Goal: Task Accomplishment & Management: Manage account settings

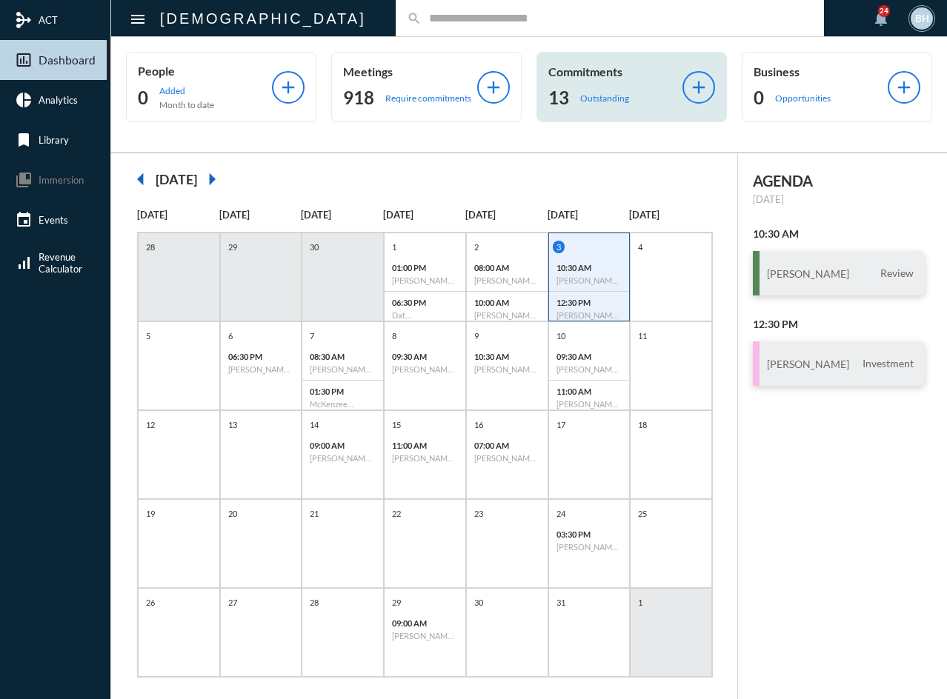
click at [590, 96] on p "Outstanding" at bounding box center [604, 98] width 49 height 11
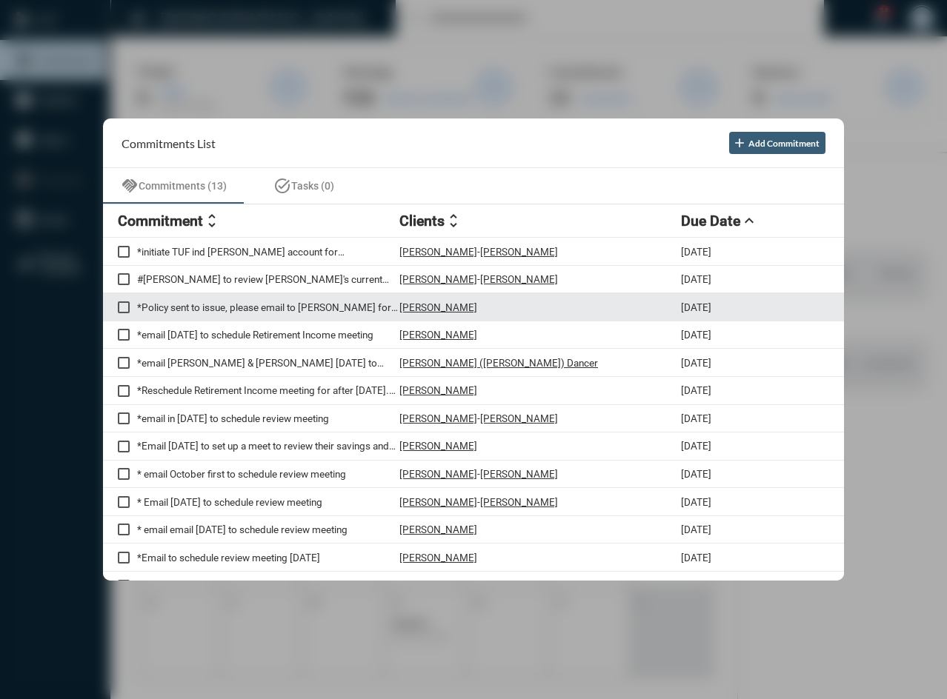
click at [272, 308] on p "*Policy sent to issue, please email to [PERSON_NAME] for his review/e-sign when…" at bounding box center [268, 308] width 262 height 12
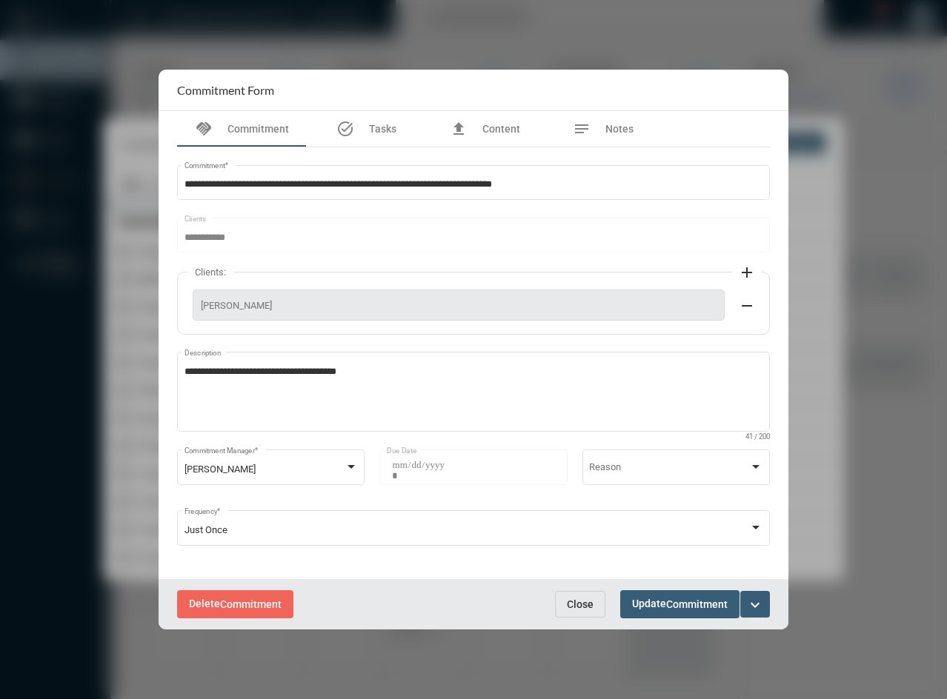
click at [572, 605] on span "Close" at bounding box center [580, 605] width 27 height 12
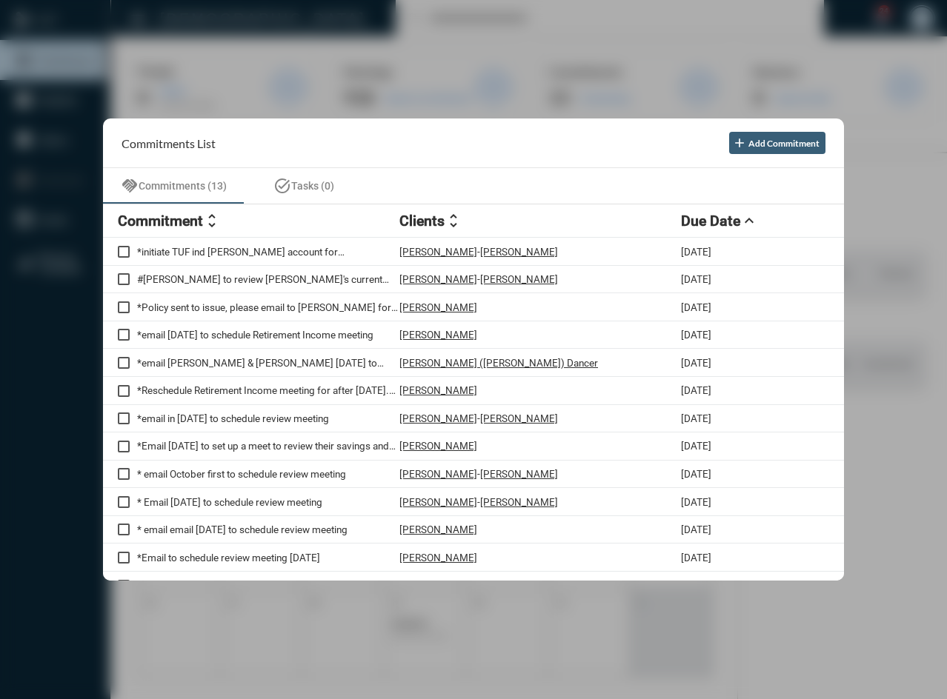
click at [519, 641] on div at bounding box center [473, 349] width 947 height 699
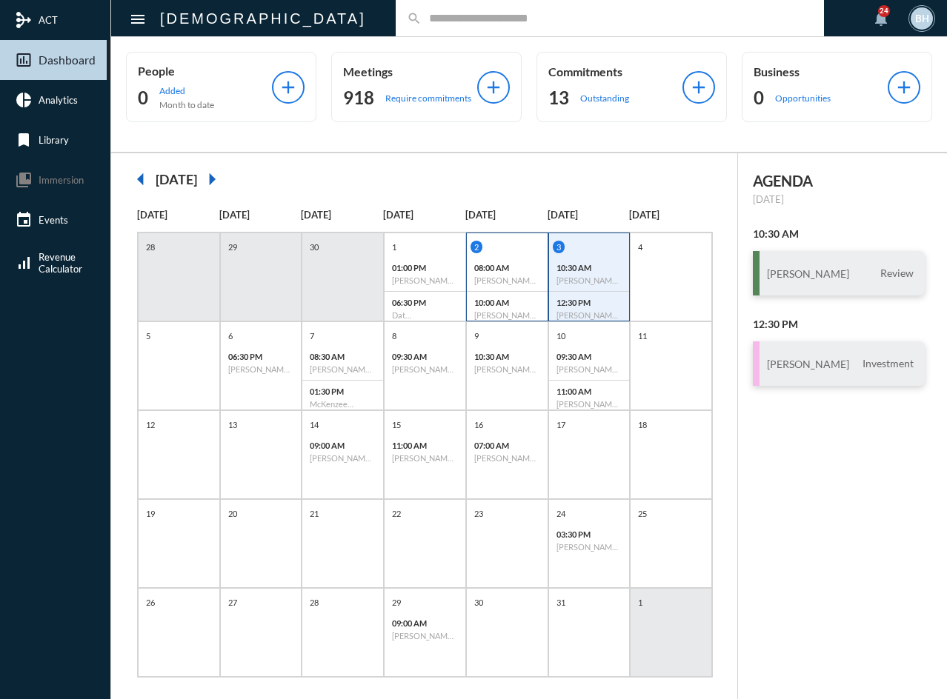
click at [512, 270] on p "08:00 AM" at bounding box center [507, 268] width 66 height 10
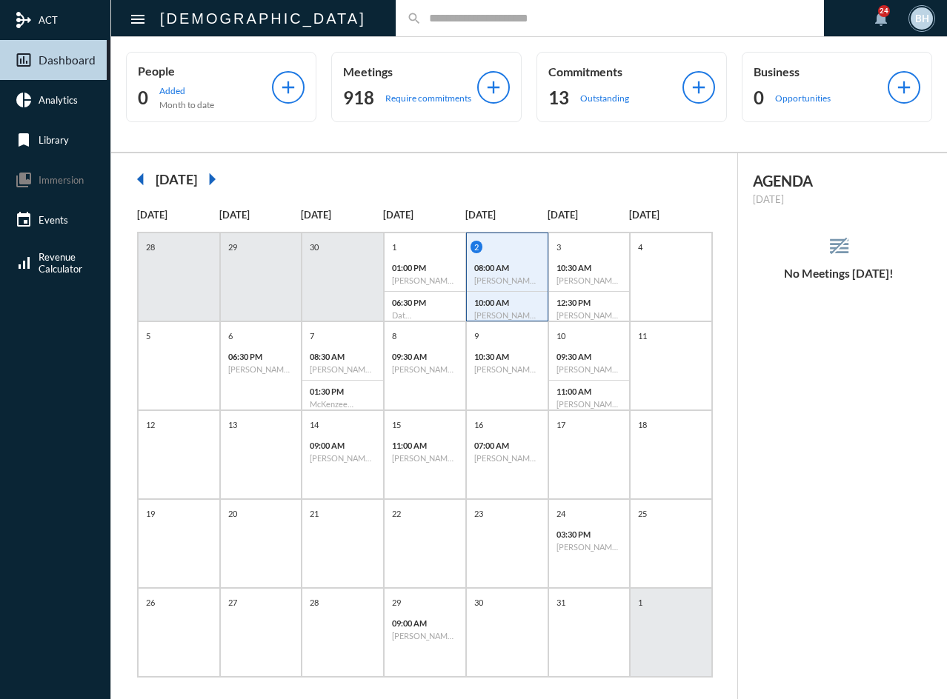
click at [499, 259] on div "08:00 AM [PERSON_NAME] - Review" at bounding box center [507, 274] width 81 height 35
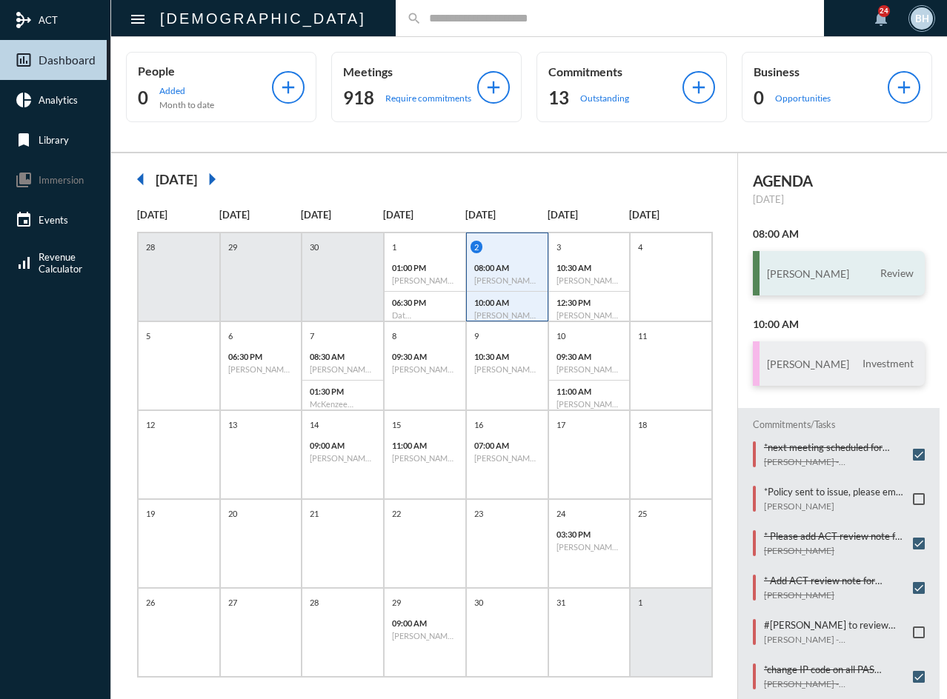
click at [808, 281] on div "[PERSON_NAME] Review" at bounding box center [839, 273] width 172 height 44
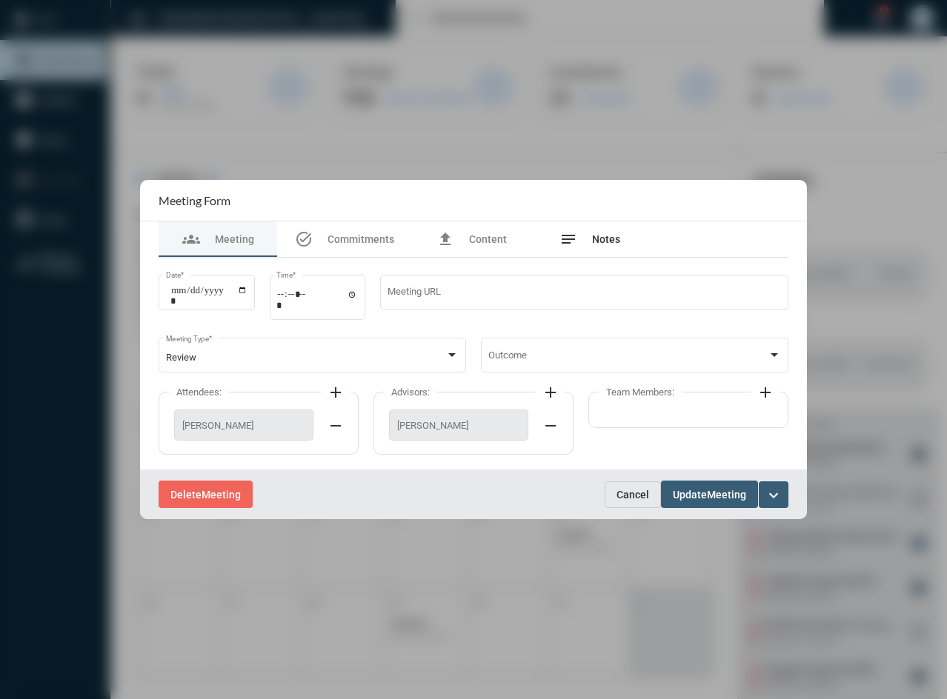
click at [615, 244] on span "Notes" at bounding box center [606, 239] width 28 height 12
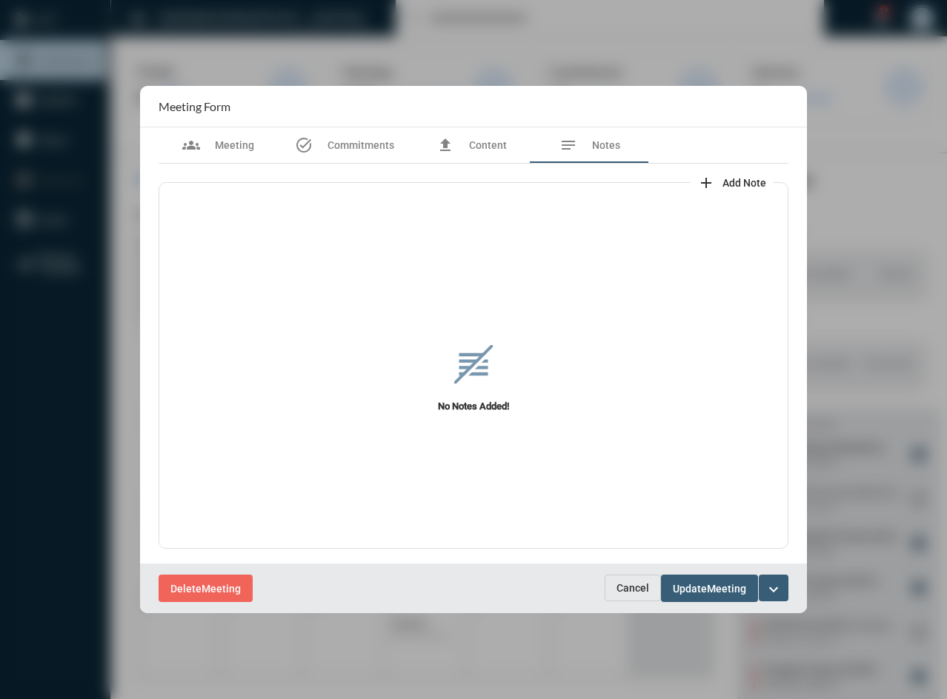
click at [628, 596] on button "Cancel" at bounding box center [633, 588] width 56 height 27
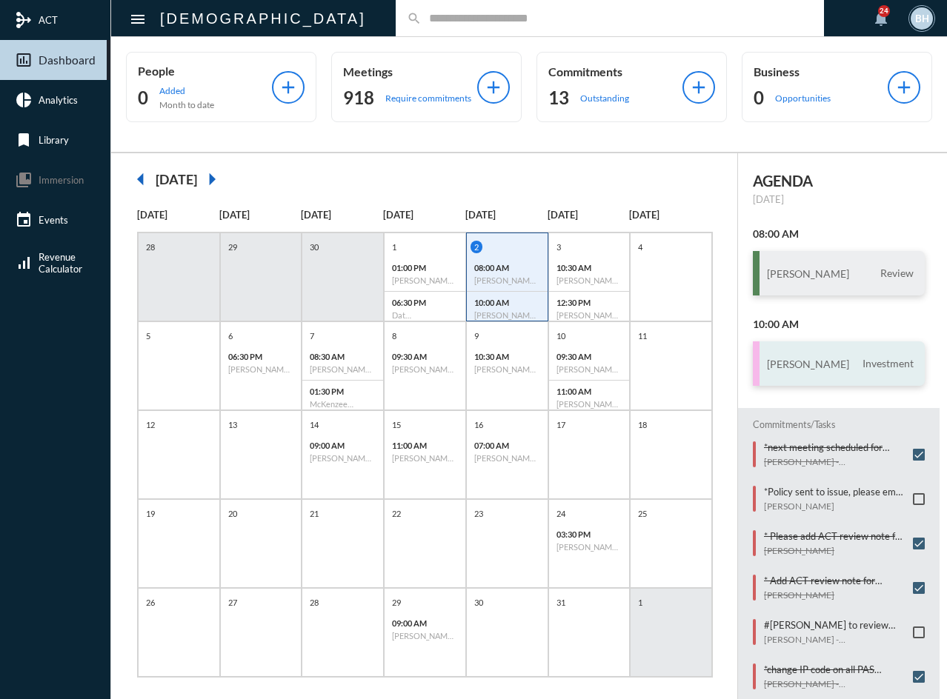
click at [810, 381] on div "[PERSON_NAME] Investment" at bounding box center [839, 364] width 172 height 44
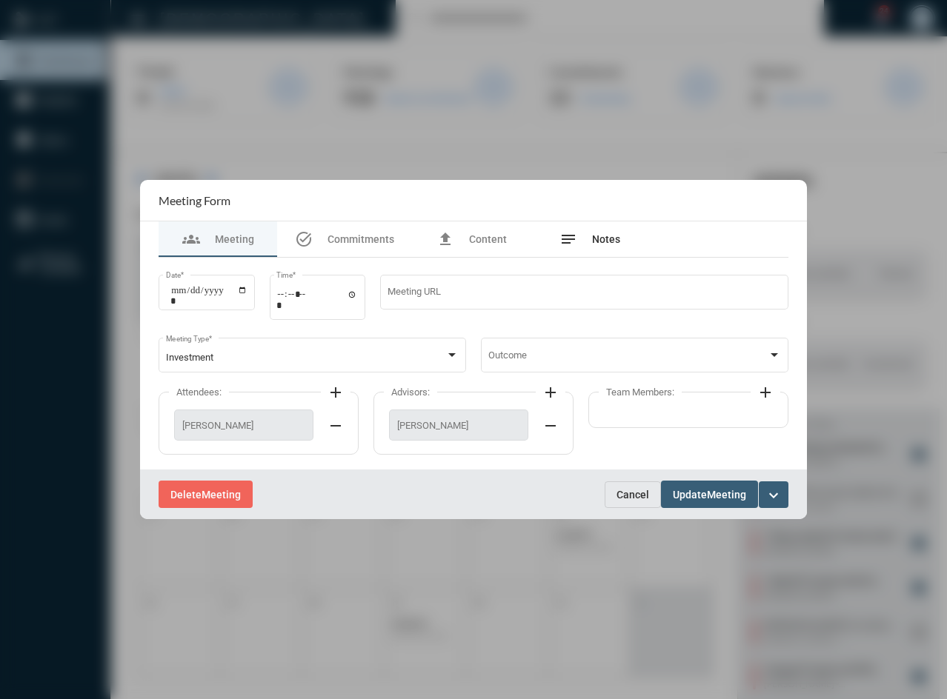
click at [611, 233] on div "notes Notes" at bounding box center [589, 239] width 61 height 18
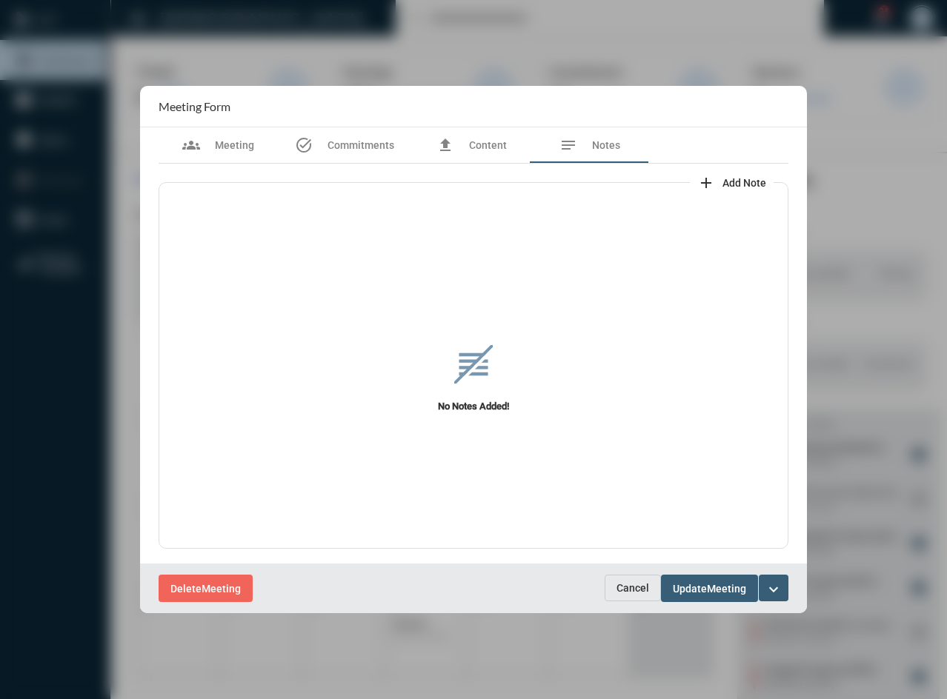
click at [625, 591] on span "Cancel" at bounding box center [632, 588] width 33 height 12
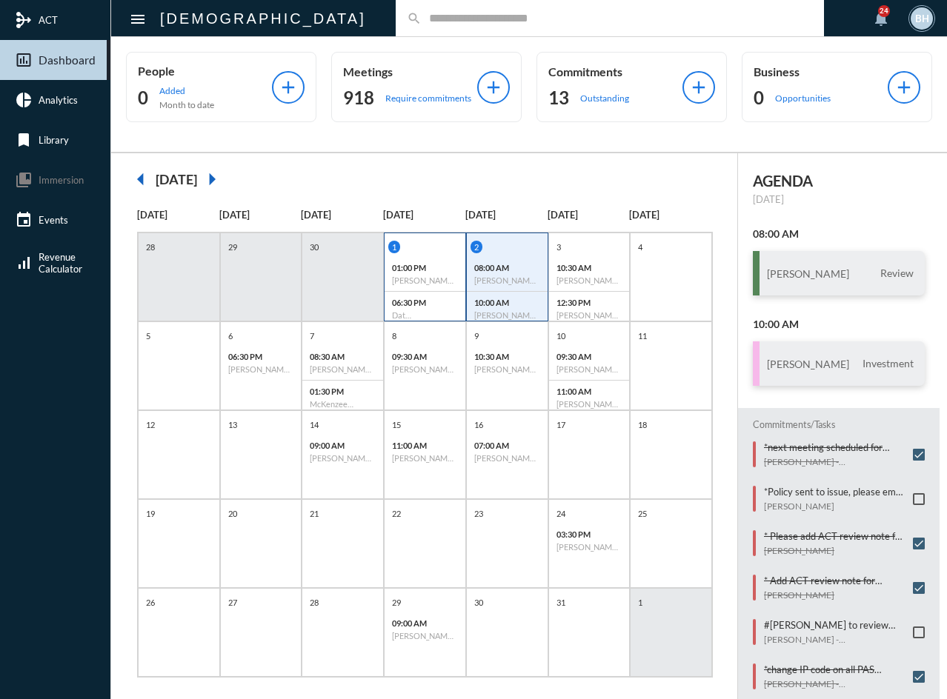
click at [430, 267] on p "01:00 PM" at bounding box center [425, 268] width 66 height 10
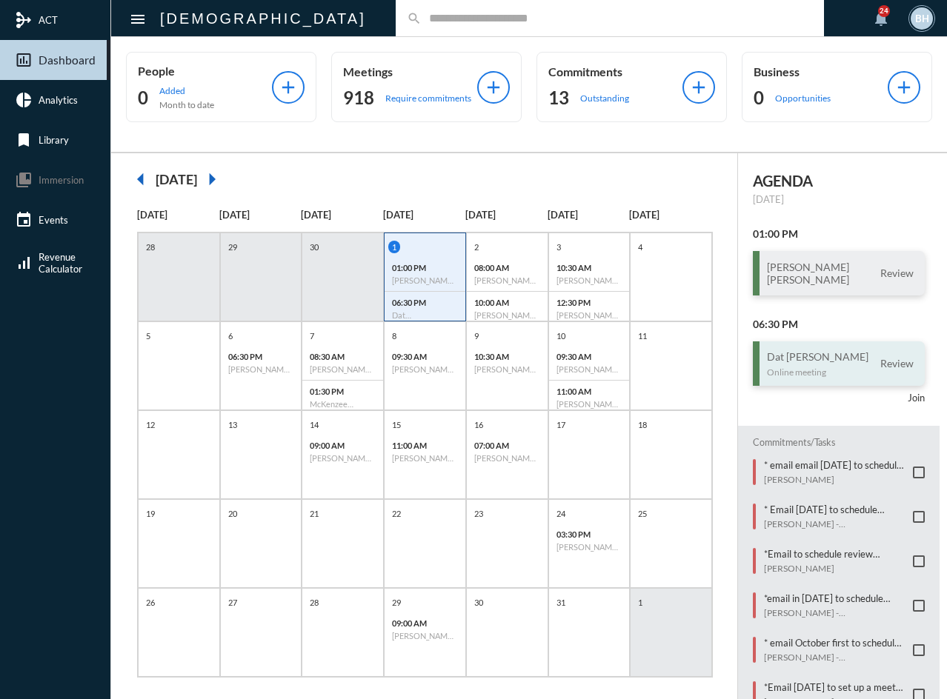
click at [796, 357] on h3 "Dat [PERSON_NAME]" at bounding box center [818, 356] width 102 height 13
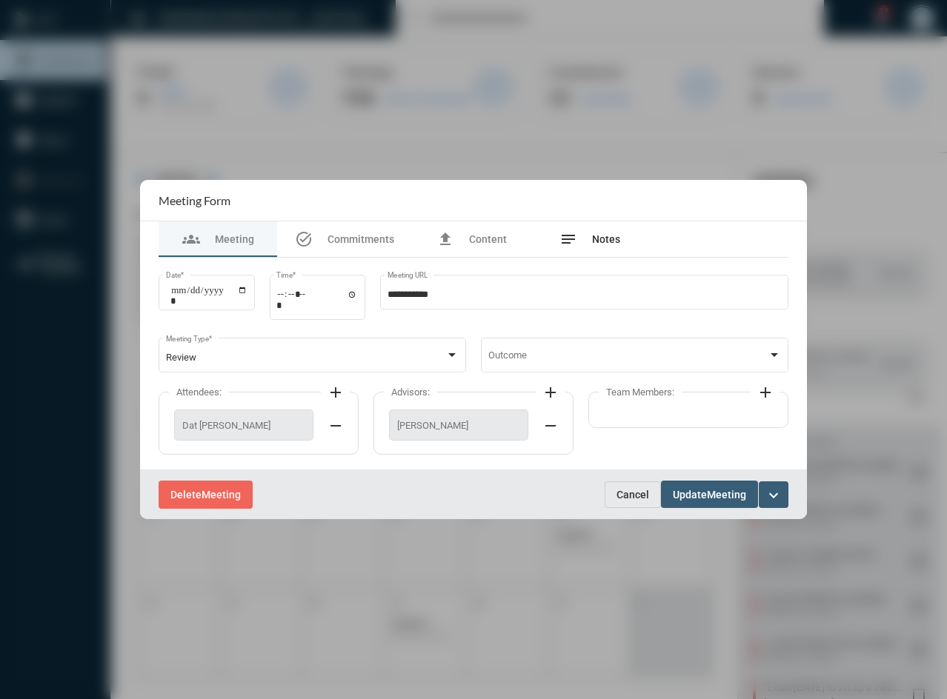
click at [617, 231] on div "notes Notes" at bounding box center [589, 239] width 61 height 18
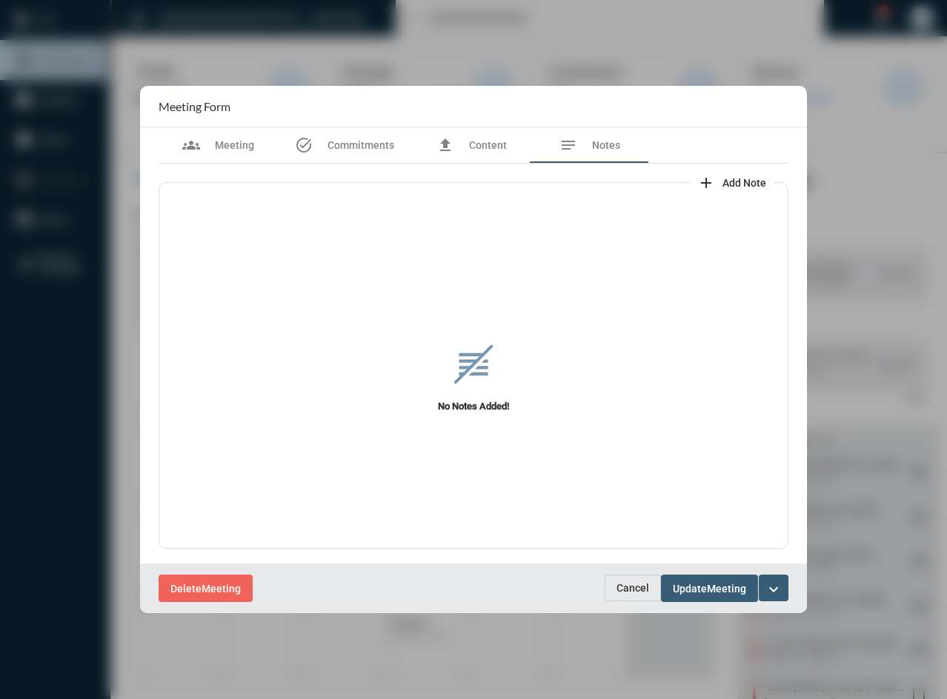
click at [636, 577] on button "Cancel" at bounding box center [633, 588] width 56 height 27
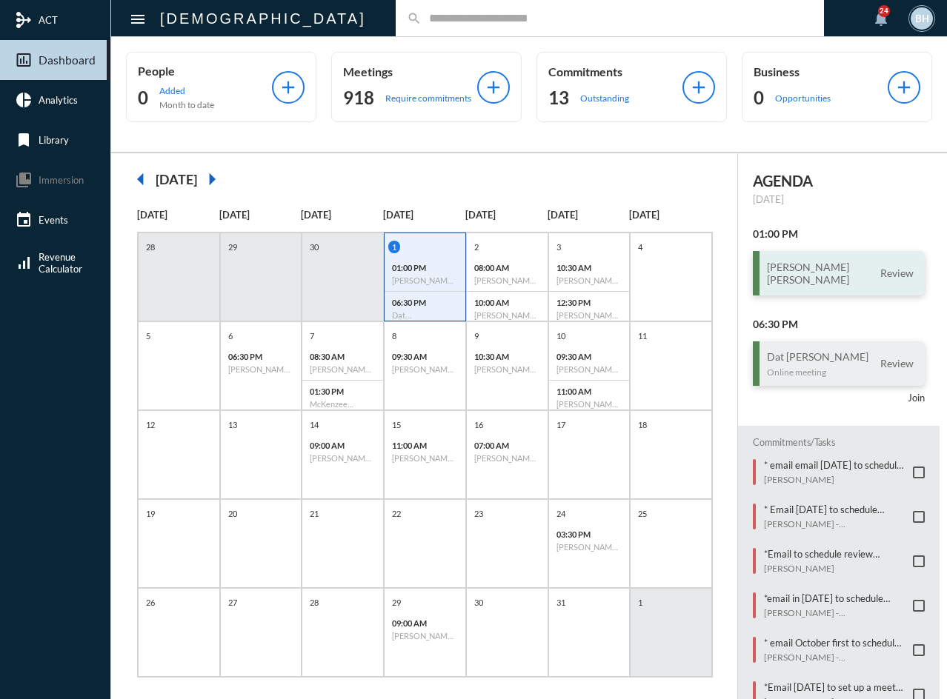
click at [819, 290] on div "[PERSON_NAME] [PERSON_NAME] Review" at bounding box center [839, 273] width 172 height 44
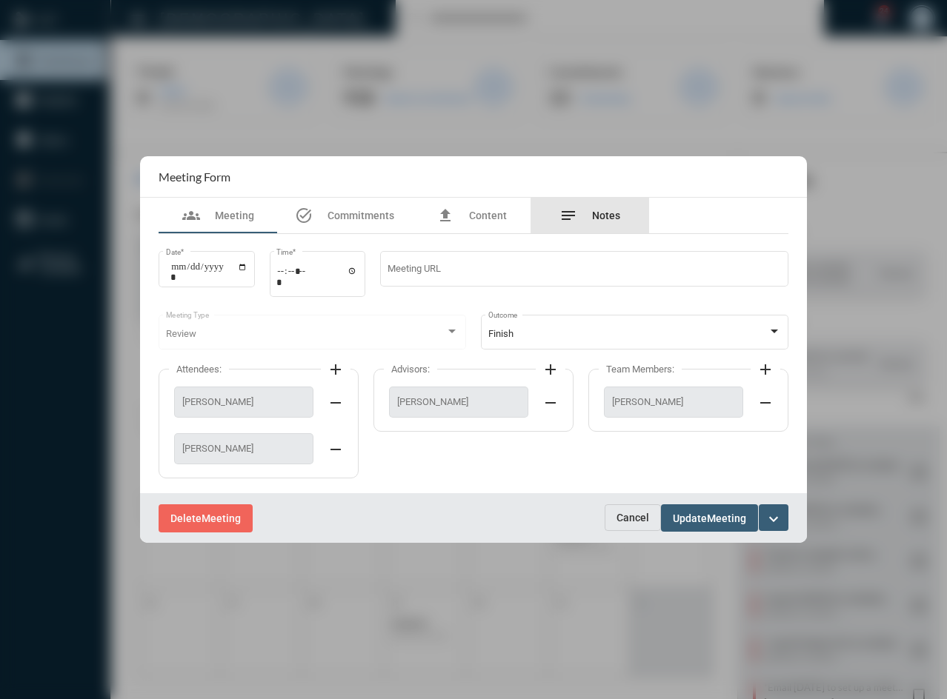
click at [612, 225] on div "notes Notes" at bounding box center [589, 216] width 119 height 36
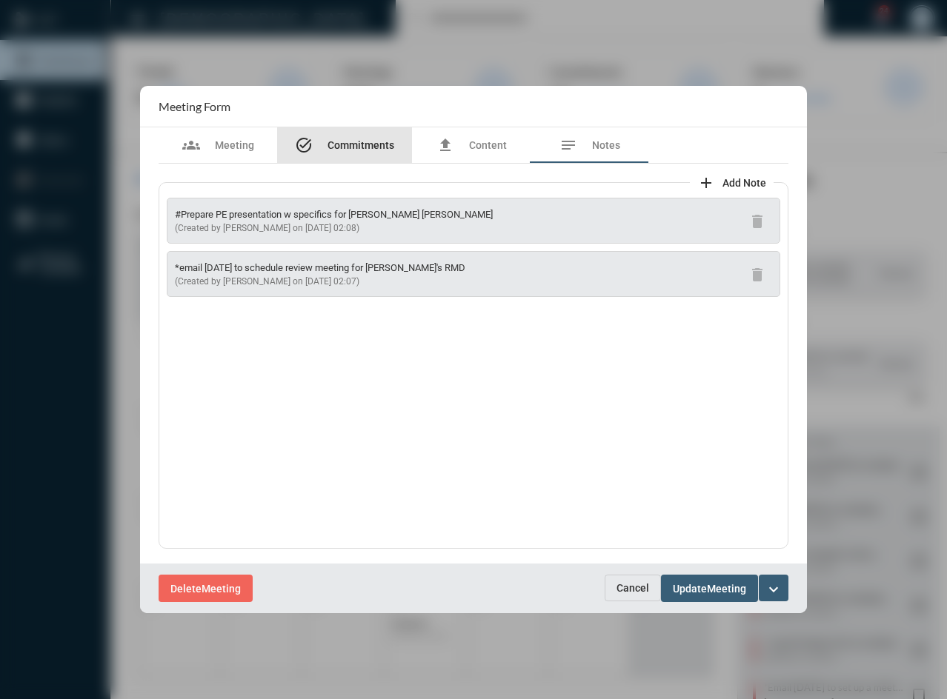
click at [366, 148] on span "Commitments" at bounding box center [360, 145] width 67 height 12
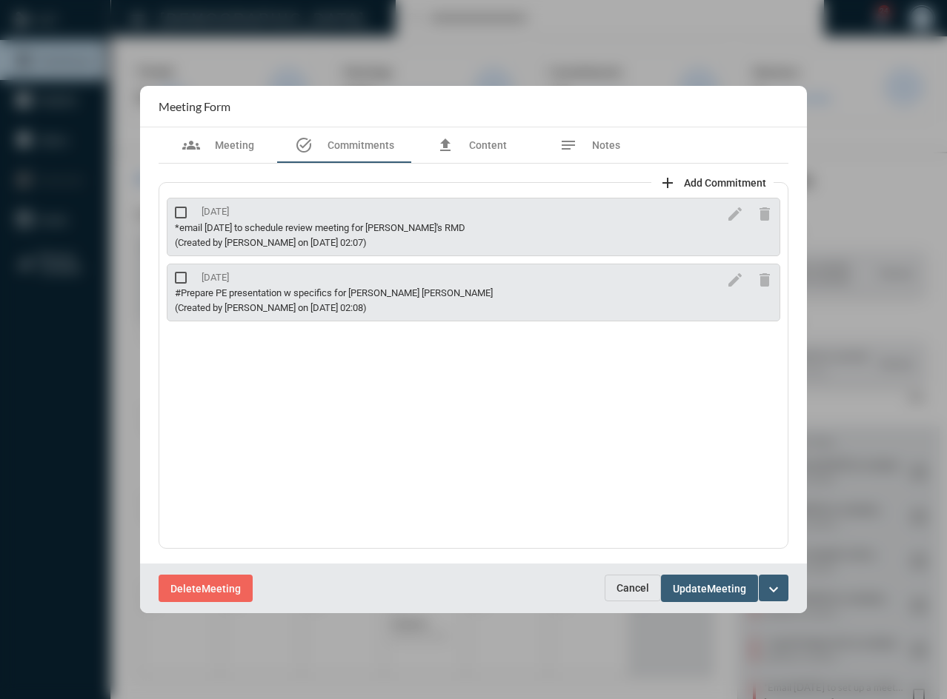
click at [628, 594] on span "Cancel" at bounding box center [632, 588] width 33 height 12
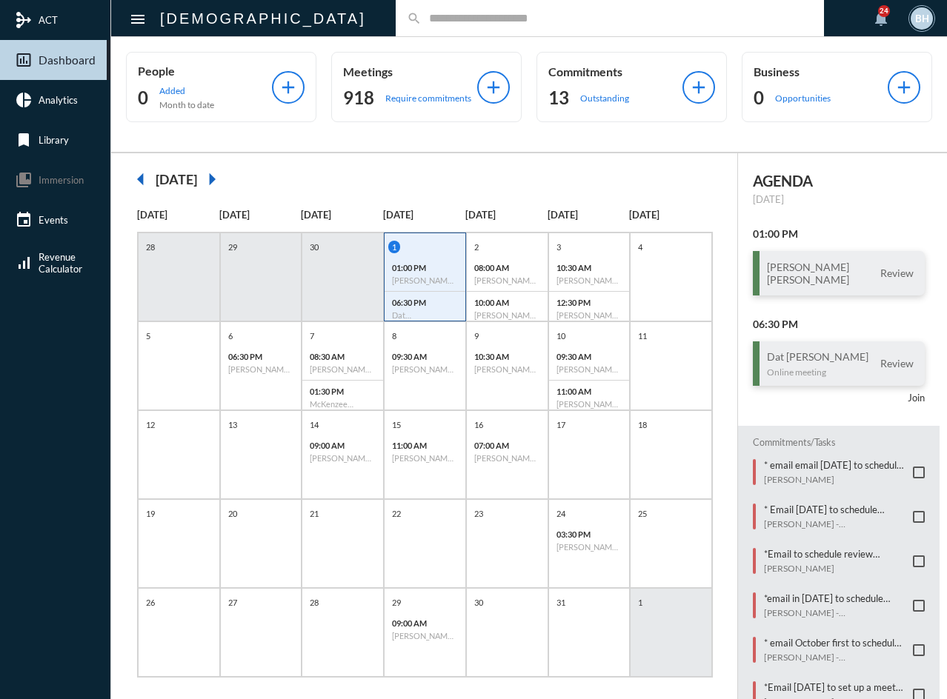
click at [148, 180] on mat-icon "arrow_left" at bounding box center [141, 179] width 30 height 30
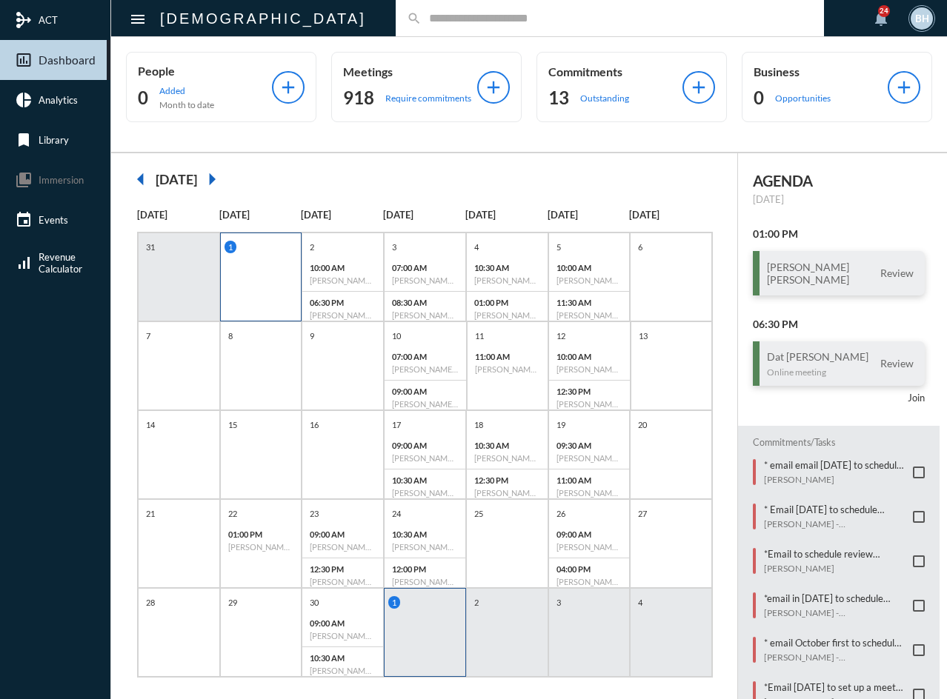
click at [252, 276] on div "1" at bounding box center [261, 277] width 82 height 89
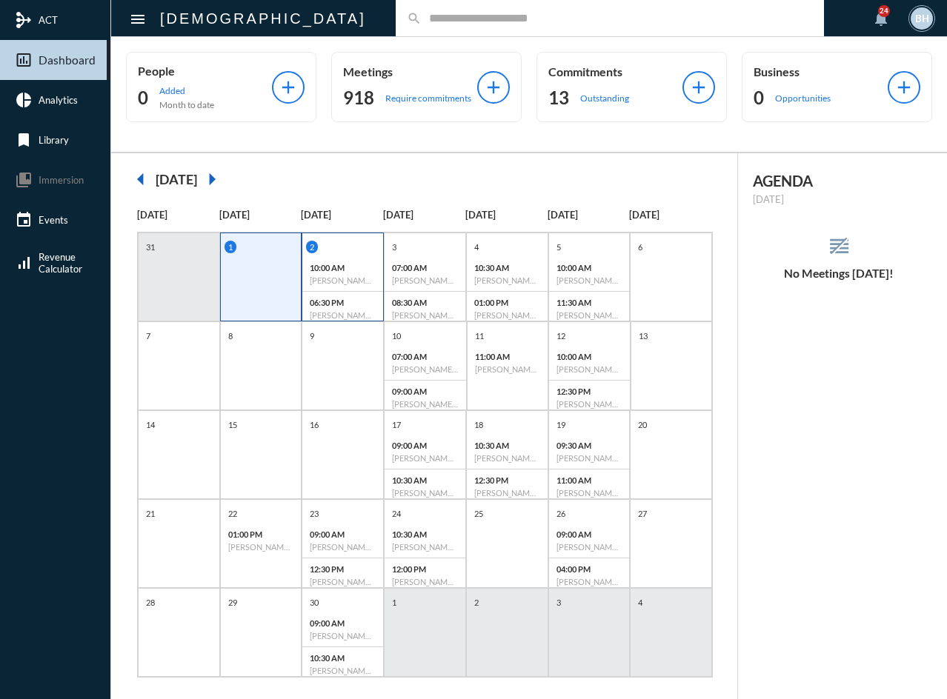
click at [320, 264] on p "10:00 AM" at bounding box center [343, 268] width 66 height 10
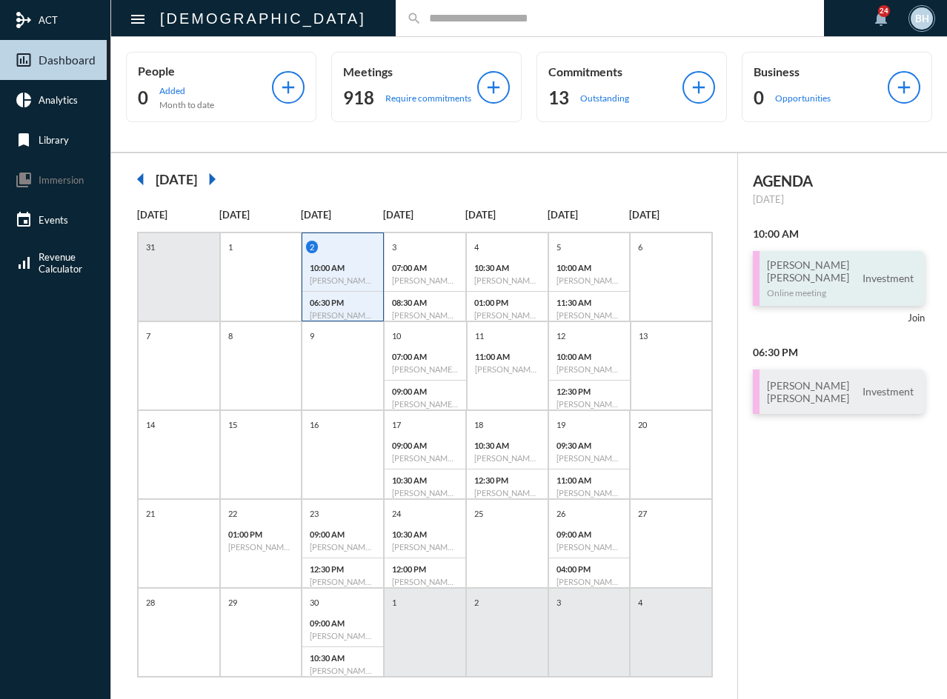
click at [839, 279] on h3 "[PERSON_NAME] [PERSON_NAME]" at bounding box center [808, 271] width 82 height 25
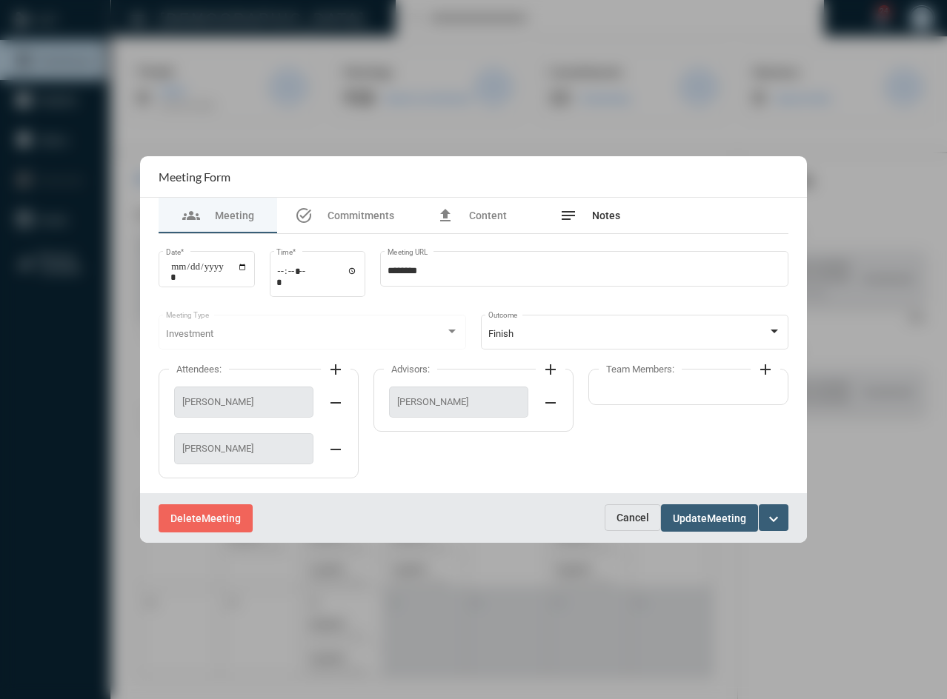
click at [629, 222] on div "notes Notes" at bounding box center [589, 216] width 119 height 36
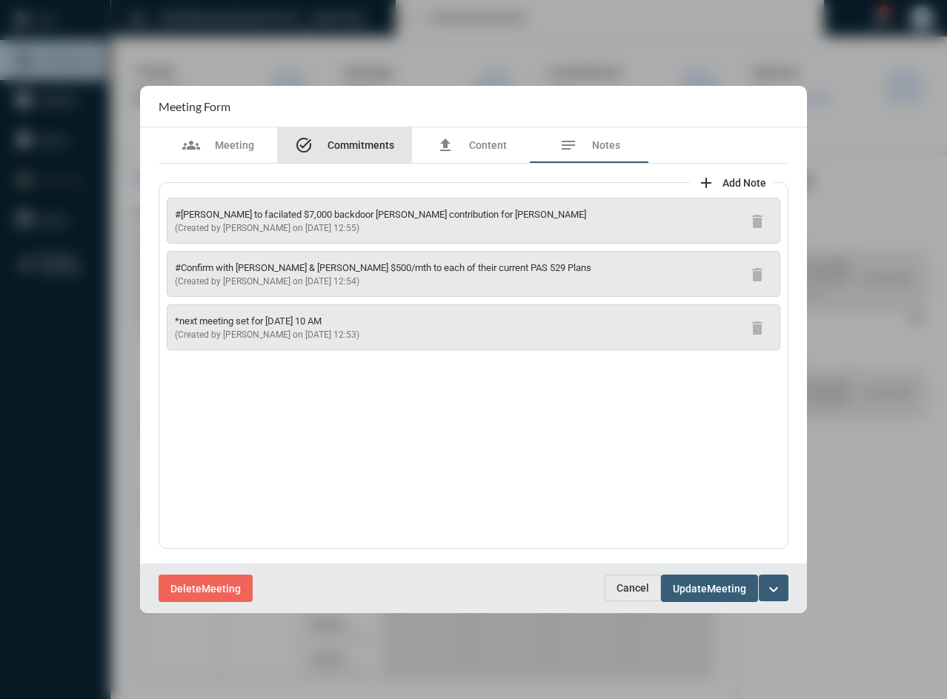
click at [337, 139] on span "Commitments" at bounding box center [360, 145] width 67 height 12
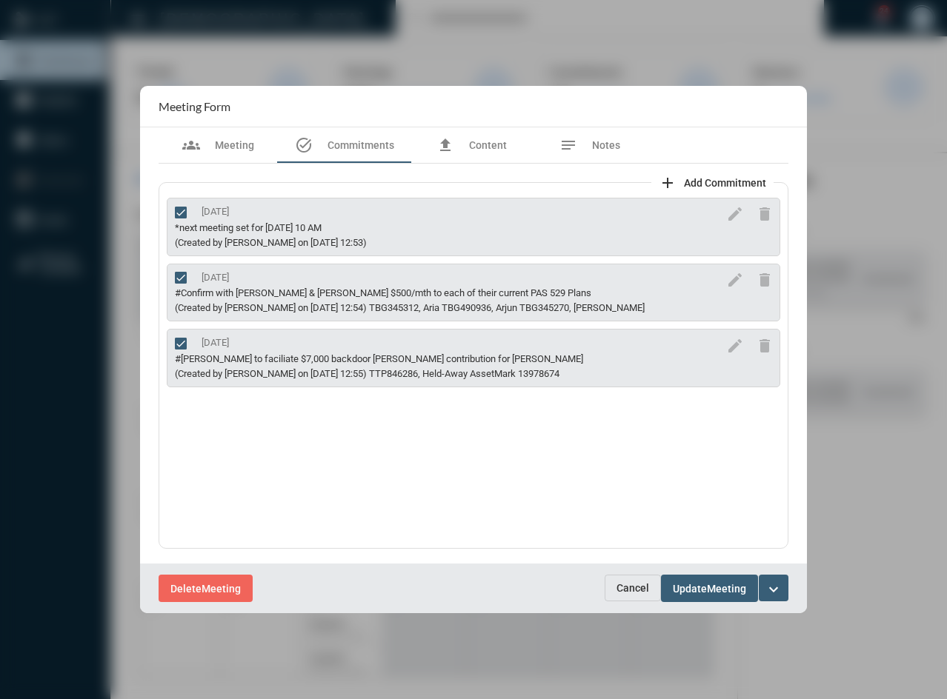
click at [622, 588] on span "Cancel" at bounding box center [632, 588] width 33 height 12
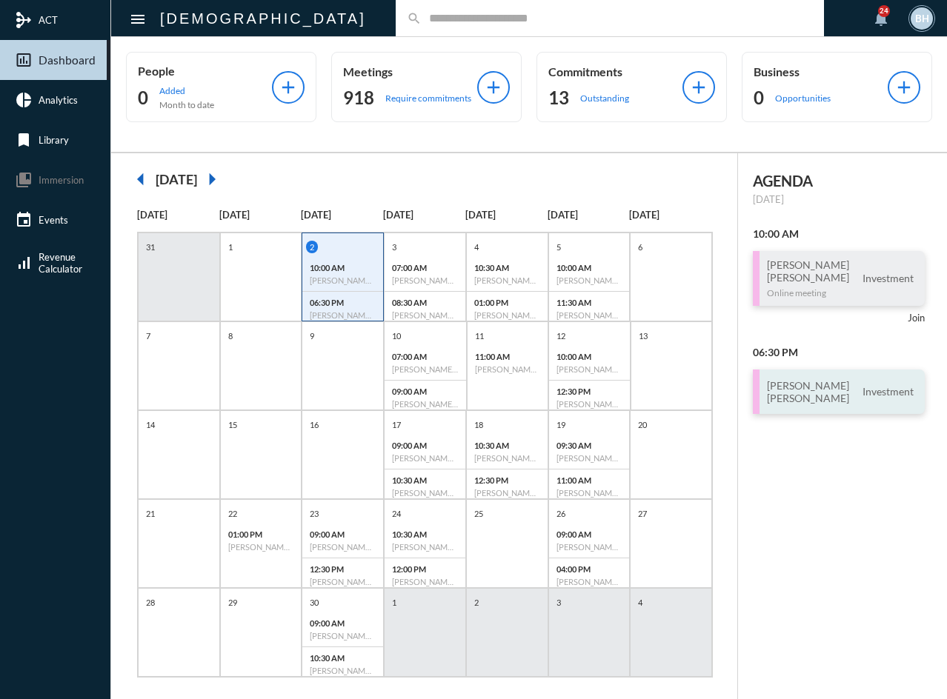
click at [840, 391] on div "[PERSON_NAME] [PERSON_NAME] Athens Investment" at bounding box center [839, 392] width 172 height 44
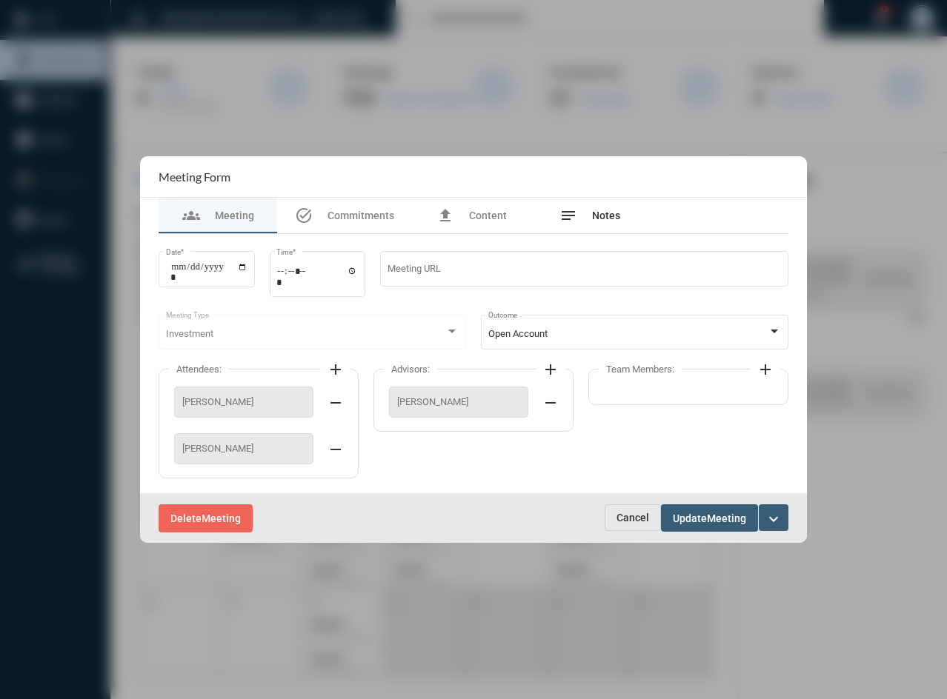
click at [604, 225] on div "notes Notes" at bounding box center [589, 216] width 119 height 36
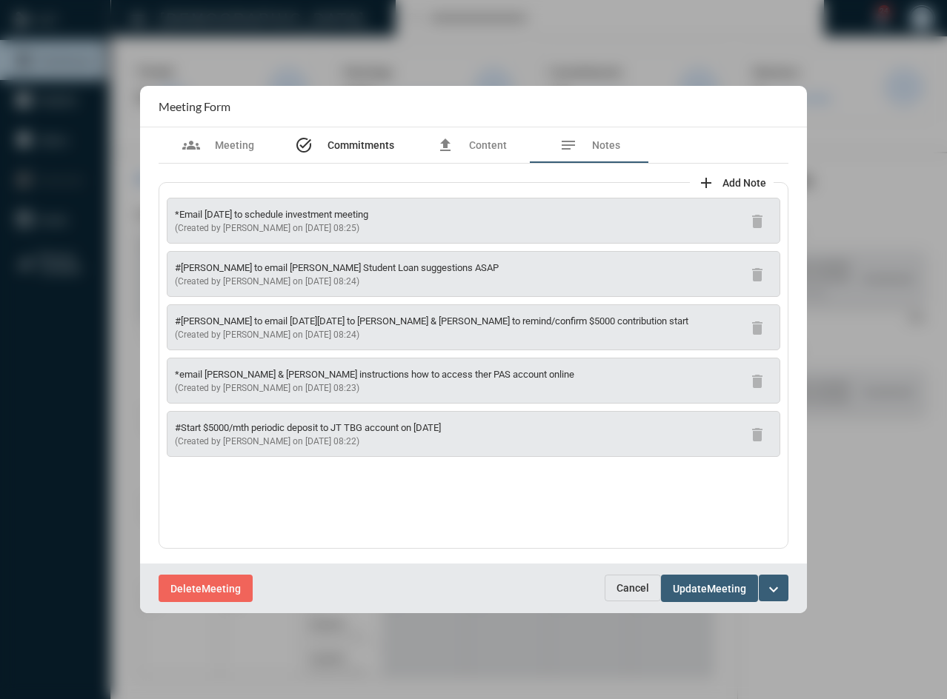
click at [370, 143] on span "Commitments" at bounding box center [360, 145] width 67 height 12
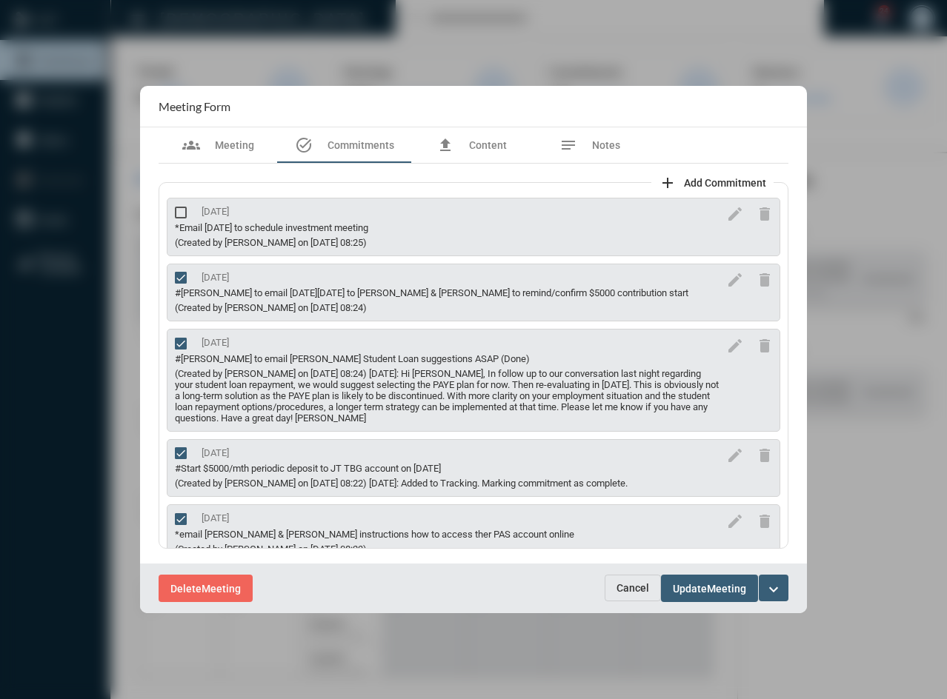
drag, startPoint x: 783, startPoint y: 313, endPoint x: 792, endPoint y: 401, distance: 87.9
click at [792, 401] on div "add Add Commitment [DATE] *Email [DATE] to schedule investment meeting (Created…" at bounding box center [473, 364] width 645 height 400
click at [620, 162] on div "notes Notes" at bounding box center [589, 145] width 119 height 36
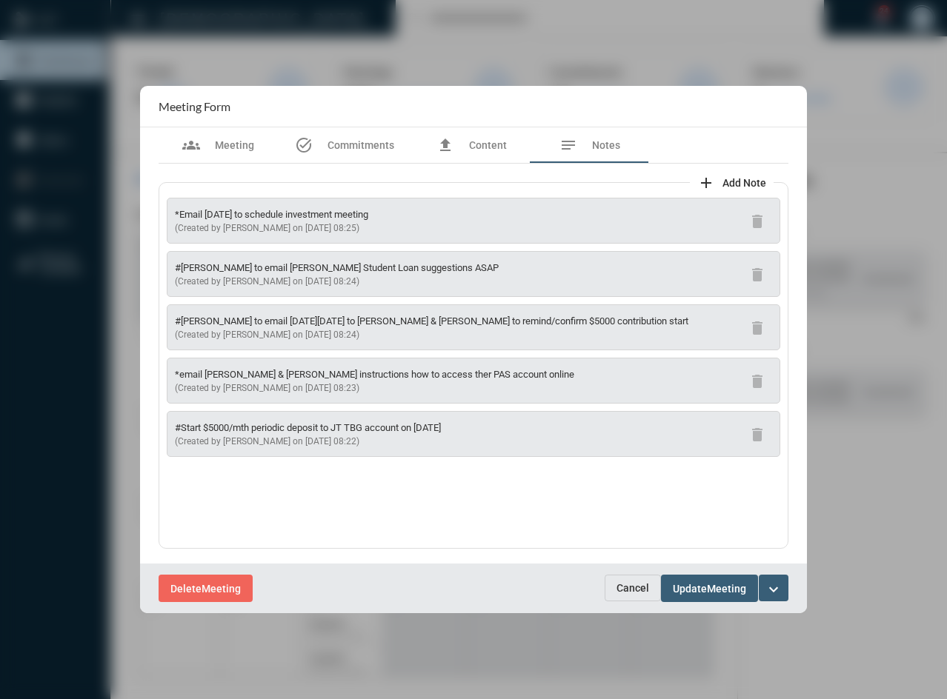
click at [630, 587] on span "Cancel" at bounding box center [632, 588] width 33 height 12
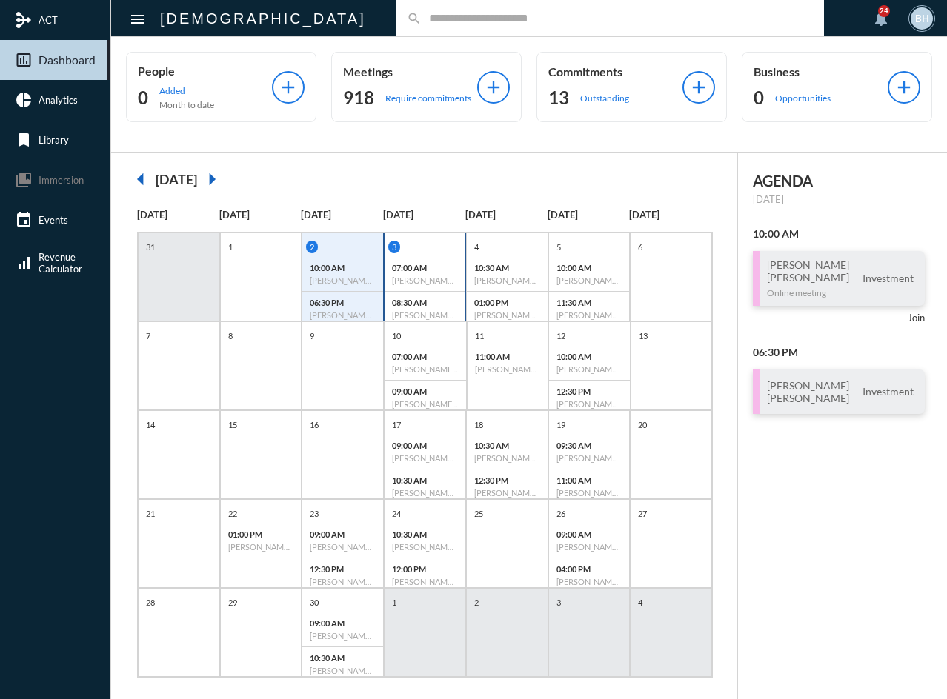
click at [429, 256] on div "3 07:00 AM [PERSON_NAME] - [PERSON_NAME] - Investment 08:30 AM [PERSON_NAME] - …" at bounding box center [425, 283] width 81 height 85
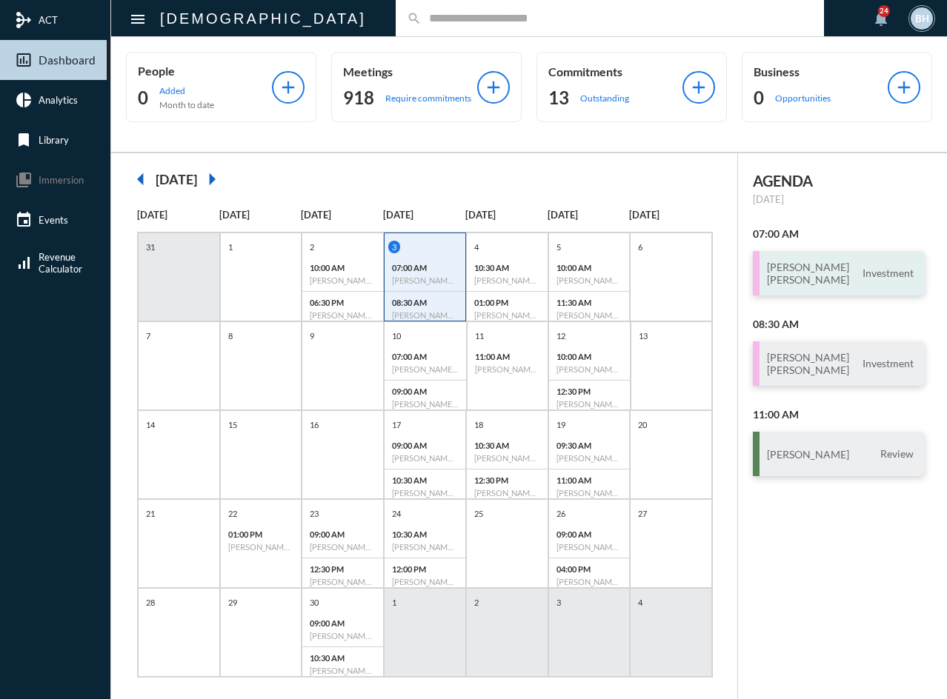
click at [799, 268] on h3 "[PERSON_NAME] [PERSON_NAME]" at bounding box center [808, 273] width 82 height 25
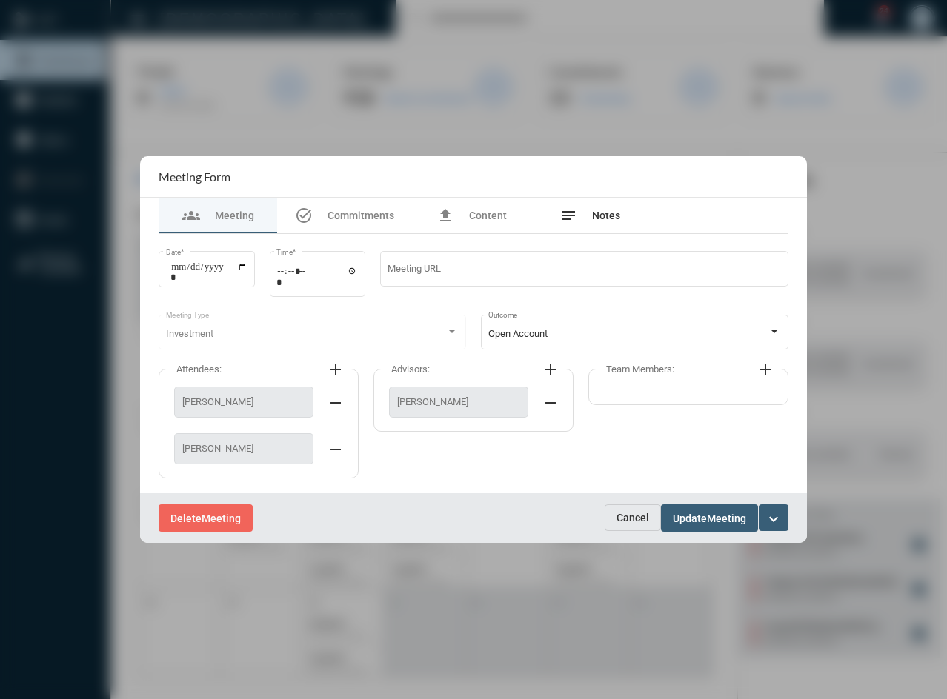
click at [613, 216] on span "Notes" at bounding box center [606, 216] width 28 height 12
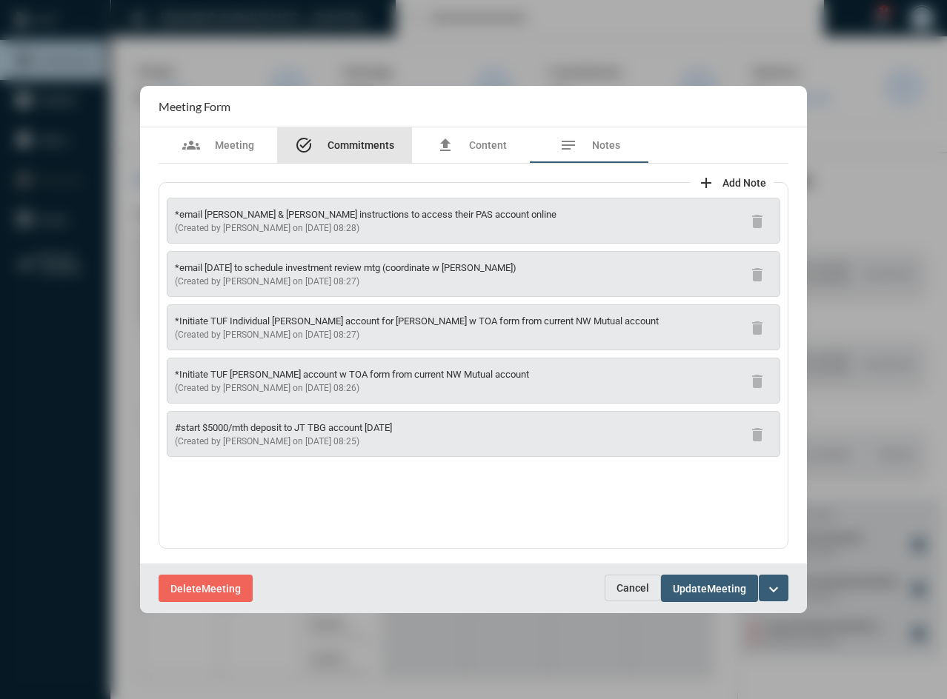
click at [370, 136] on div "task_alt Commitments" at bounding box center [344, 145] width 135 height 36
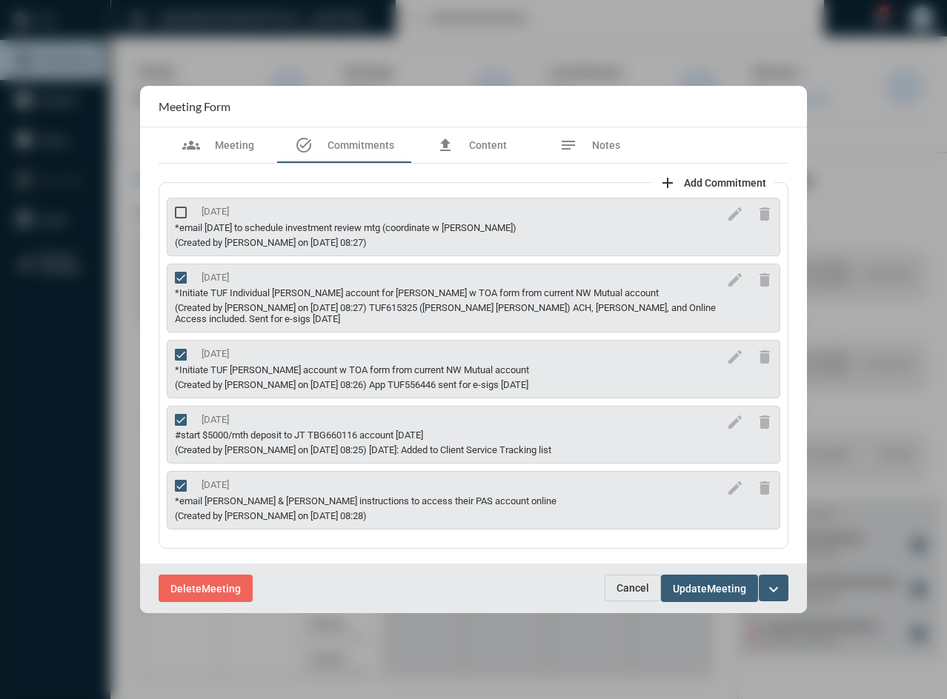
click at [630, 595] on button "Cancel" at bounding box center [633, 588] width 56 height 27
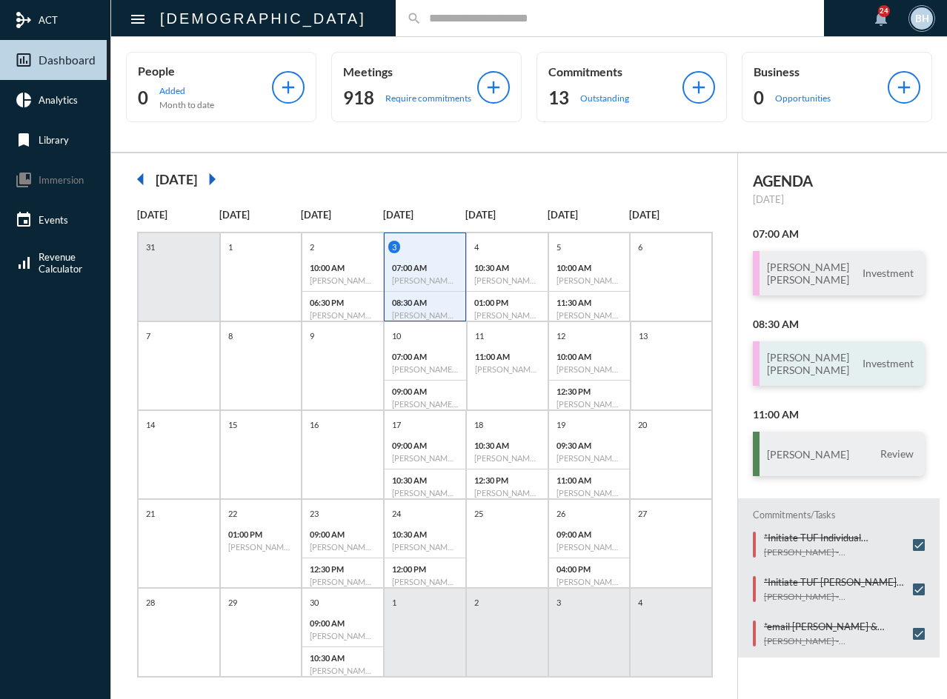
click at [868, 372] on div "[PERSON_NAME] [PERSON_NAME] Investment" at bounding box center [839, 364] width 172 height 44
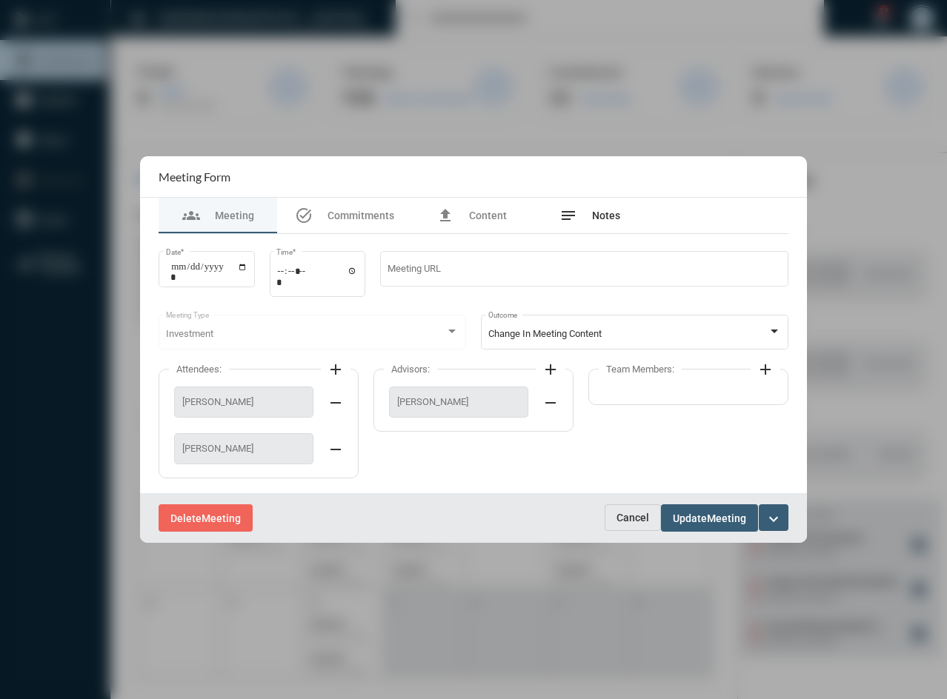
click at [610, 214] on span "Notes" at bounding box center [606, 216] width 28 height 12
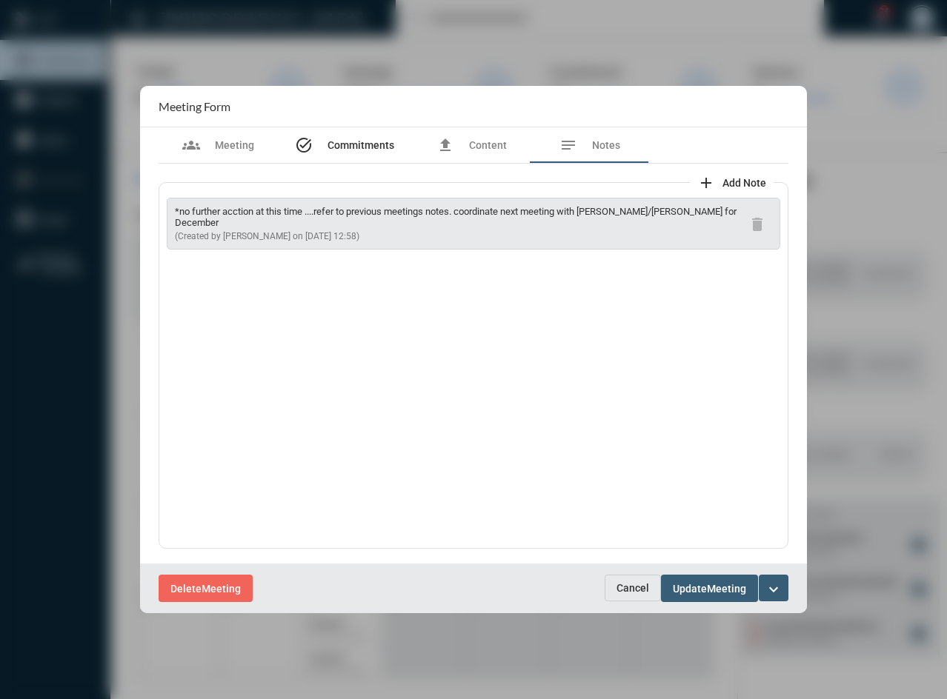
click at [346, 141] on span "Commitments" at bounding box center [360, 145] width 67 height 12
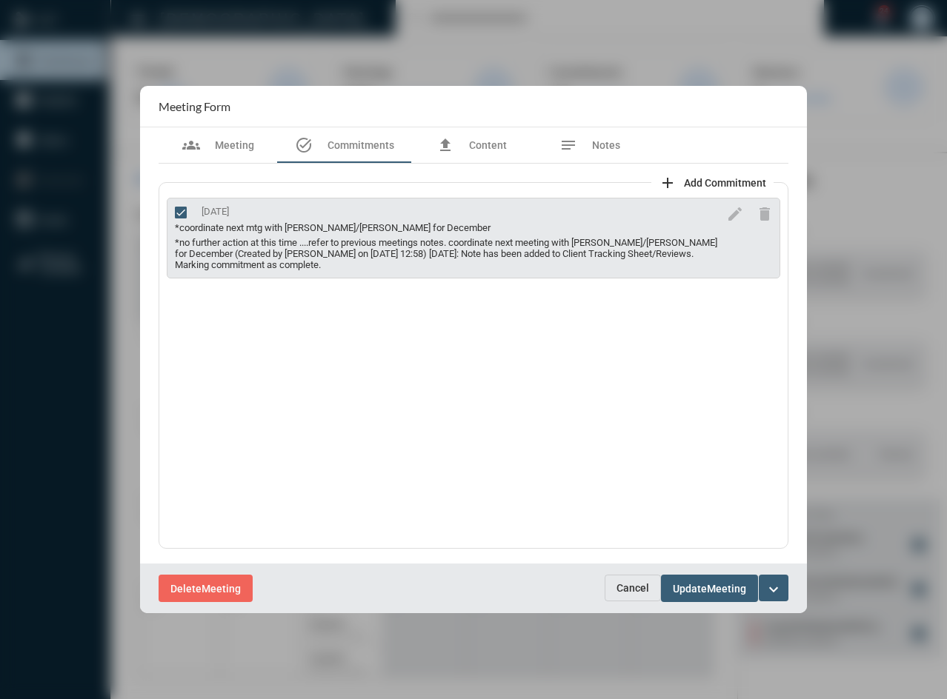
click at [618, 585] on span "Cancel" at bounding box center [632, 588] width 33 height 12
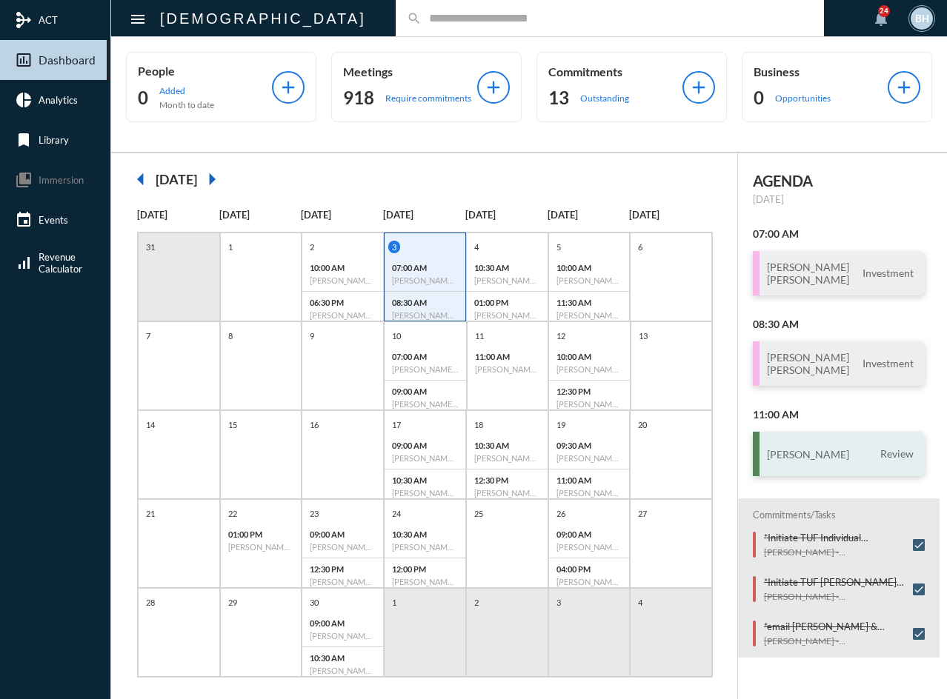
click at [832, 458] on div "[PERSON_NAME] Review" at bounding box center [839, 454] width 172 height 44
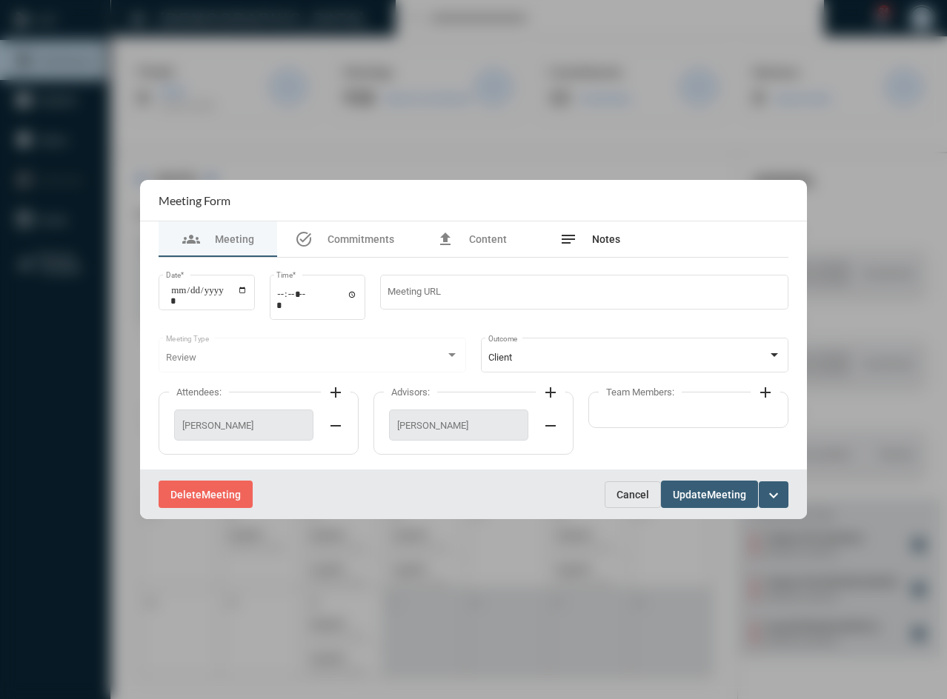
click at [628, 251] on div "notes Notes" at bounding box center [589, 240] width 119 height 36
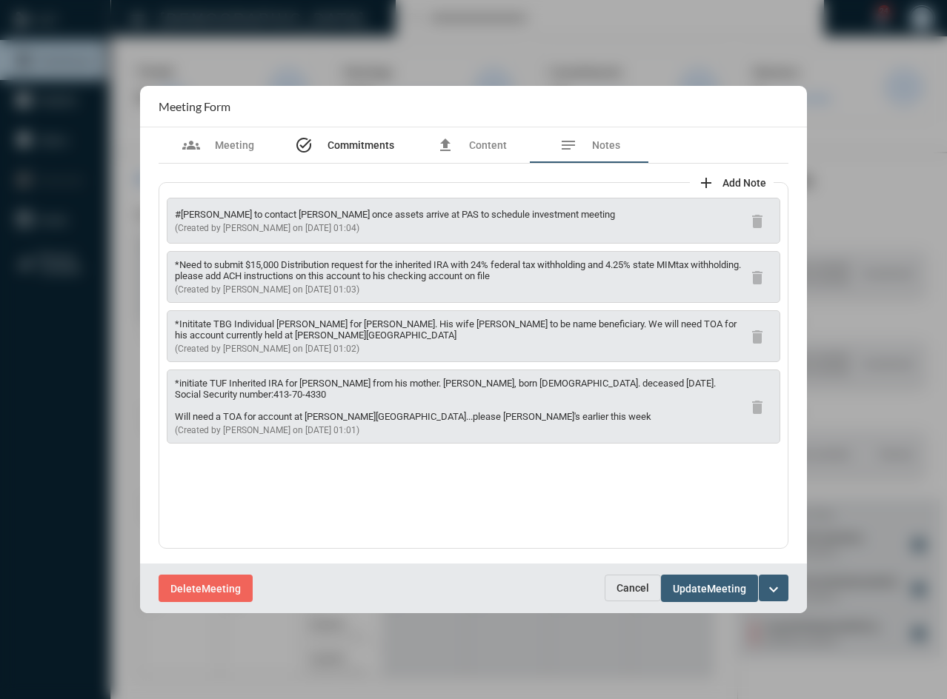
click at [346, 149] on span "Commitments" at bounding box center [360, 145] width 67 height 12
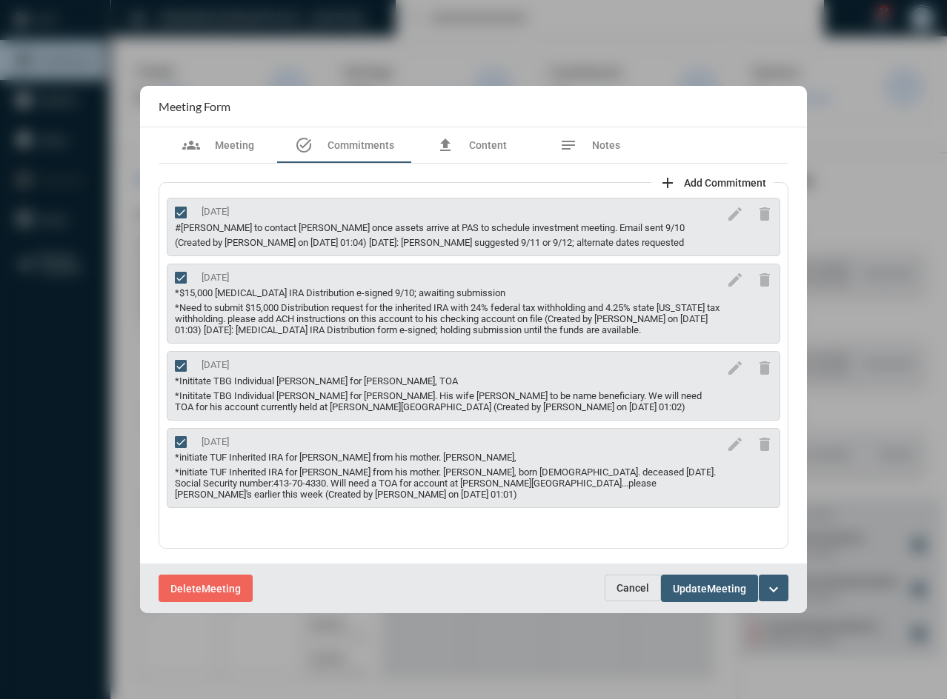
click at [706, 593] on span "Update" at bounding box center [690, 589] width 34 height 12
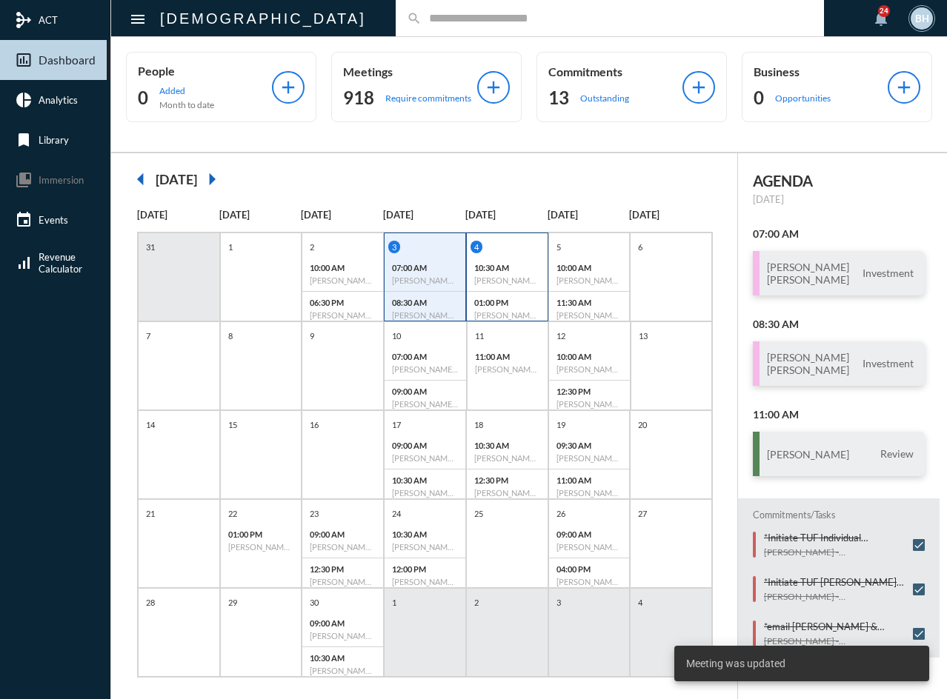
click at [534, 245] on div "4" at bounding box center [508, 247] width 77 height 13
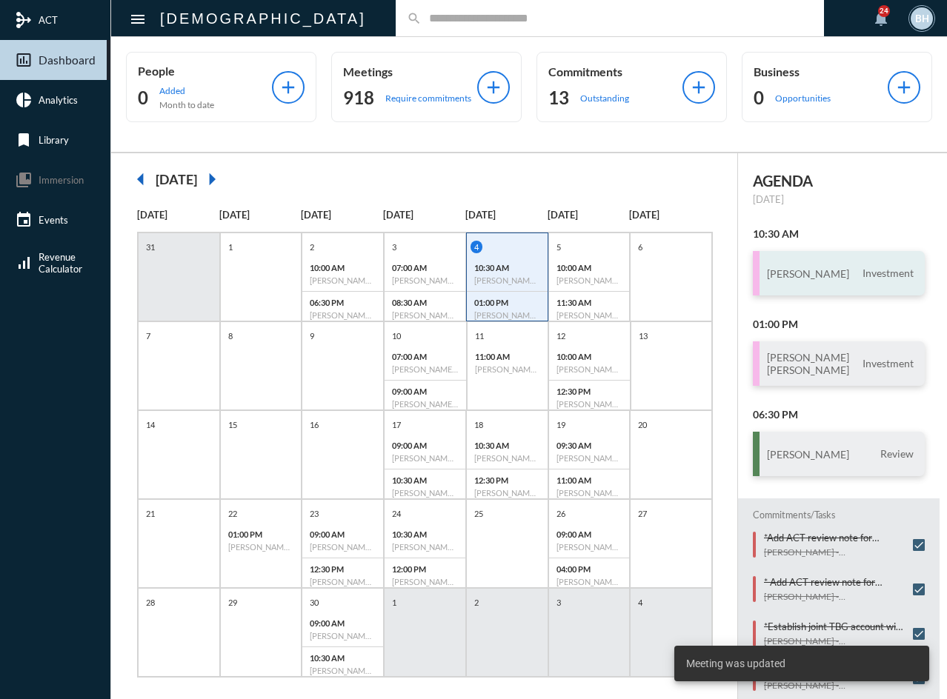
click at [817, 279] on h3 "[PERSON_NAME]" at bounding box center [808, 273] width 82 height 13
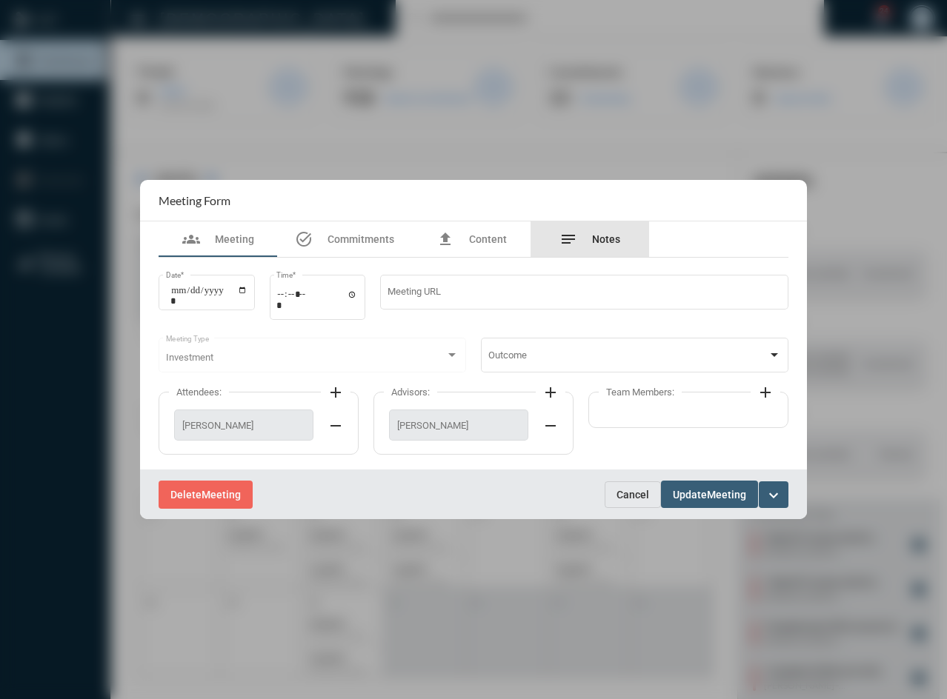
click at [602, 236] on span "Notes" at bounding box center [606, 239] width 28 height 12
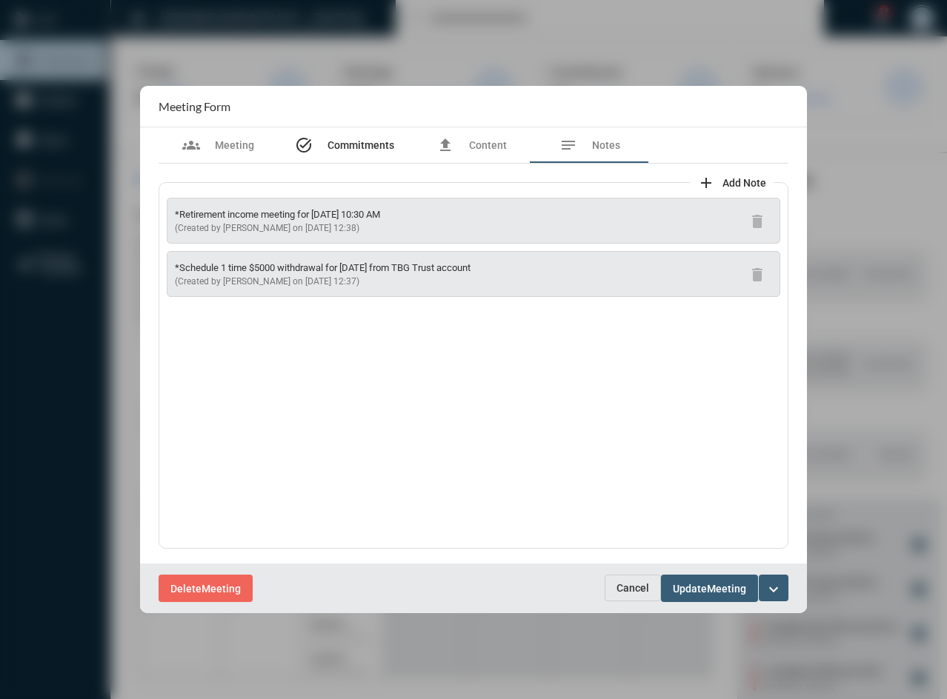
click at [361, 142] on span "Commitments" at bounding box center [360, 145] width 67 height 12
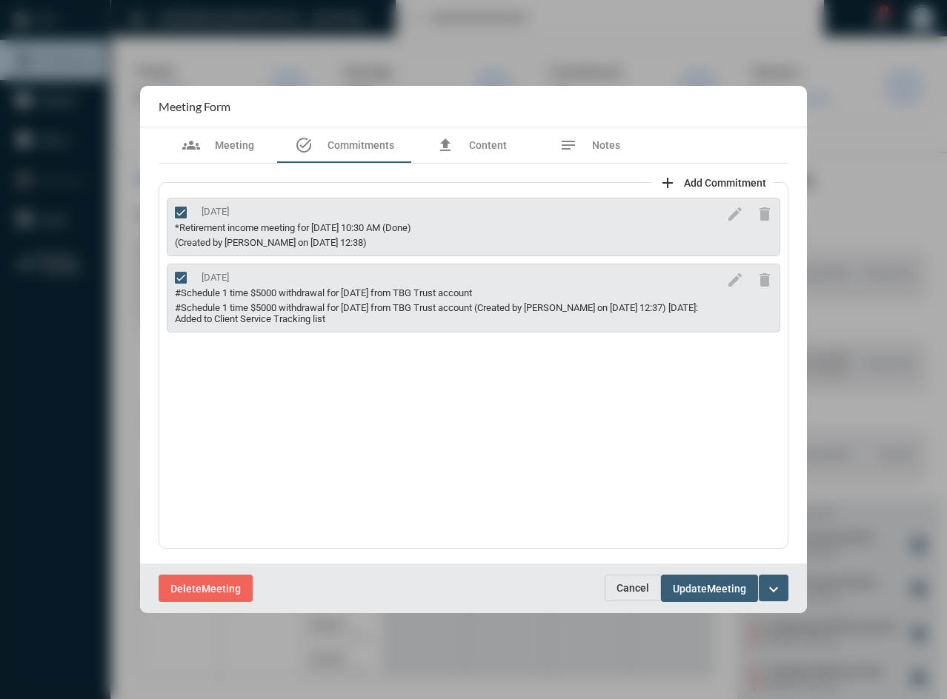
click at [684, 596] on button "Update Meeting" at bounding box center [709, 588] width 97 height 27
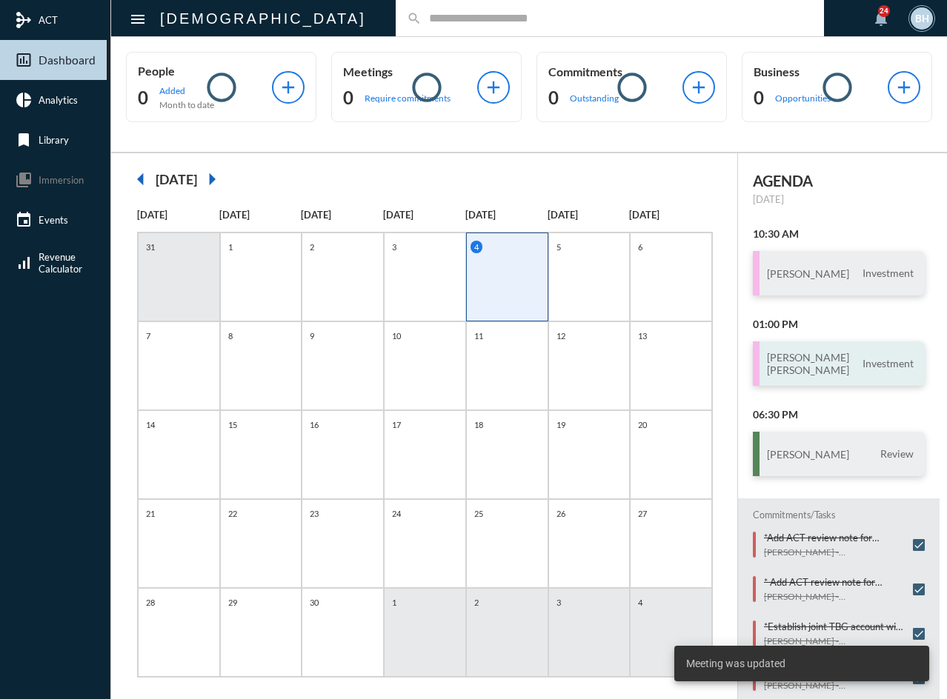
click at [839, 378] on div "[PERSON_NAME] [PERSON_NAME] Investment" at bounding box center [839, 364] width 172 height 44
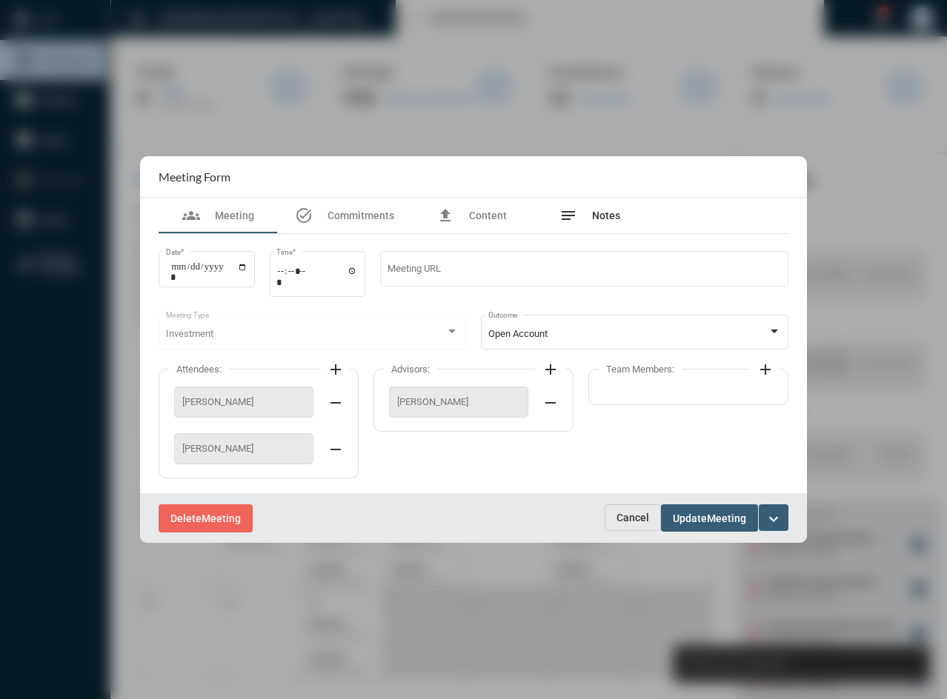
click at [604, 220] on span "Notes" at bounding box center [606, 216] width 28 height 12
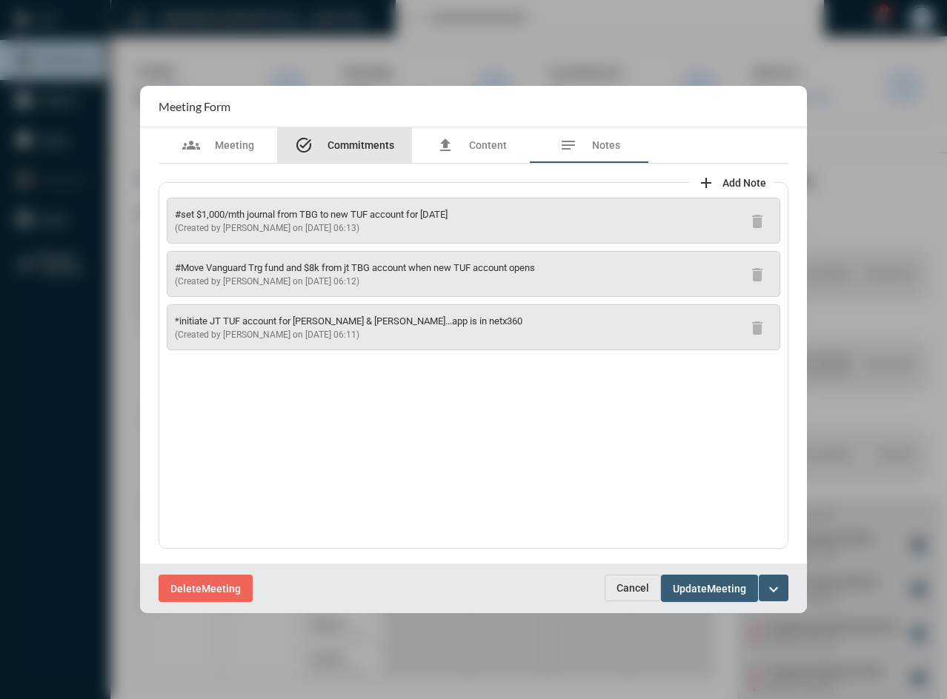
click at [367, 144] on span "Commitments" at bounding box center [360, 145] width 67 height 12
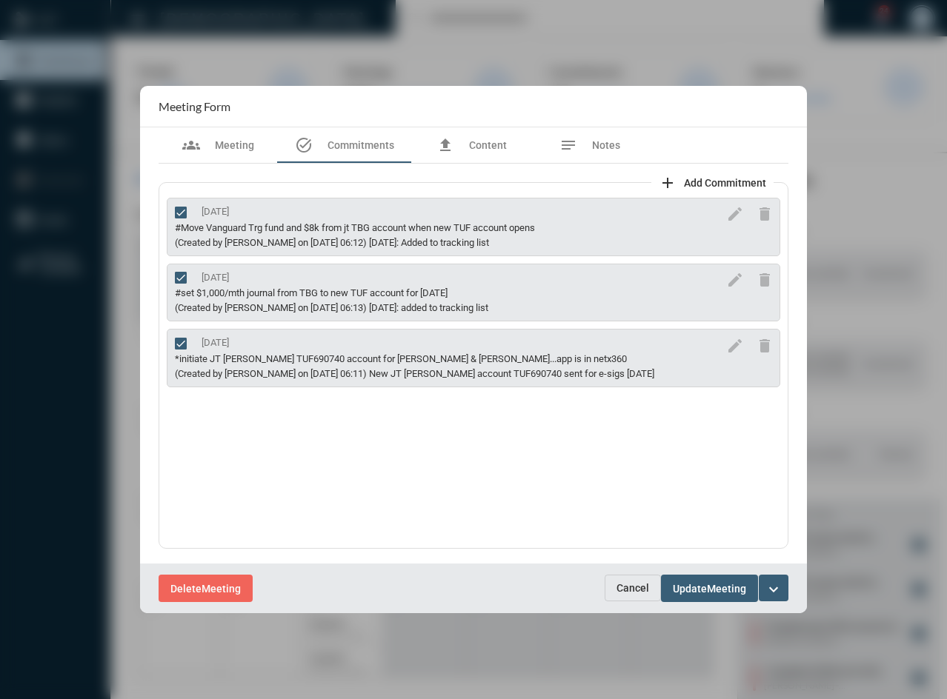
click at [643, 603] on div "Delete Meeting Cancel Update Meeting expand_more" at bounding box center [473, 589] width 667 height 50
click at [634, 594] on span "Cancel" at bounding box center [632, 588] width 33 height 12
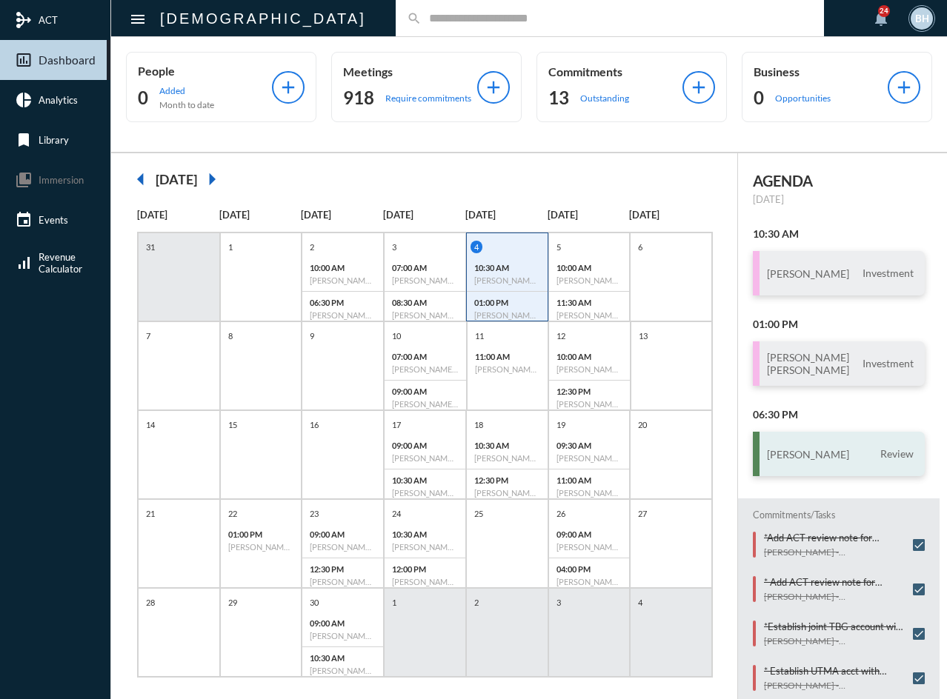
click at [823, 446] on div "[PERSON_NAME] Review" at bounding box center [839, 454] width 172 height 44
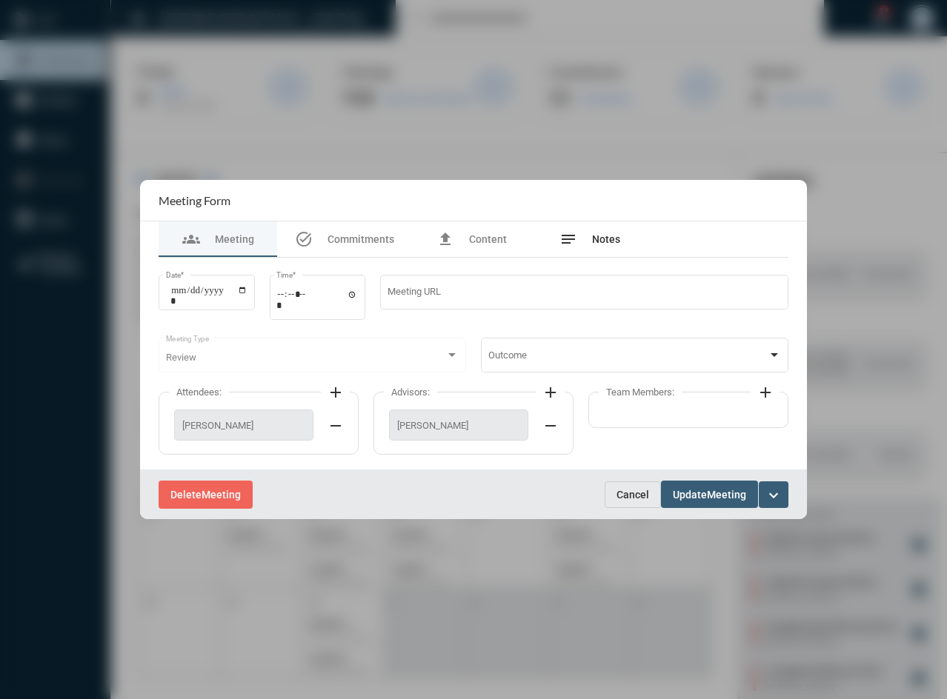
click at [627, 236] on div "notes Notes" at bounding box center [589, 240] width 119 height 36
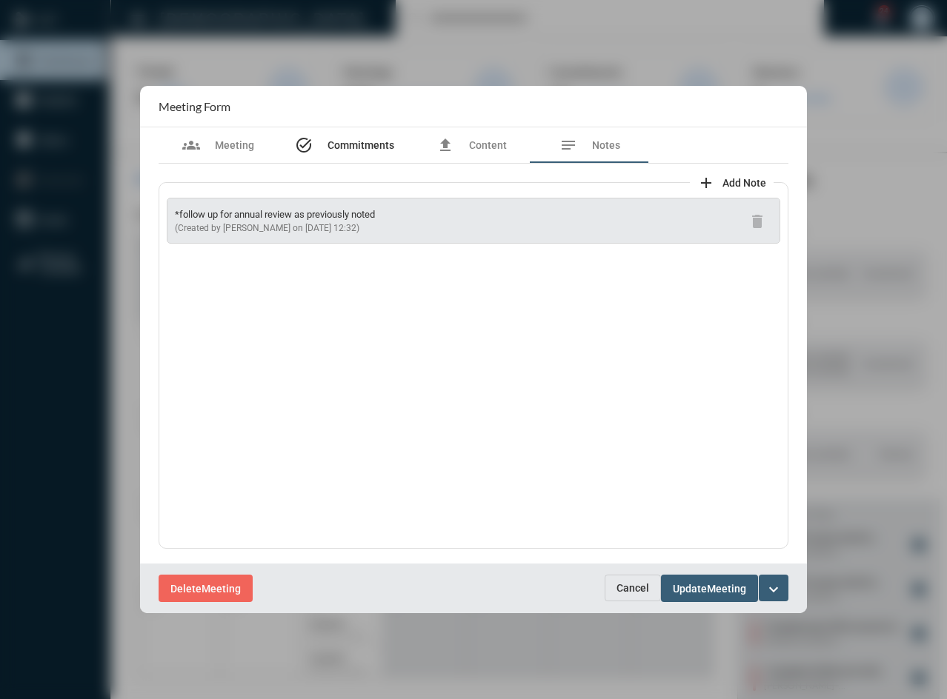
click at [359, 141] on span "Commitments" at bounding box center [360, 145] width 67 height 12
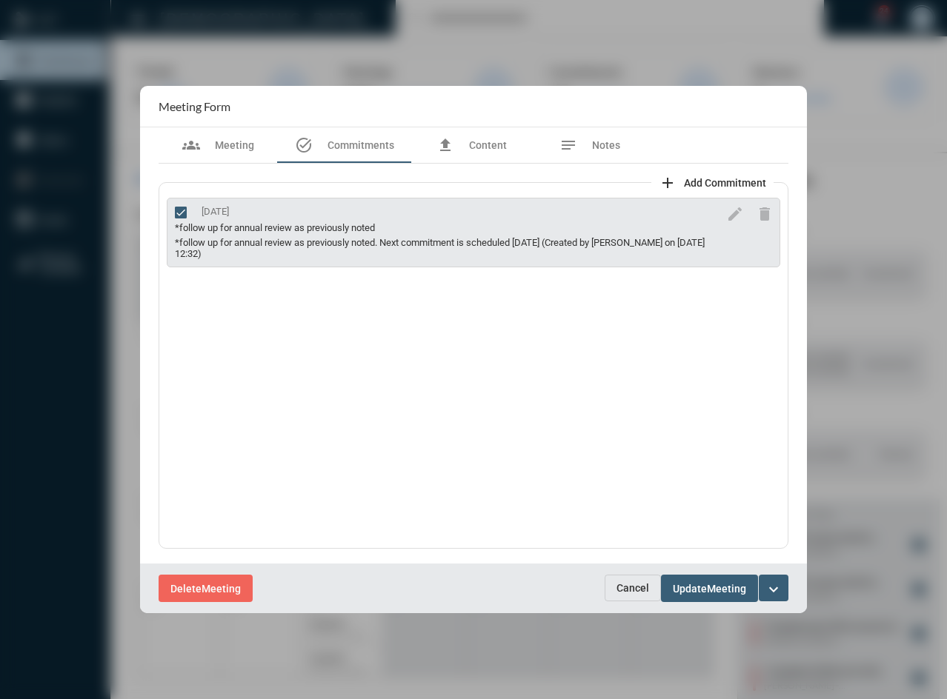
click at [628, 593] on span "Cancel" at bounding box center [632, 588] width 33 height 12
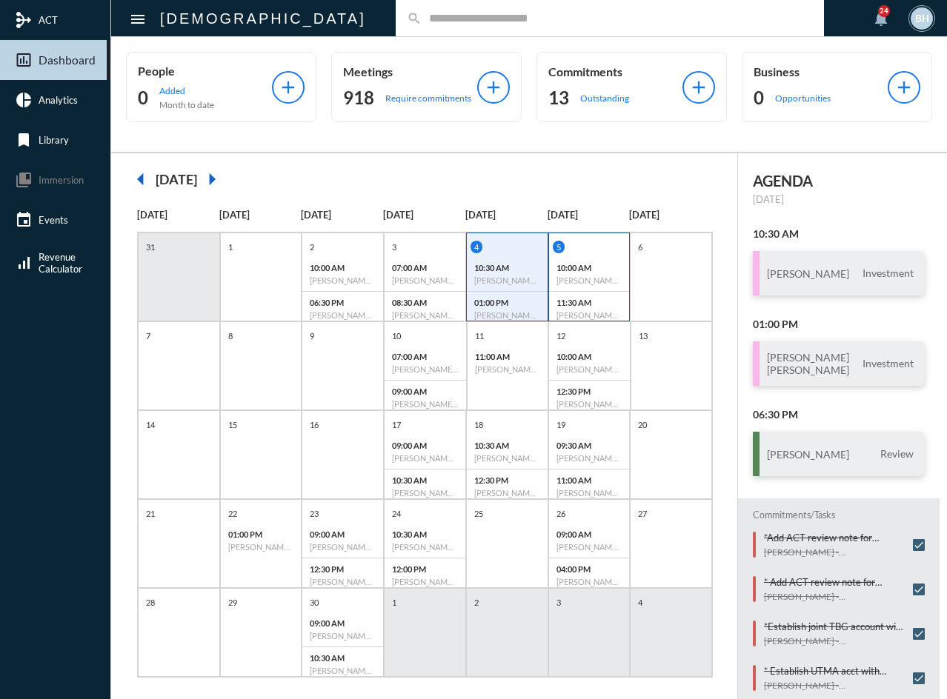
click at [609, 267] on p "10:00 AM" at bounding box center [589, 268] width 66 height 10
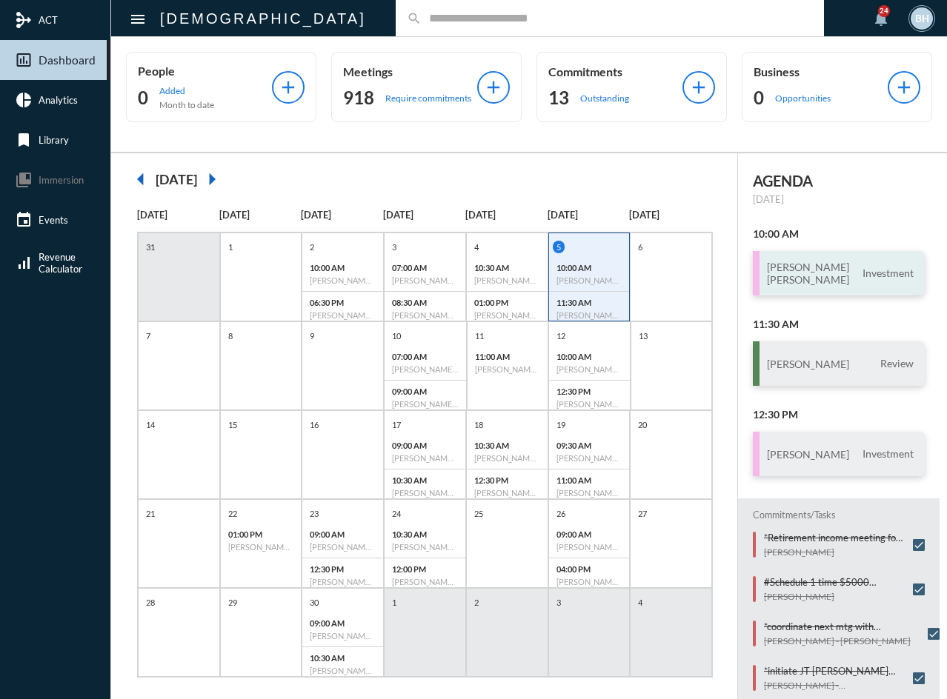
click at [799, 272] on h3 "Bharat [PERSON_NAME]" at bounding box center [808, 273] width 82 height 25
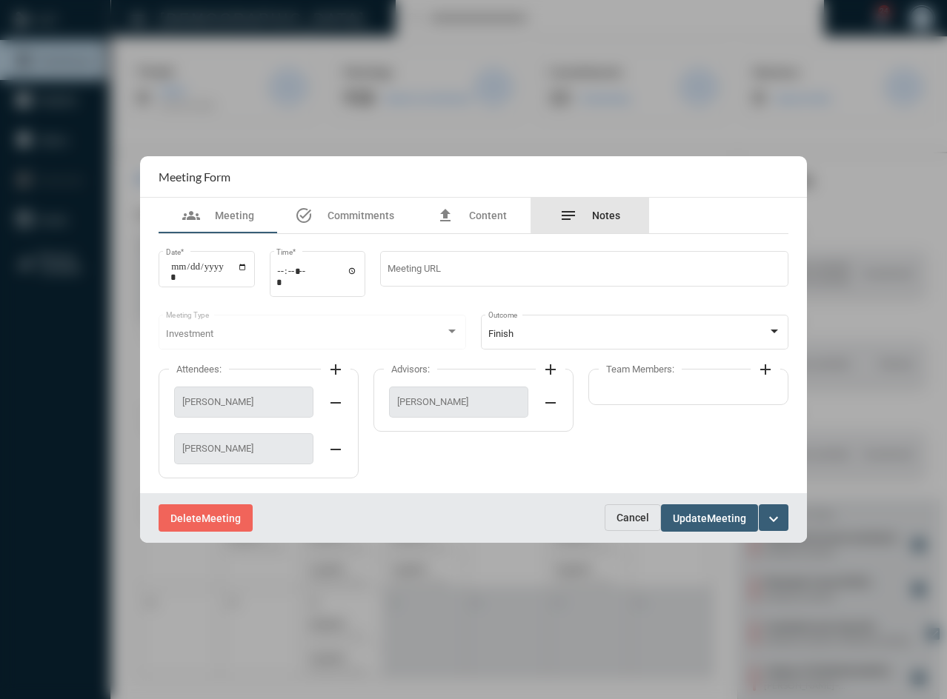
click at [608, 214] on span "Notes" at bounding box center [606, 216] width 28 height 12
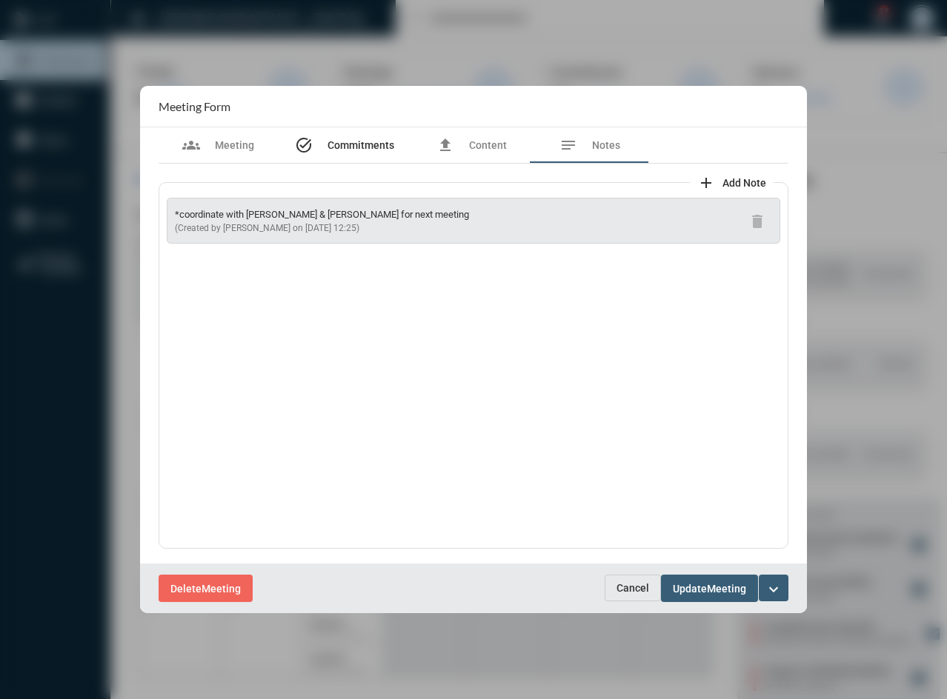
click at [382, 145] on span "Commitments" at bounding box center [360, 145] width 67 height 12
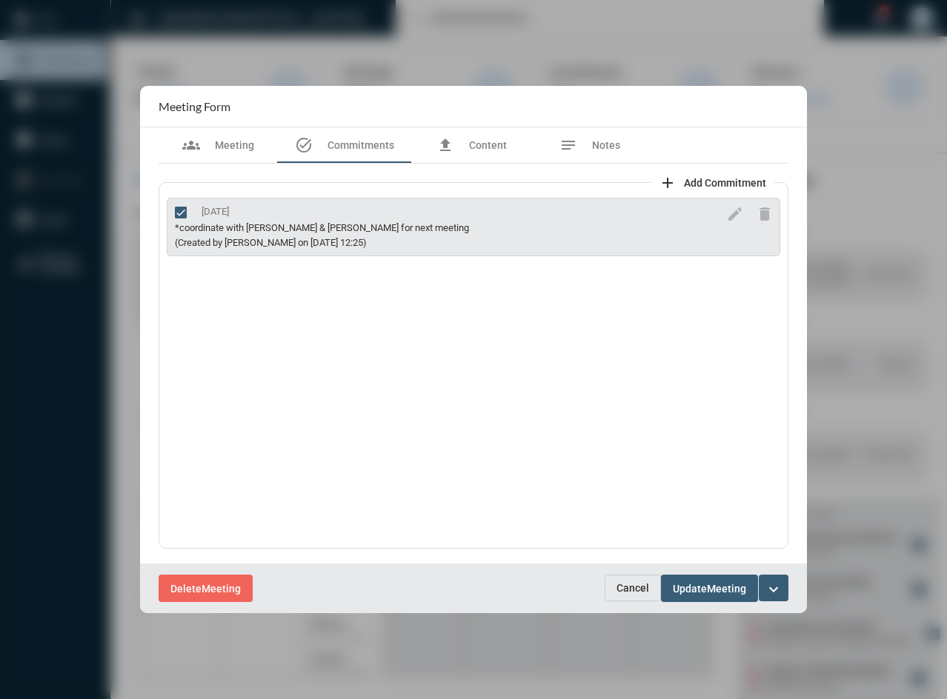
click at [627, 589] on span "Cancel" at bounding box center [632, 588] width 33 height 12
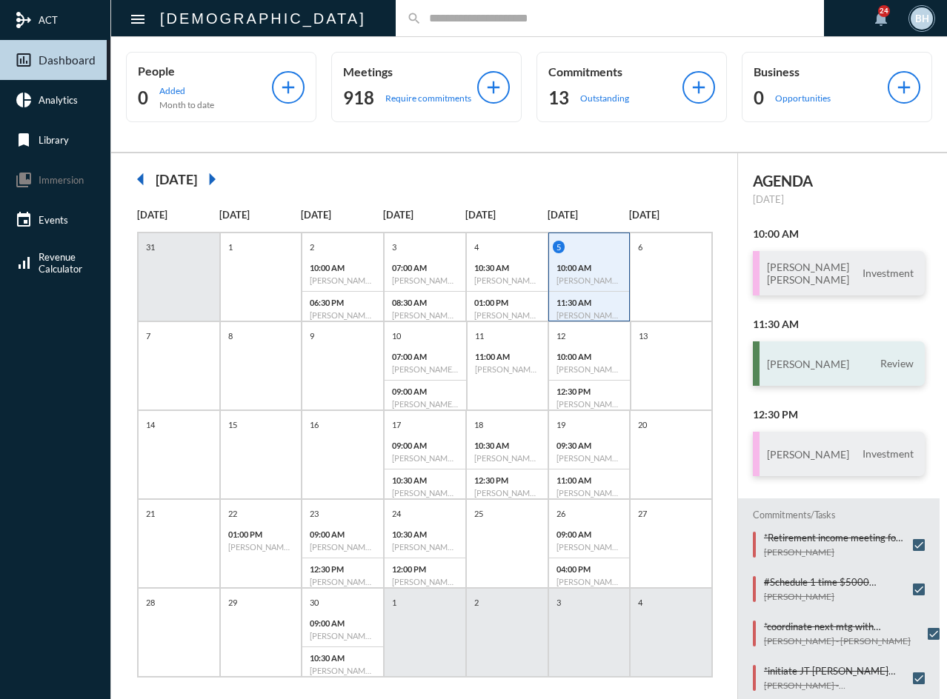
click at [809, 365] on h3 "[PERSON_NAME]" at bounding box center [808, 364] width 82 height 13
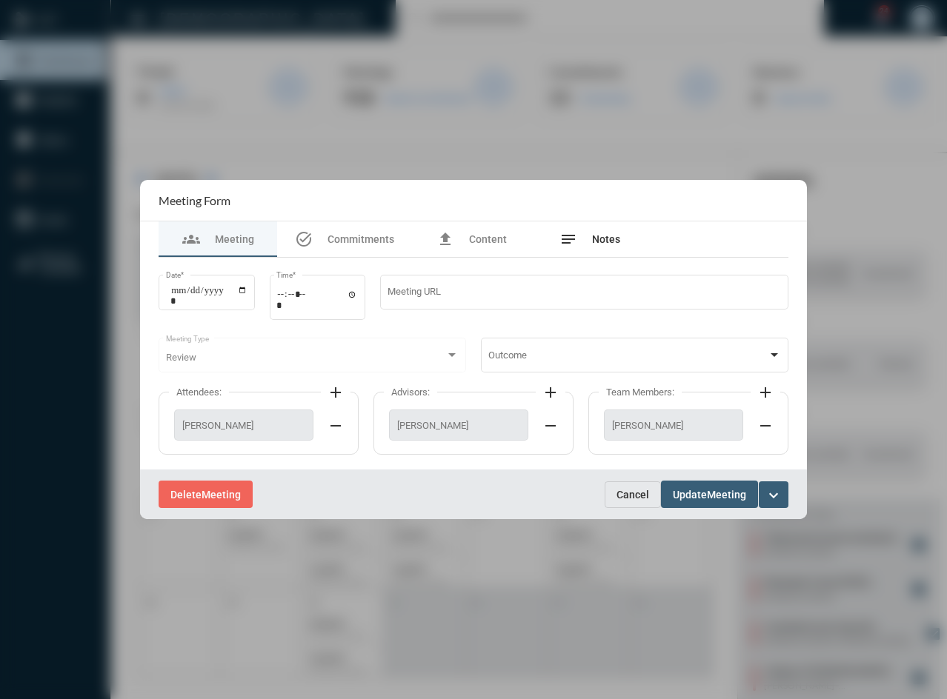
click at [611, 245] on span "Notes" at bounding box center [606, 239] width 28 height 12
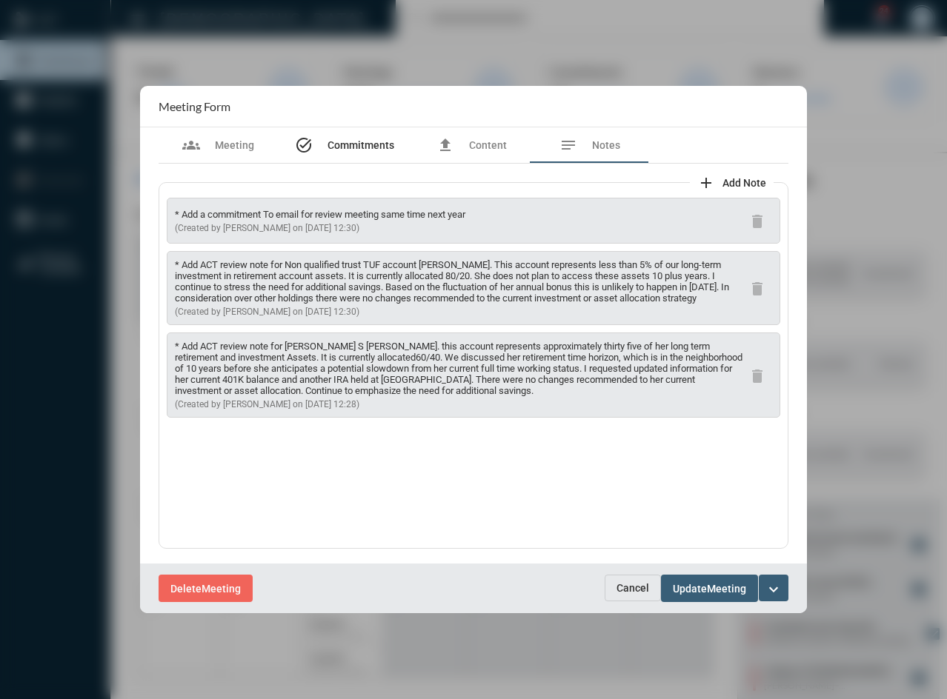
click at [357, 135] on div "task_alt Commitments" at bounding box center [344, 145] width 135 height 36
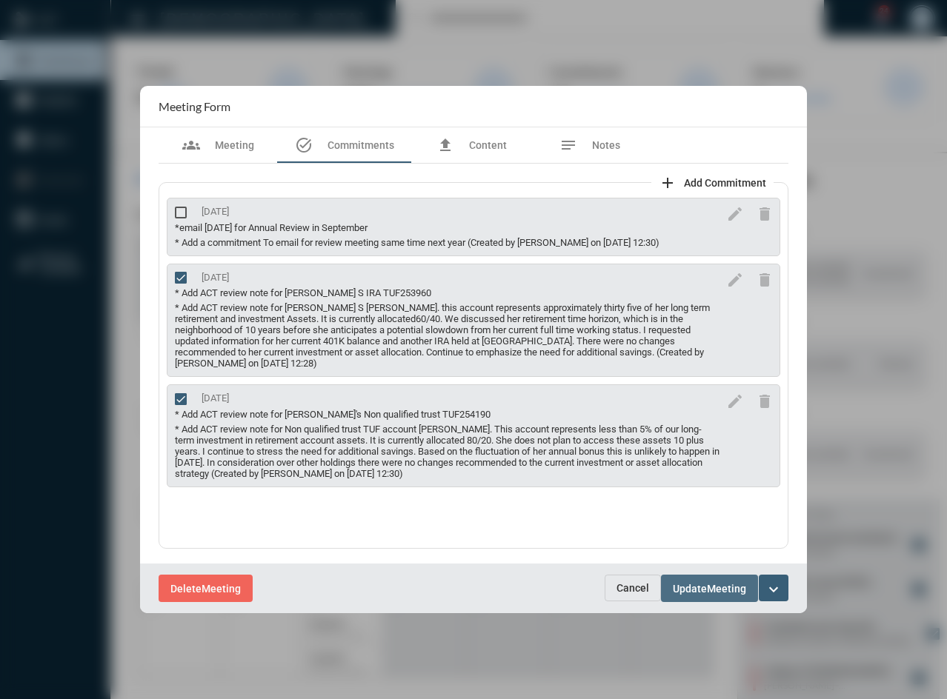
click at [703, 590] on span "Update" at bounding box center [690, 589] width 34 height 12
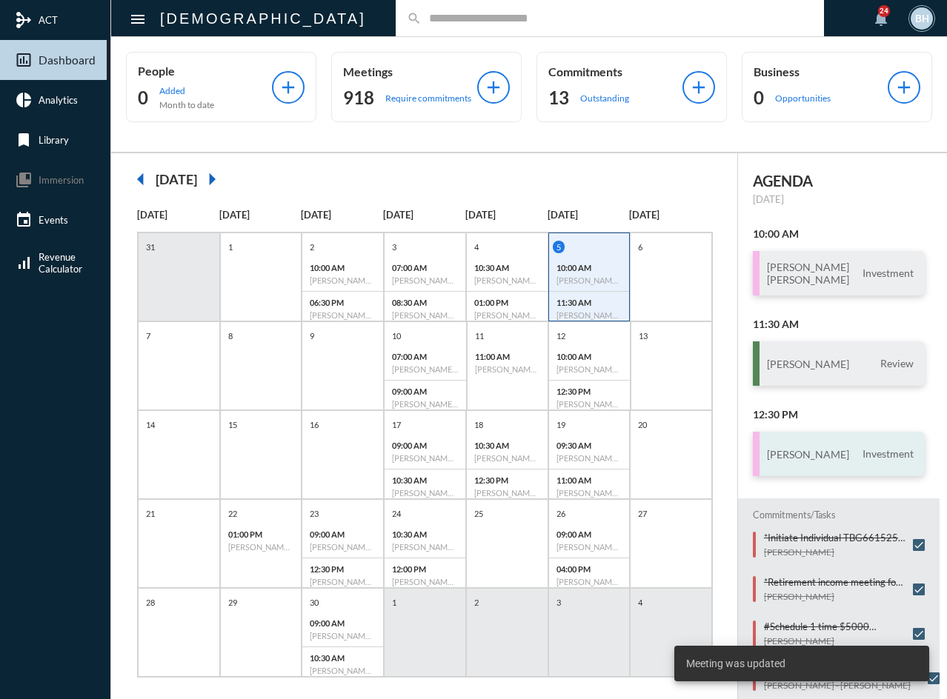
click at [819, 454] on h3 "[PERSON_NAME]" at bounding box center [808, 454] width 82 height 13
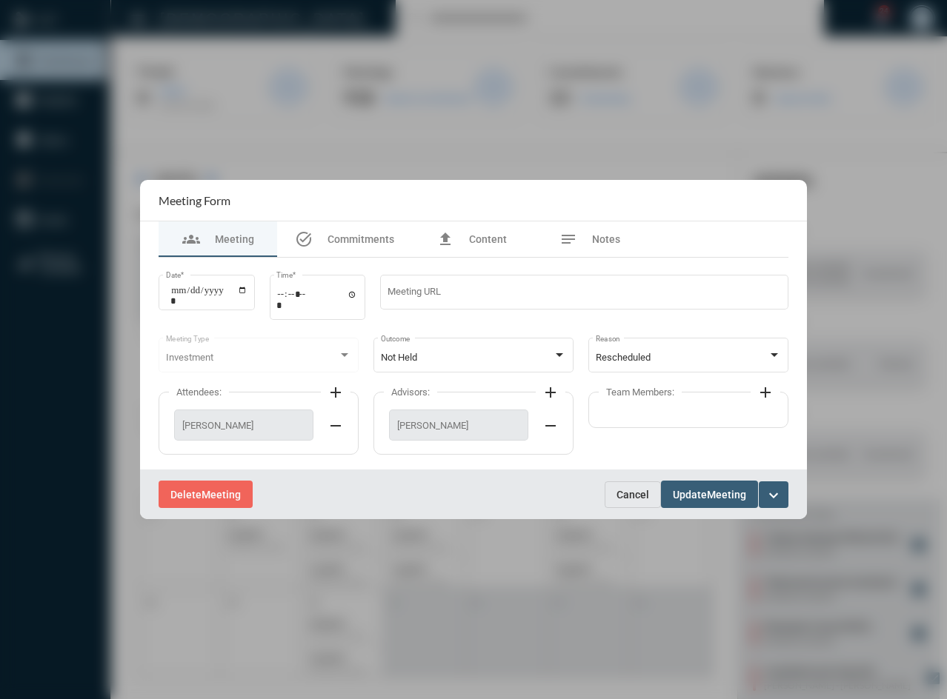
click at [631, 494] on span "Cancel" at bounding box center [632, 495] width 33 height 12
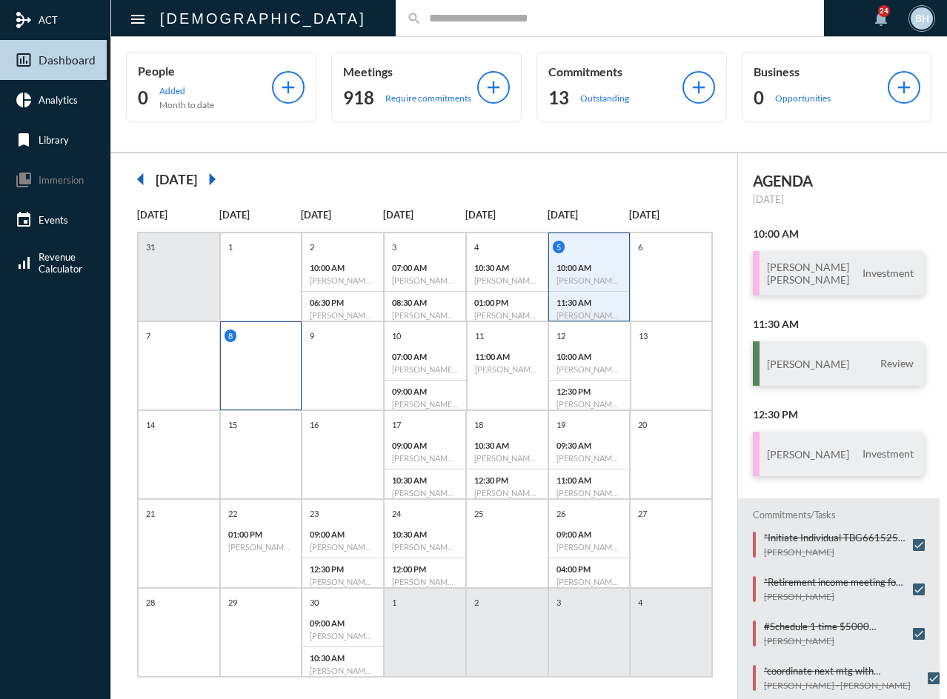
click at [253, 373] on div "8" at bounding box center [261, 366] width 82 height 89
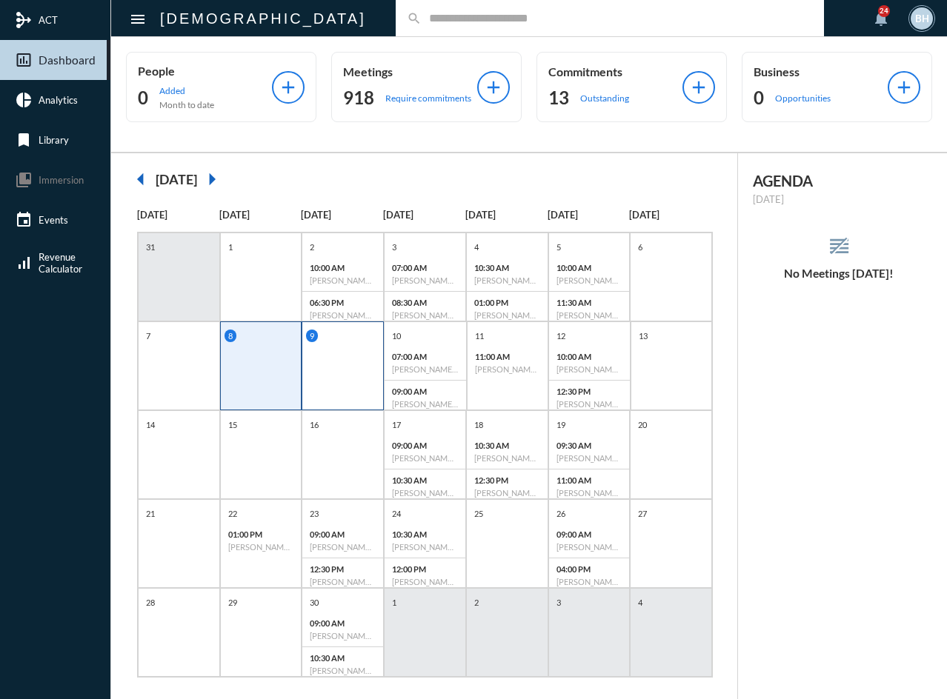
click at [352, 373] on div "9" at bounding box center [343, 366] width 82 height 89
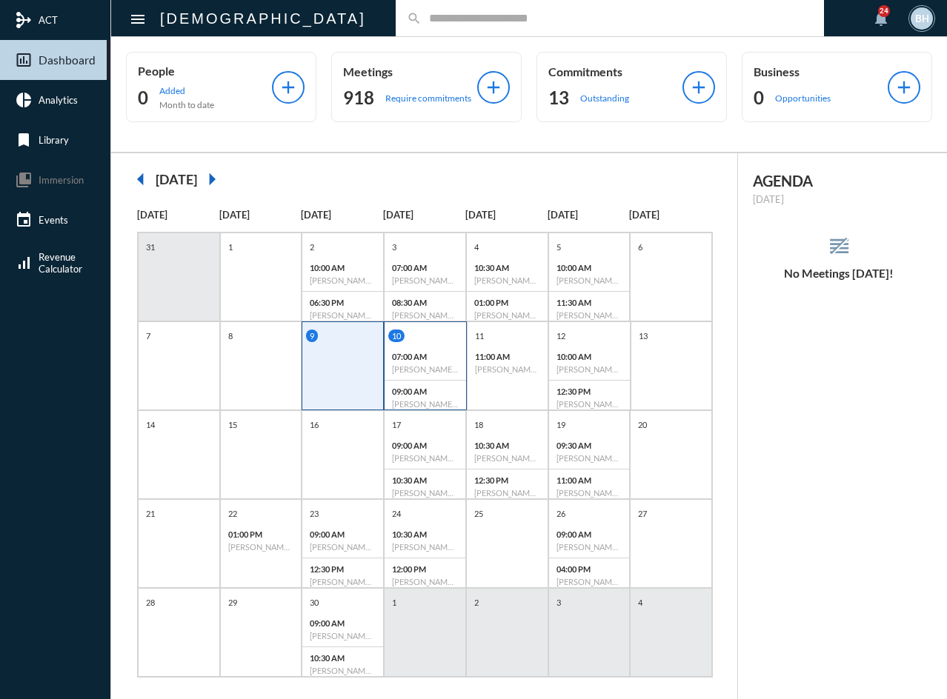
click at [422, 339] on div "10" at bounding box center [427, 336] width 78 height 13
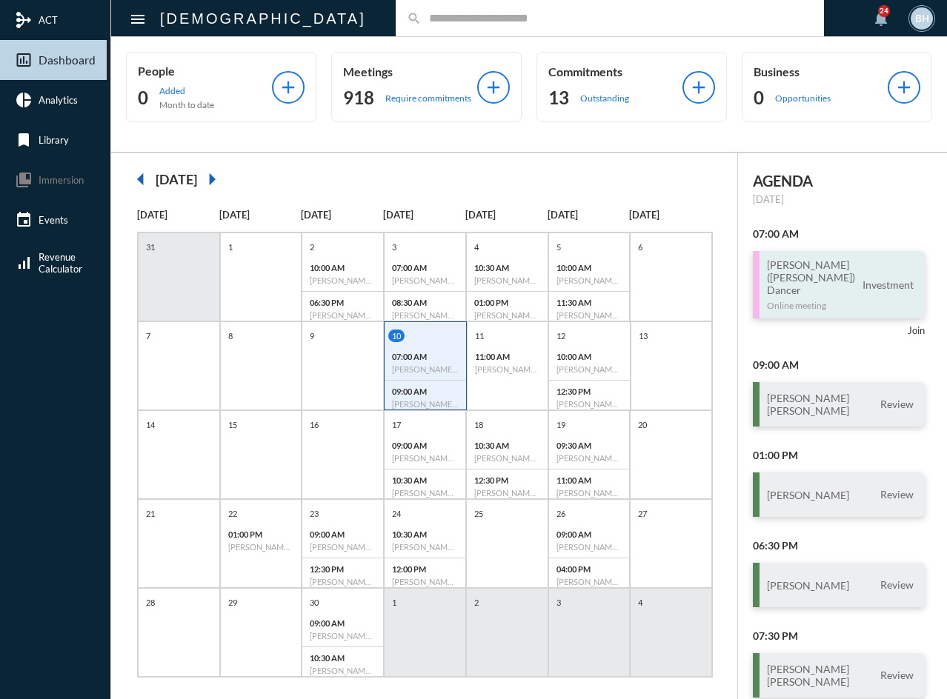
click at [846, 273] on div "[PERSON_NAME] ([PERSON_NAME]) Dancer Online meeting Investment" at bounding box center [839, 284] width 172 height 67
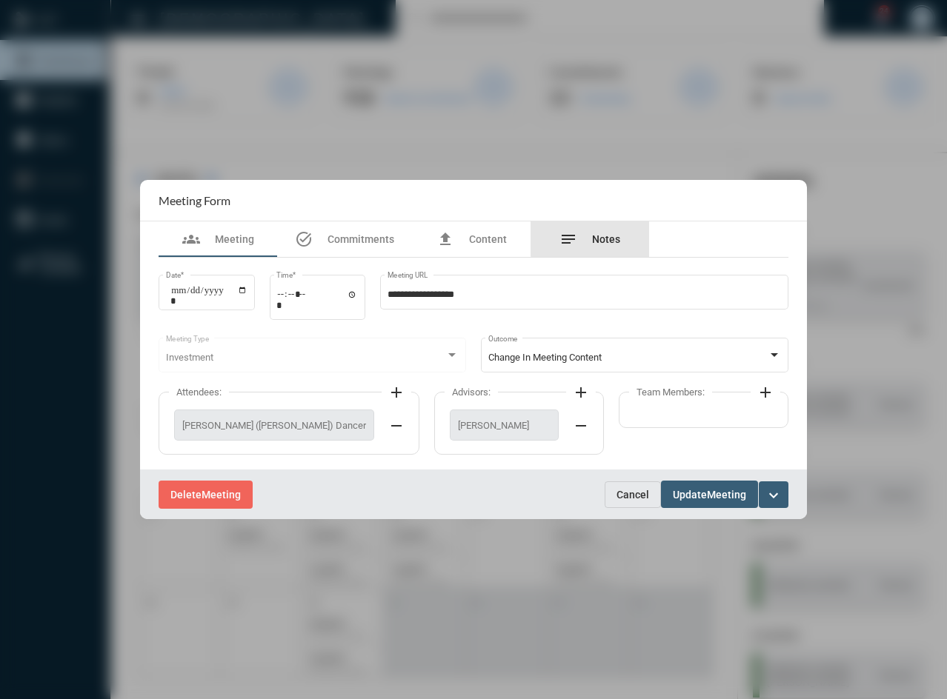
click at [595, 232] on div "notes Notes" at bounding box center [589, 239] width 61 height 18
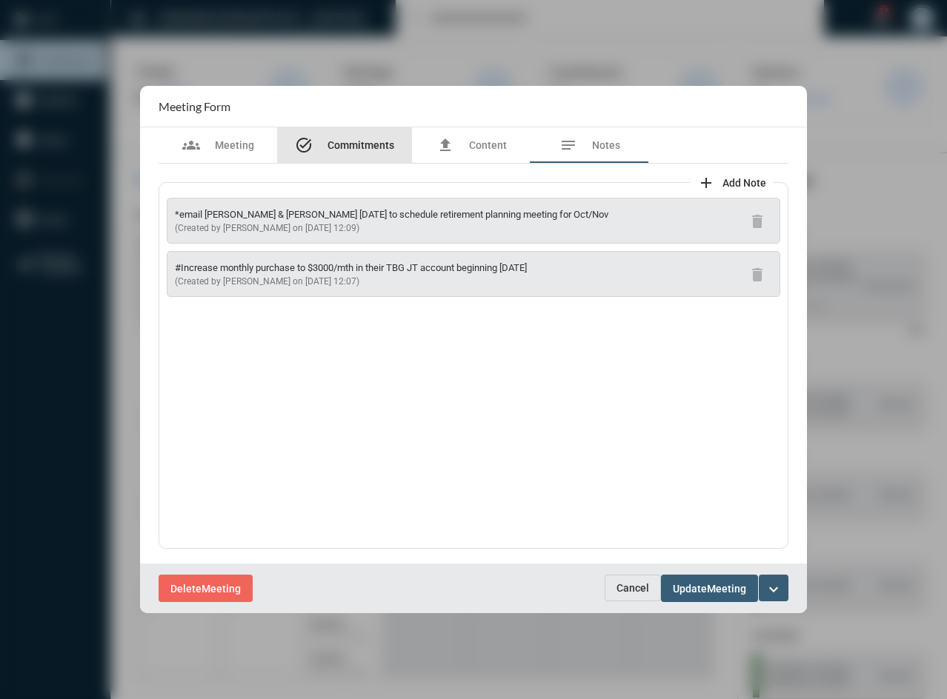
click at [342, 147] on span "Commitments" at bounding box center [360, 145] width 67 height 12
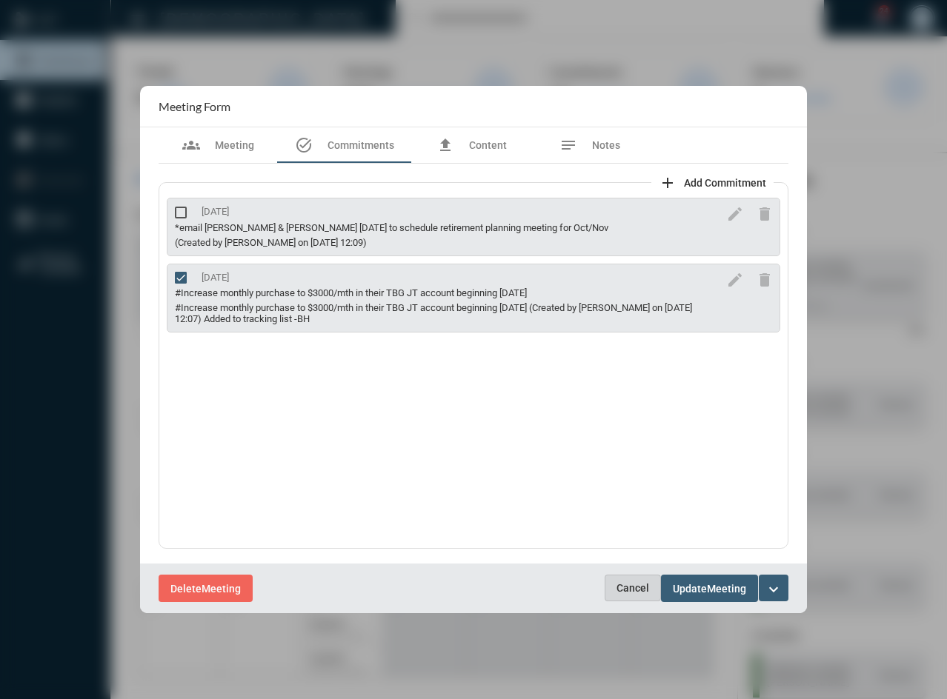
click at [625, 592] on span "Cancel" at bounding box center [632, 588] width 33 height 12
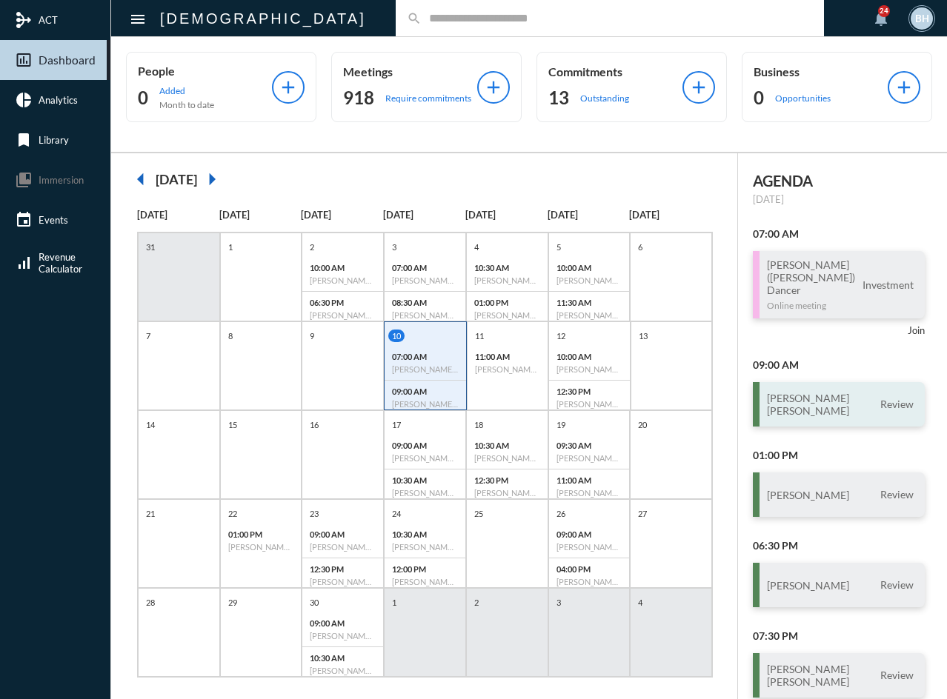
click at [838, 382] on div "[PERSON_NAME] [PERSON_NAME] Review" at bounding box center [839, 404] width 172 height 44
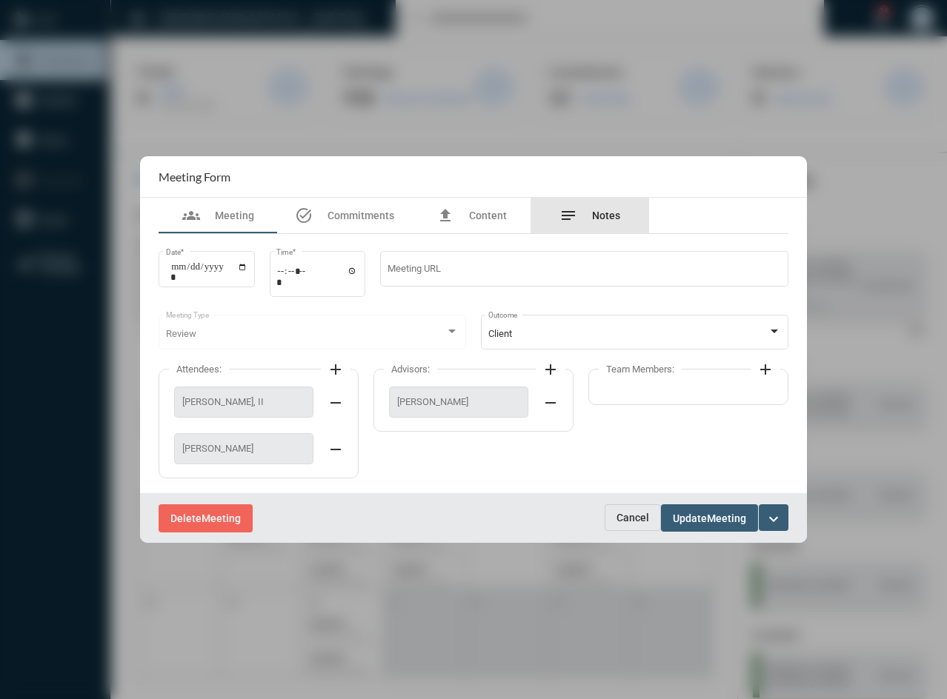
click at [582, 229] on div "notes Notes" at bounding box center [589, 216] width 119 height 36
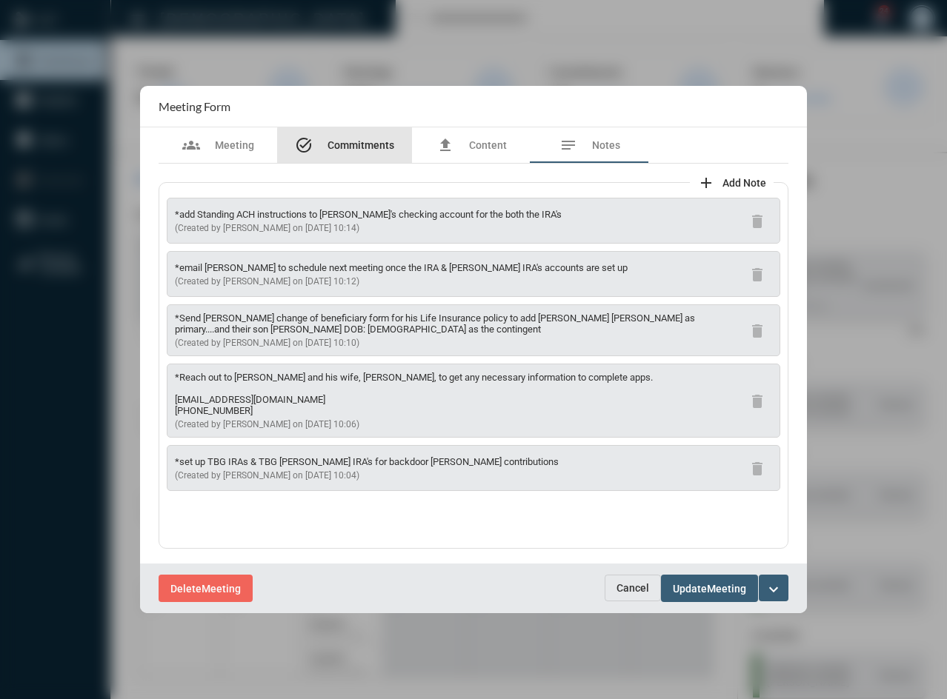
click at [367, 151] on span "Commitments" at bounding box center [360, 145] width 67 height 12
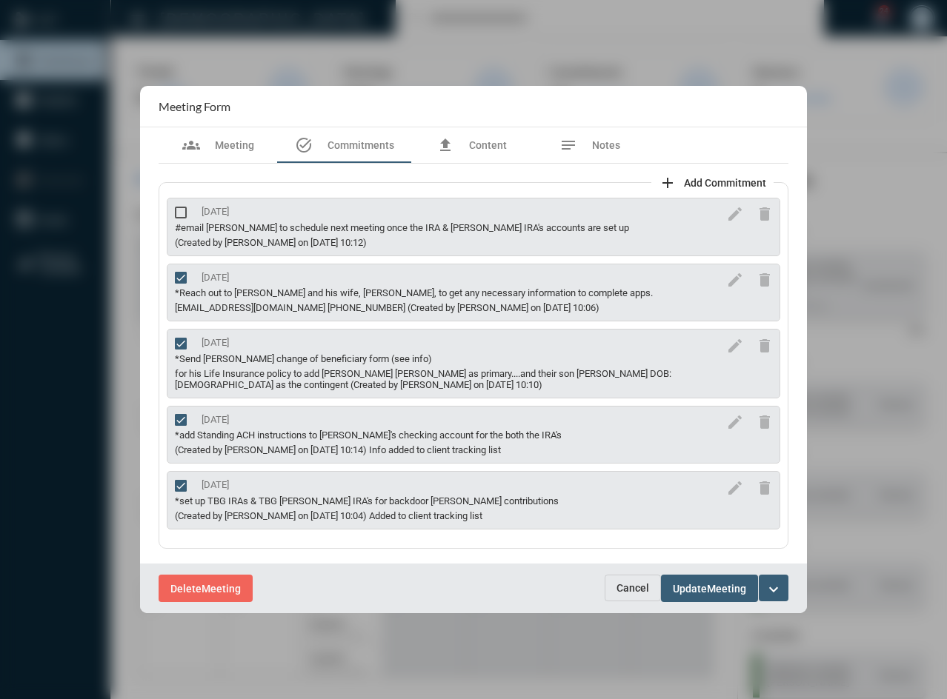
click at [639, 584] on span "Cancel" at bounding box center [632, 588] width 33 height 12
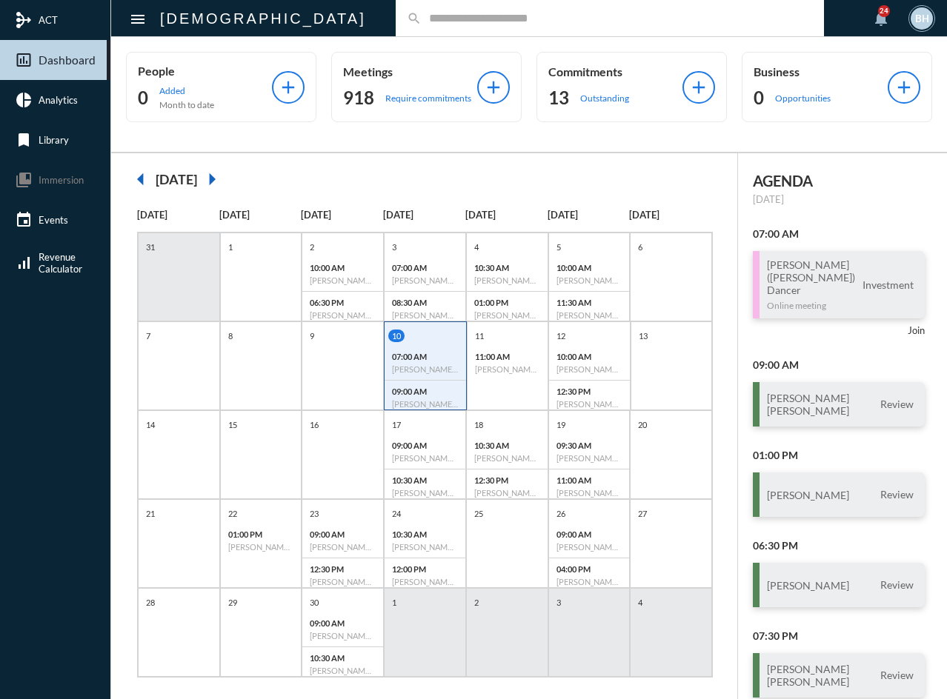
click at [396, 10] on div "search" at bounding box center [610, 18] width 428 height 36
click at [422, 19] on input "text" at bounding box center [617, 18] width 391 height 13
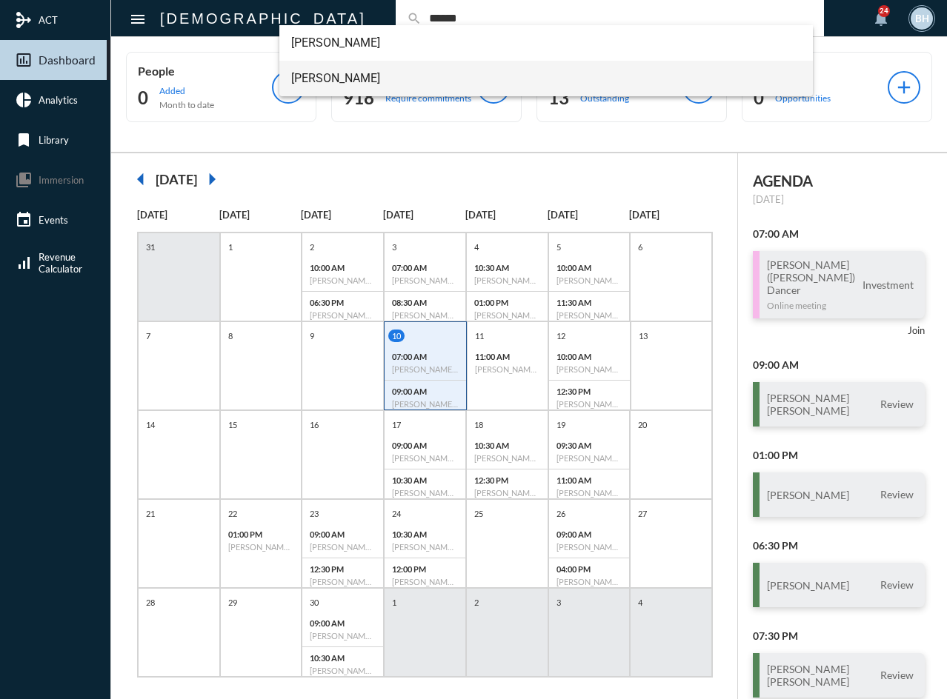
type input "******"
click at [333, 82] on span "[PERSON_NAME]" at bounding box center [546, 79] width 510 height 36
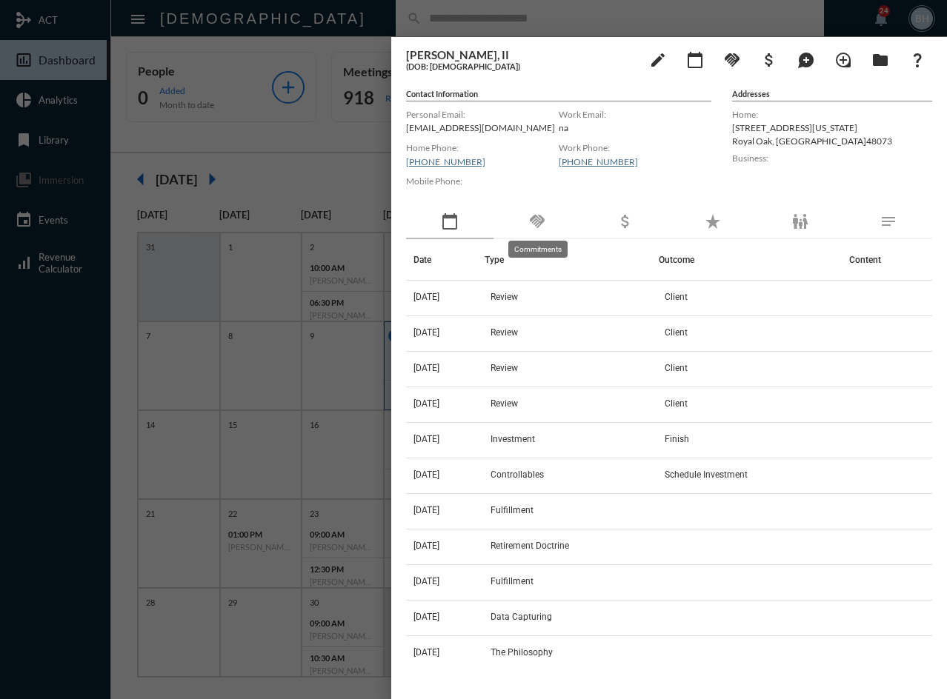
click at [545, 219] on mat-icon "handshake" at bounding box center [537, 222] width 18 height 18
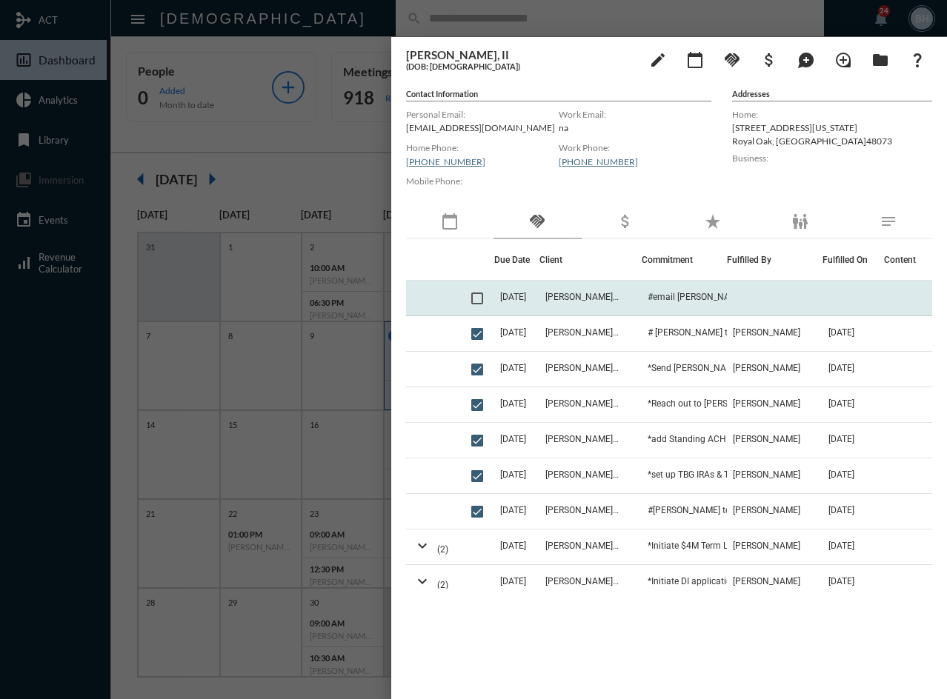
click at [531, 287] on td "[DATE]" at bounding box center [516, 299] width 45 height 36
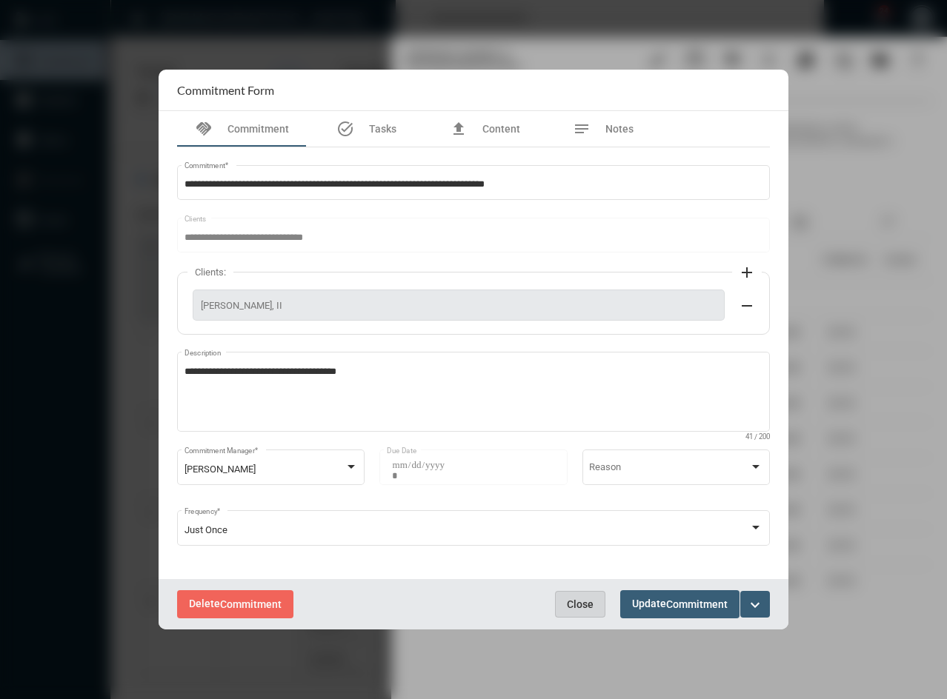
click at [587, 610] on span "Close" at bounding box center [580, 605] width 27 height 12
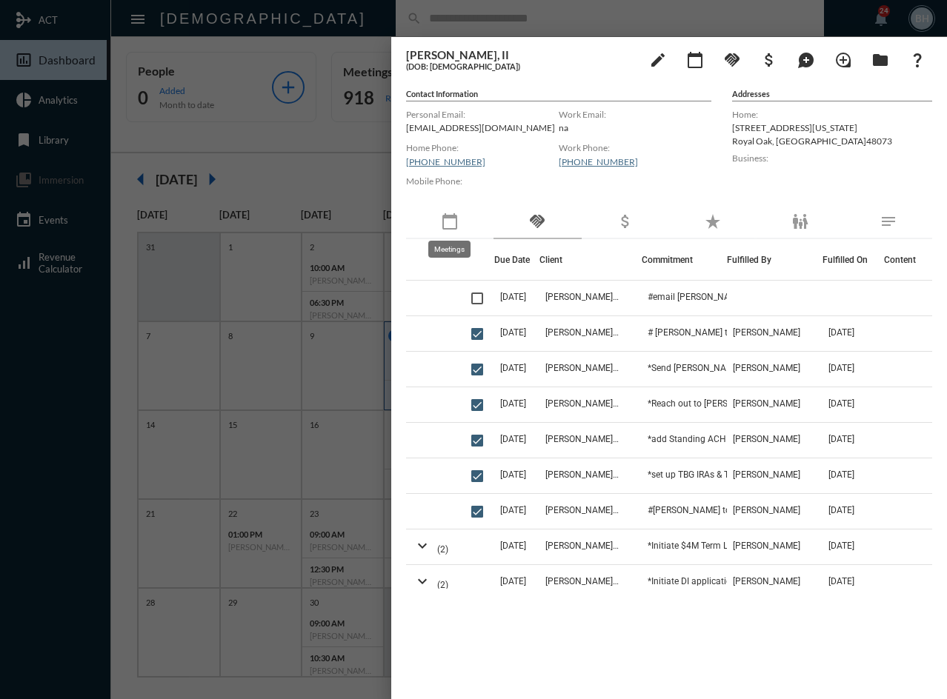
click at [444, 219] on mat-icon "calendar_today" at bounding box center [450, 222] width 18 height 18
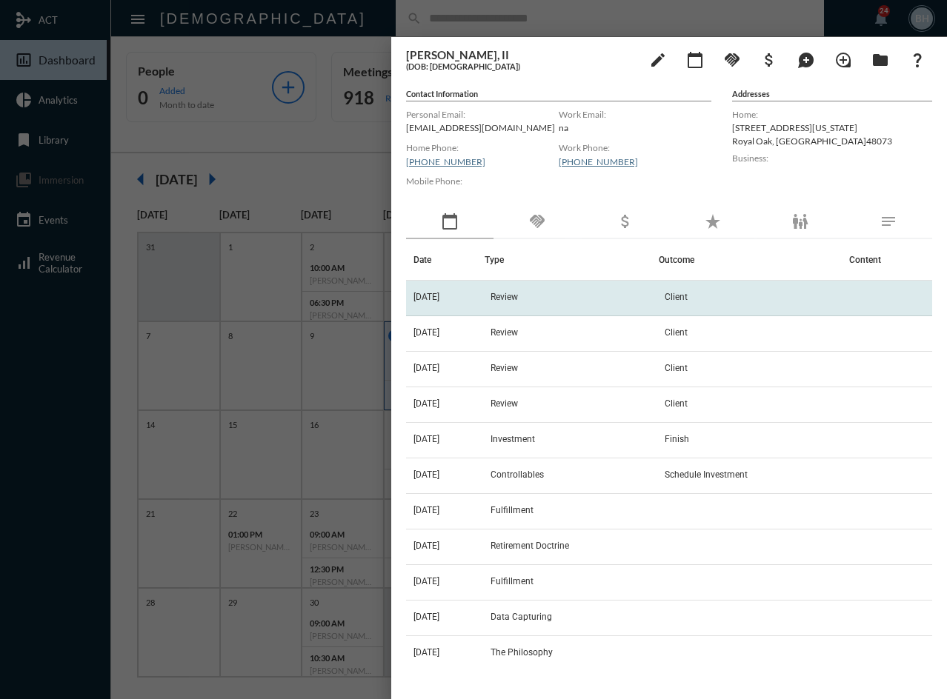
click at [550, 291] on td "Review" at bounding box center [572, 299] width 174 height 36
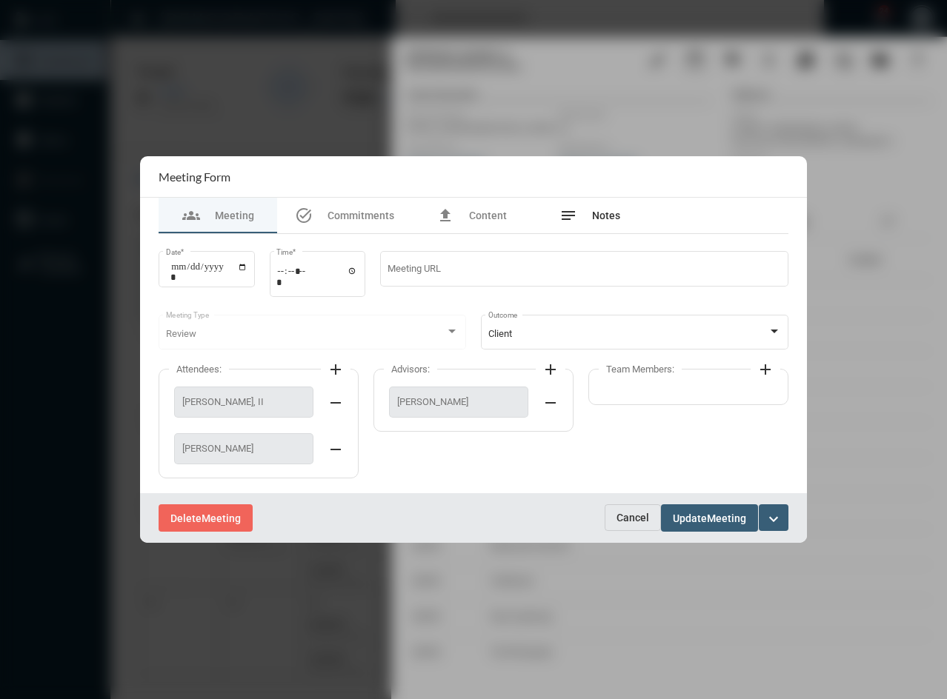
click at [605, 210] on div "notes Notes" at bounding box center [589, 216] width 61 height 18
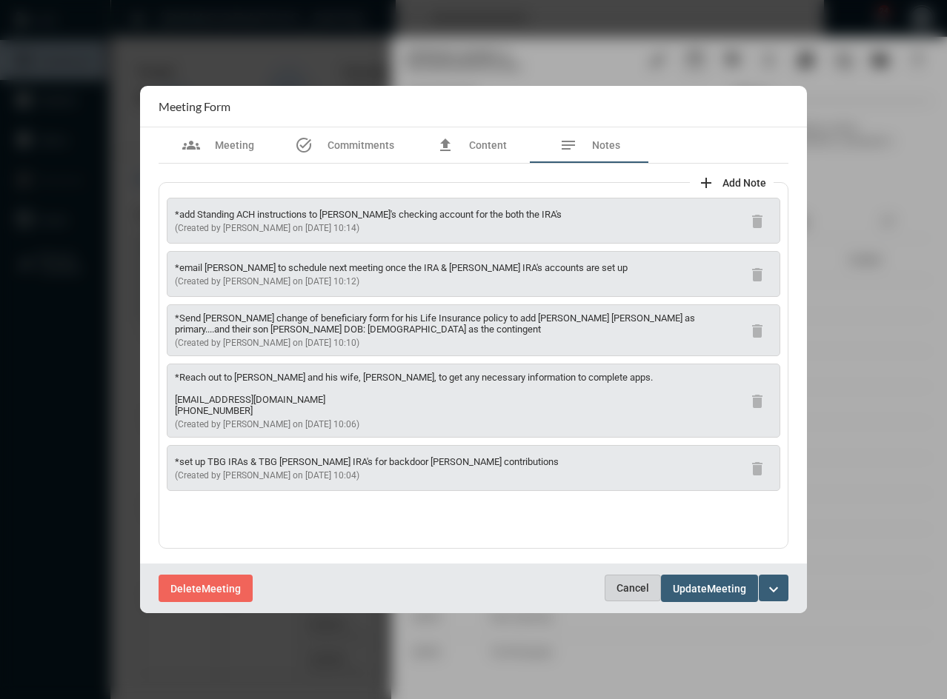
click at [631, 586] on span "Cancel" at bounding box center [632, 588] width 33 height 12
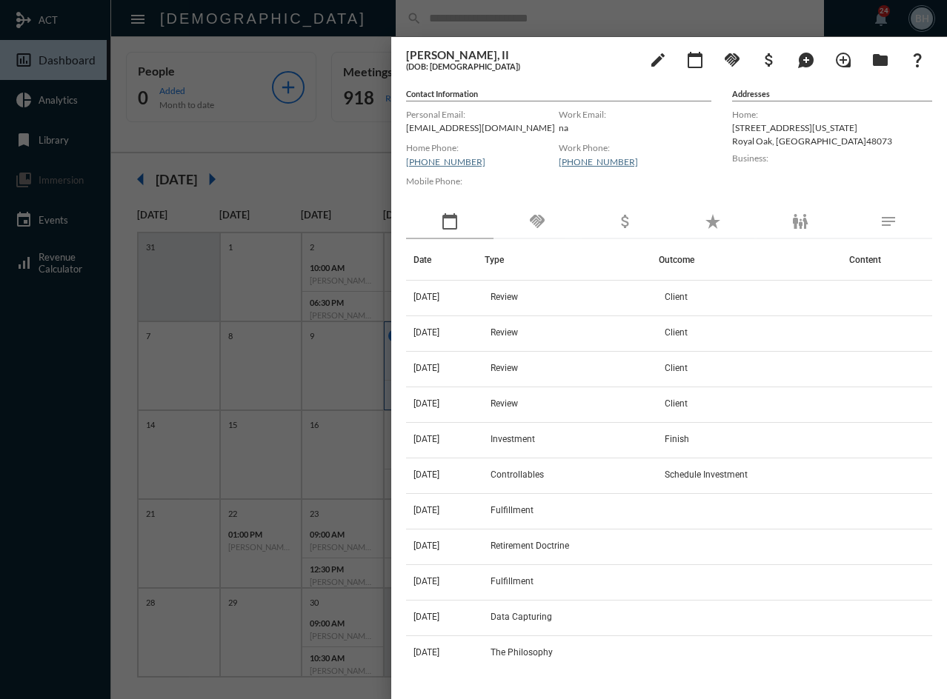
click at [327, 177] on div at bounding box center [473, 349] width 947 height 699
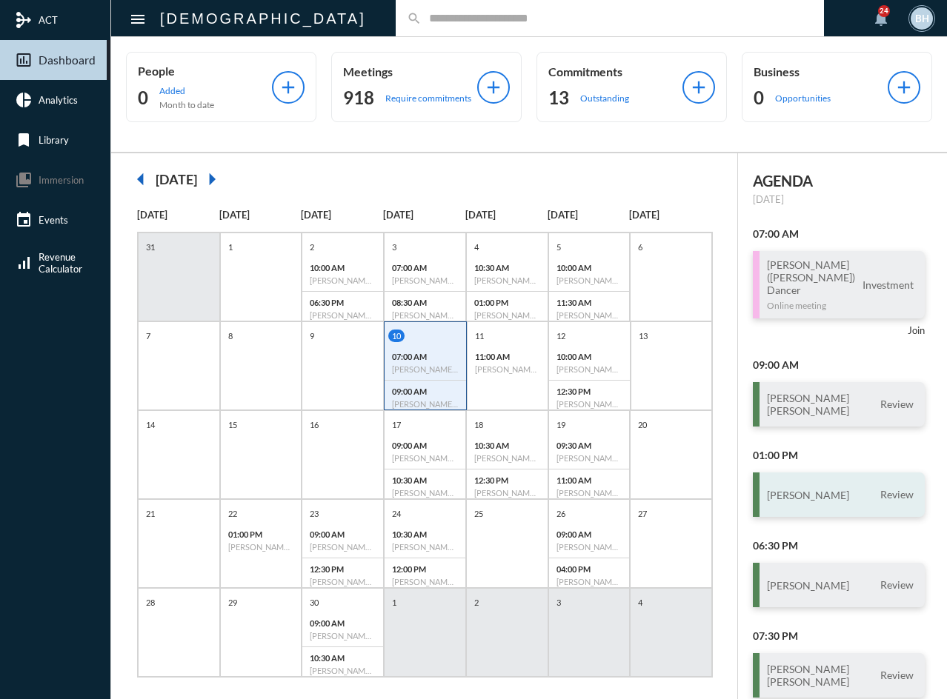
click at [803, 489] on h3 "[PERSON_NAME]" at bounding box center [808, 495] width 82 height 13
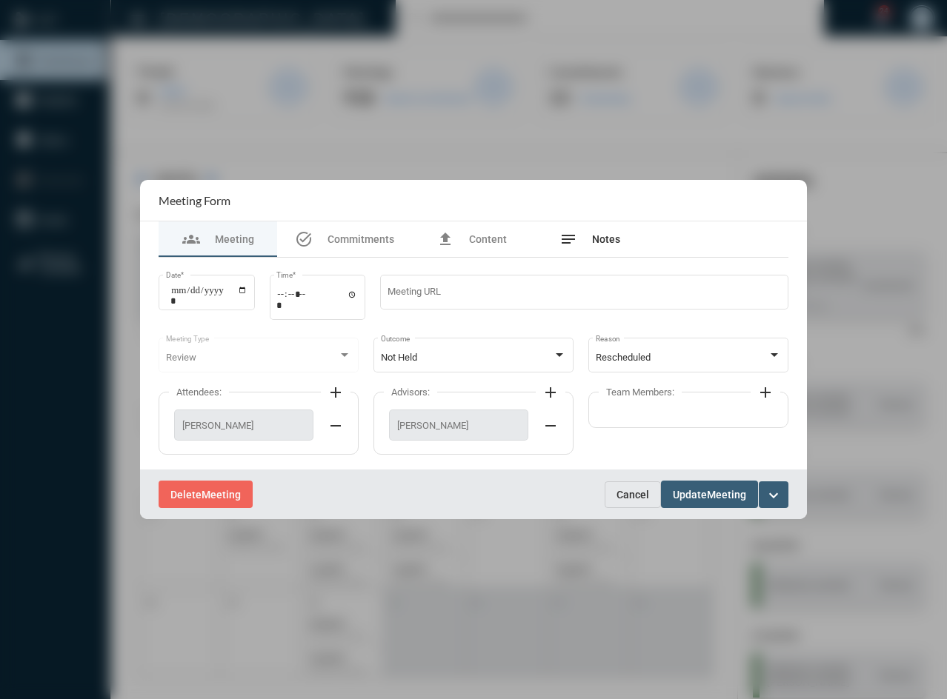
click at [623, 239] on div "notes Notes" at bounding box center [589, 240] width 119 height 36
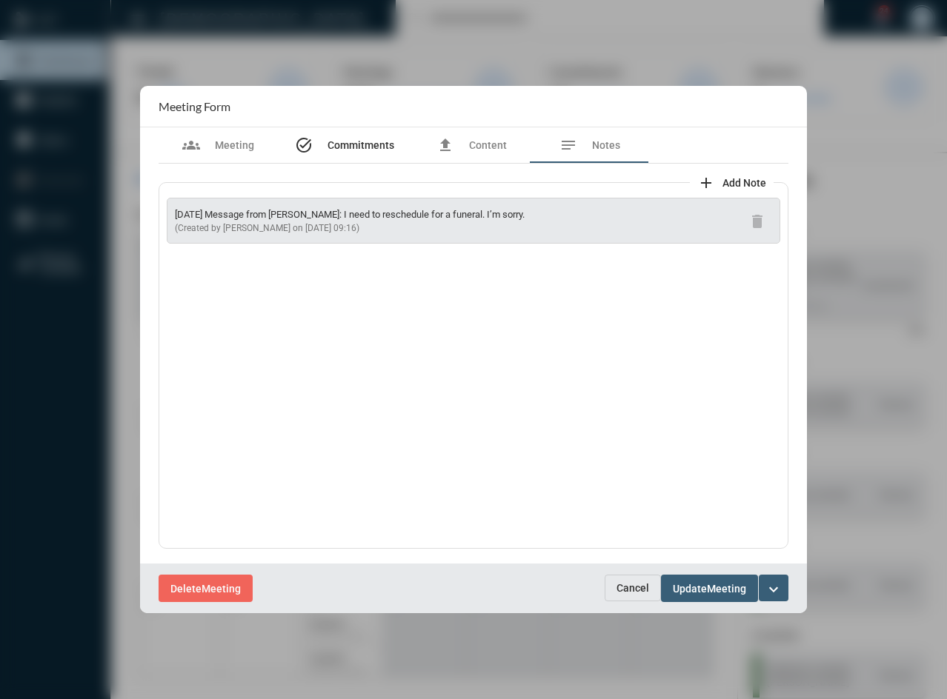
click at [372, 148] on span "Commitments" at bounding box center [360, 145] width 67 height 12
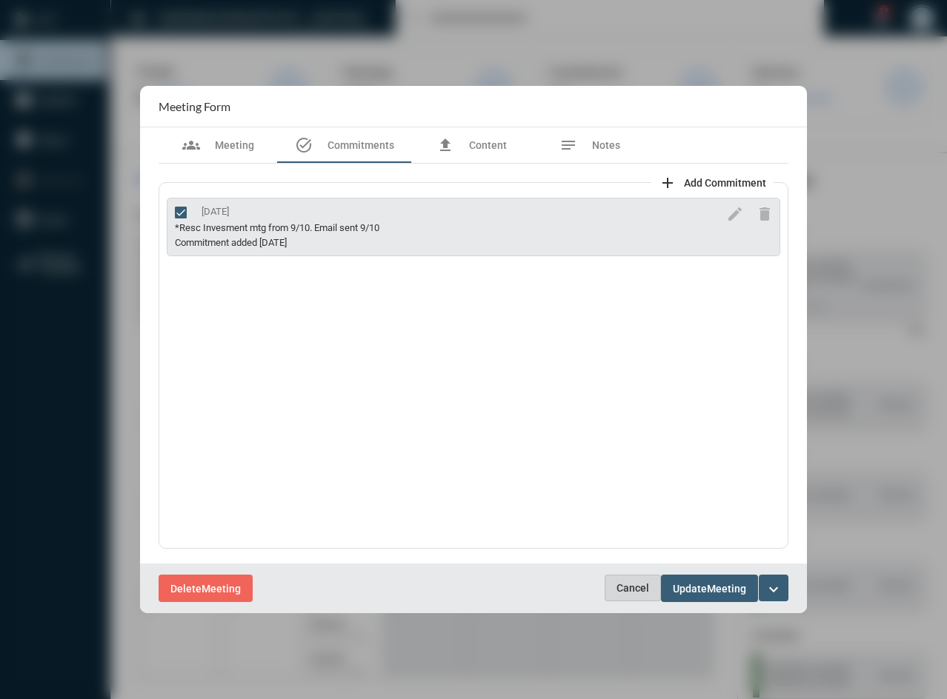
click at [632, 579] on button "Cancel" at bounding box center [633, 588] width 56 height 27
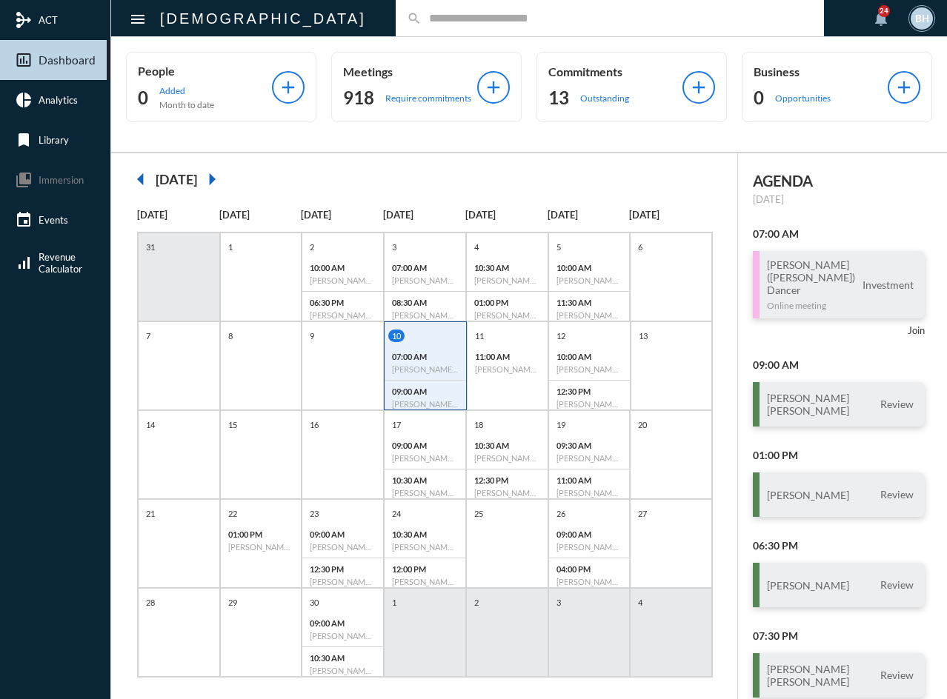
click at [396, 26] on div "search" at bounding box center [610, 18] width 428 height 36
click at [422, 16] on input "text" at bounding box center [617, 18] width 391 height 13
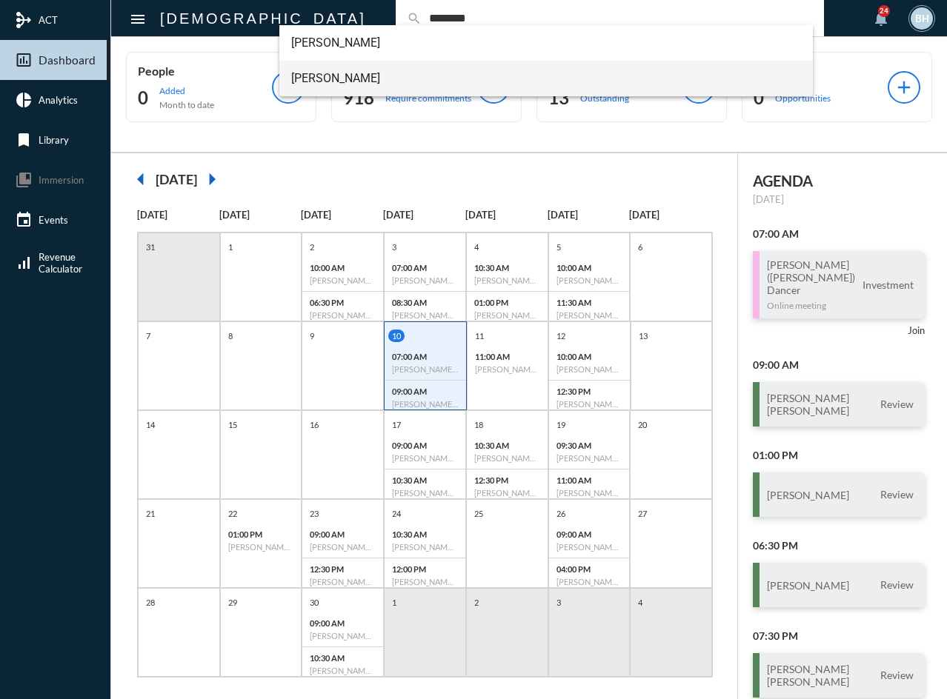
type input "********"
click at [323, 77] on span "[PERSON_NAME]" at bounding box center [546, 79] width 510 height 36
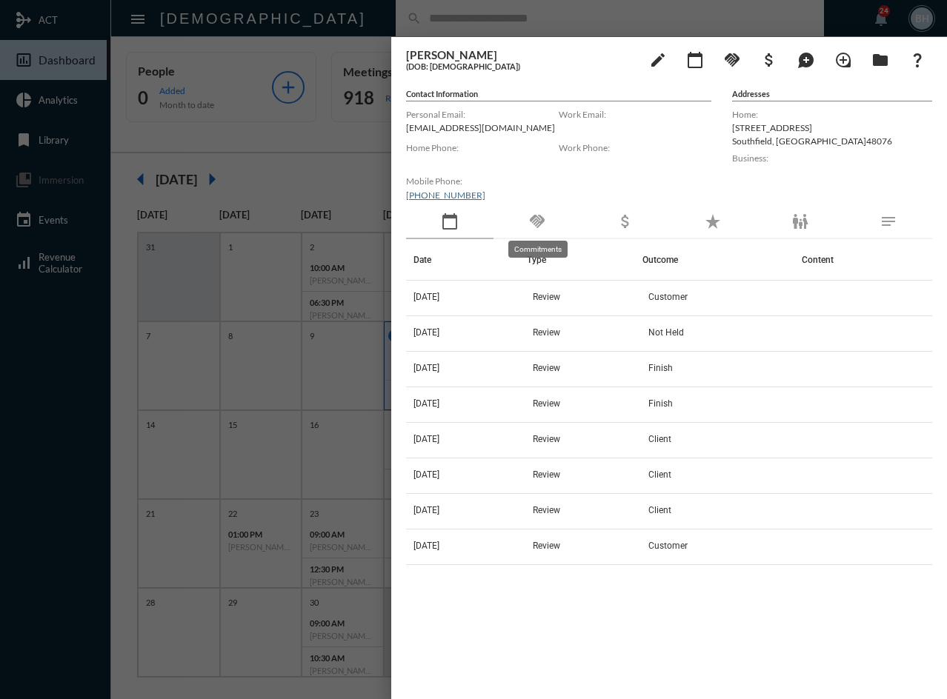
click at [539, 219] on mat-icon "handshake" at bounding box center [537, 222] width 18 height 18
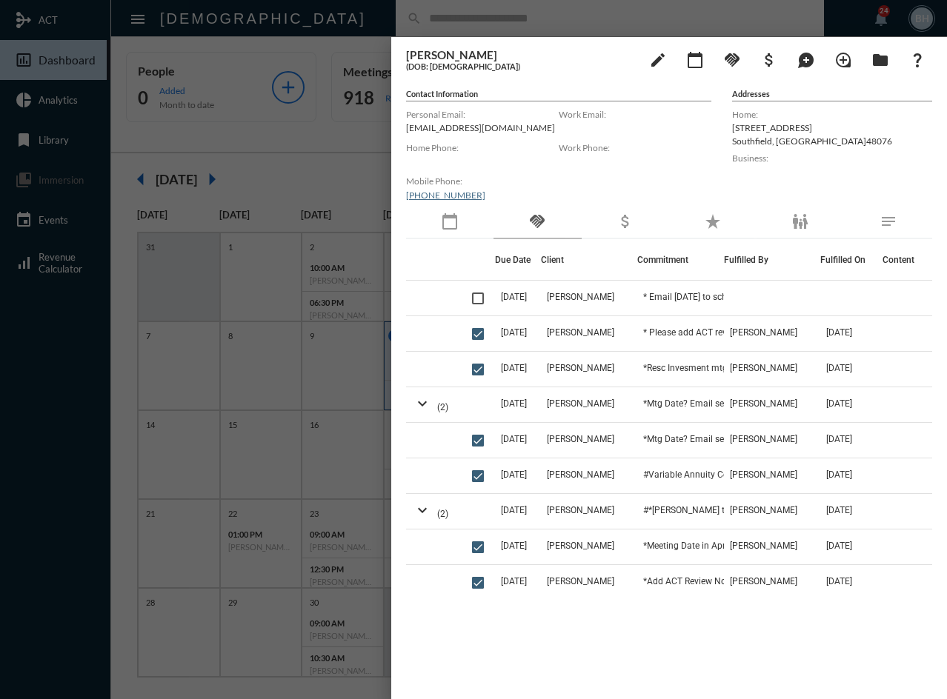
click at [536, 21] on div at bounding box center [473, 349] width 947 height 699
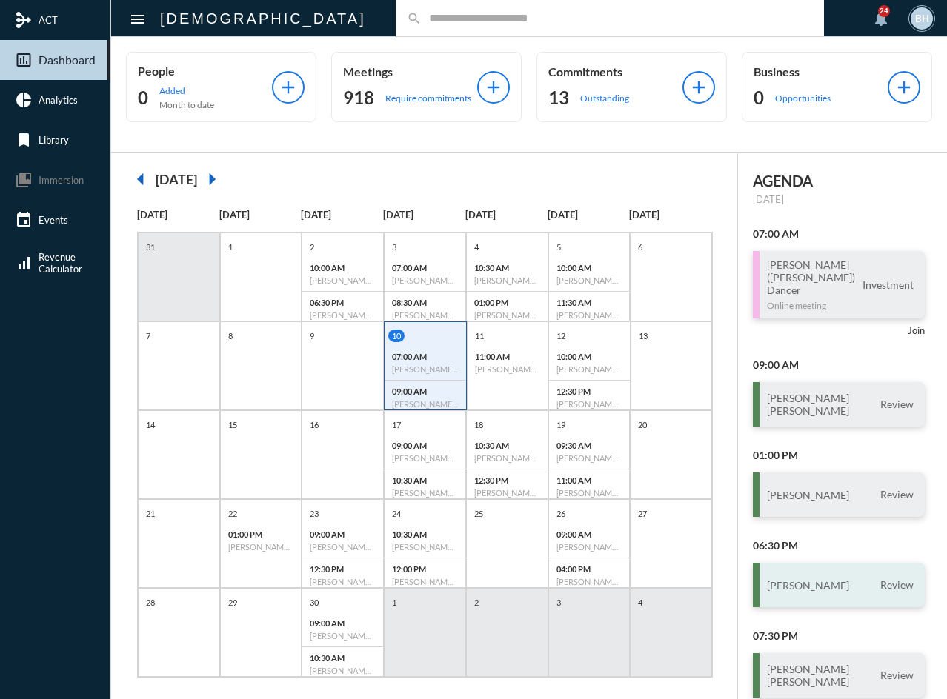
click at [789, 570] on div "[PERSON_NAME] Review" at bounding box center [839, 585] width 172 height 44
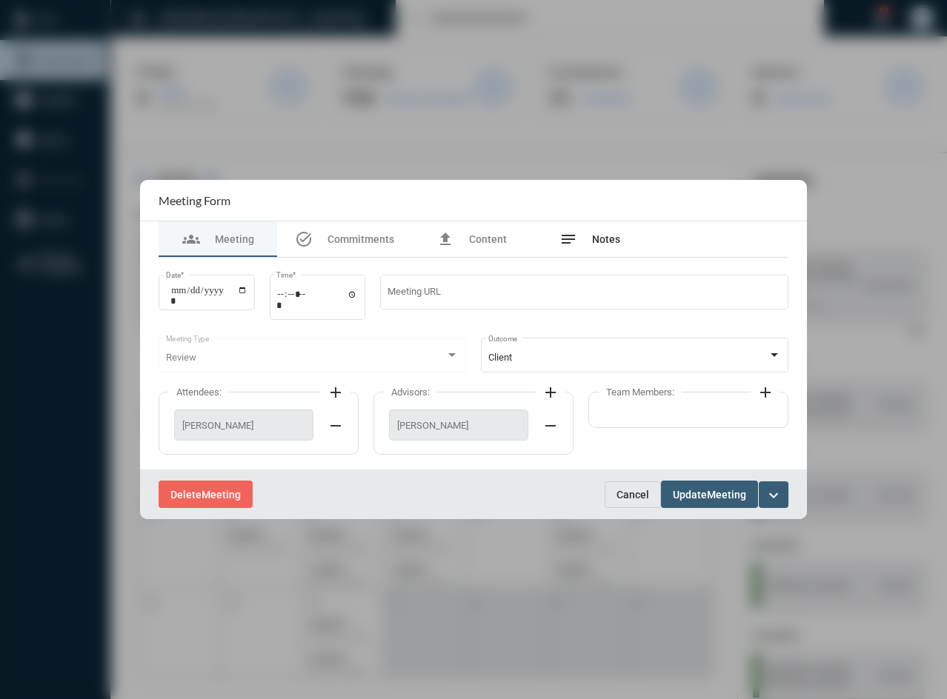
click at [623, 244] on div "notes Notes" at bounding box center [589, 240] width 119 height 36
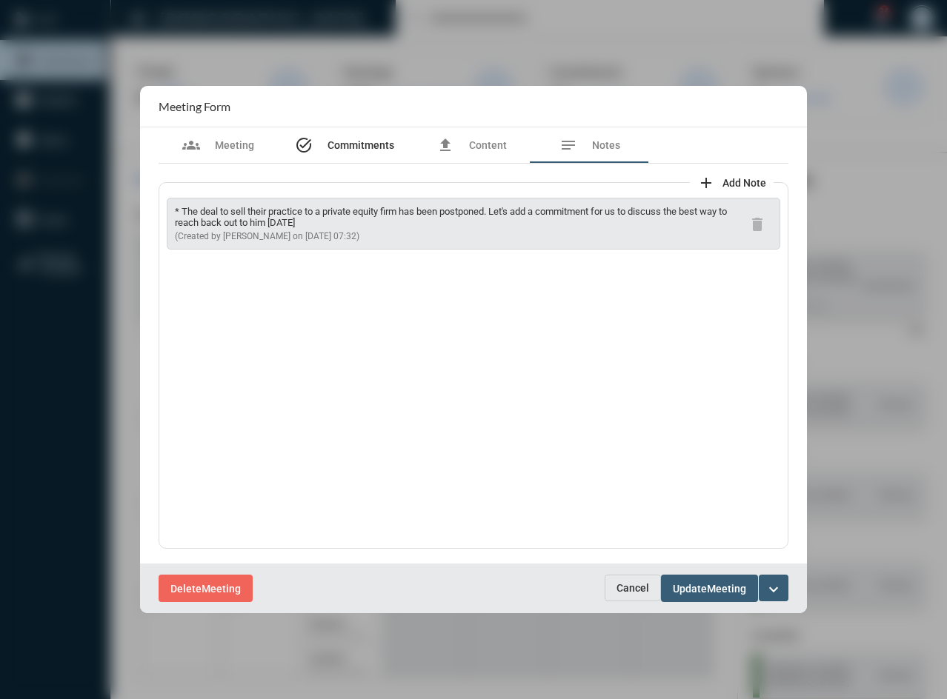
click at [346, 147] on span "Commitments" at bounding box center [360, 145] width 67 height 12
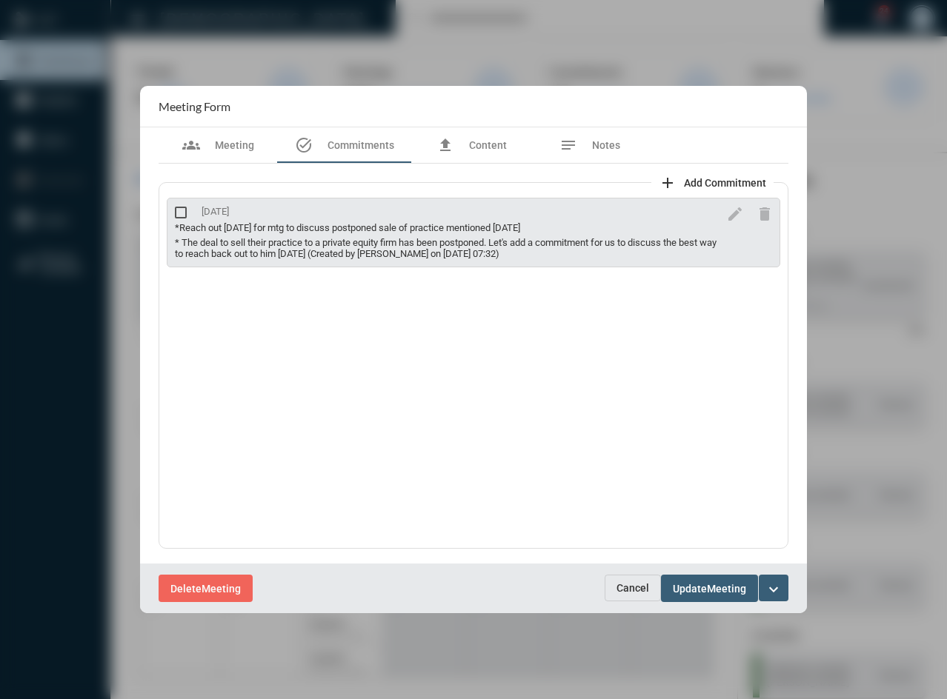
click at [642, 590] on span "Cancel" at bounding box center [632, 588] width 33 height 12
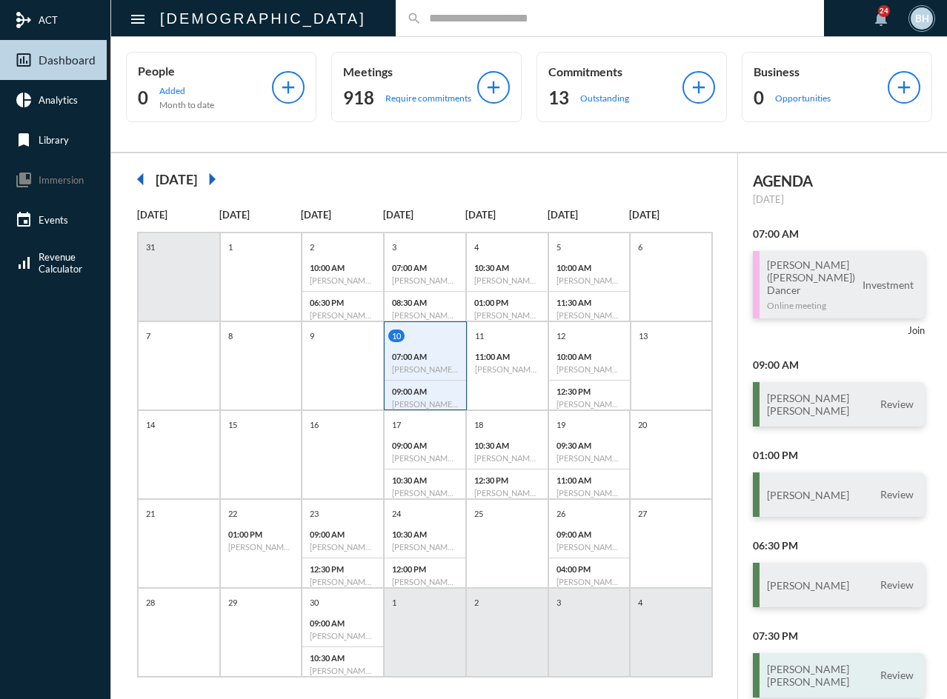
click at [793, 663] on h3 "[PERSON_NAME] [PERSON_NAME]" at bounding box center [808, 675] width 82 height 25
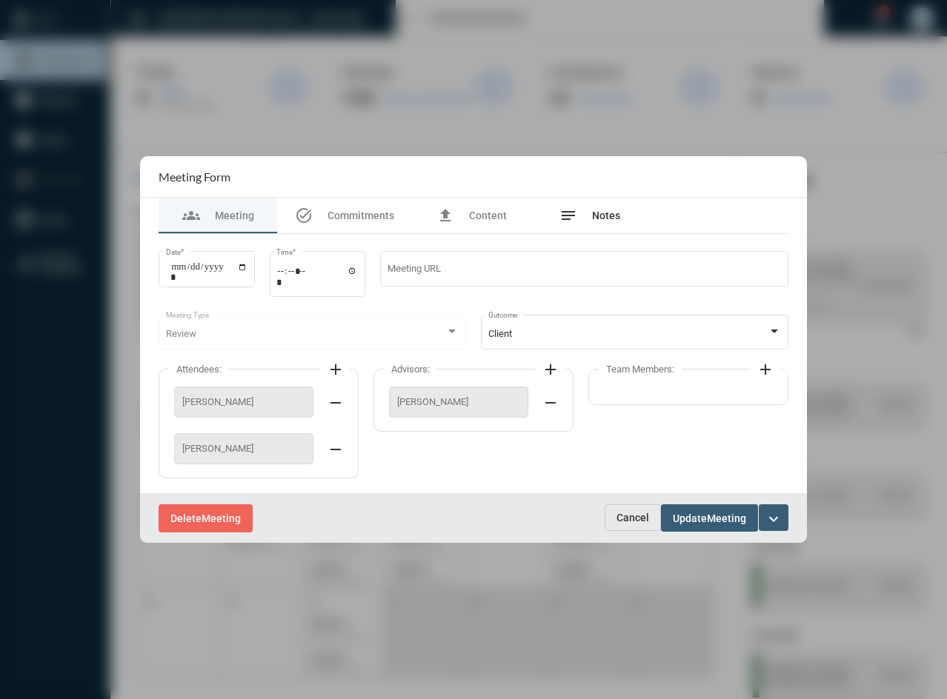
click at [600, 203] on div "notes Notes" at bounding box center [589, 216] width 119 height 36
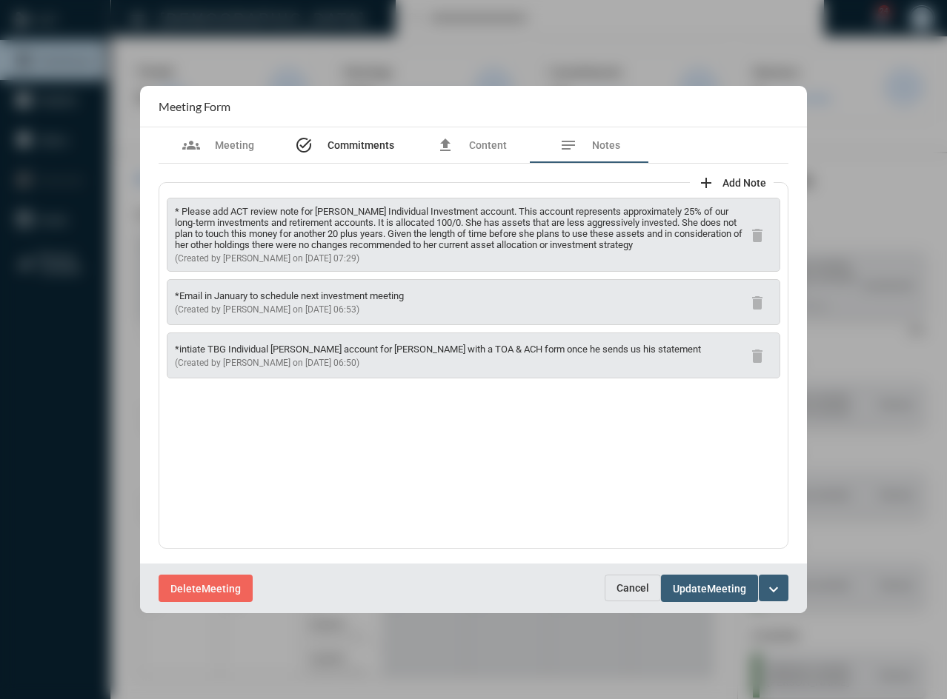
click at [345, 149] on span "Commitments" at bounding box center [360, 145] width 67 height 12
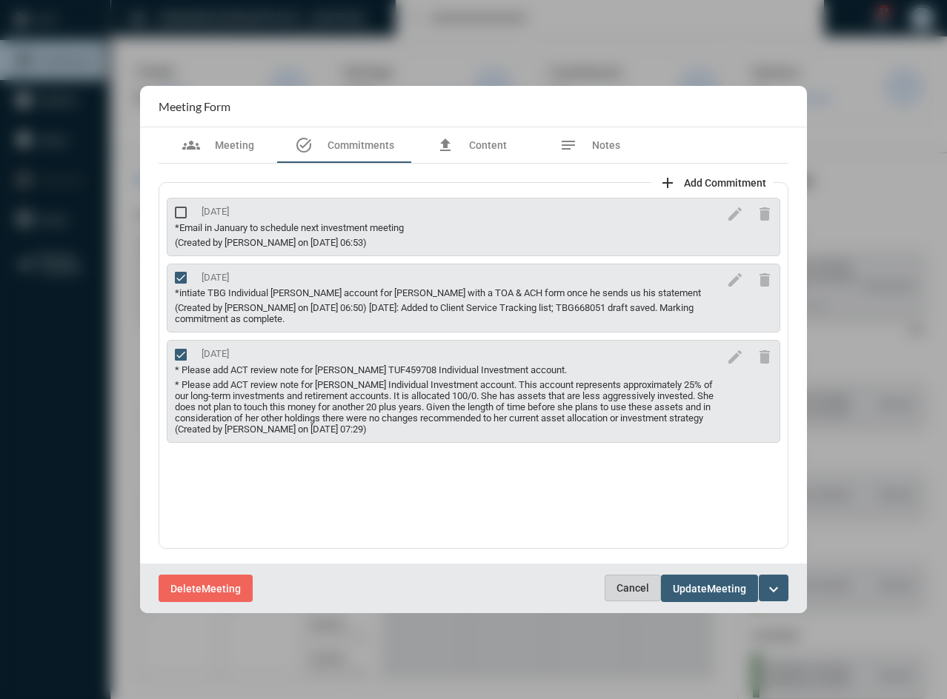
drag, startPoint x: 639, startPoint y: 601, endPoint x: 659, endPoint y: 599, distance: 20.1
click at [639, 601] on button "Cancel" at bounding box center [633, 588] width 56 height 27
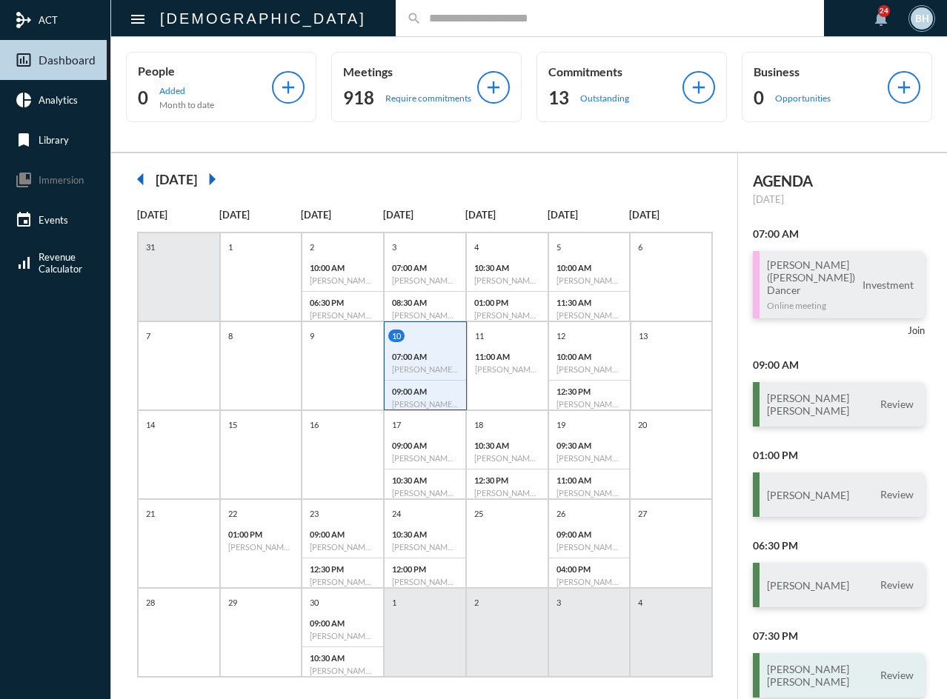
click at [836, 663] on h3 "[PERSON_NAME] [PERSON_NAME]" at bounding box center [808, 675] width 82 height 25
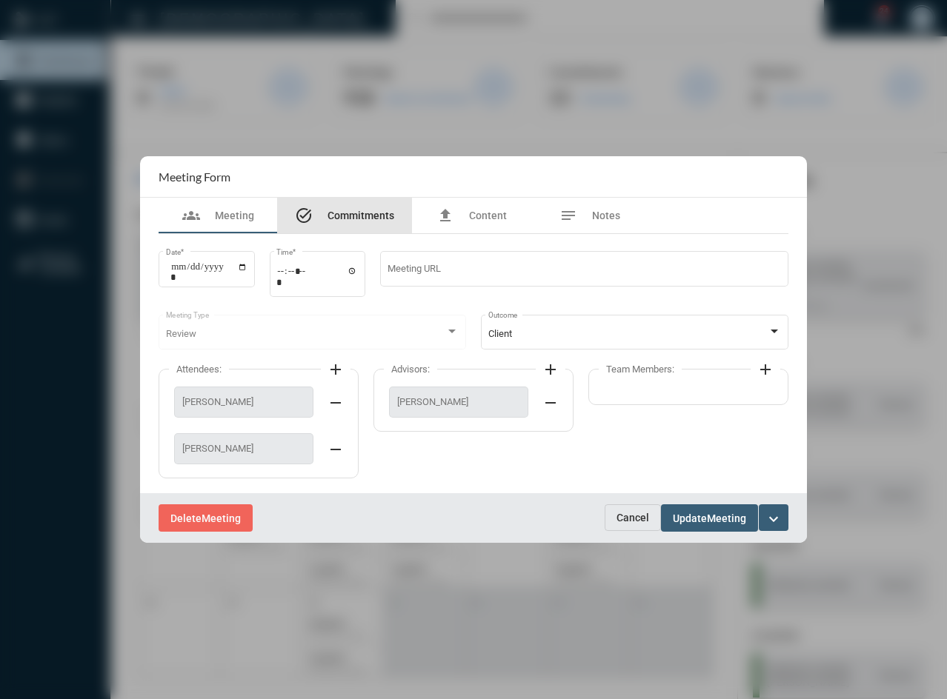
click at [355, 209] on div "task_alt Commitments" at bounding box center [344, 216] width 99 height 18
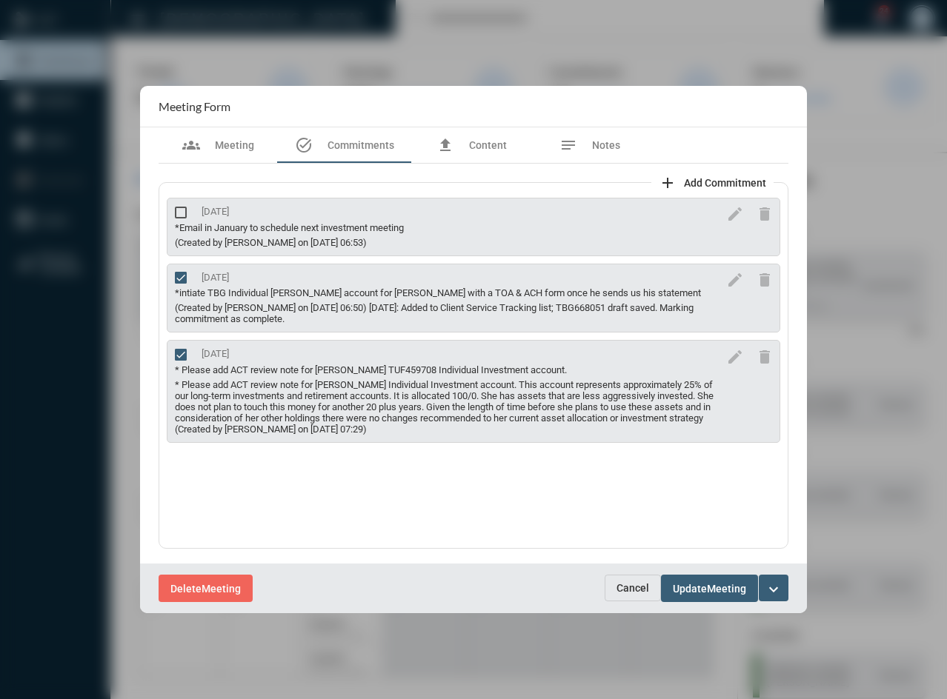
click at [641, 587] on span "Cancel" at bounding box center [632, 588] width 33 height 12
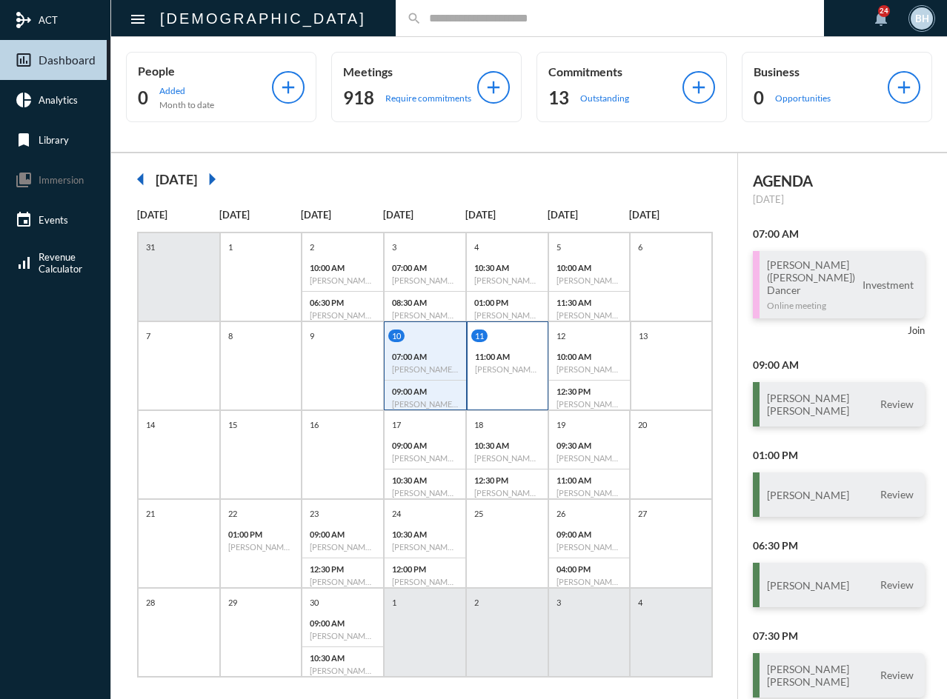
click at [509, 387] on div "11 11:00 AM [PERSON_NAME] - [PERSON_NAME] - Investment" at bounding box center [508, 366] width 82 height 89
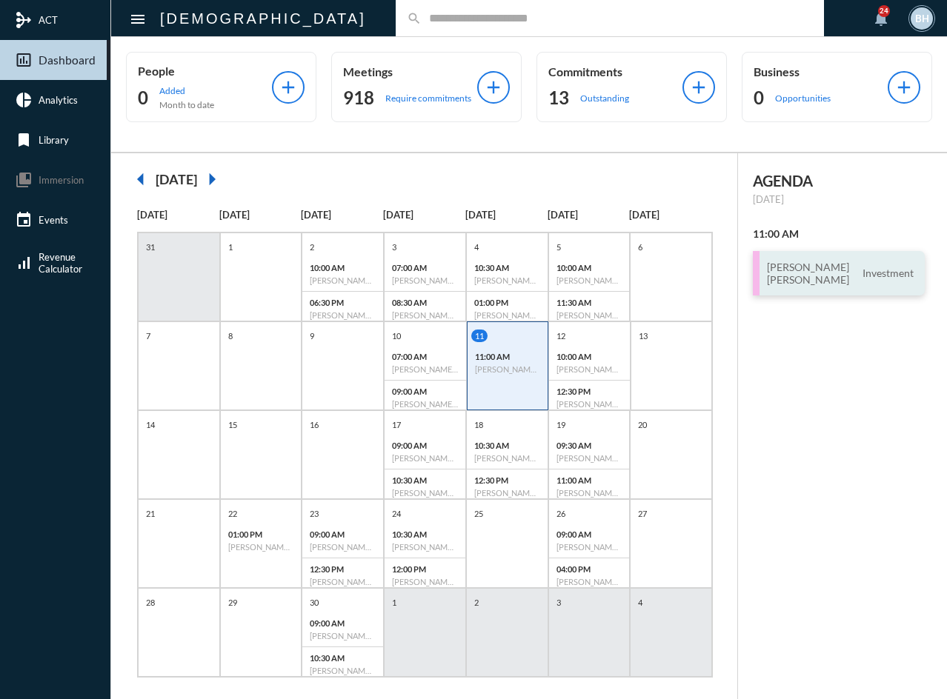
click at [842, 290] on div "[PERSON_NAME] [PERSON_NAME] Investment" at bounding box center [839, 273] width 172 height 44
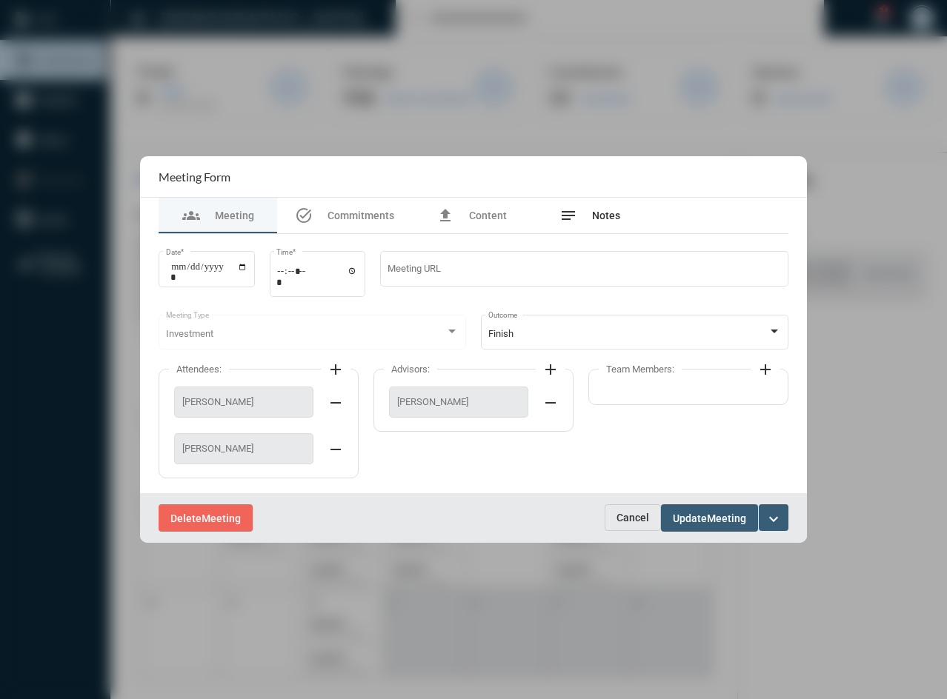
click at [618, 219] on span "Notes" at bounding box center [606, 216] width 28 height 12
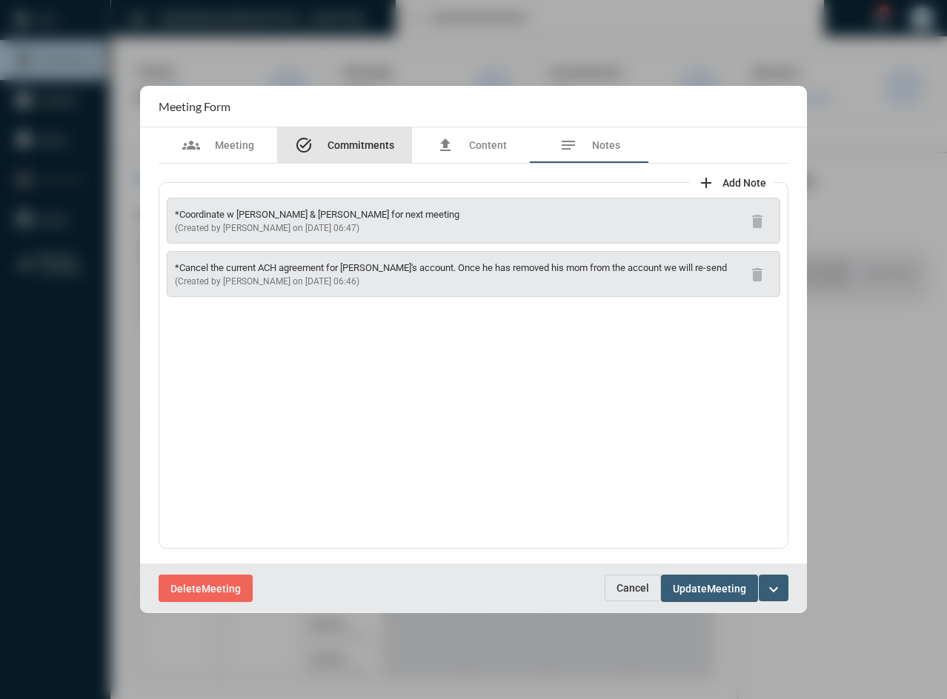
click at [364, 153] on div "task_alt Commitments" at bounding box center [344, 145] width 99 height 18
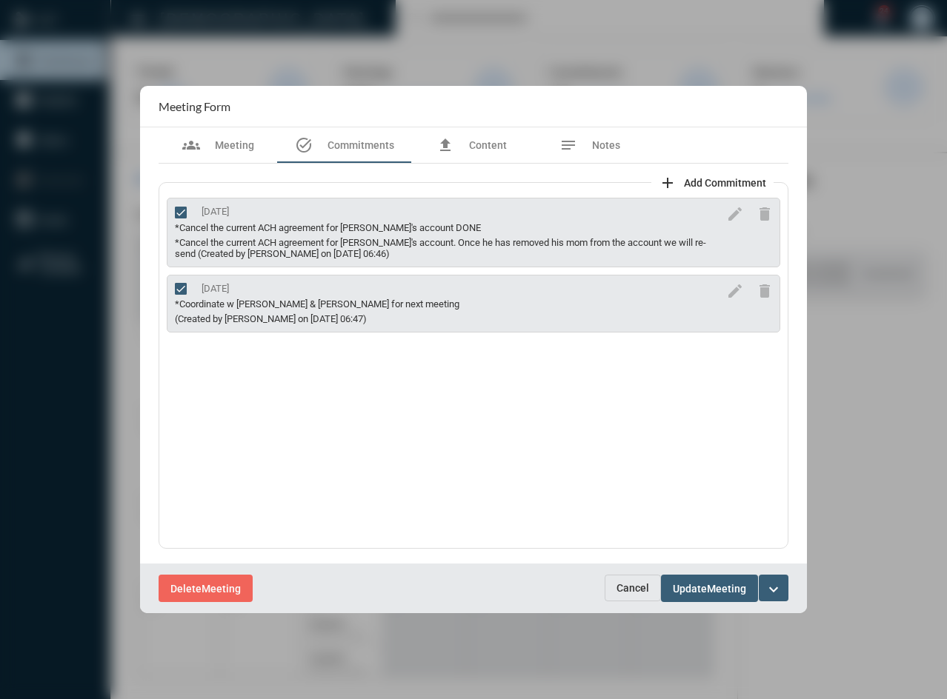
click at [630, 588] on span "Cancel" at bounding box center [632, 588] width 33 height 12
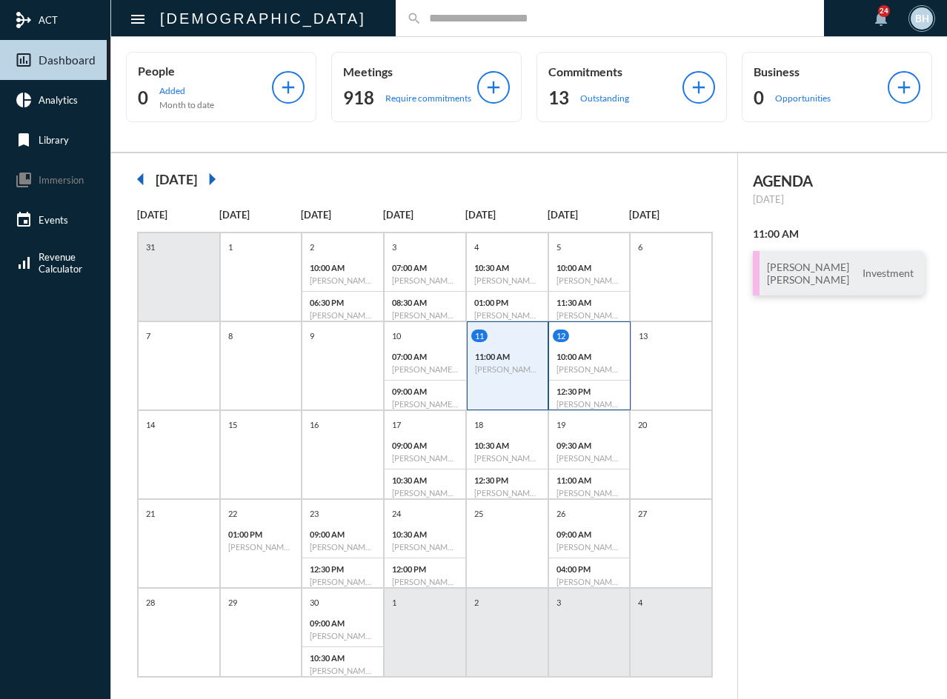
click at [592, 346] on div "10:00 AM [PERSON_NAME] - [PERSON_NAME] - Investment" at bounding box center [589, 363] width 81 height 35
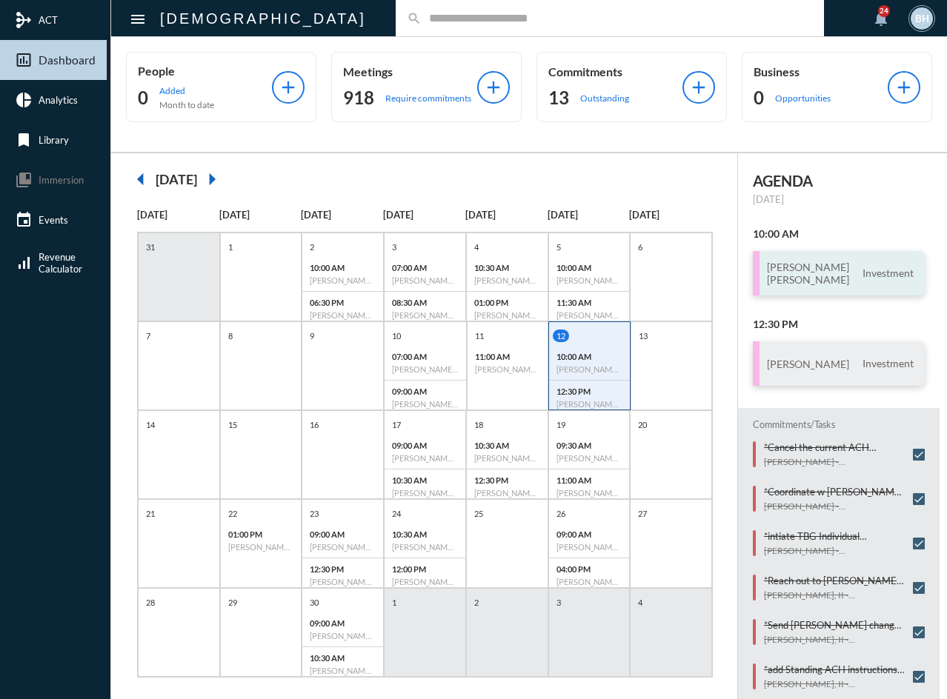
click at [826, 270] on h3 "Bharat [PERSON_NAME]" at bounding box center [808, 273] width 82 height 25
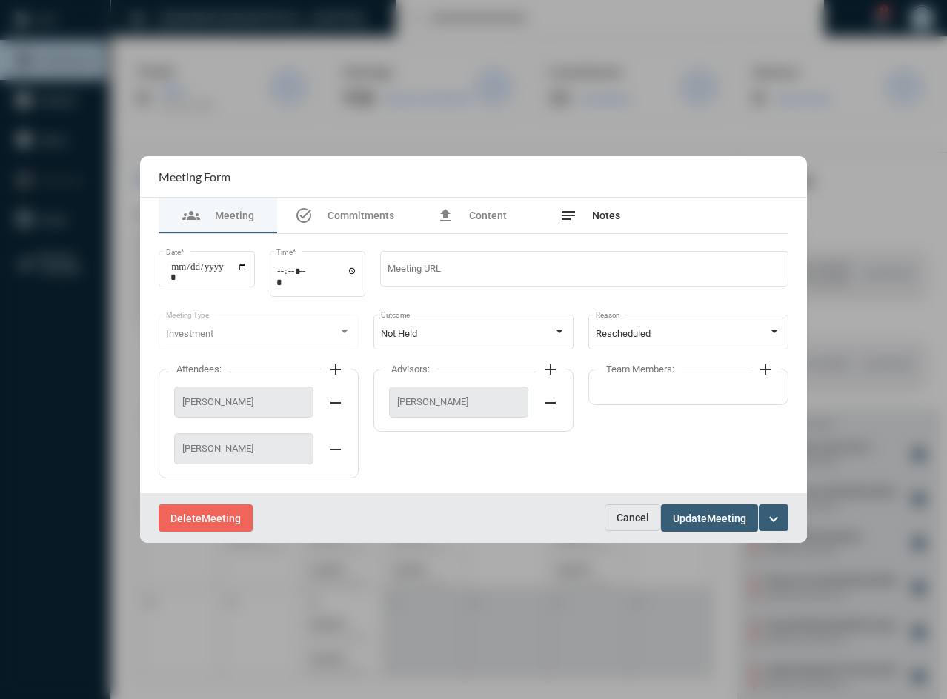
click at [626, 215] on div "notes Notes" at bounding box center [589, 216] width 119 height 36
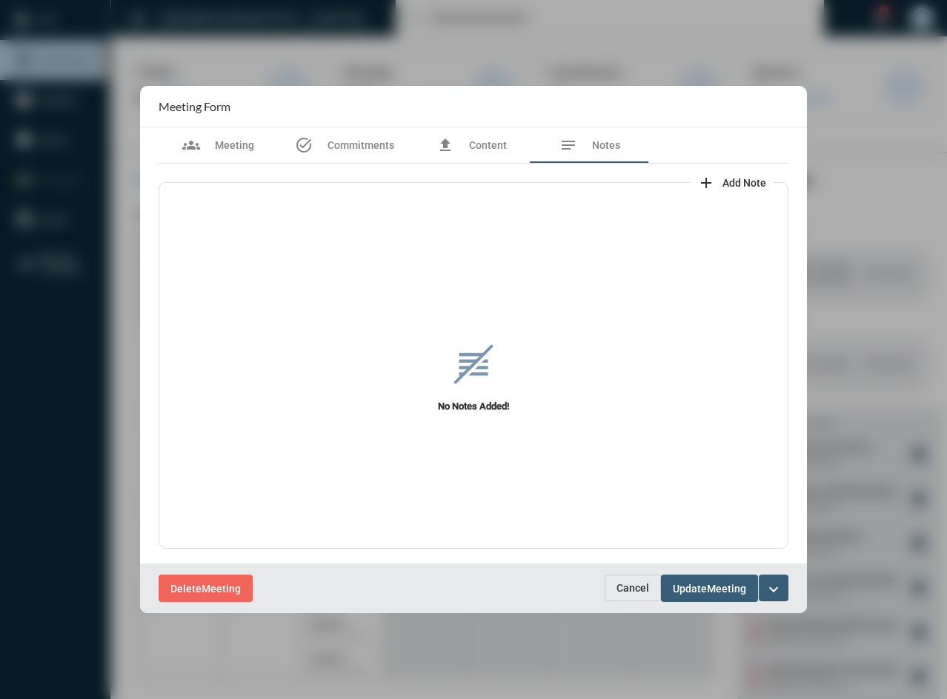
click at [637, 596] on button "Cancel" at bounding box center [633, 588] width 56 height 27
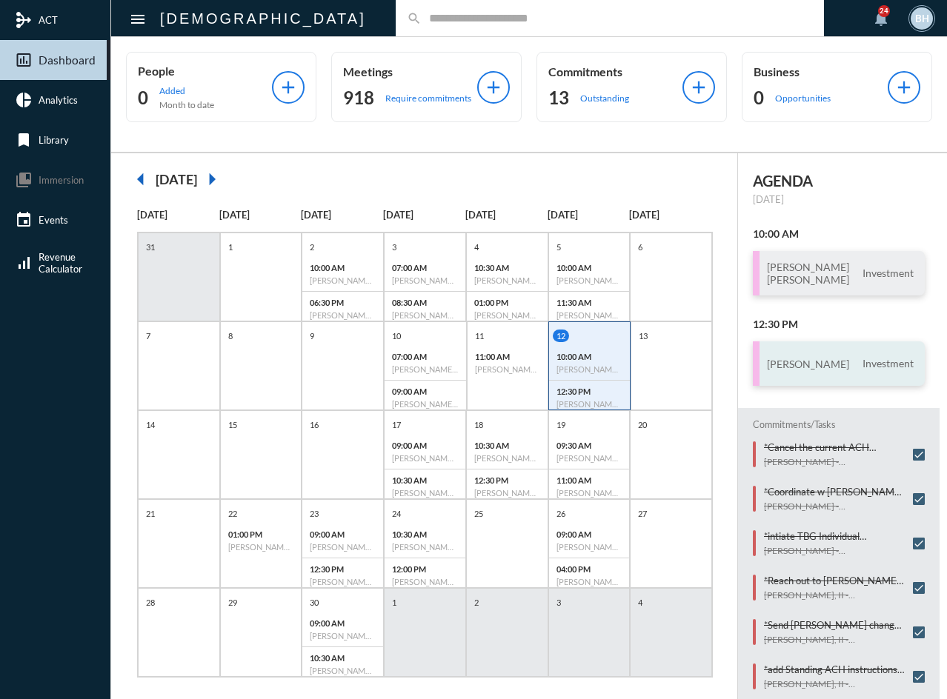
click at [831, 356] on div "[PERSON_NAME] Investment" at bounding box center [839, 364] width 172 height 44
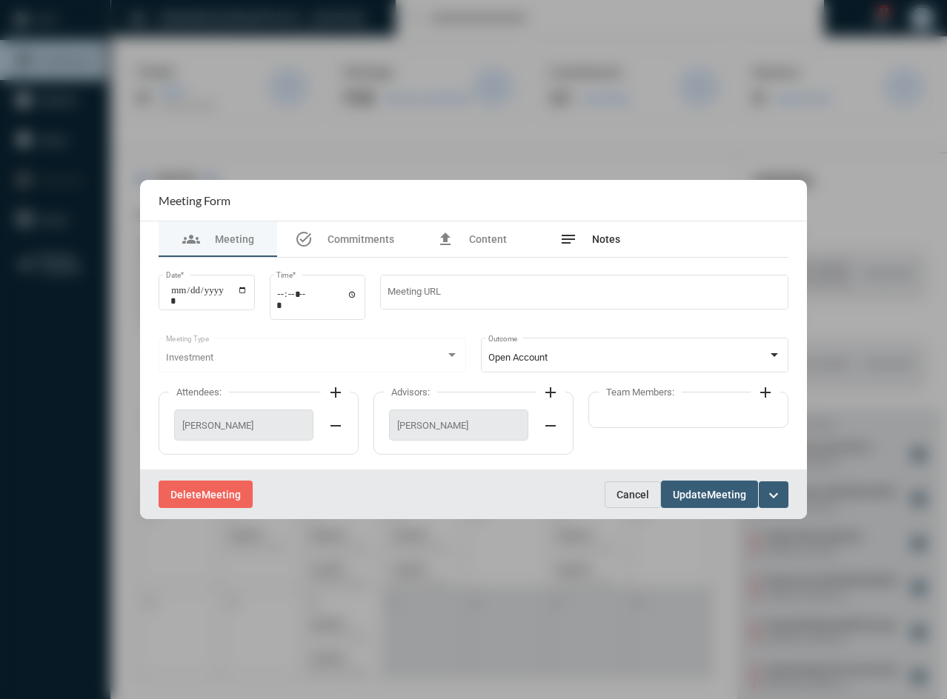
click at [599, 242] on span "Notes" at bounding box center [606, 239] width 28 height 12
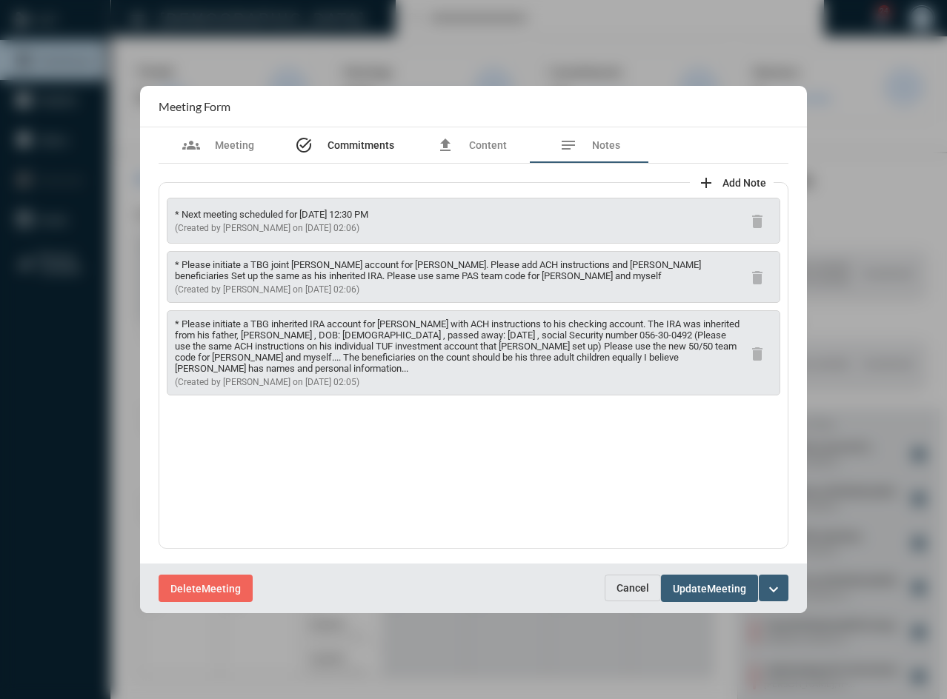
click at [375, 139] on span "Commitments" at bounding box center [360, 145] width 67 height 12
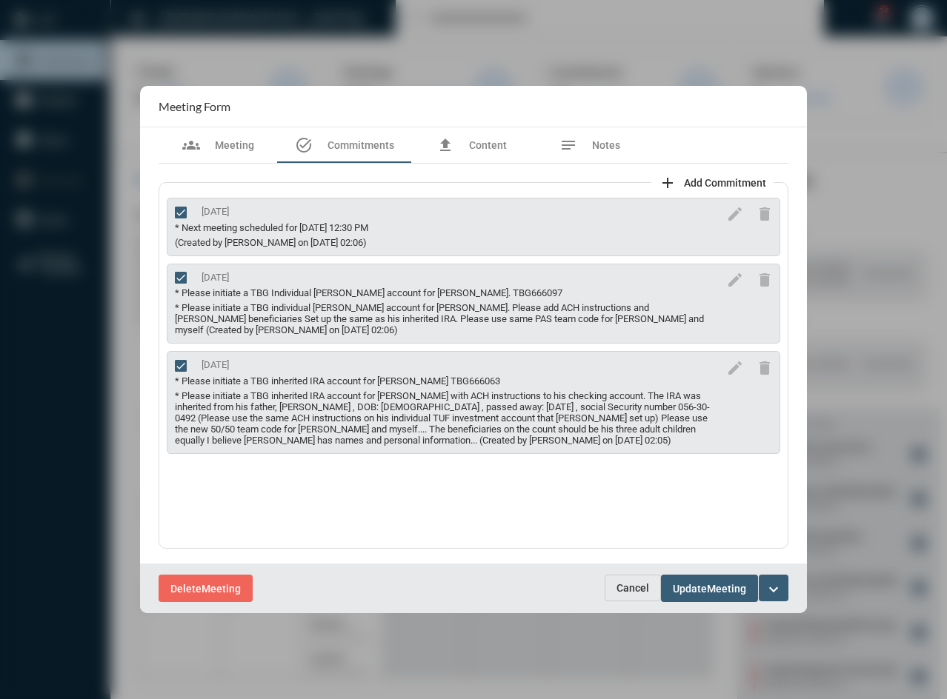
click at [680, 585] on span "Update" at bounding box center [690, 589] width 34 height 12
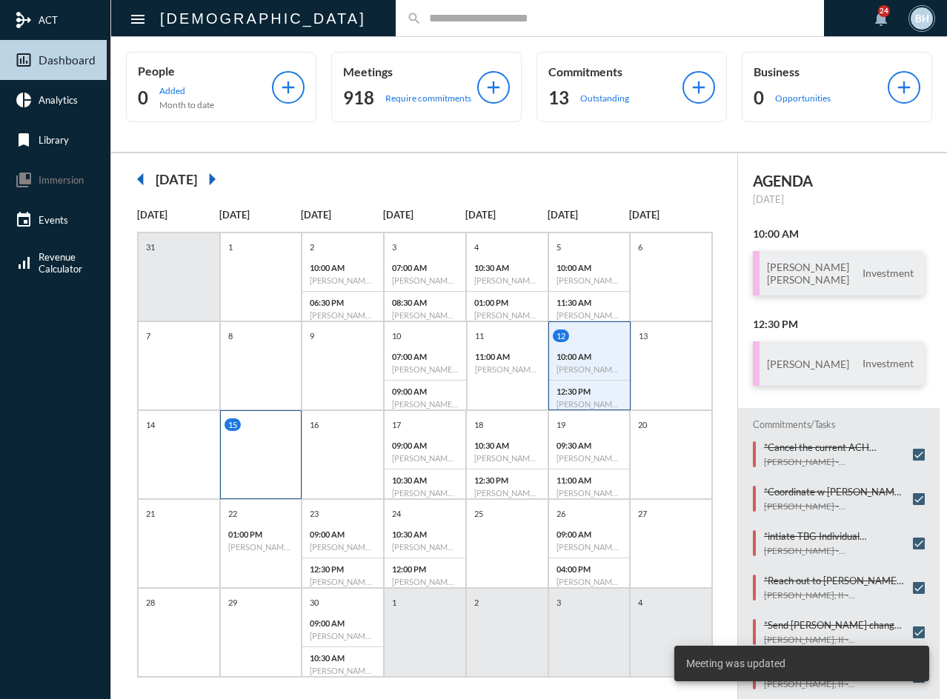
click at [241, 476] on div "15" at bounding box center [261, 454] width 82 height 89
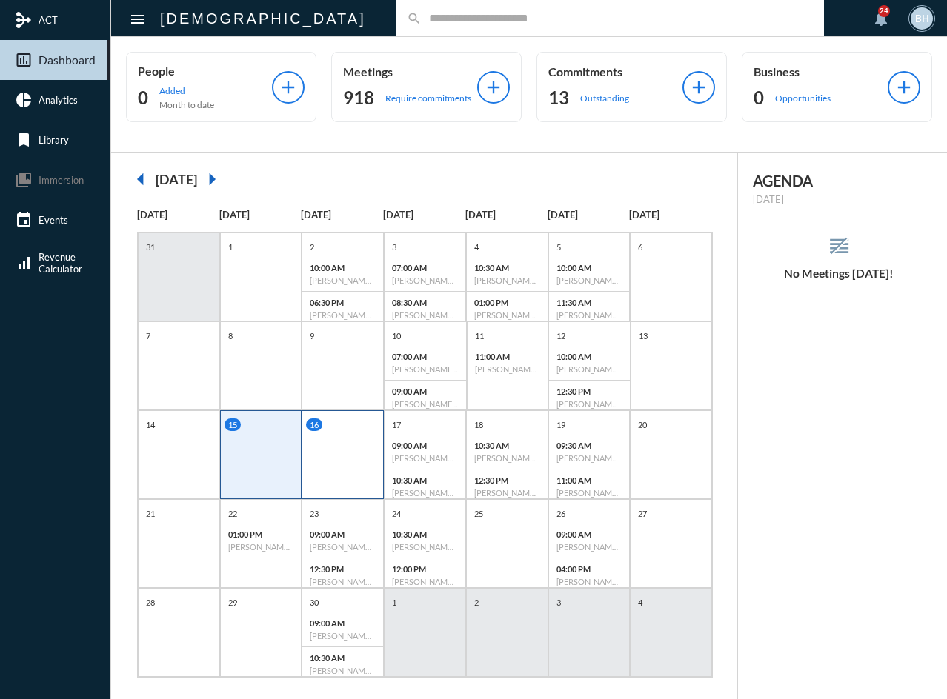
click at [329, 474] on div "16" at bounding box center [343, 454] width 82 height 89
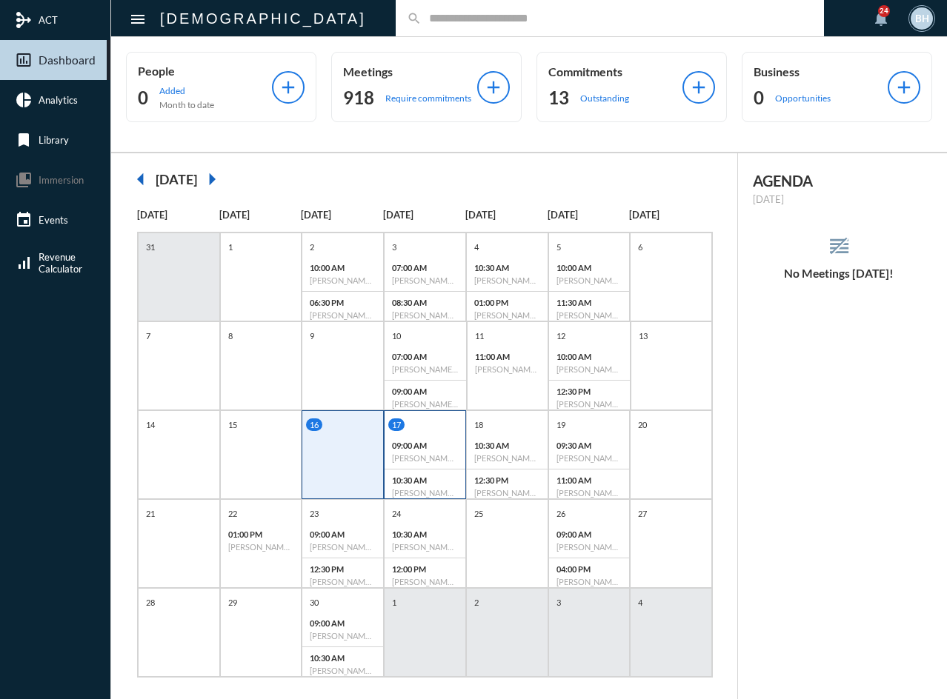
click at [436, 444] on p "09:00 AM" at bounding box center [425, 446] width 66 height 10
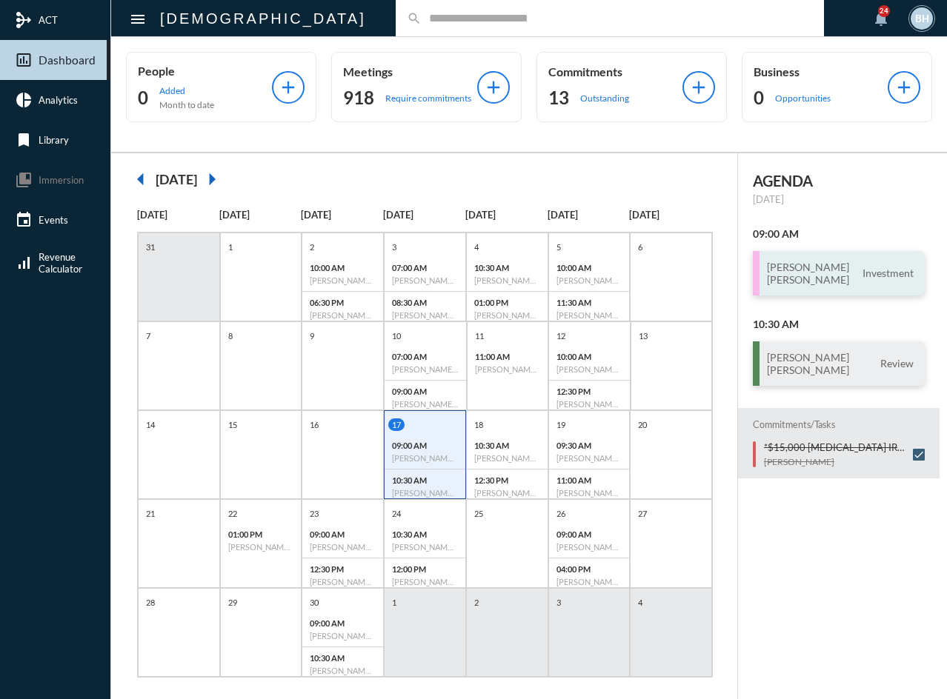
click at [829, 267] on h3 "[PERSON_NAME] [PERSON_NAME]" at bounding box center [808, 273] width 82 height 25
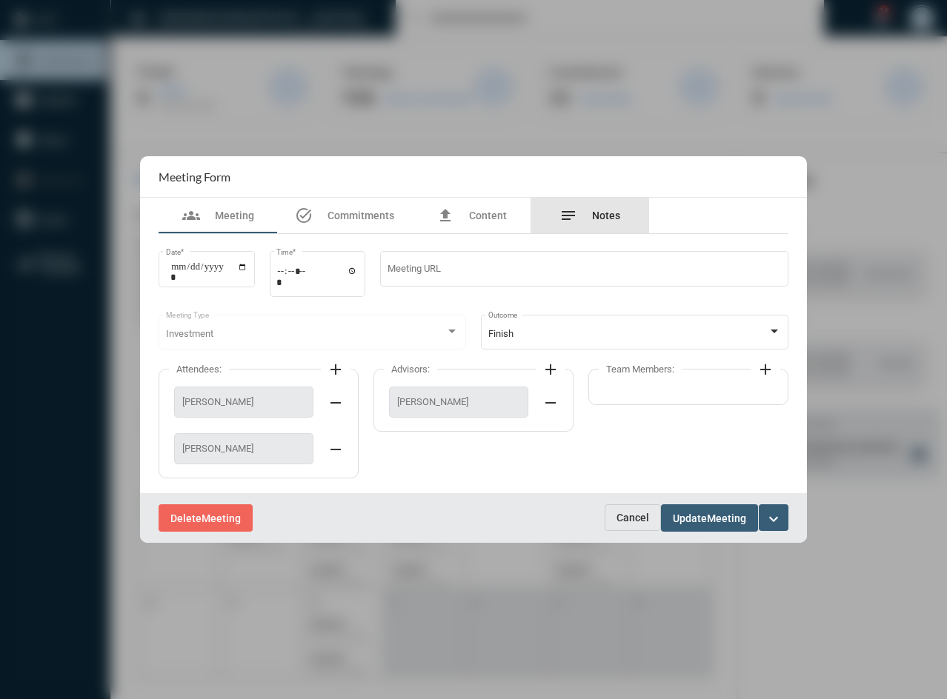
click at [599, 221] on span "Notes" at bounding box center [606, 216] width 28 height 12
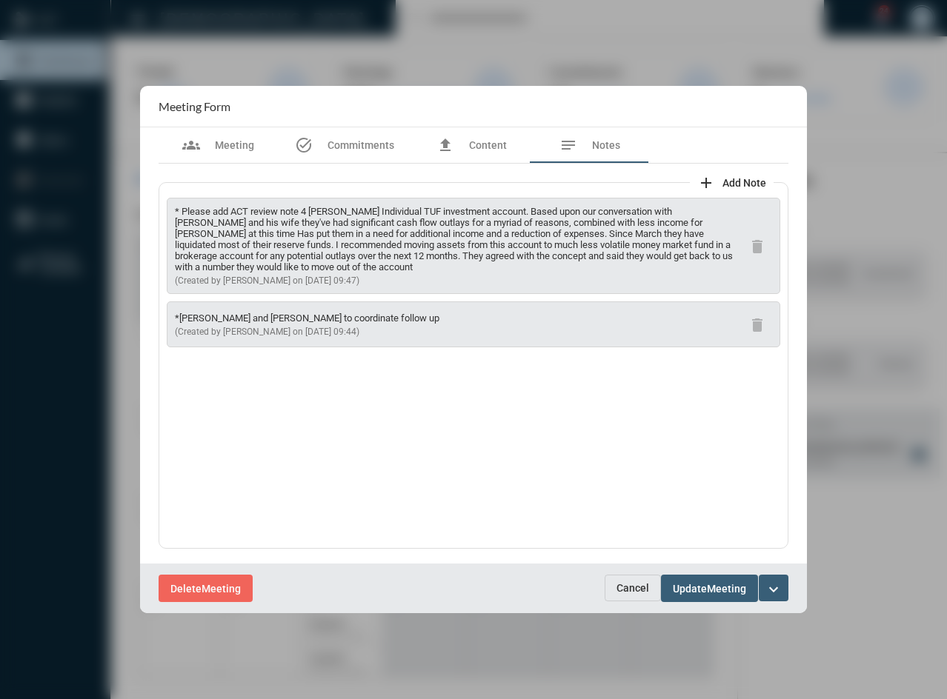
click at [639, 587] on span "Cancel" at bounding box center [632, 588] width 33 height 12
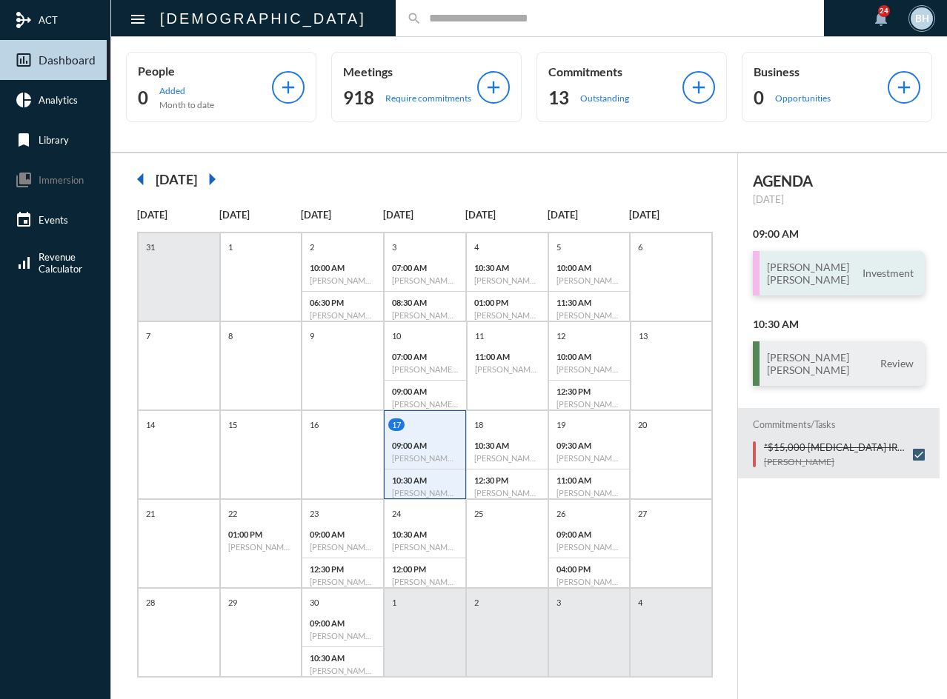
click at [799, 276] on h3 "[PERSON_NAME] [PERSON_NAME]" at bounding box center [808, 273] width 82 height 25
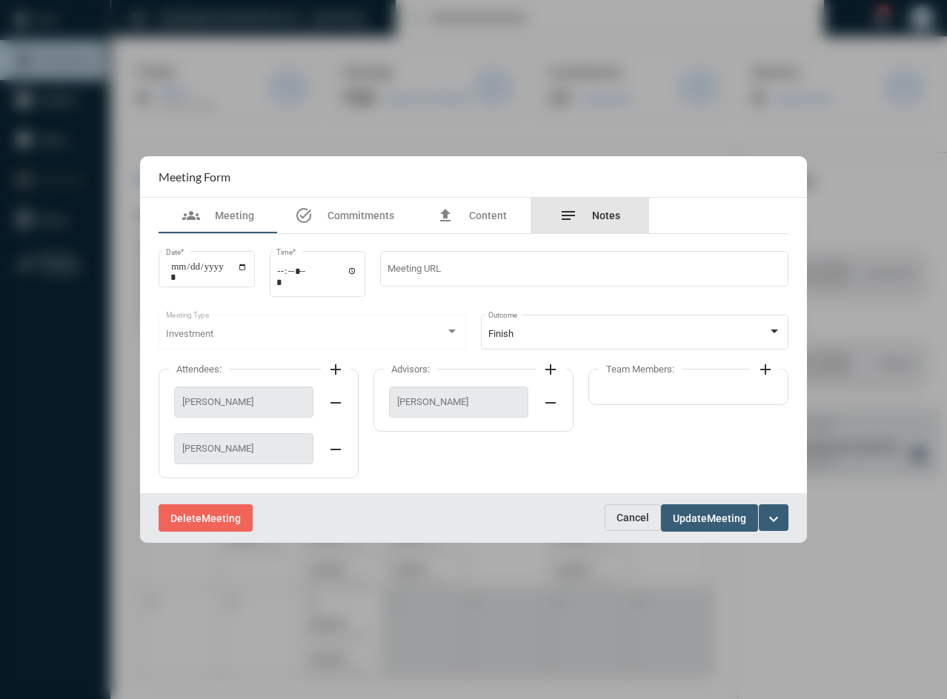
click at [605, 217] on span "Notes" at bounding box center [606, 216] width 28 height 12
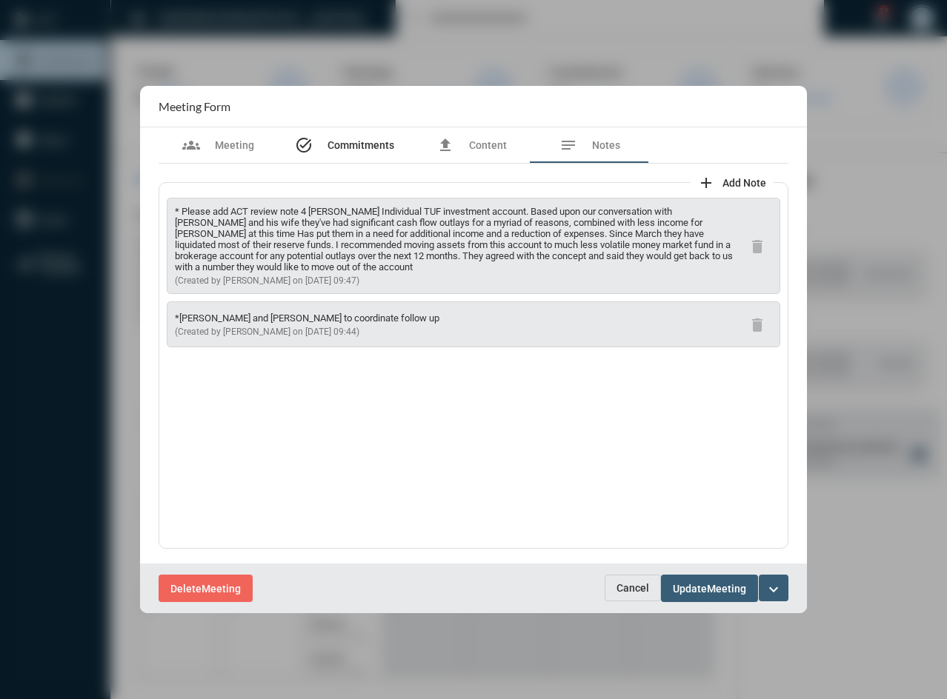
click at [356, 145] on span "Commitments" at bounding box center [360, 145] width 67 height 12
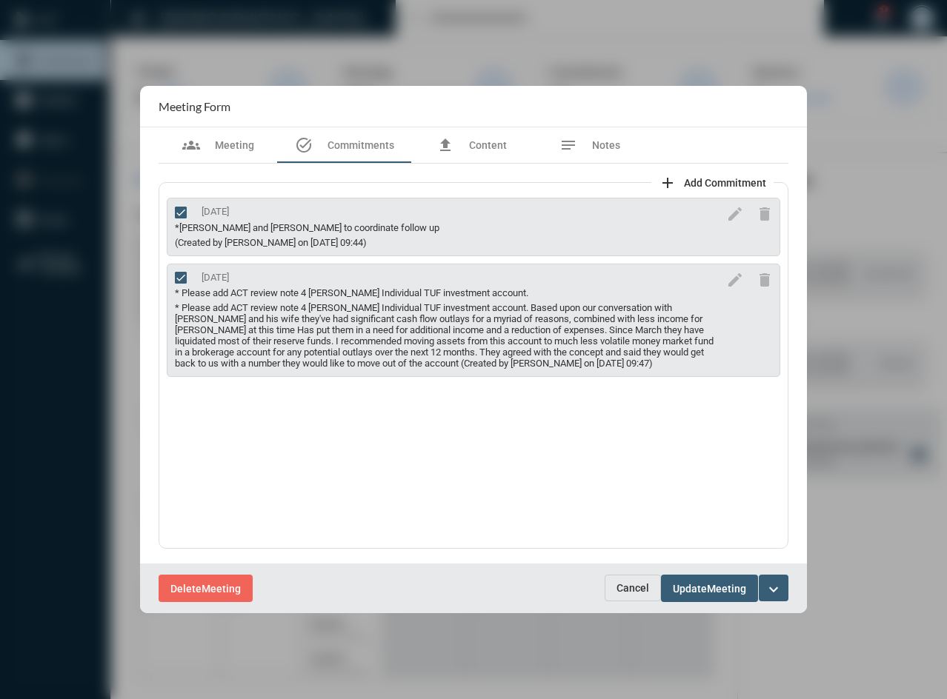
click at [638, 586] on span "Cancel" at bounding box center [632, 588] width 33 height 12
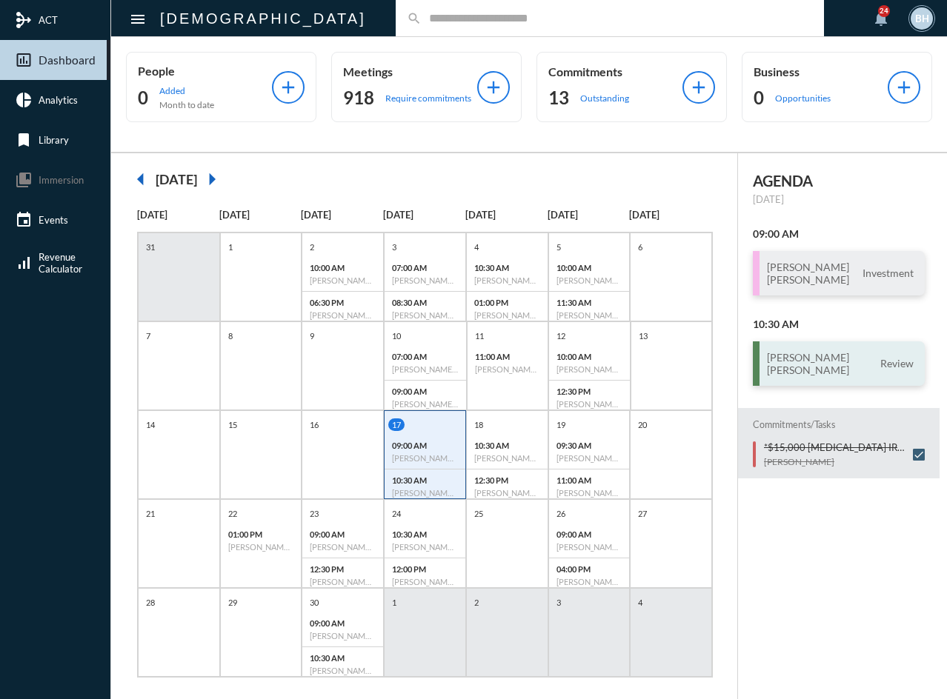
click at [820, 365] on h3 "[PERSON_NAME] [PERSON_NAME]" at bounding box center [808, 363] width 82 height 25
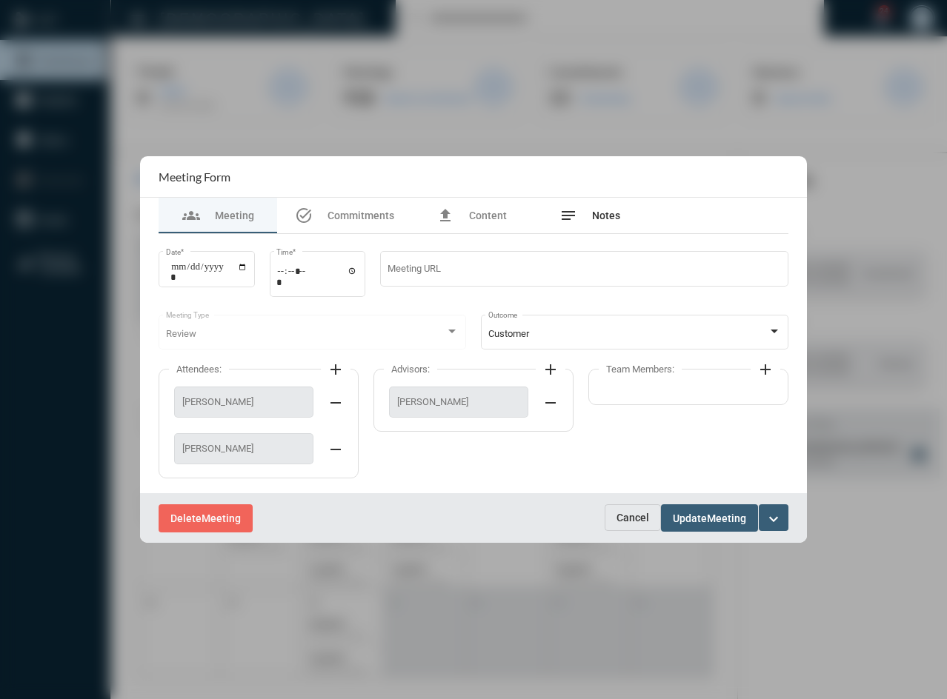
click at [605, 216] on span "Notes" at bounding box center [606, 216] width 28 height 12
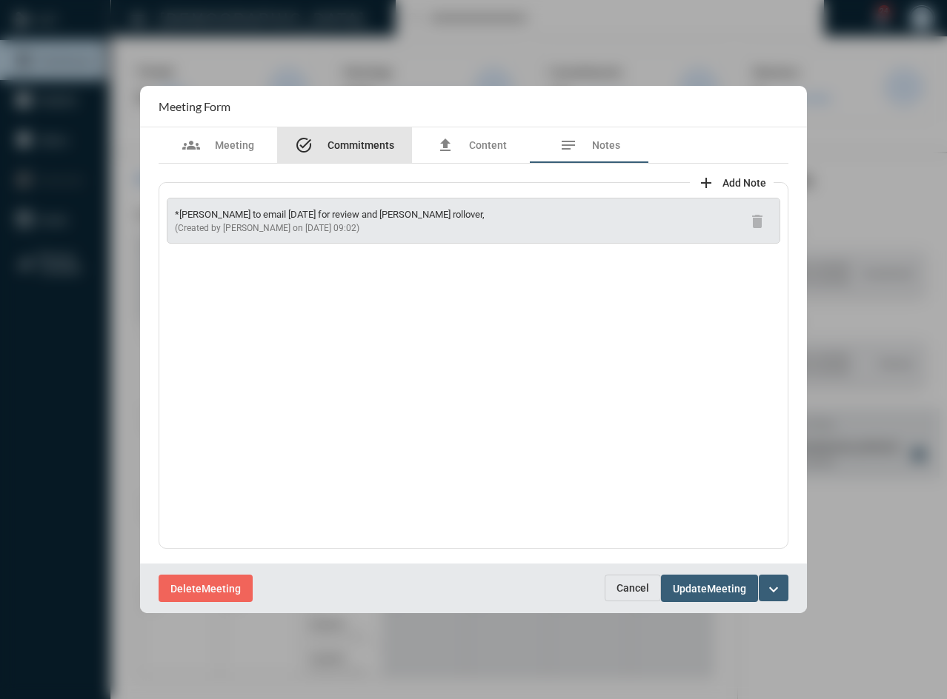
click at [346, 135] on div "task_alt Commitments" at bounding box center [344, 145] width 135 height 36
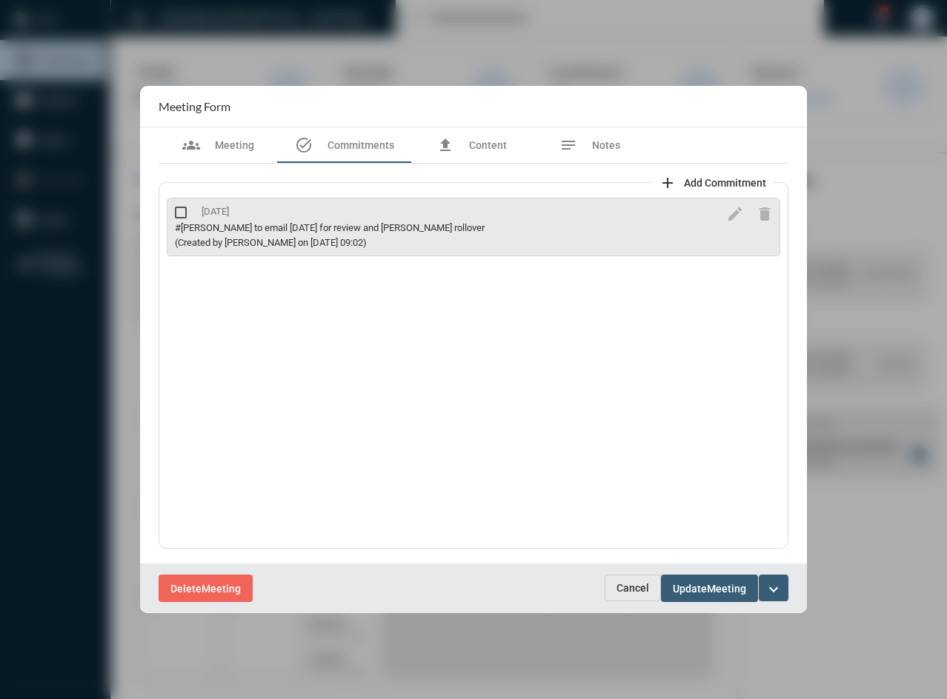
click at [630, 593] on span "Cancel" at bounding box center [632, 588] width 33 height 12
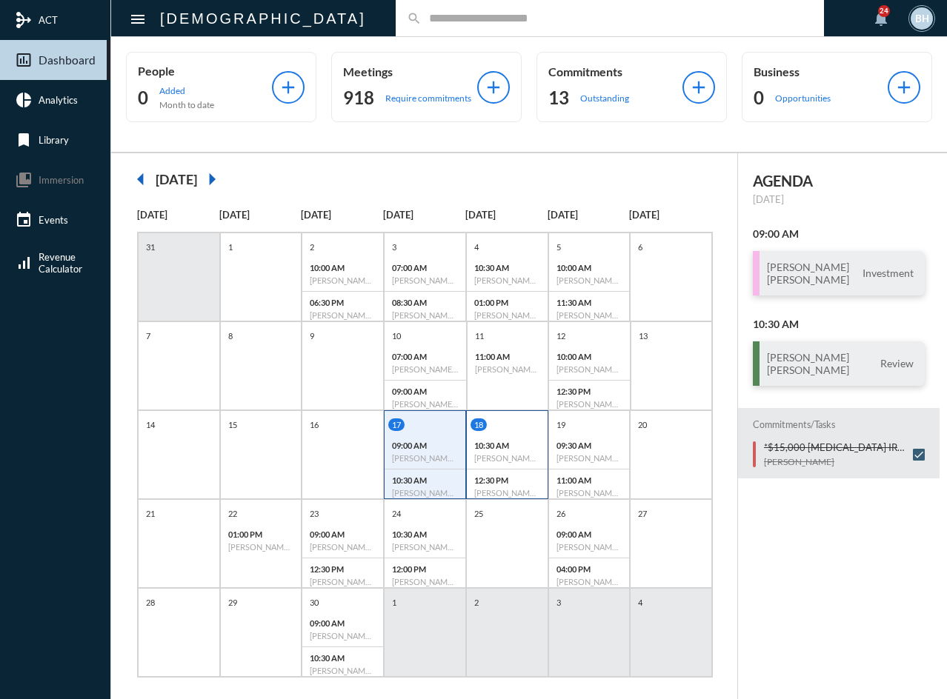
click at [508, 460] on h6 "[PERSON_NAME] - [PERSON_NAME] - Retirement Income" at bounding box center [507, 458] width 66 height 10
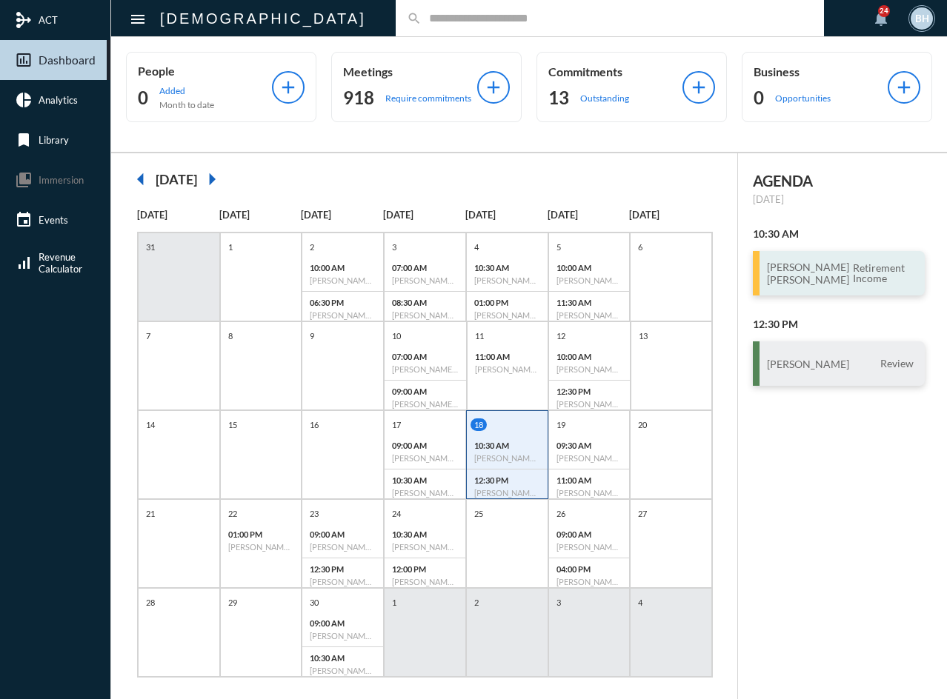
click at [849, 284] on span "Retirement Income" at bounding box center [883, 274] width 68 height 24
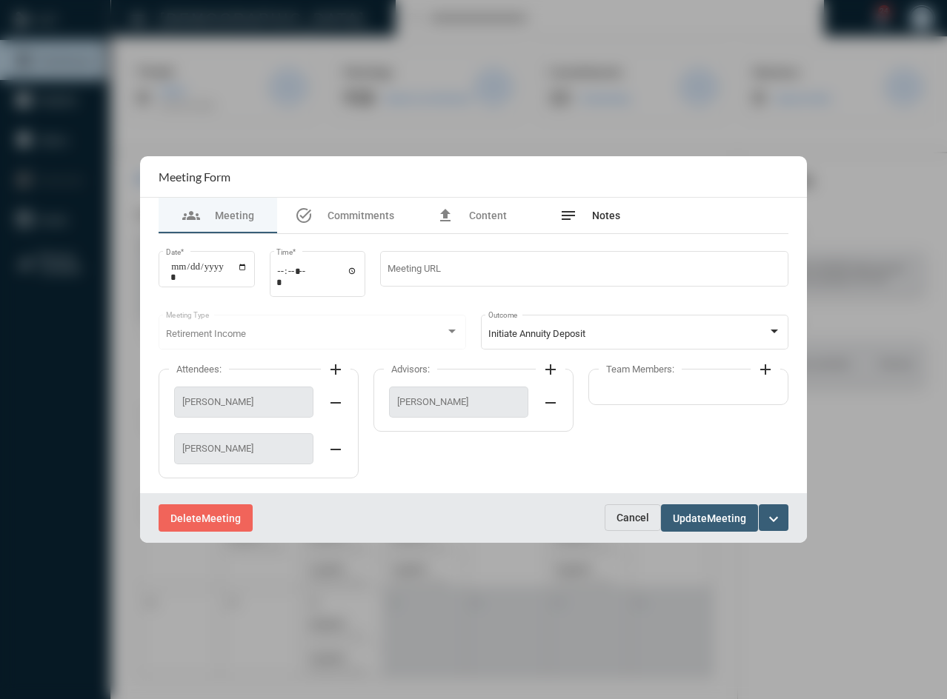
click at [602, 218] on span "Notes" at bounding box center [606, 216] width 28 height 12
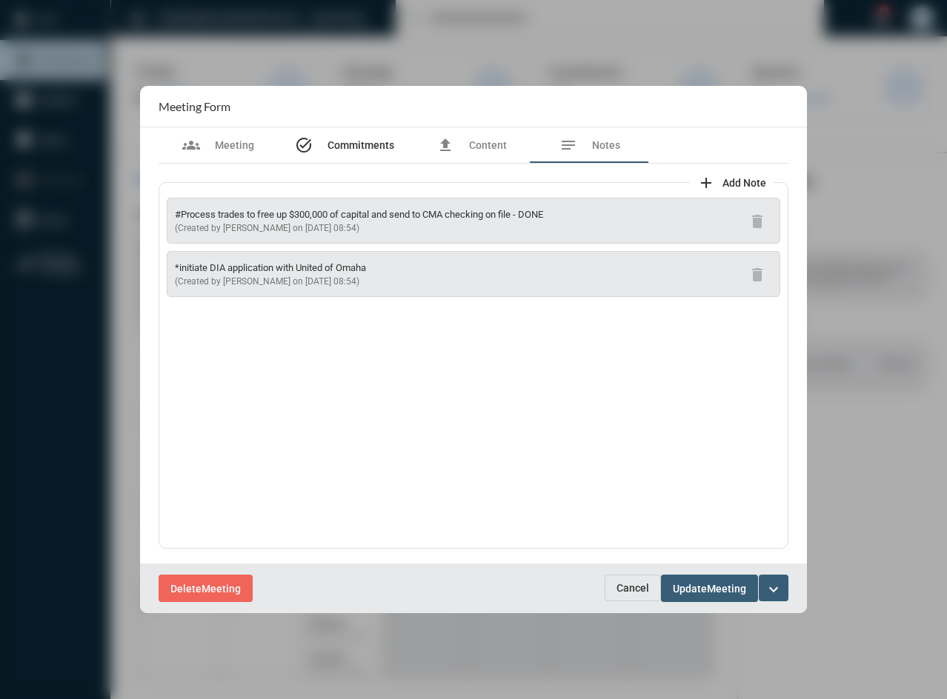
click at [356, 136] on div "task_alt Commitments" at bounding box center [344, 145] width 135 height 36
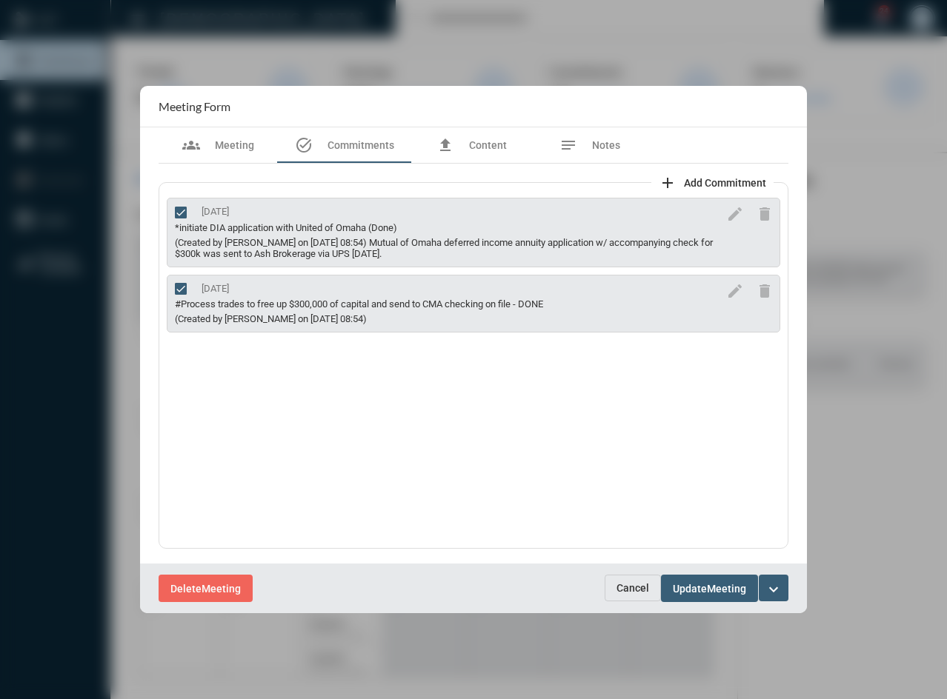
click at [636, 586] on span "Cancel" at bounding box center [632, 588] width 33 height 12
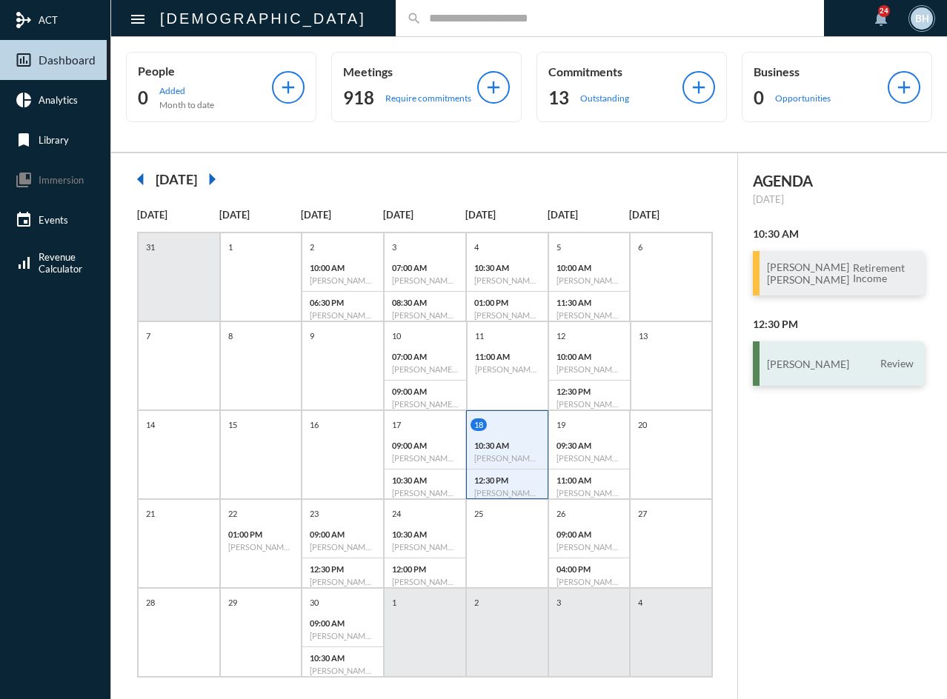
click at [847, 386] on div "[PERSON_NAME] Review" at bounding box center [839, 364] width 172 height 44
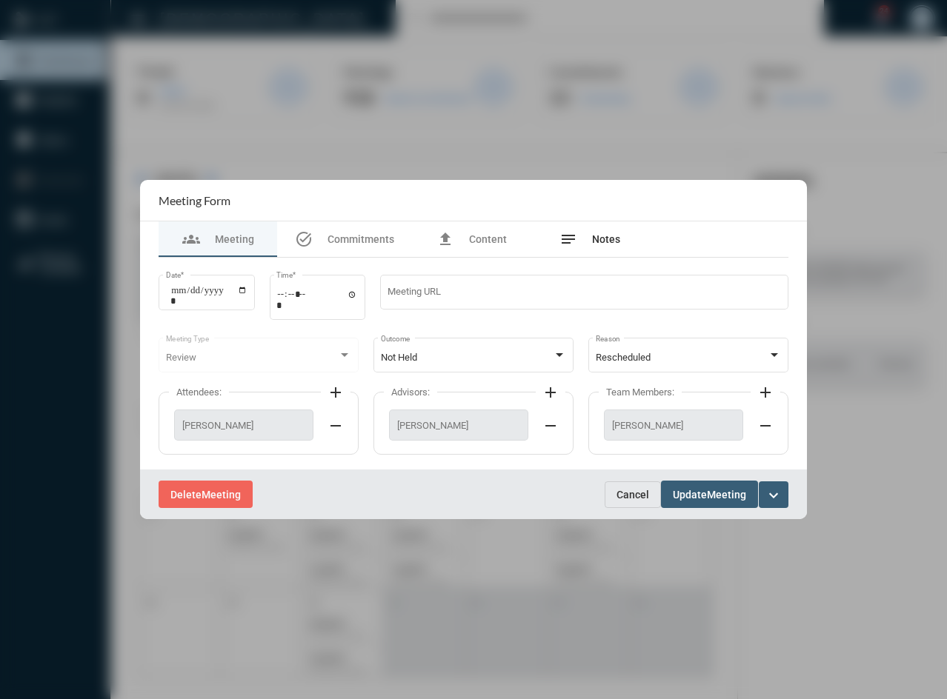
click at [611, 247] on div "notes Notes" at bounding box center [589, 239] width 61 height 18
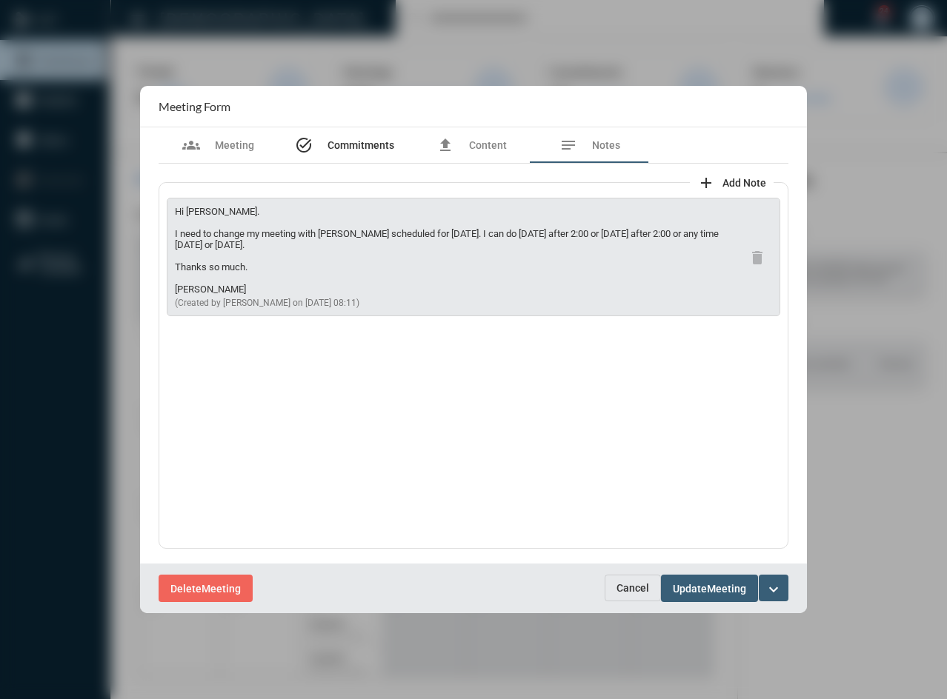
click at [356, 142] on span "Commitments" at bounding box center [360, 145] width 67 height 12
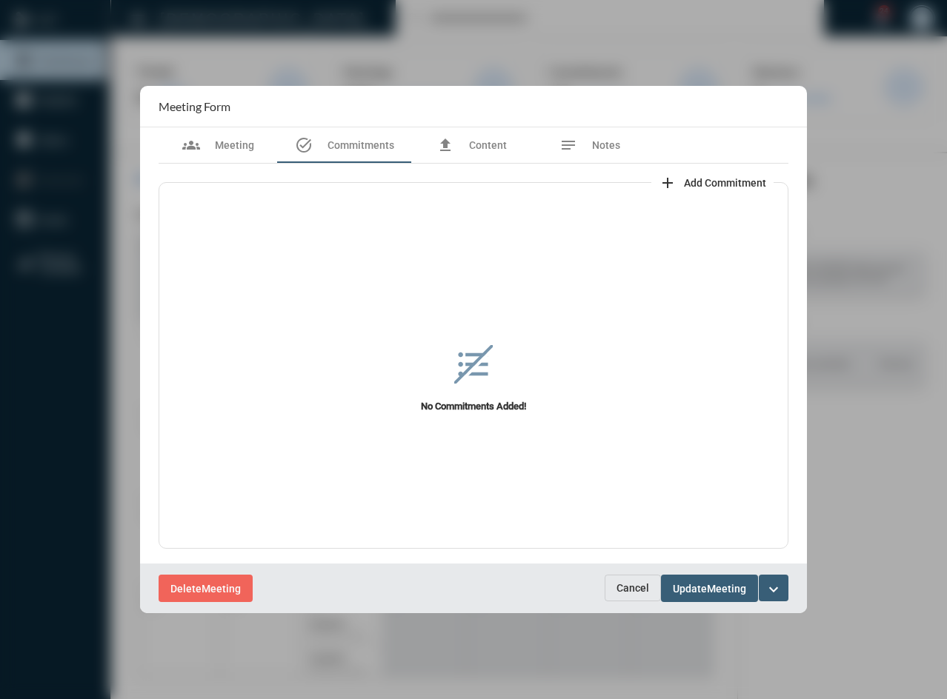
click at [626, 588] on span "Cancel" at bounding box center [632, 588] width 33 height 12
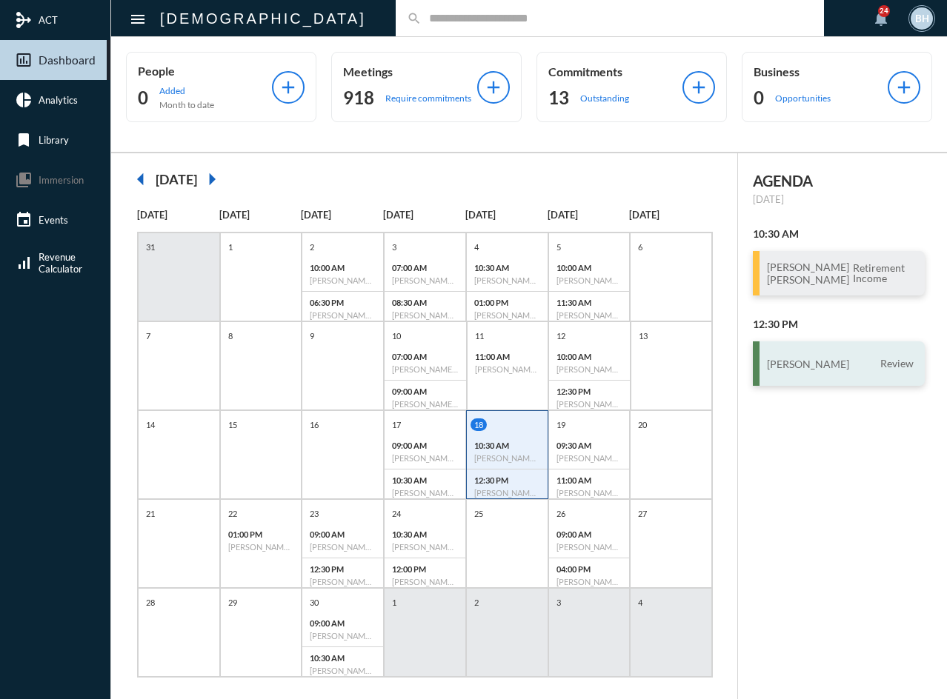
click at [854, 386] on div "[PERSON_NAME] Review" at bounding box center [839, 364] width 172 height 44
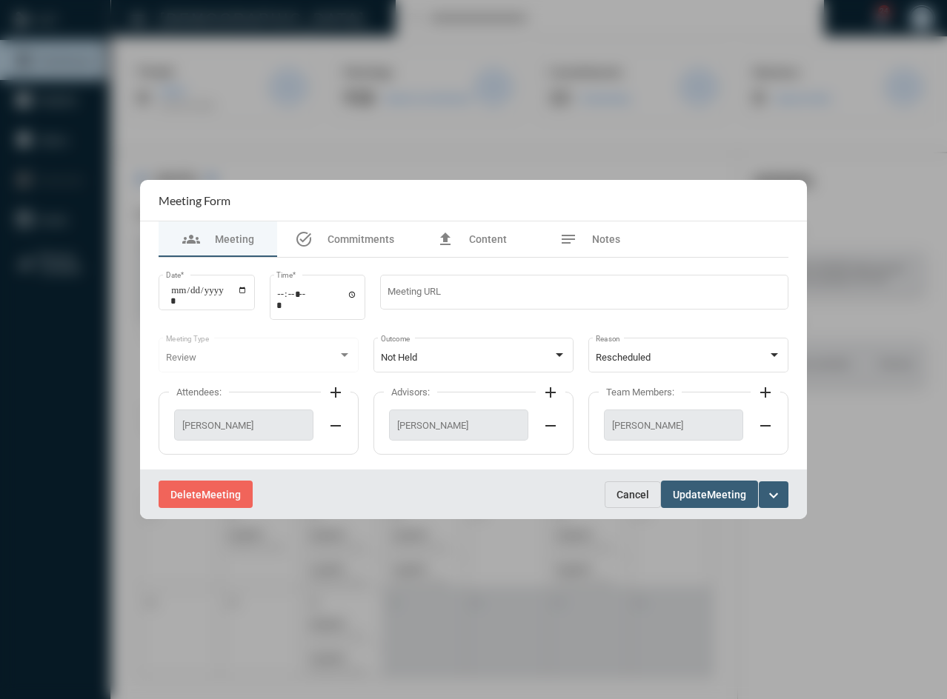
click at [626, 489] on span "Cancel" at bounding box center [632, 495] width 33 height 12
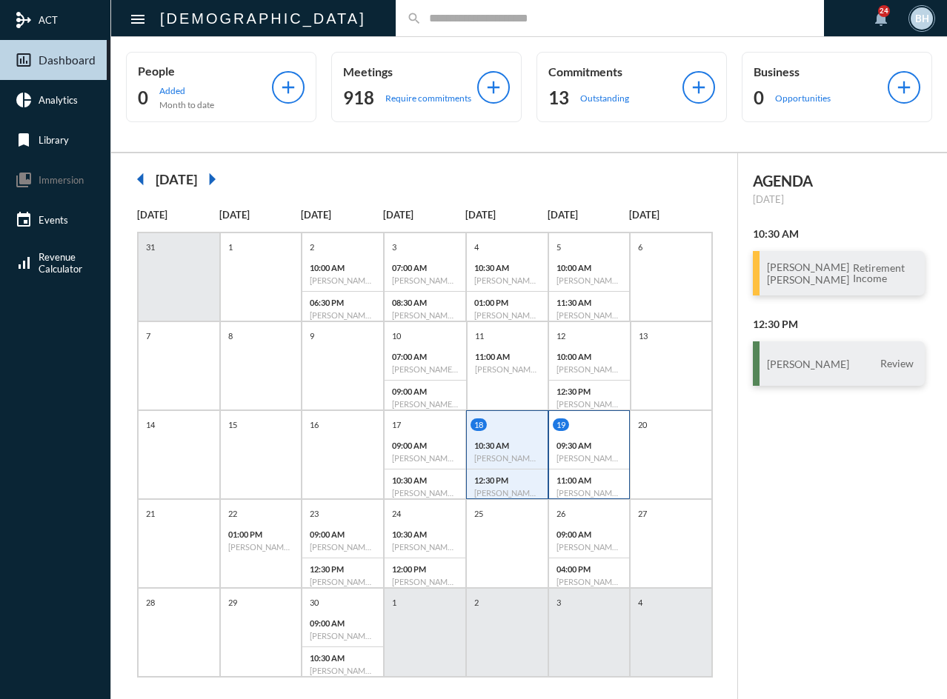
click at [570, 440] on div "09:30 AM [PERSON_NAME] - Investment" at bounding box center [589, 452] width 81 height 35
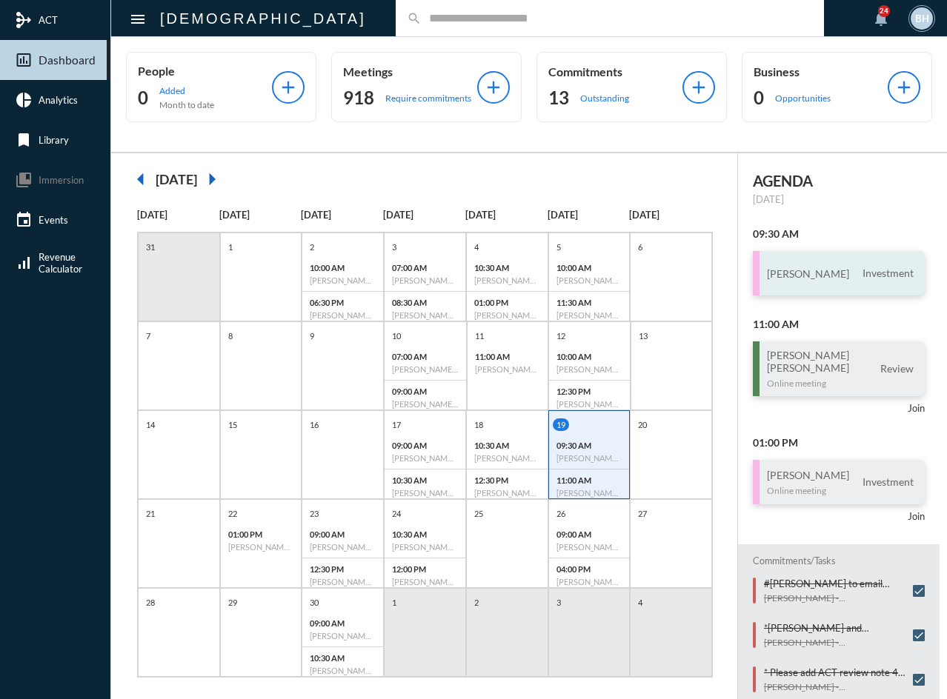
click at [816, 271] on h3 "[PERSON_NAME]" at bounding box center [808, 273] width 82 height 13
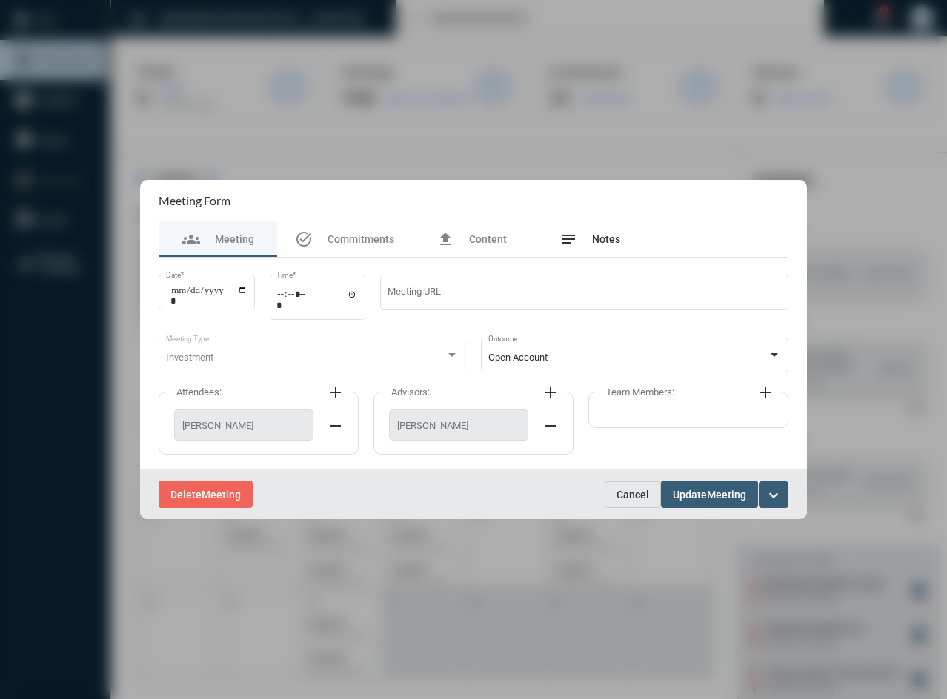
click at [600, 233] on span "Notes" at bounding box center [606, 239] width 28 height 12
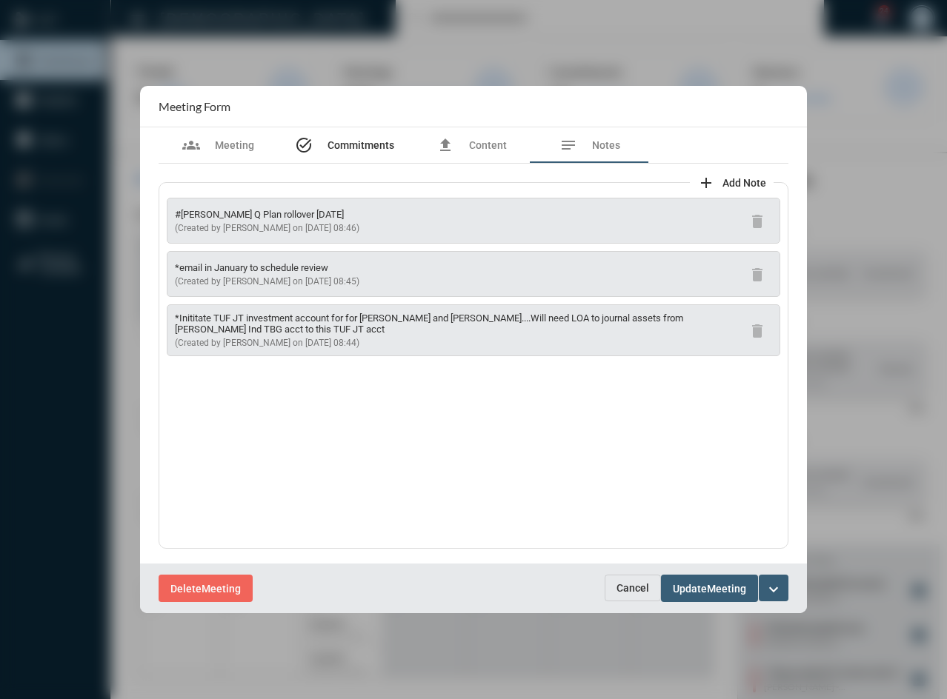
click at [326, 147] on div "task_alt Commitments" at bounding box center [344, 145] width 99 height 18
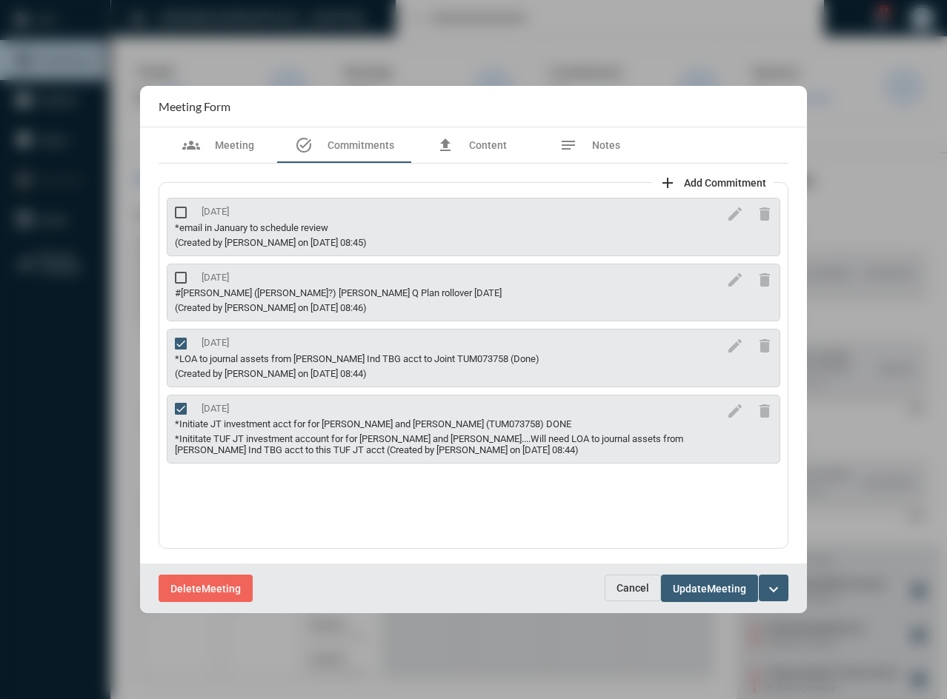
drag, startPoint x: 413, startPoint y: 425, endPoint x: 466, endPoint y: 427, distance: 53.4
click at [466, 427] on div "*Initiate JT investment acct for for [PERSON_NAME] and [PERSON_NAME] (TUM073758…" at bounding box center [447, 424] width 545 height 11
copy div "TUM073758"
click at [636, 583] on span "Cancel" at bounding box center [632, 588] width 33 height 12
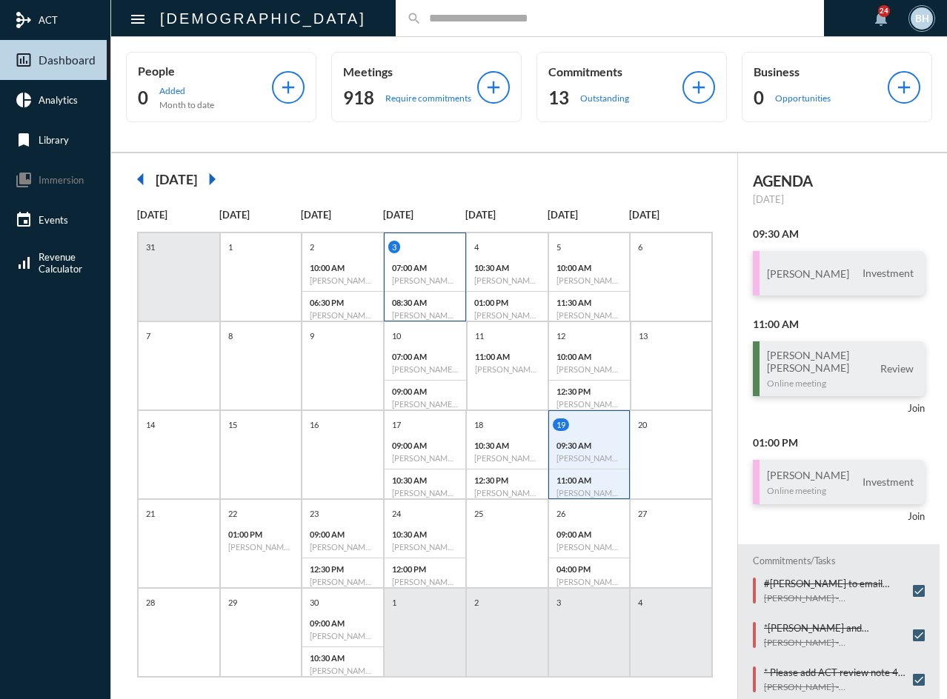
click at [437, 265] on p "07:00 AM" at bounding box center [425, 268] width 66 height 10
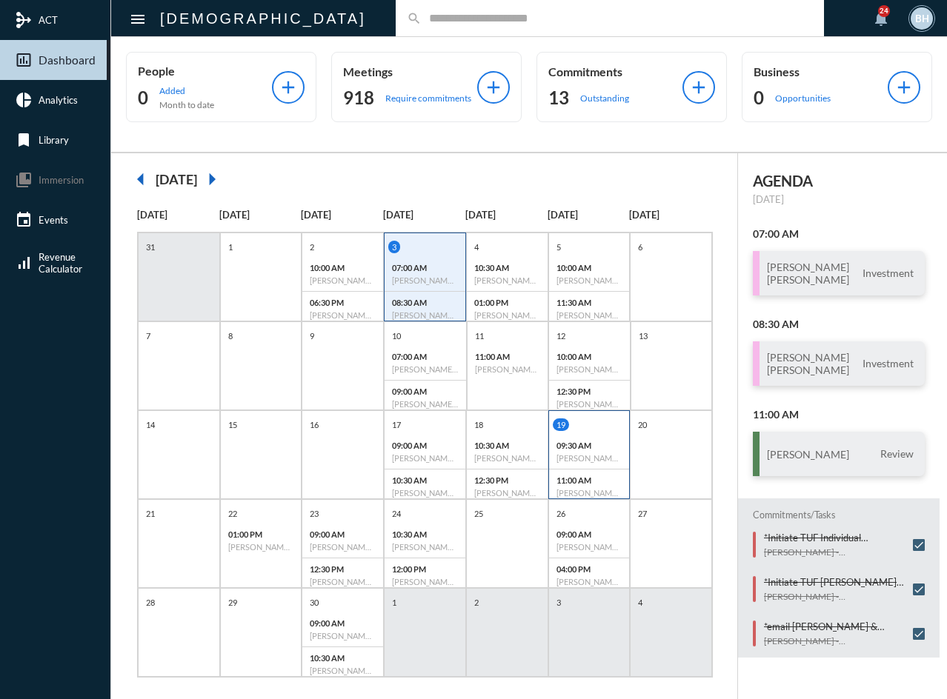
click at [579, 436] on div "09:30 AM [PERSON_NAME] - Investment" at bounding box center [589, 452] width 81 height 35
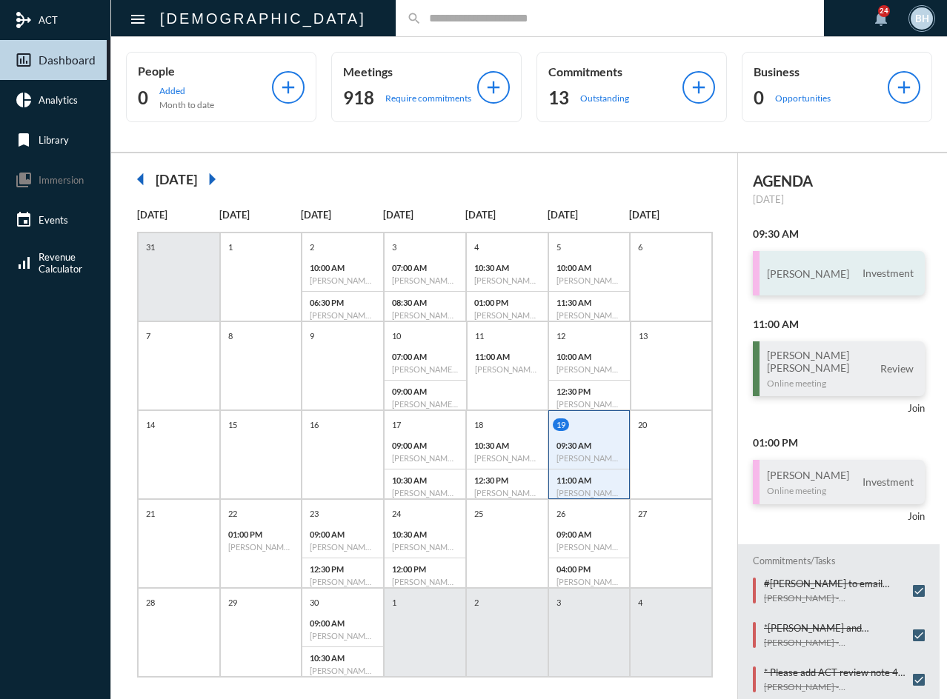
click at [836, 282] on div "[PERSON_NAME] Investment" at bounding box center [839, 273] width 172 height 44
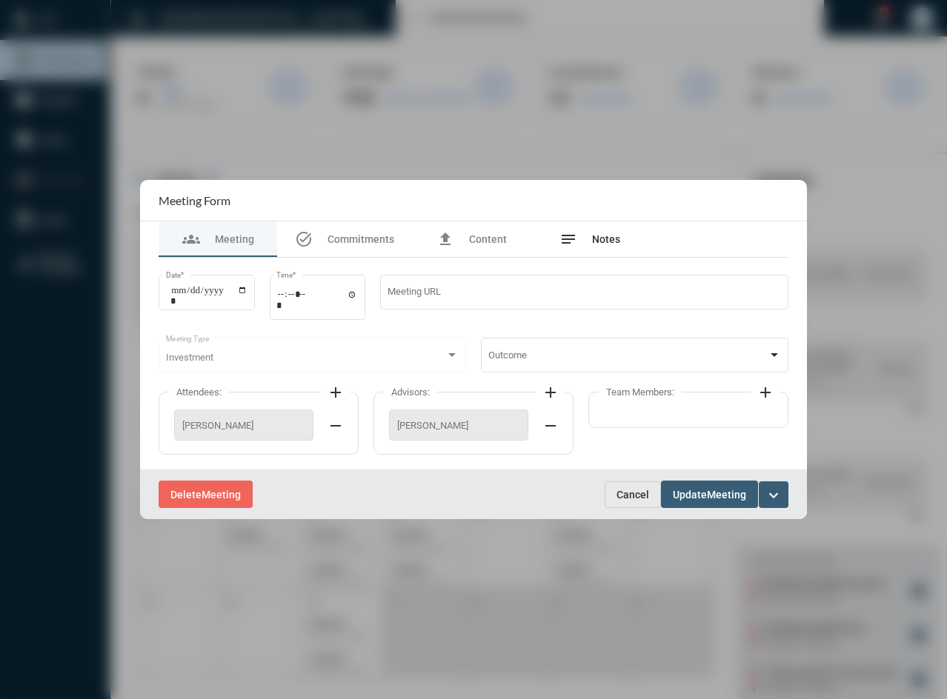
click at [596, 231] on div "notes Notes" at bounding box center [589, 239] width 61 height 18
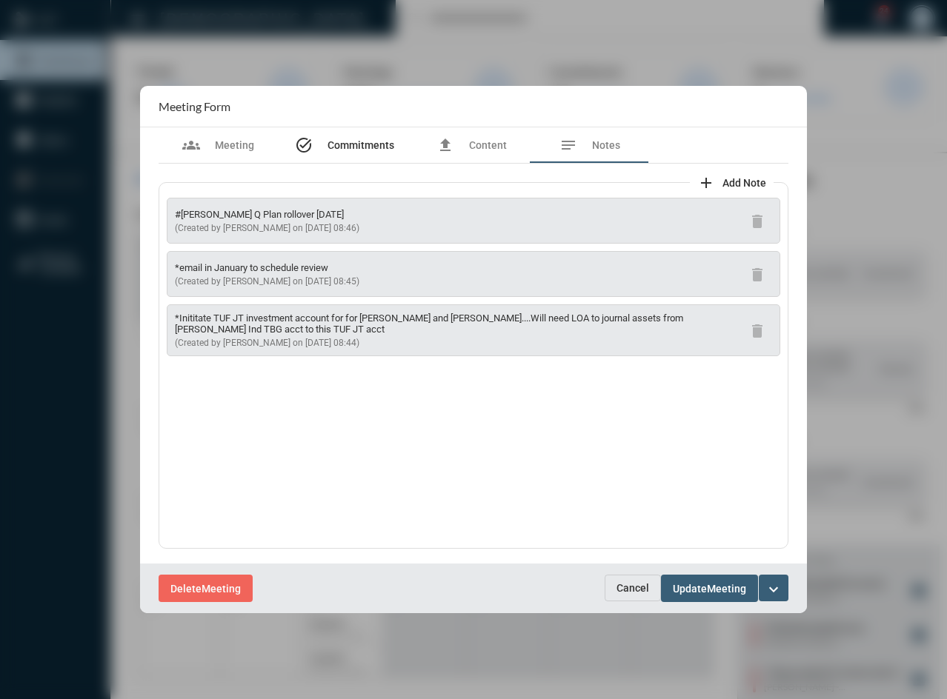
click at [346, 141] on span "Commitments" at bounding box center [360, 145] width 67 height 12
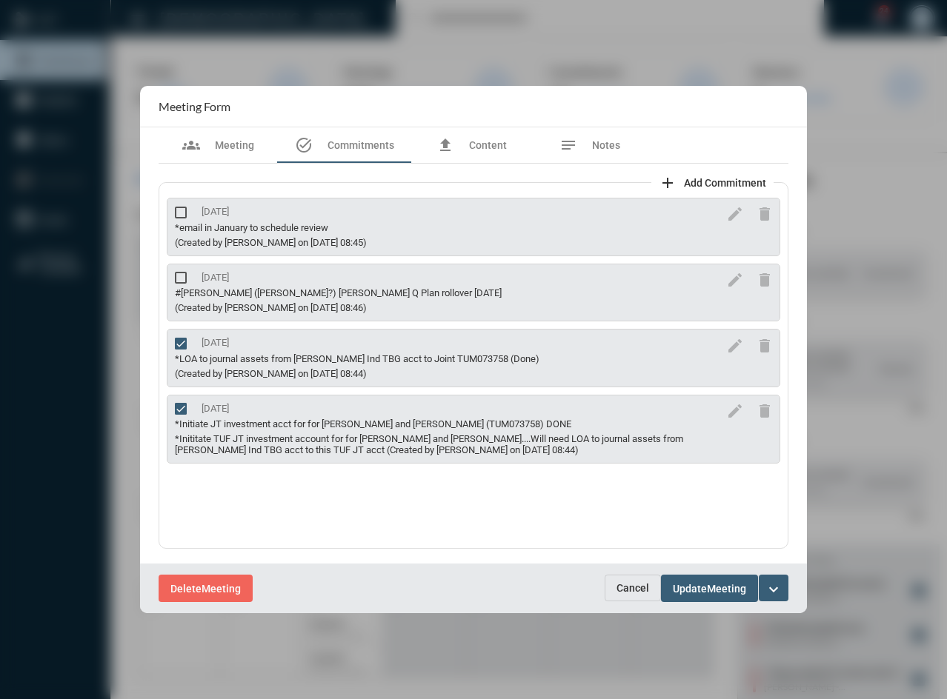
click at [628, 593] on span "Cancel" at bounding box center [632, 588] width 33 height 12
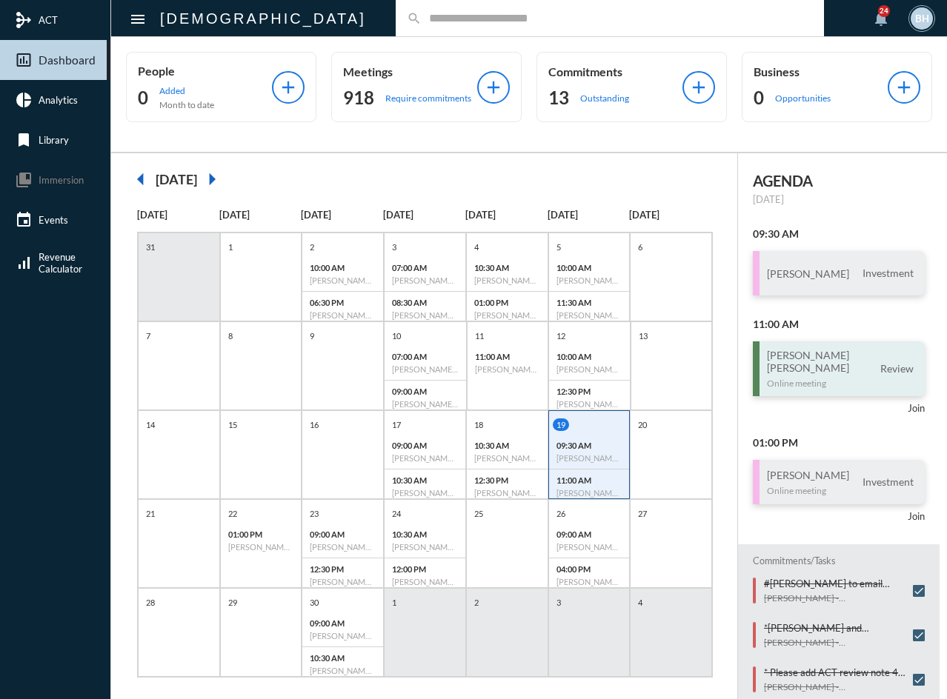
click at [792, 370] on h3 "[PERSON_NAME] [PERSON_NAME]" at bounding box center [808, 361] width 82 height 25
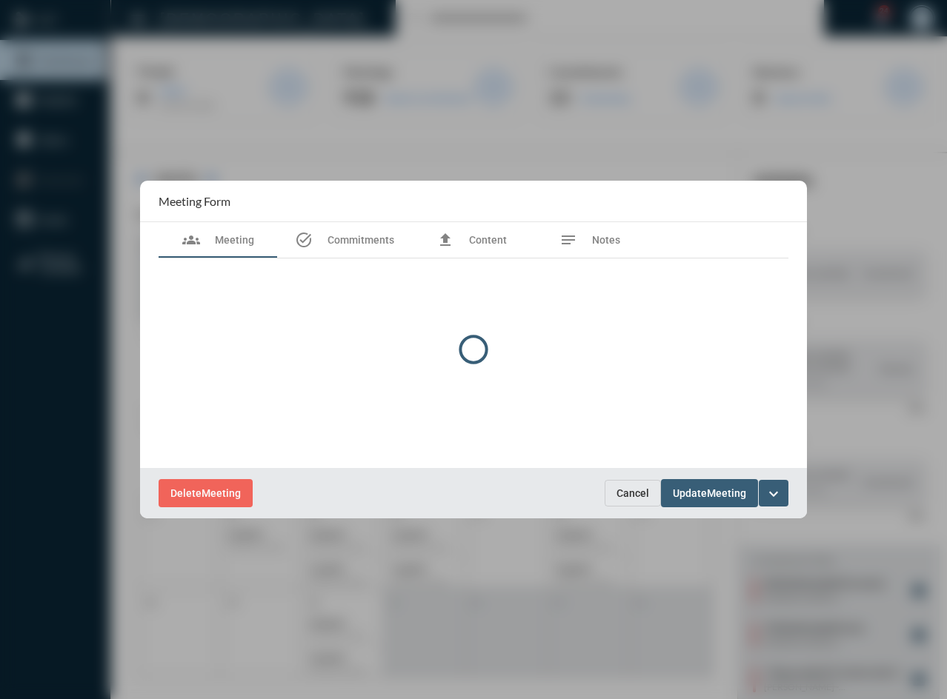
click at [616, 242] on div at bounding box center [473, 349] width 667 height 337
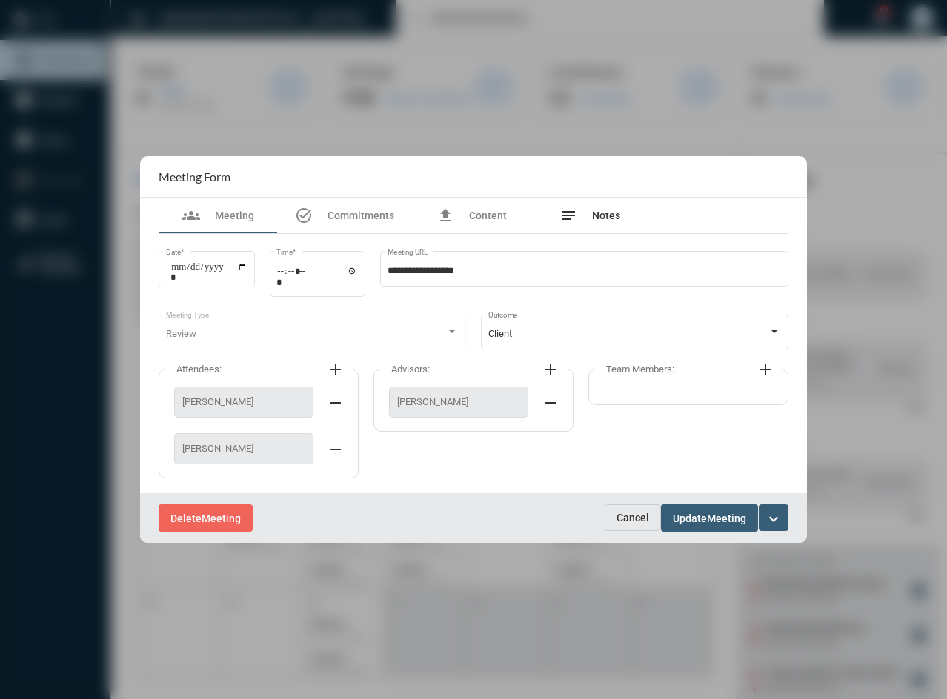
click at [596, 224] on div "notes Notes" at bounding box center [589, 216] width 61 height 18
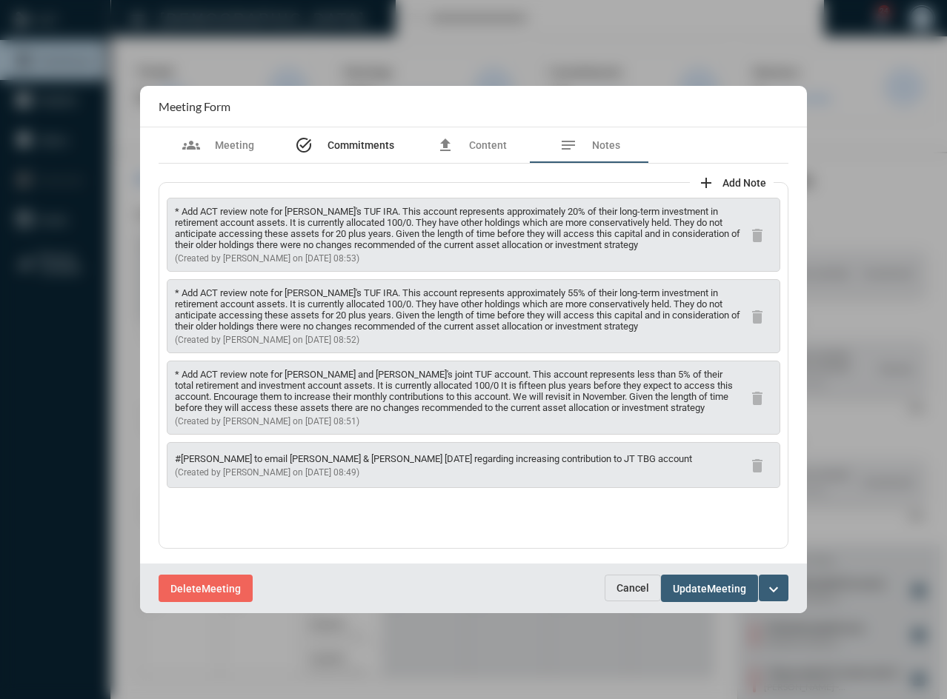
click at [375, 144] on span "Commitments" at bounding box center [360, 145] width 67 height 12
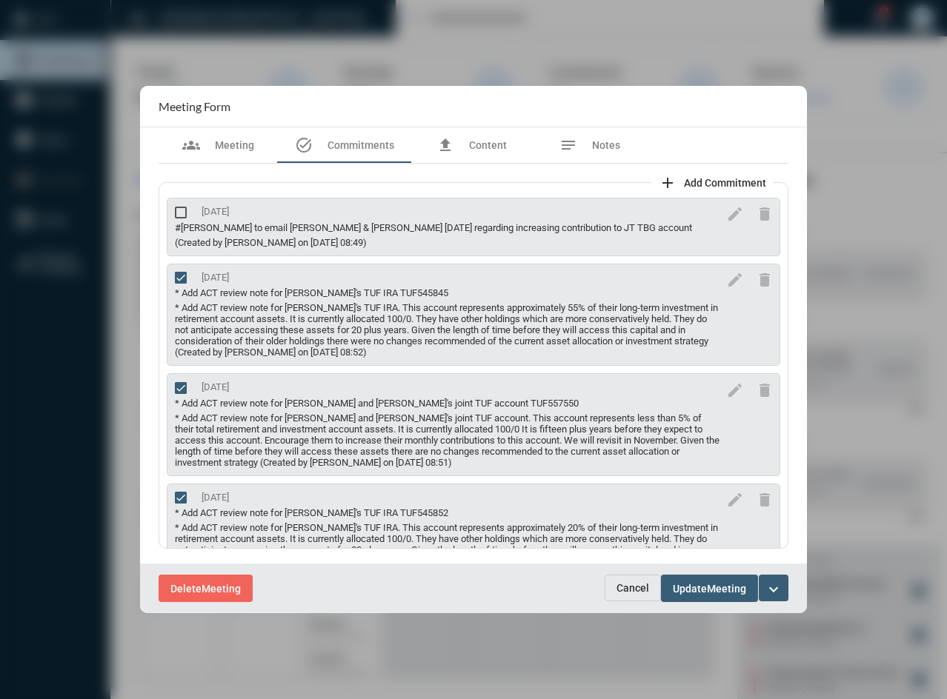
drag, startPoint x: 788, startPoint y: 388, endPoint x: 788, endPoint y: 407, distance: 19.3
click at [788, 410] on div "add Add Commitment [DATE] #[PERSON_NAME] to email [PERSON_NAME] & [PERSON_NAME]…" at bounding box center [473, 364] width 645 height 400
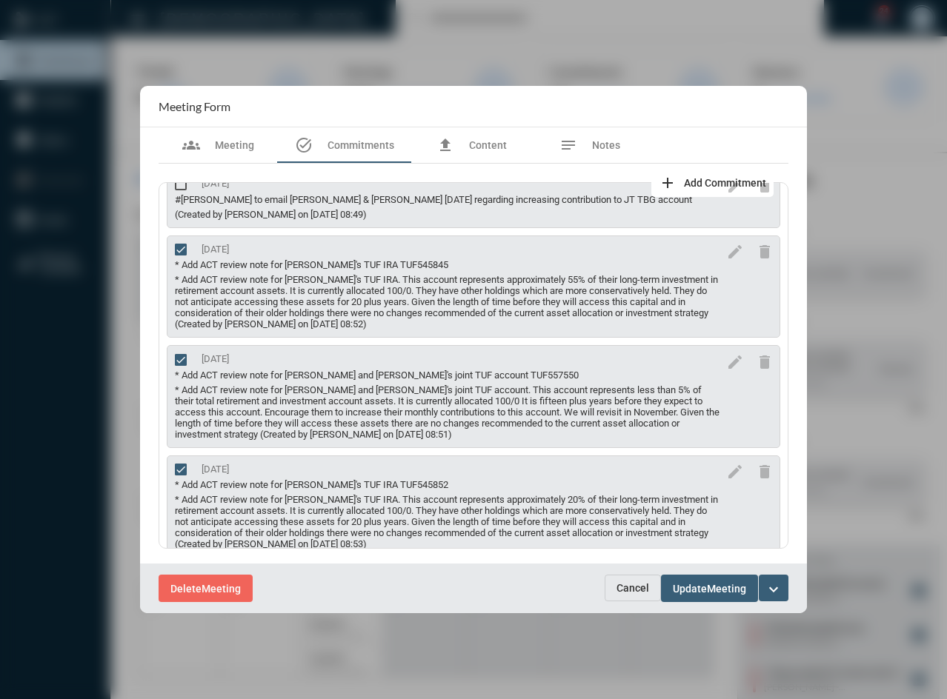
scroll to position [53, 0]
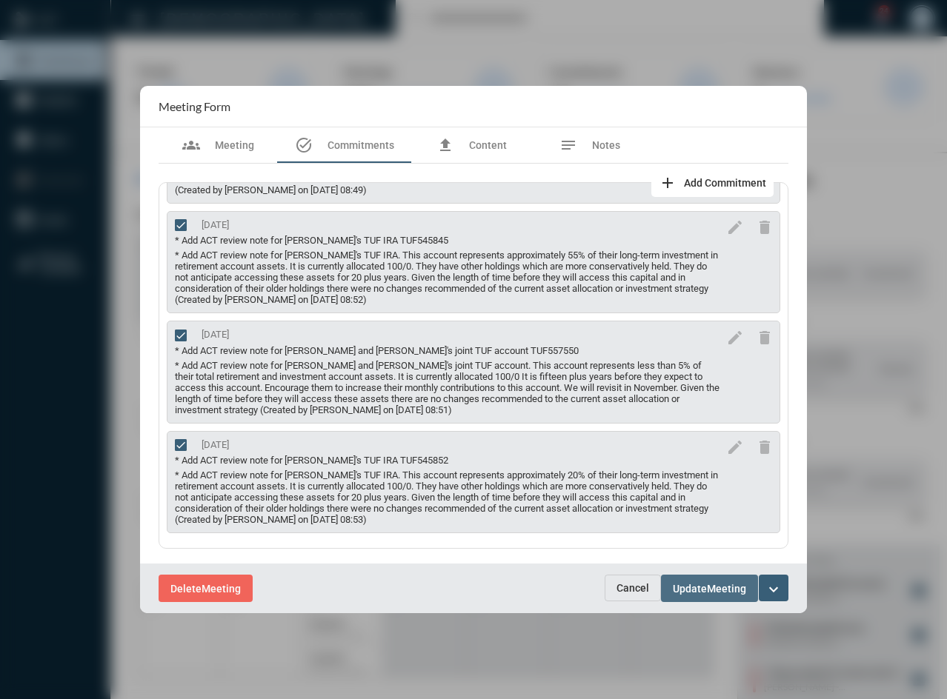
click at [702, 585] on span "Update" at bounding box center [690, 589] width 34 height 12
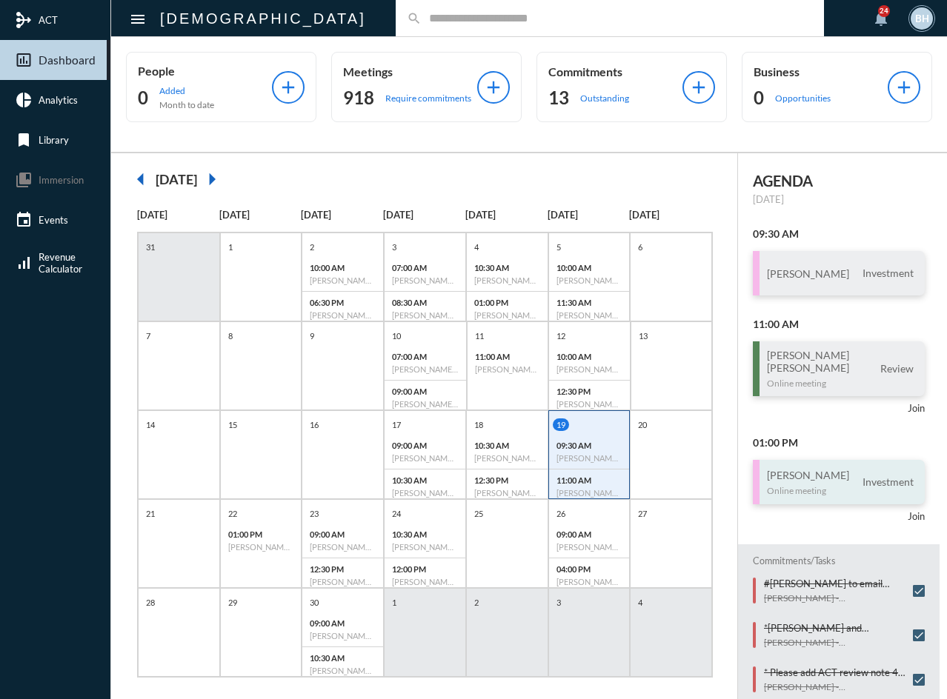
click at [820, 488] on p "Online meeting" at bounding box center [808, 490] width 82 height 11
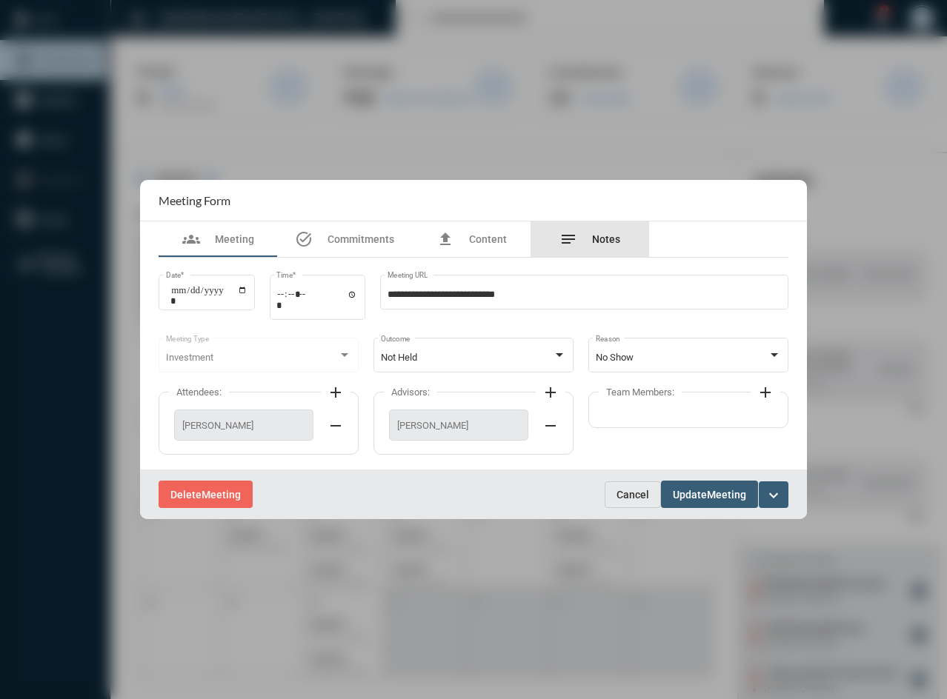
click at [598, 237] on span "Notes" at bounding box center [606, 239] width 28 height 12
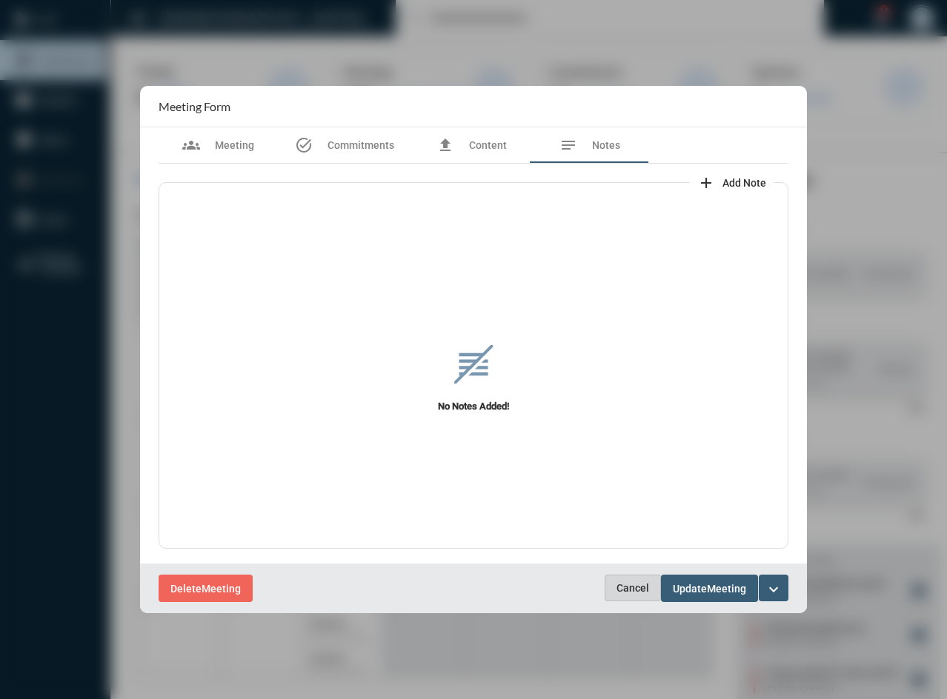
click at [632, 594] on span "Cancel" at bounding box center [632, 588] width 33 height 12
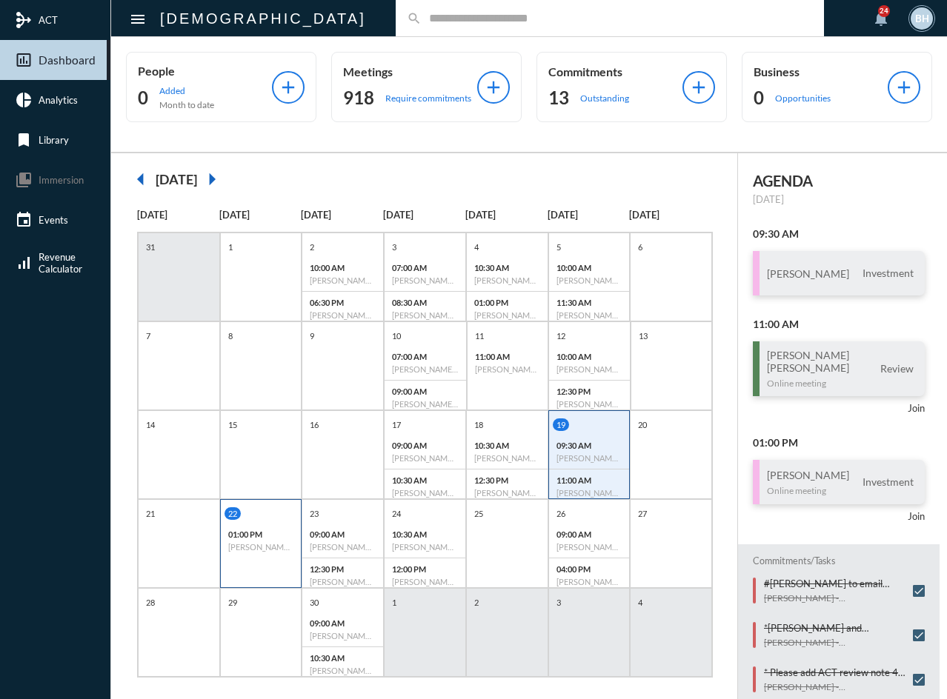
click at [247, 540] on div "01:00 PM [PERSON_NAME] - [PERSON_NAME] - Investment" at bounding box center [261, 541] width 81 height 34
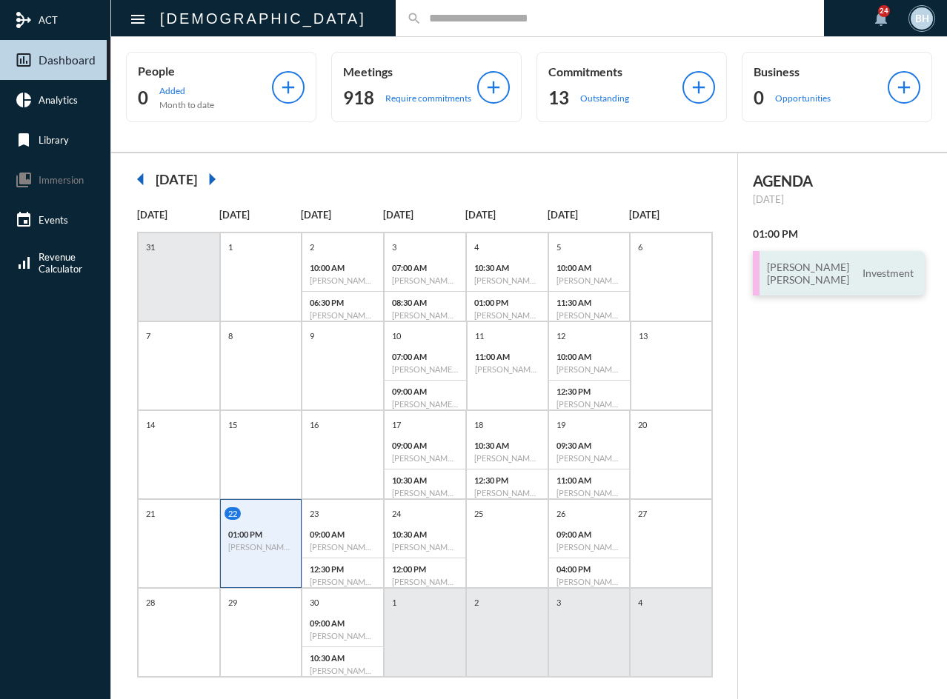
click at [799, 275] on h3 "[PERSON_NAME] [PERSON_NAME]" at bounding box center [808, 273] width 82 height 25
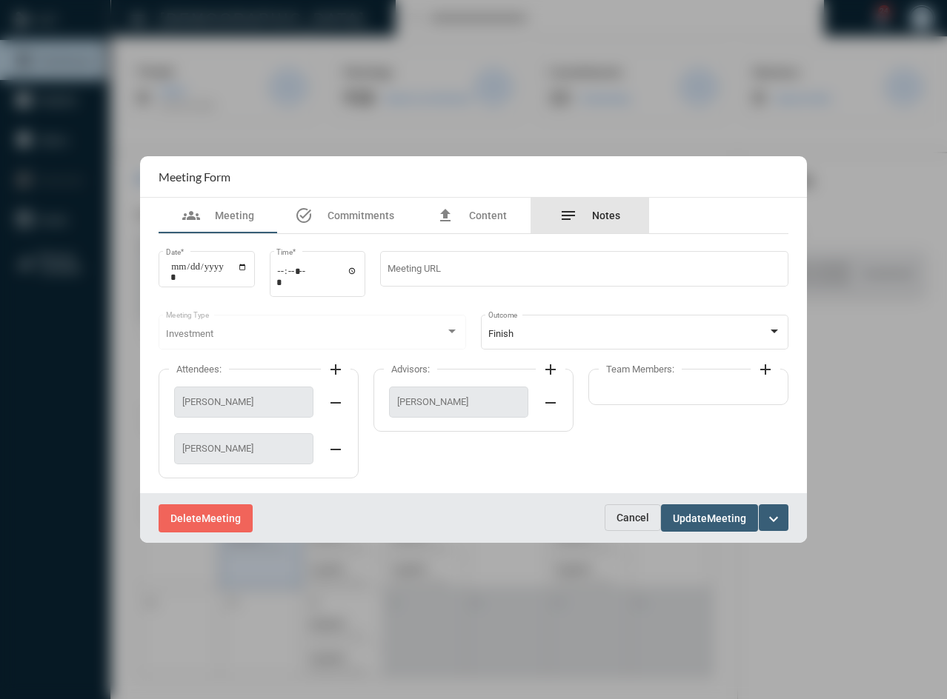
click at [595, 212] on span "Notes" at bounding box center [606, 216] width 28 height 12
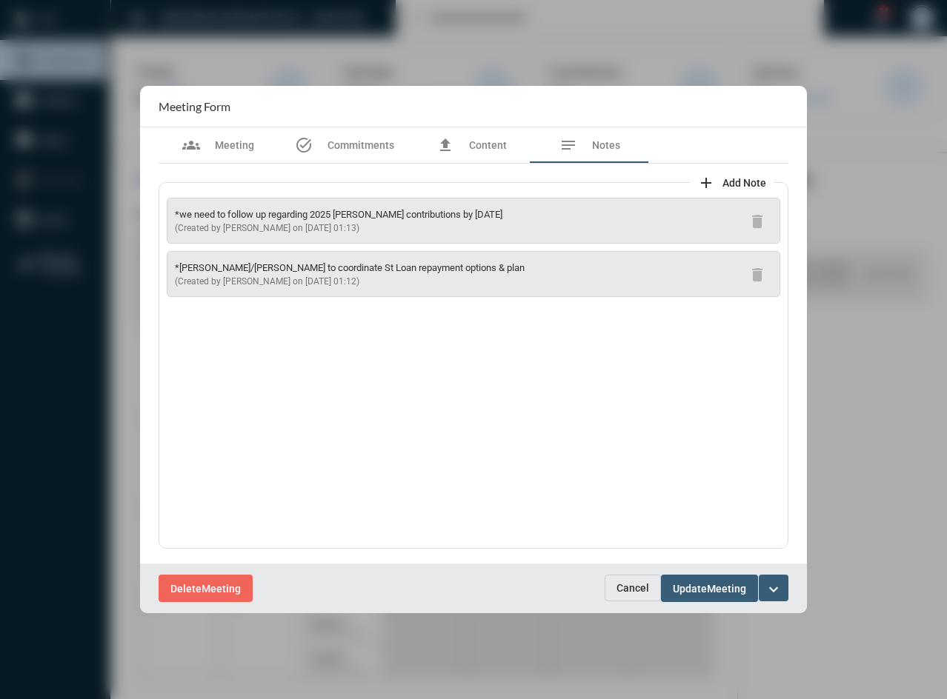
click at [630, 585] on span "Cancel" at bounding box center [632, 588] width 33 height 12
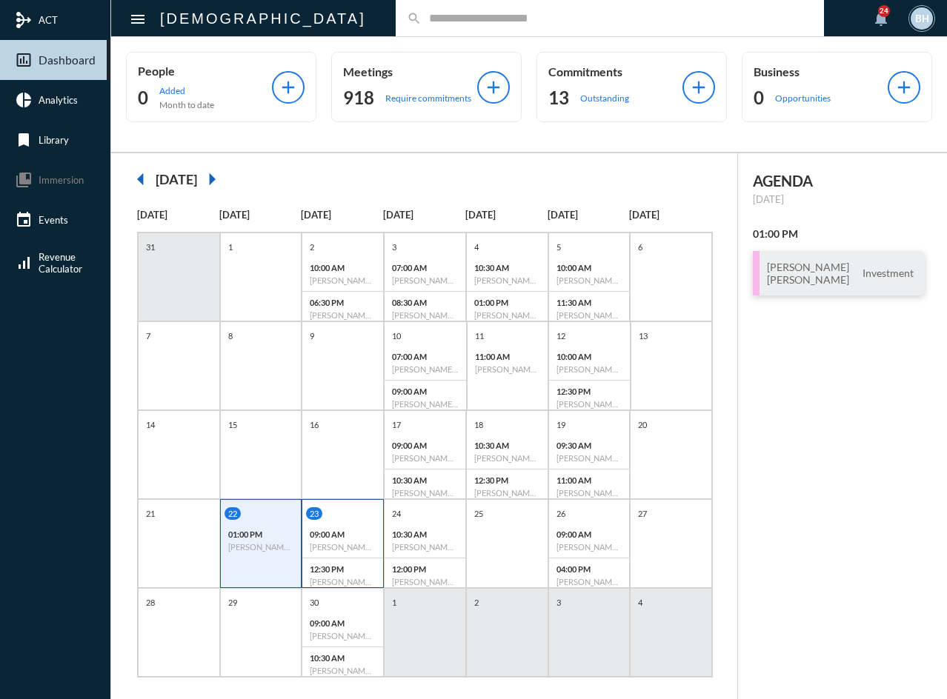
click at [336, 531] on p "09:00 AM" at bounding box center [343, 535] width 66 height 10
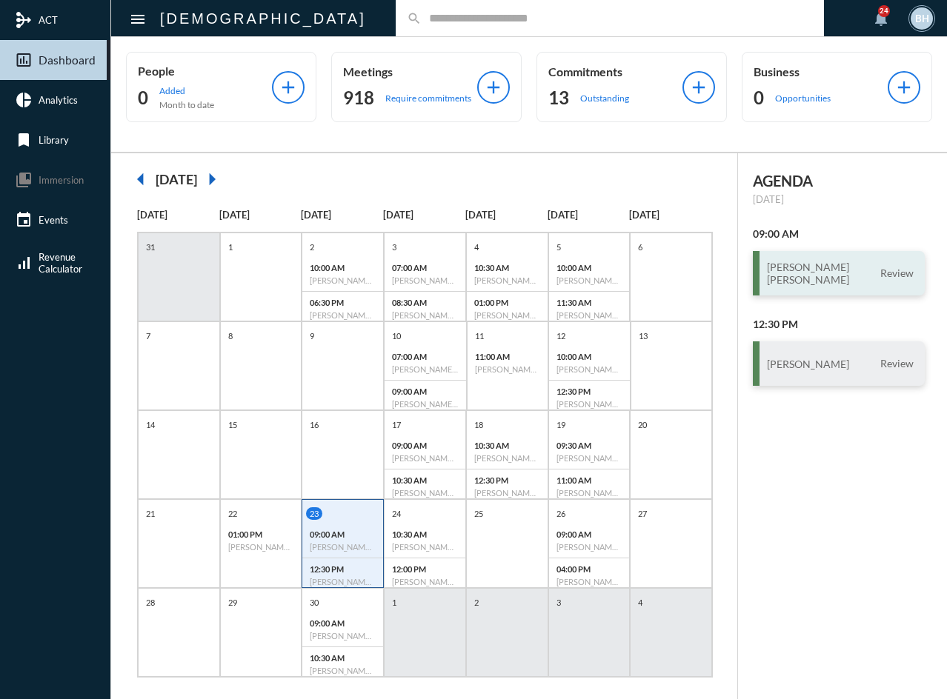
click at [797, 279] on h3 "[PERSON_NAME] [PERSON_NAME]" at bounding box center [808, 273] width 82 height 25
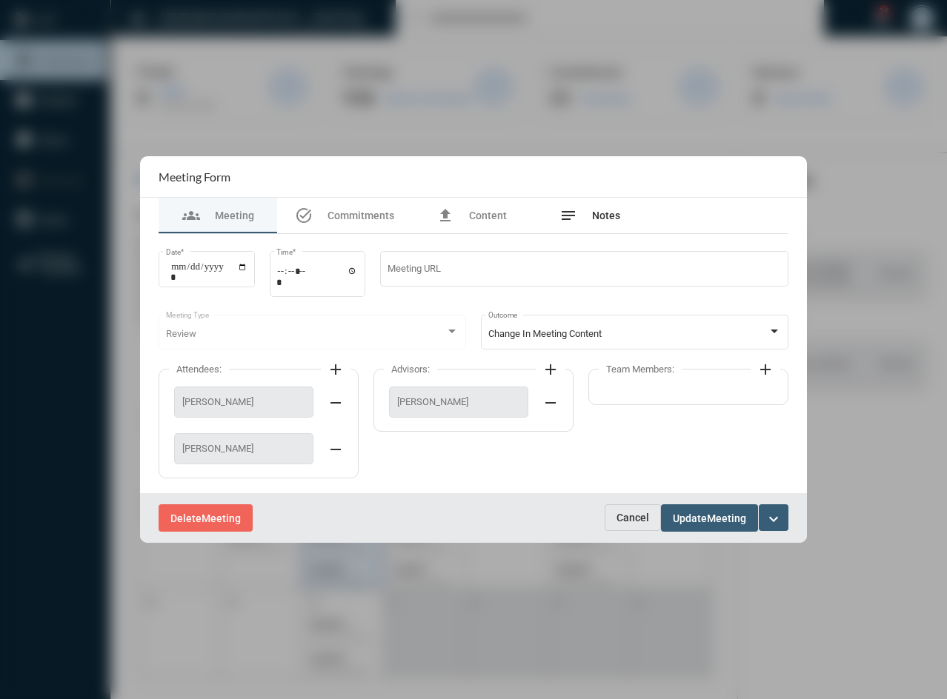
click at [619, 228] on div "notes Notes" at bounding box center [589, 216] width 119 height 36
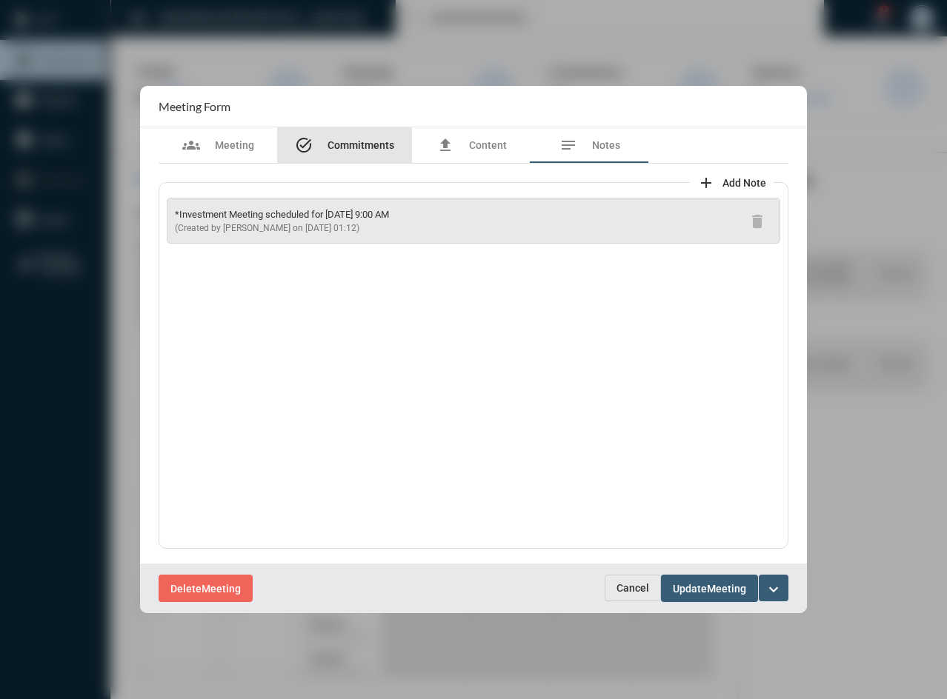
click at [339, 144] on span "Commitments" at bounding box center [360, 145] width 67 height 12
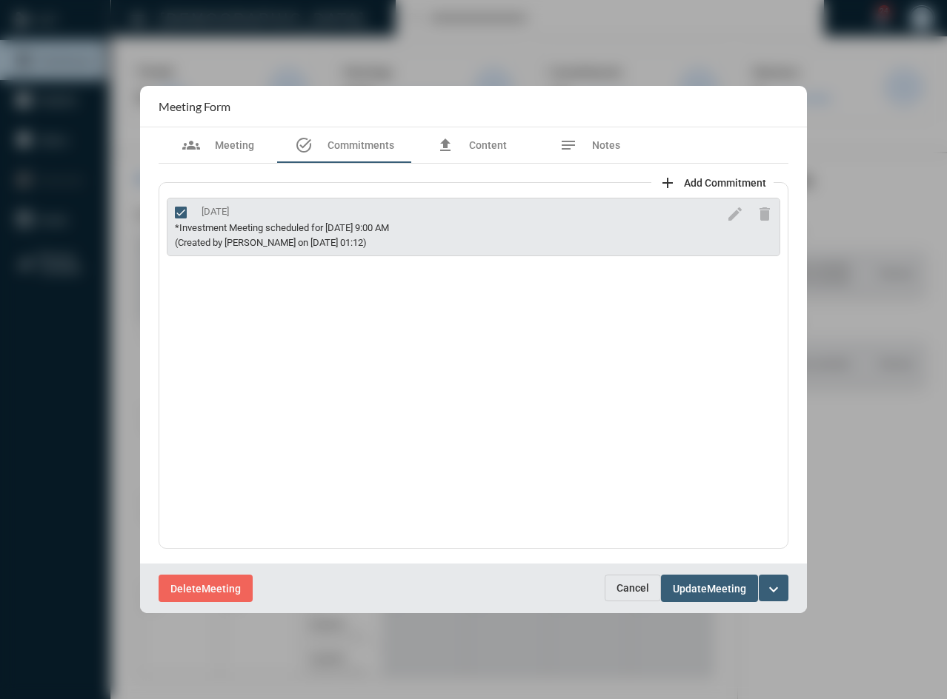
click at [621, 586] on span "Cancel" at bounding box center [632, 588] width 33 height 12
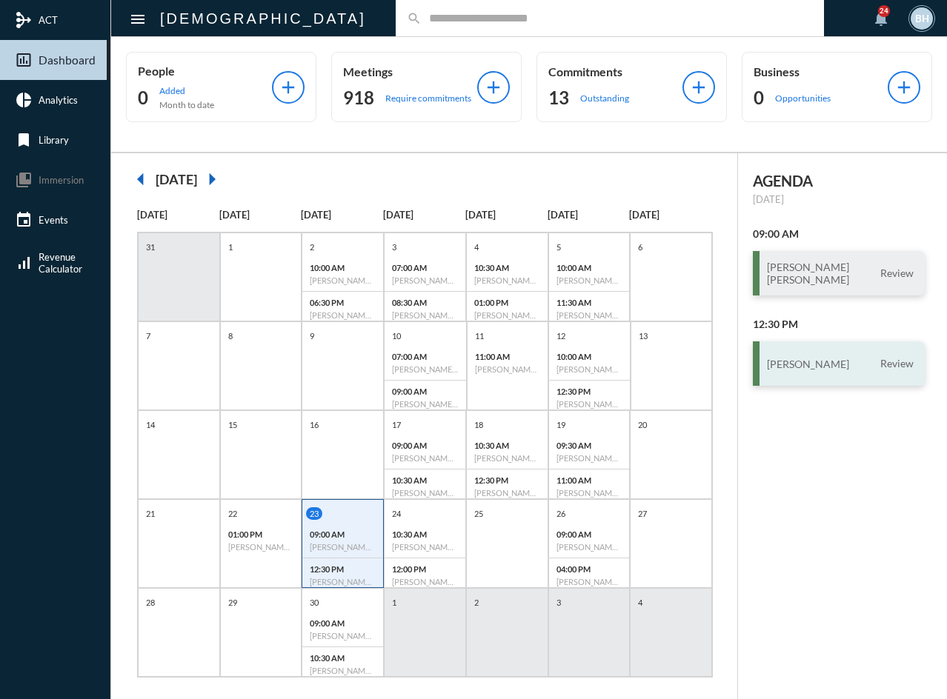
click at [806, 360] on h3 "[PERSON_NAME]" at bounding box center [808, 364] width 82 height 13
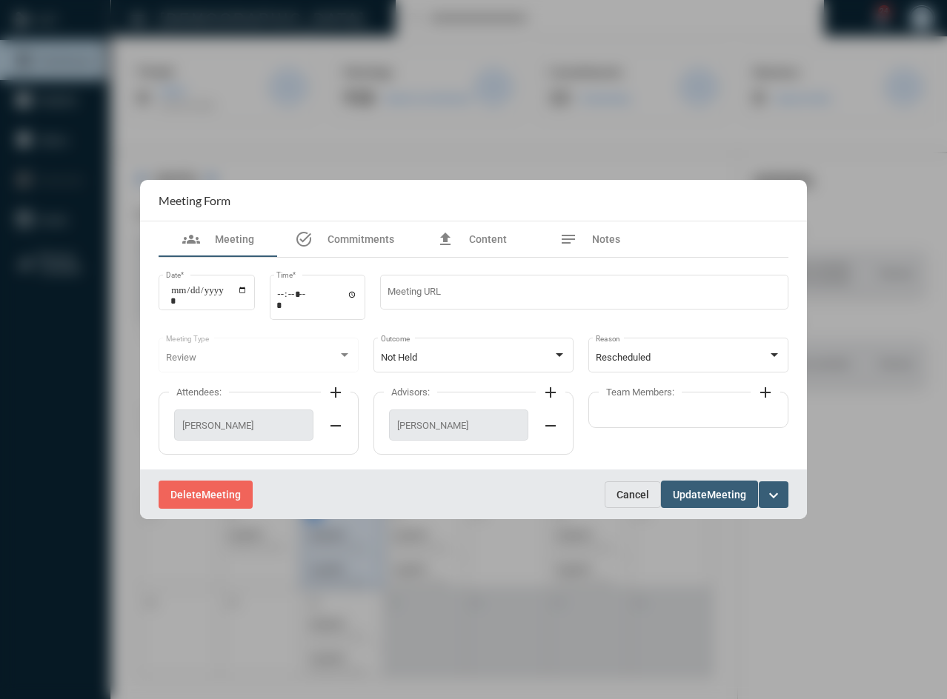
drag, startPoint x: 586, startPoint y: 216, endPoint x: 597, endPoint y: 228, distance: 16.2
click at [587, 219] on section "Meeting Form" at bounding box center [473, 200] width 667 height 41
click at [601, 235] on span "Notes" at bounding box center [606, 239] width 28 height 12
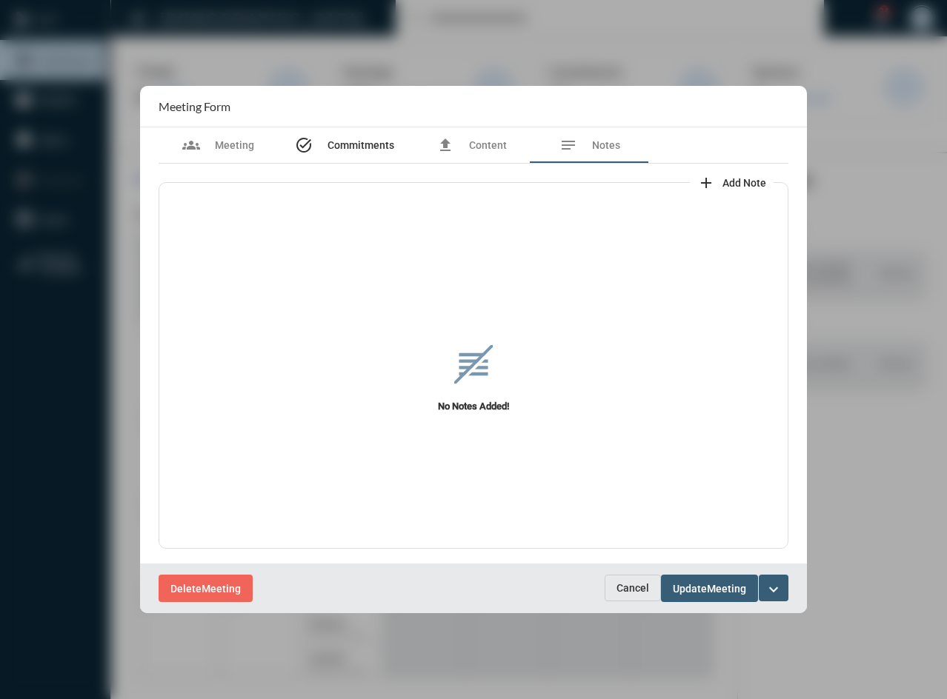
click at [371, 151] on span "Commitments" at bounding box center [360, 145] width 67 height 12
click at [628, 590] on span "Cancel" at bounding box center [632, 588] width 33 height 12
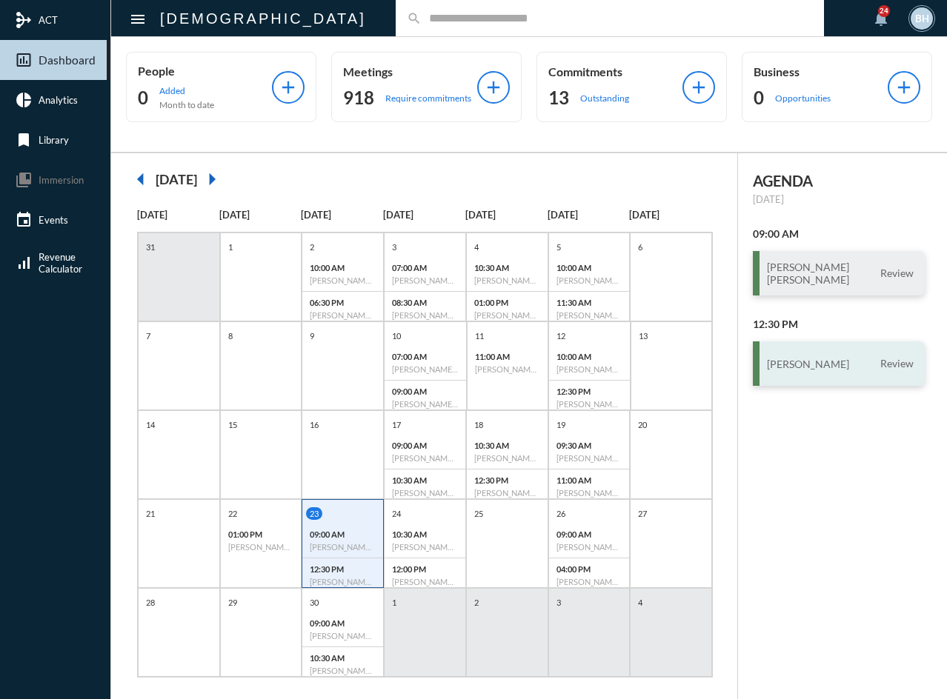
click at [843, 362] on div "[PERSON_NAME] Review" at bounding box center [839, 364] width 172 height 44
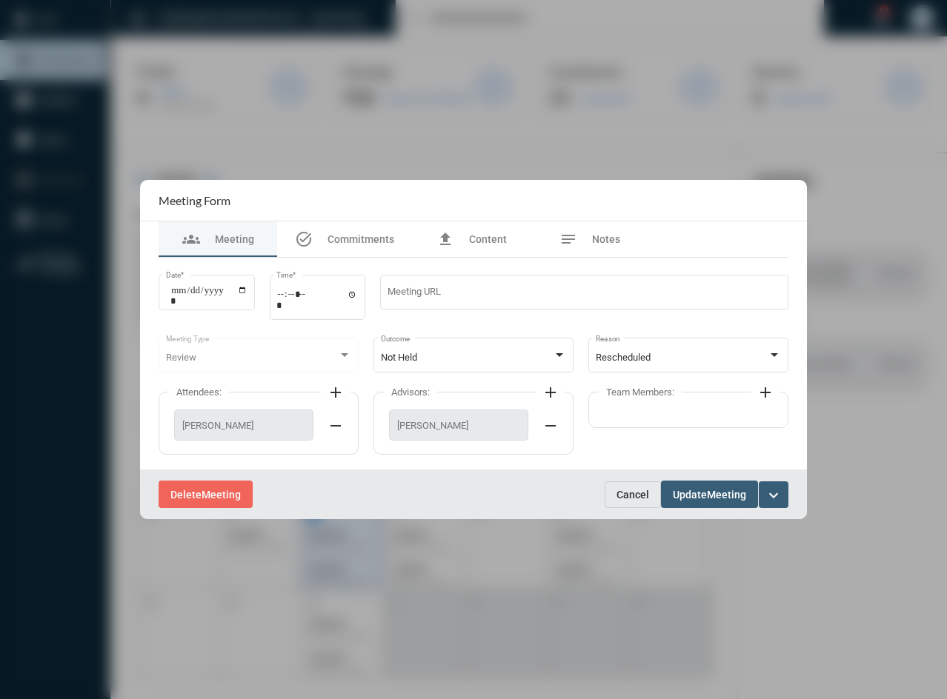
click at [631, 496] on span "Cancel" at bounding box center [632, 495] width 33 height 12
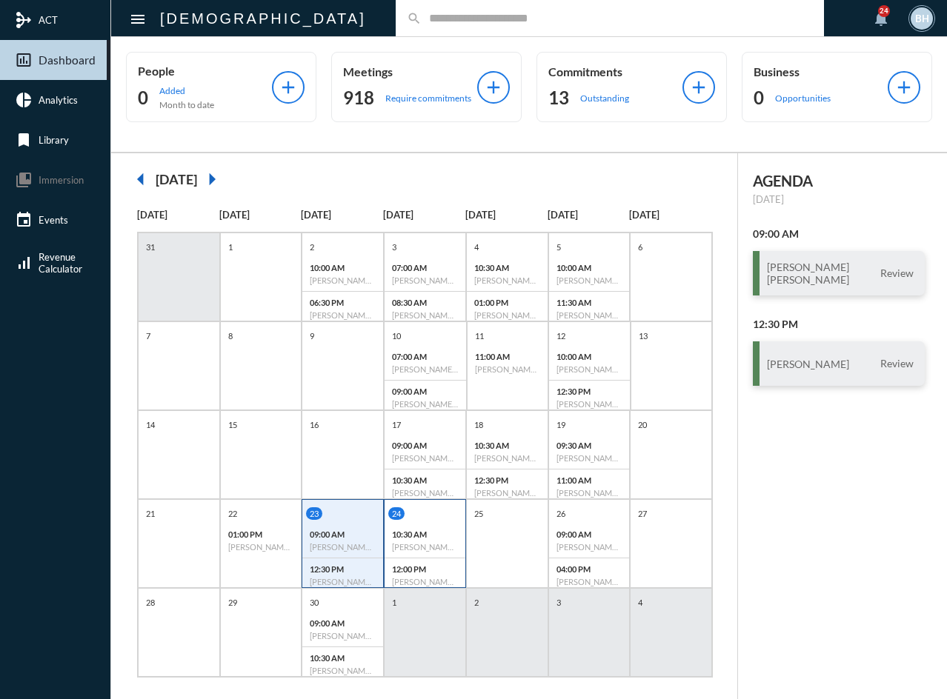
click at [436, 530] on p "10:30 AM" at bounding box center [425, 535] width 66 height 10
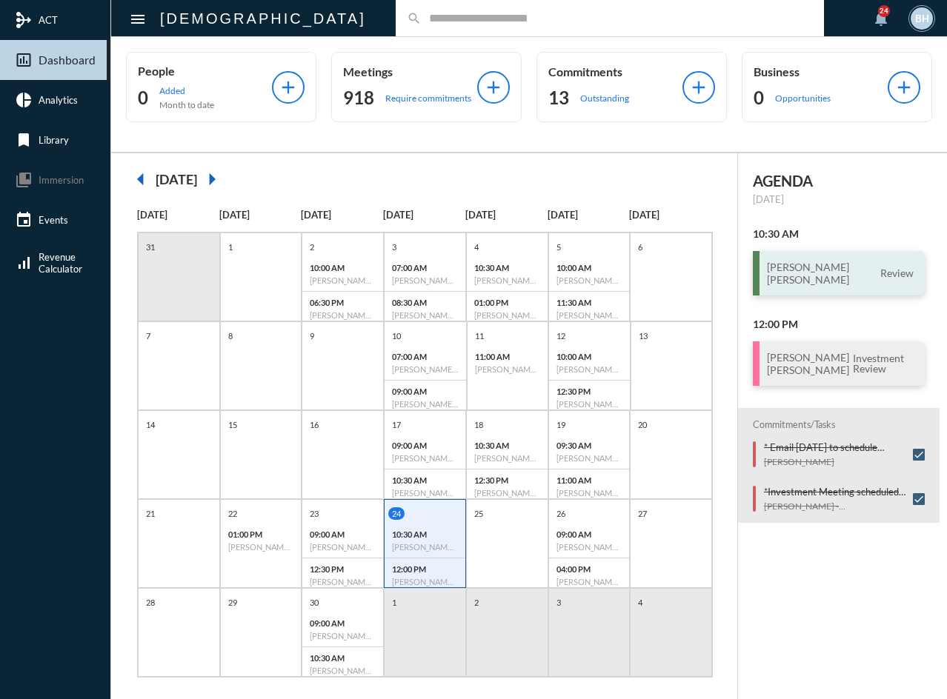
click at [793, 273] on h3 "[PERSON_NAME] [PERSON_NAME]" at bounding box center [808, 273] width 82 height 25
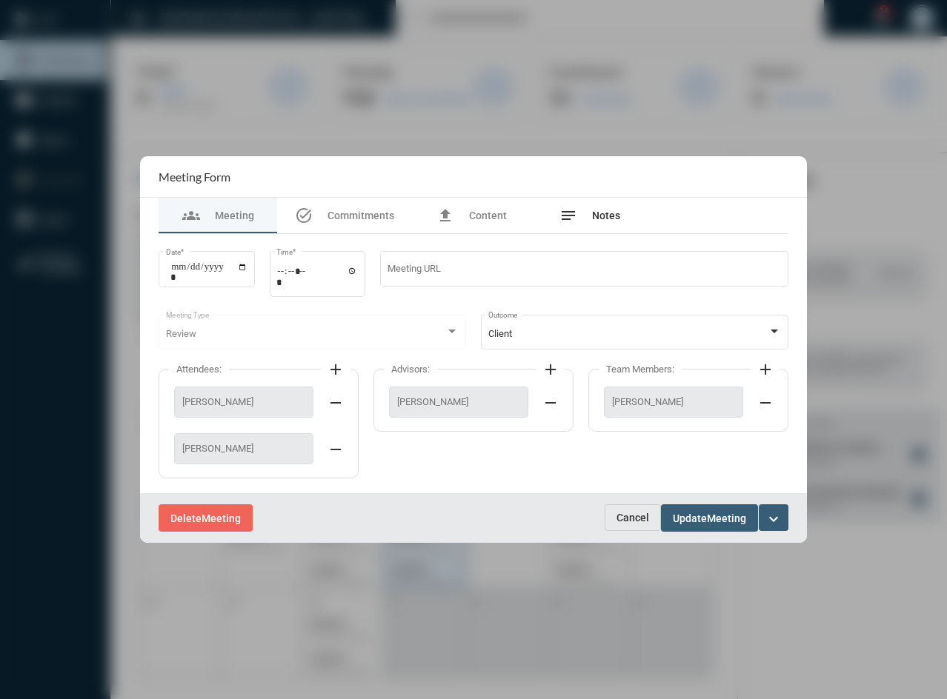
click at [621, 218] on div "notes Notes" at bounding box center [589, 216] width 119 height 36
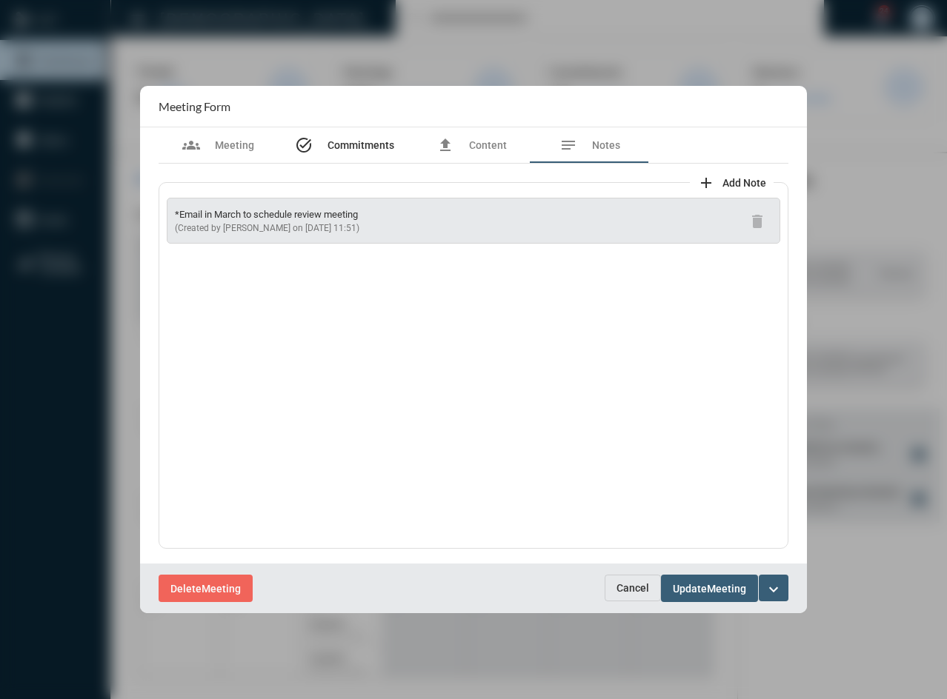
click at [341, 153] on div "task_alt Commitments" at bounding box center [344, 145] width 99 height 18
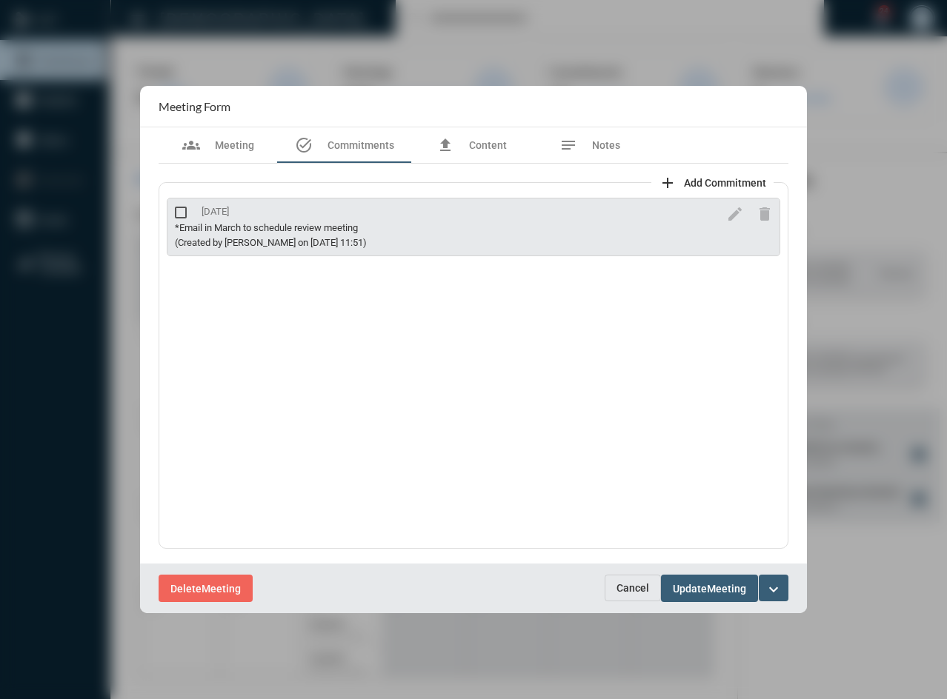
click at [619, 585] on span "Cancel" at bounding box center [632, 588] width 33 height 12
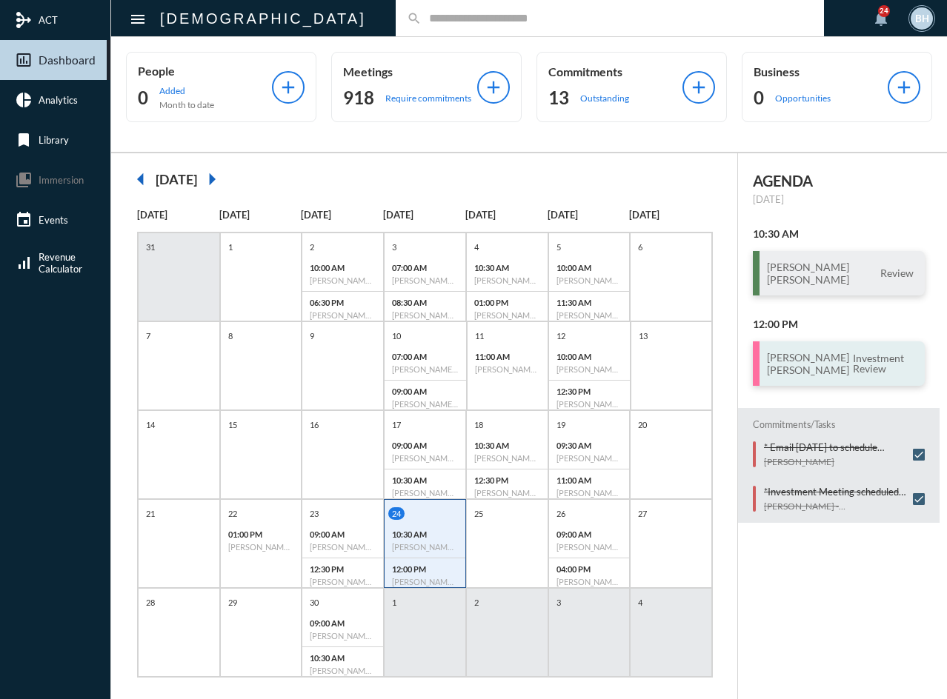
click at [796, 367] on h3 "[PERSON_NAME] [PERSON_NAME]" at bounding box center [808, 363] width 82 height 25
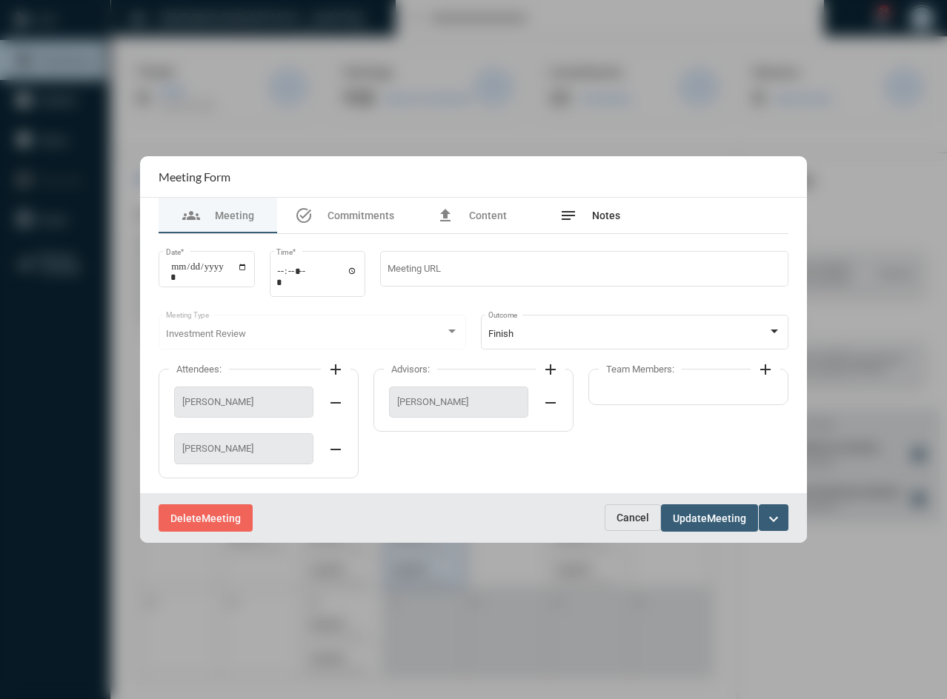
click at [606, 211] on span "Notes" at bounding box center [606, 216] width 28 height 12
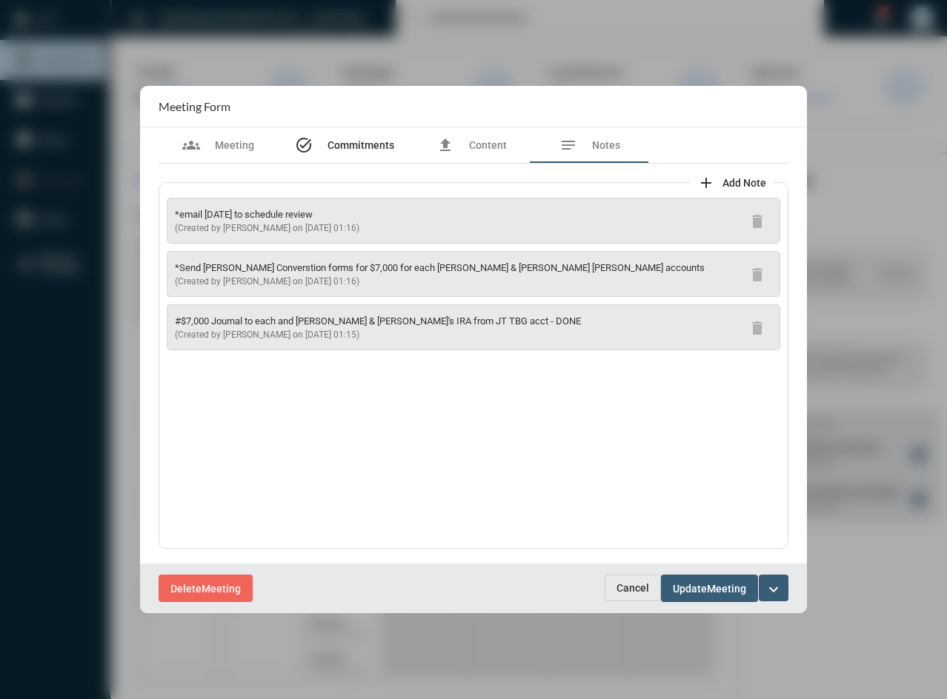
click at [365, 146] on span "Commitments" at bounding box center [360, 145] width 67 height 12
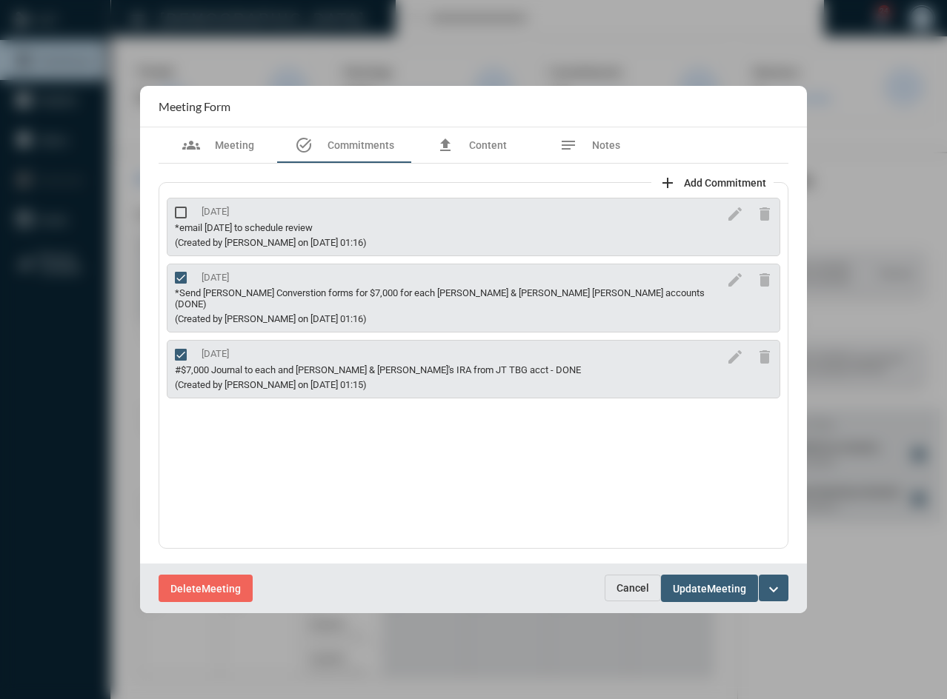
click at [646, 596] on button "Cancel" at bounding box center [633, 588] width 56 height 27
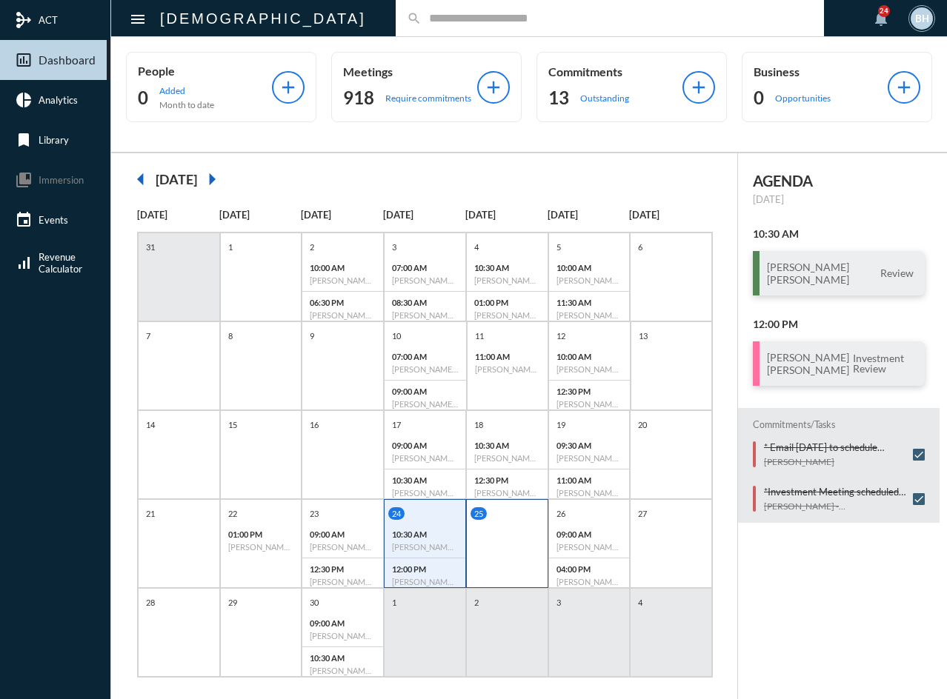
click at [508, 555] on div "25" at bounding box center [507, 543] width 82 height 89
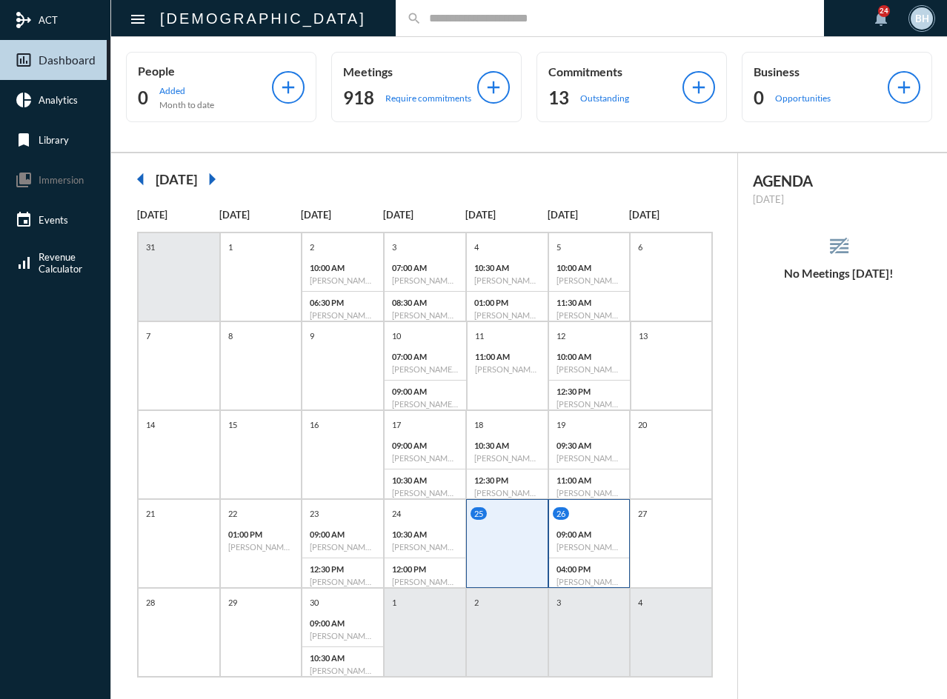
click at [611, 536] on p "09:00 AM" at bounding box center [589, 535] width 66 height 10
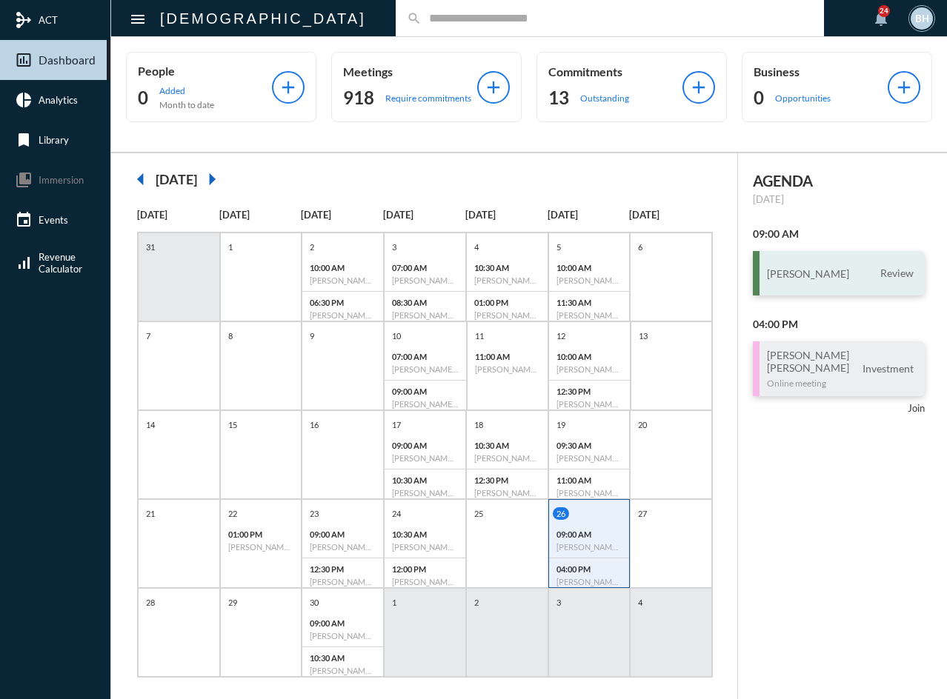
click at [812, 270] on h3 "[PERSON_NAME]" at bounding box center [808, 273] width 82 height 13
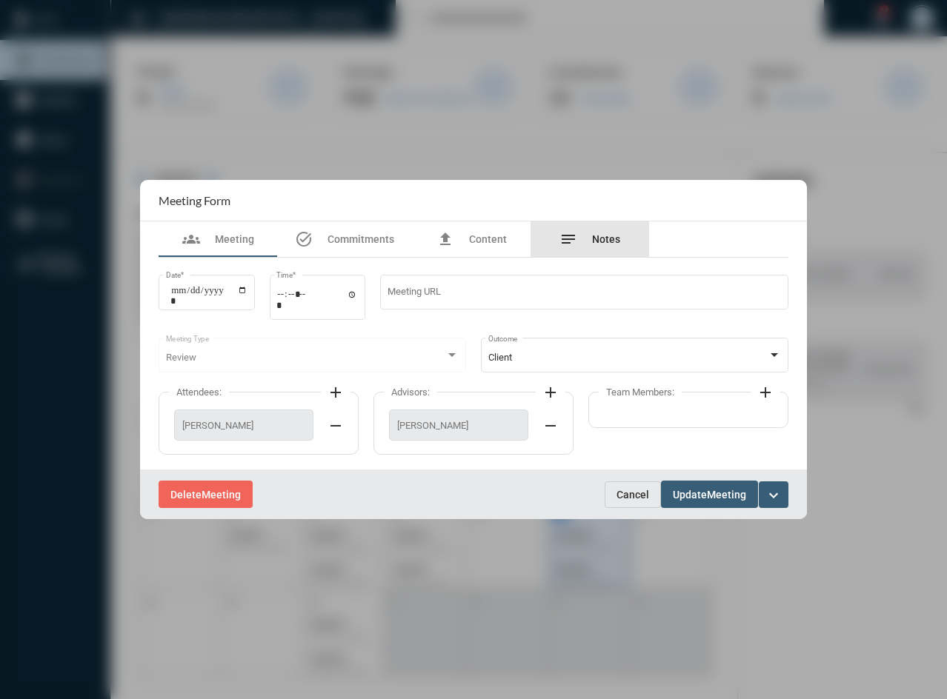
click at [604, 239] on span "Notes" at bounding box center [606, 239] width 28 height 12
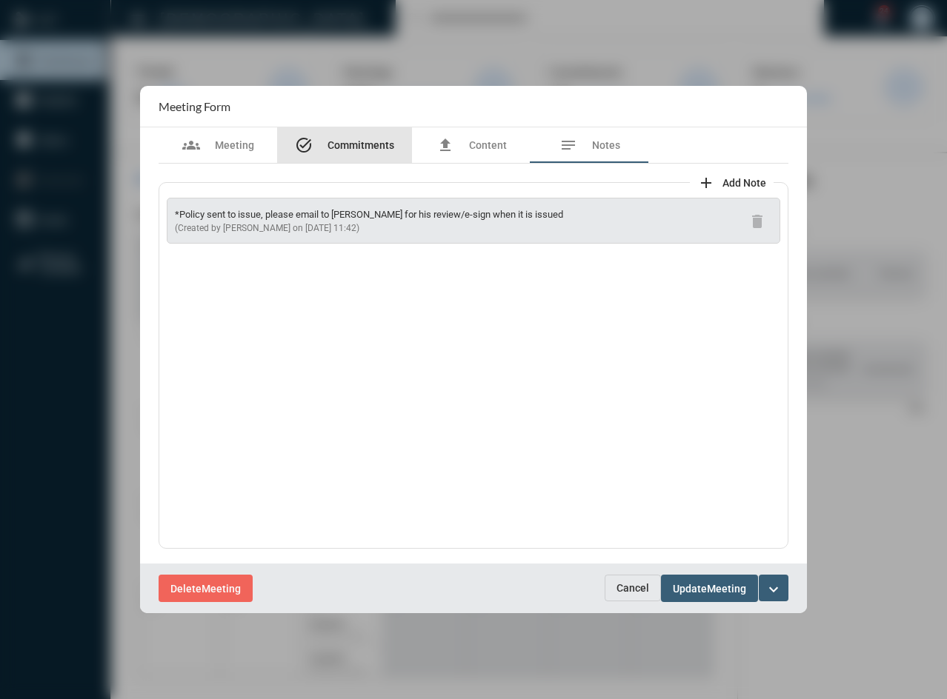
click at [356, 149] on span "Commitments" at bounding box center [360, 145] width 67 height 12
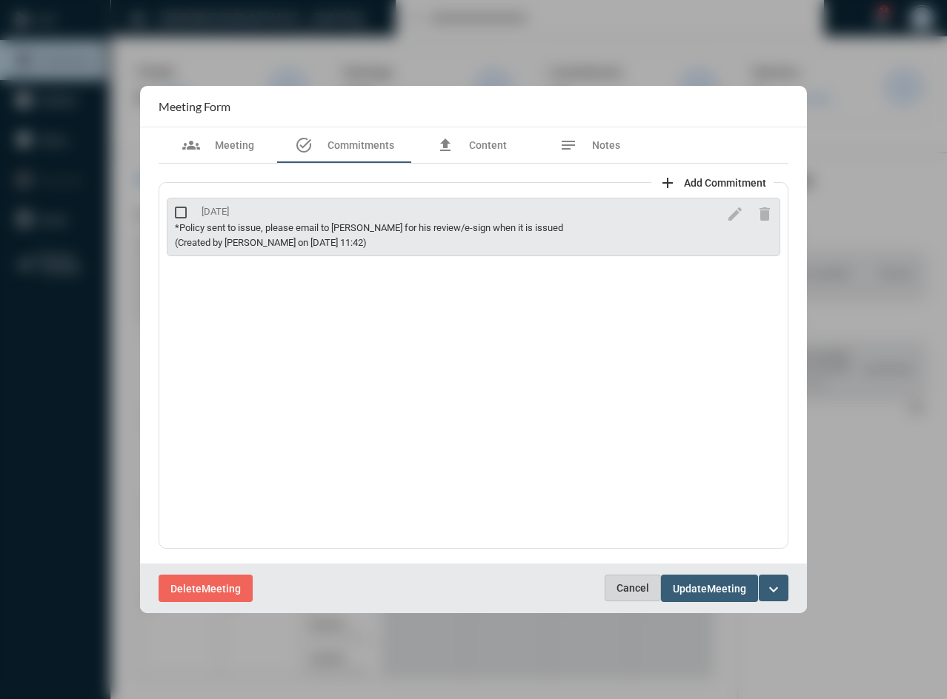
click at [619, 582] on span "Cancel" at bounding box center [632, 588] width 33 height 12
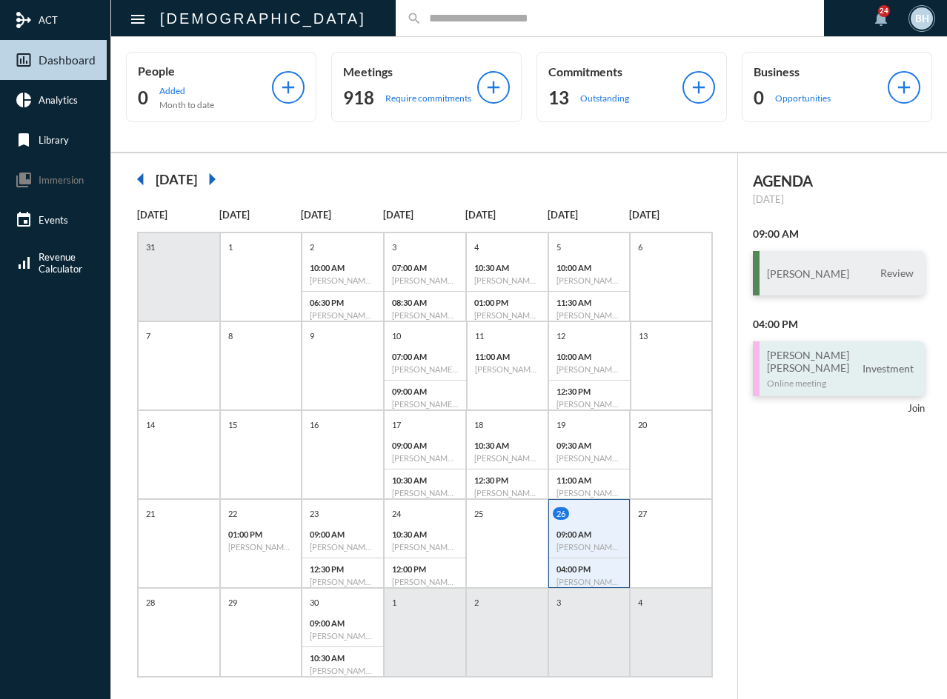
click at [796, 359] on h3 "[PERSON_NAME] [PERSON_NAME]" at bounding box center [808, 361] width 82 height 25
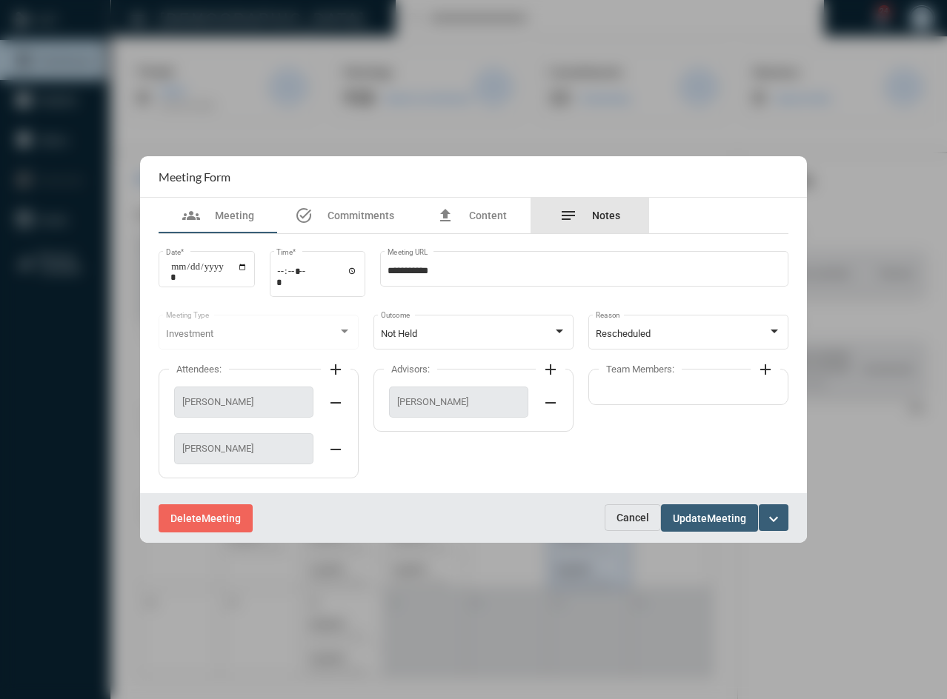
click at [616, 228] on div "notes Notes" at bounding box center [589, 216] width 119 height 36
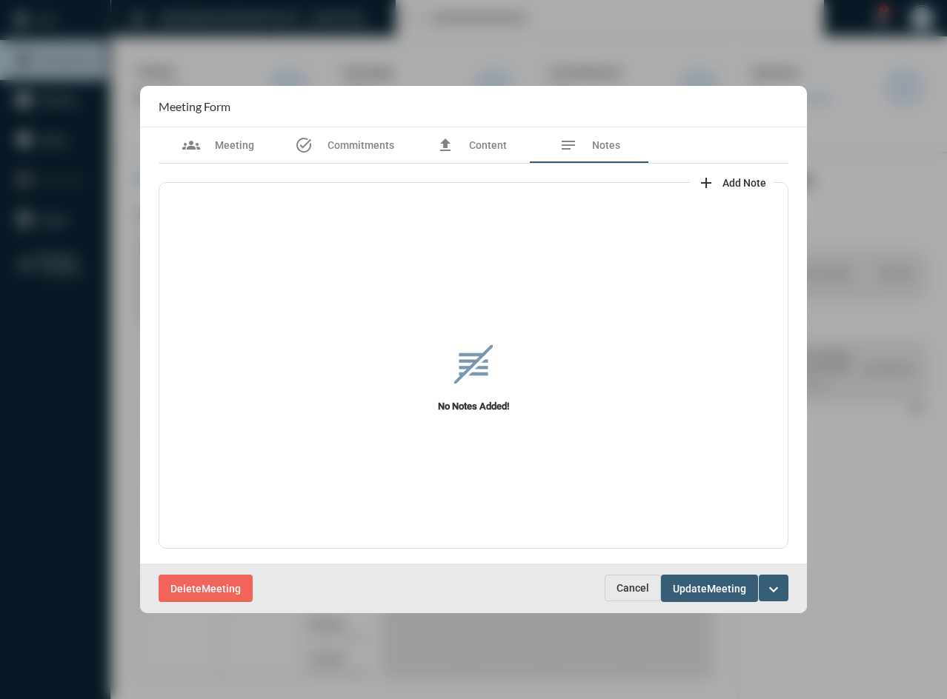
click at [616, 588] on span "Cancel" at bounding box center [632, 588] width 33 height 12
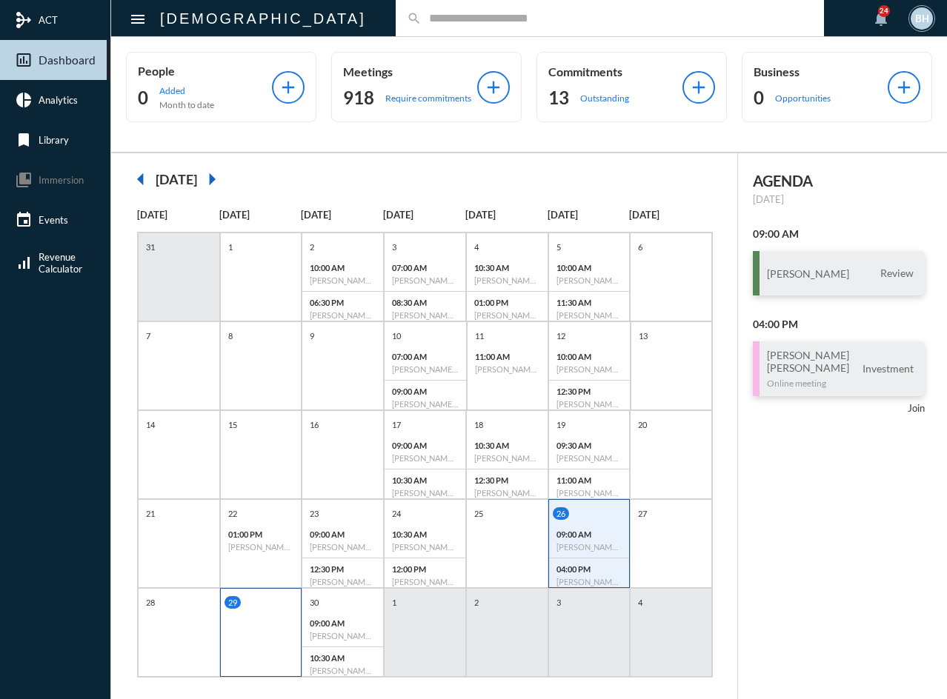
click at [252, 638] on div "29" at bounding box center [261, 632] width 82 height 89
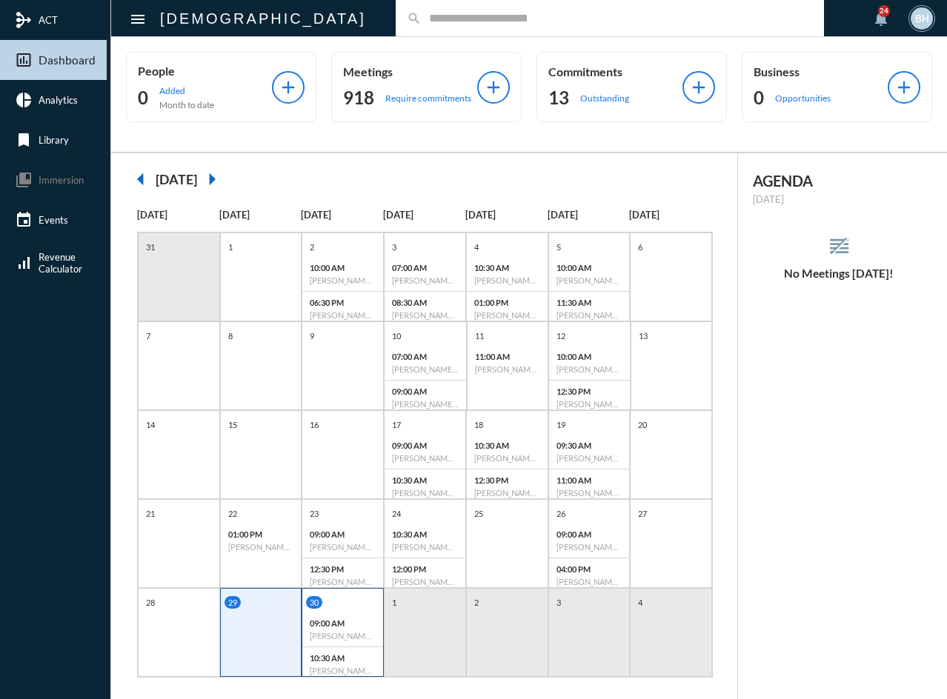
click at [317, 621] on p "09:00 AM" at bounding box center [343, 624] width 66 height 10
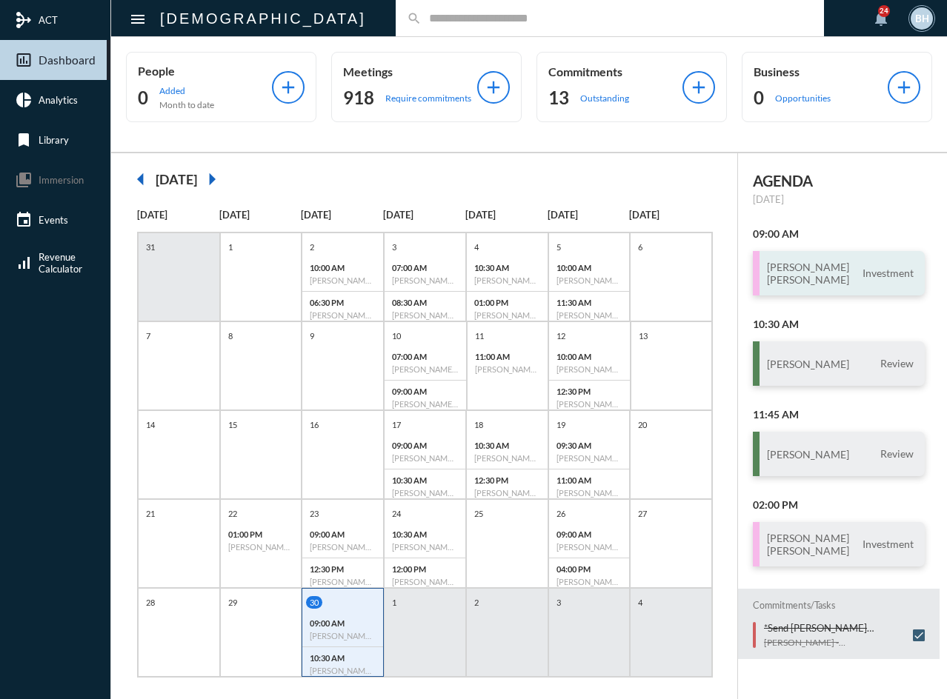
click at [793, 280] on h3 "[PERSON_NAME] [PERSON_NAME]" at bounding box center [808, 273] width 82 height 25
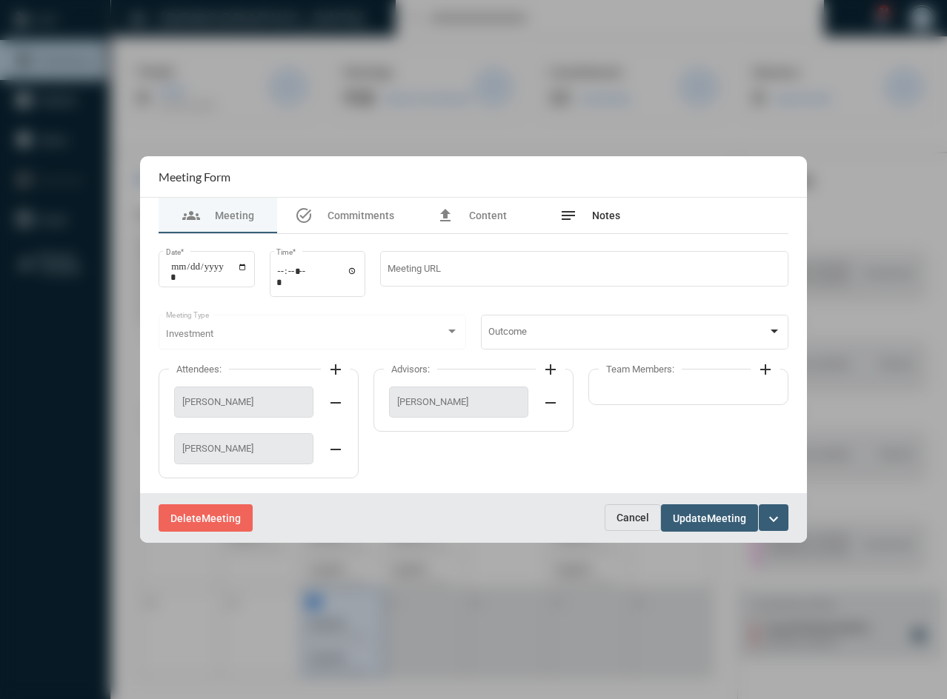
click at [608, 221] on span "Notes" at bounding box center [606, 216] width 28 height 12
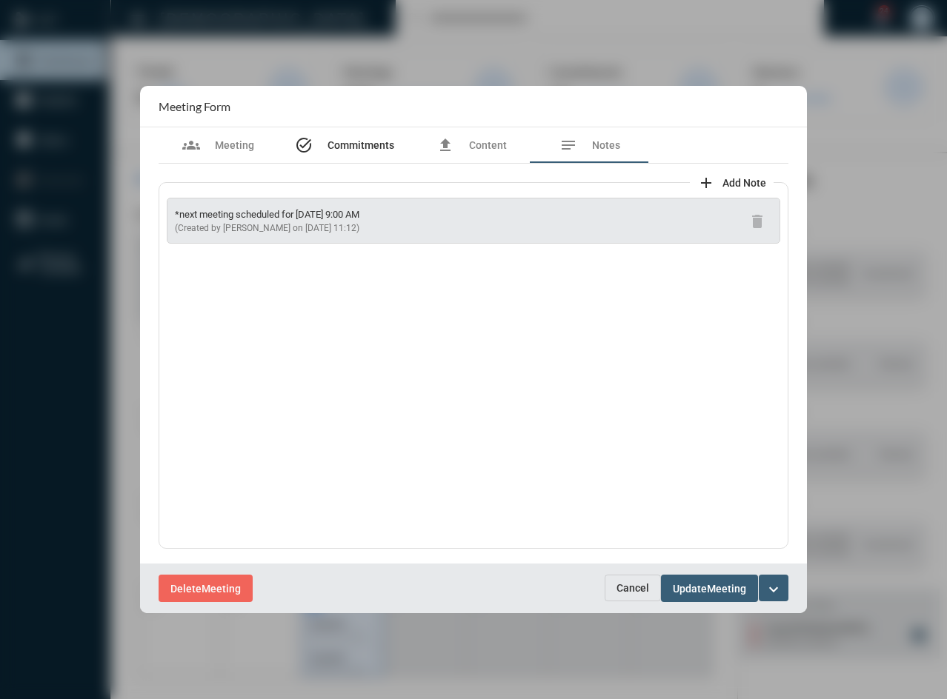
click at [370, 149] on span "Commitments" at bounding box center [360, 145] width 67 height 12
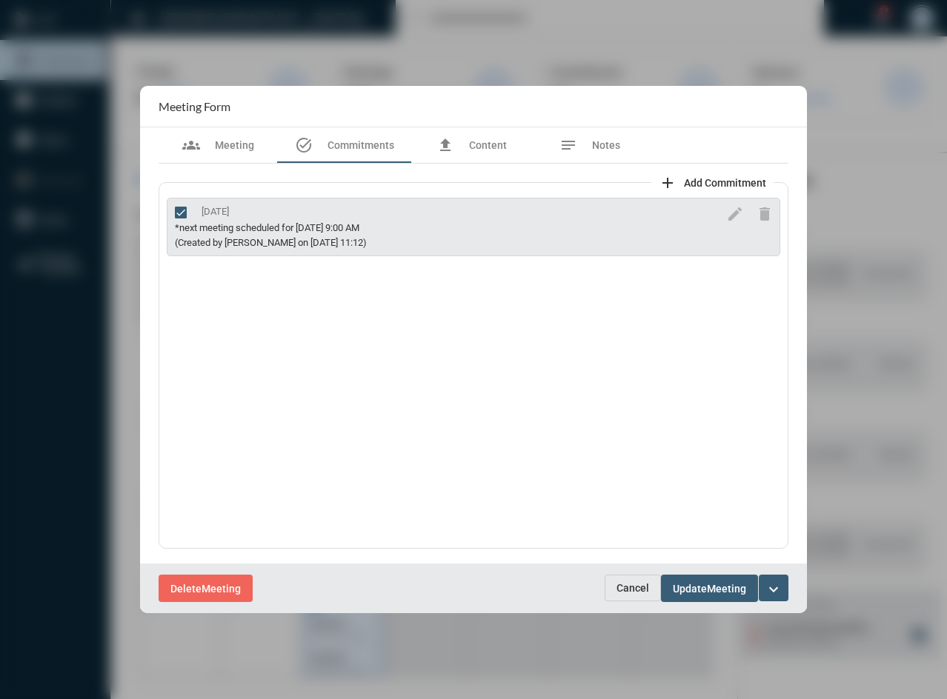
click at [630, 604] on div "Delete Meeting Cancel Update Meeting expand_more" at bounding box center [473, 589] width 667 height 50
click at [630, 580] on button "Cancel" at bounding box center [633, 588] width 56 height 27
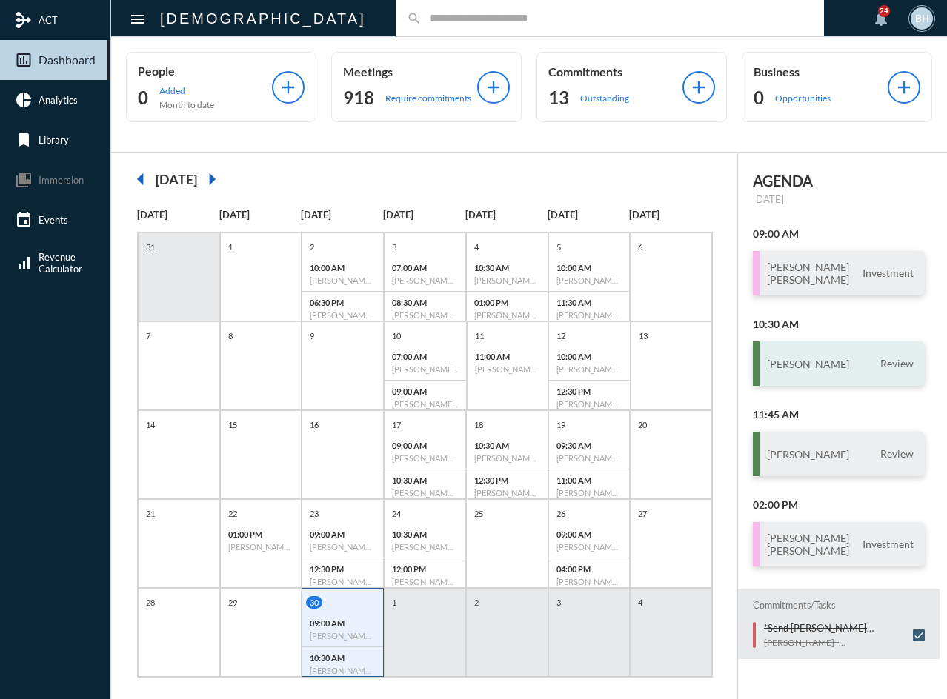
click at [799, 361] on h3 "[PERSON_NAME]" at bounding box center [808, 364] width 82 height 13
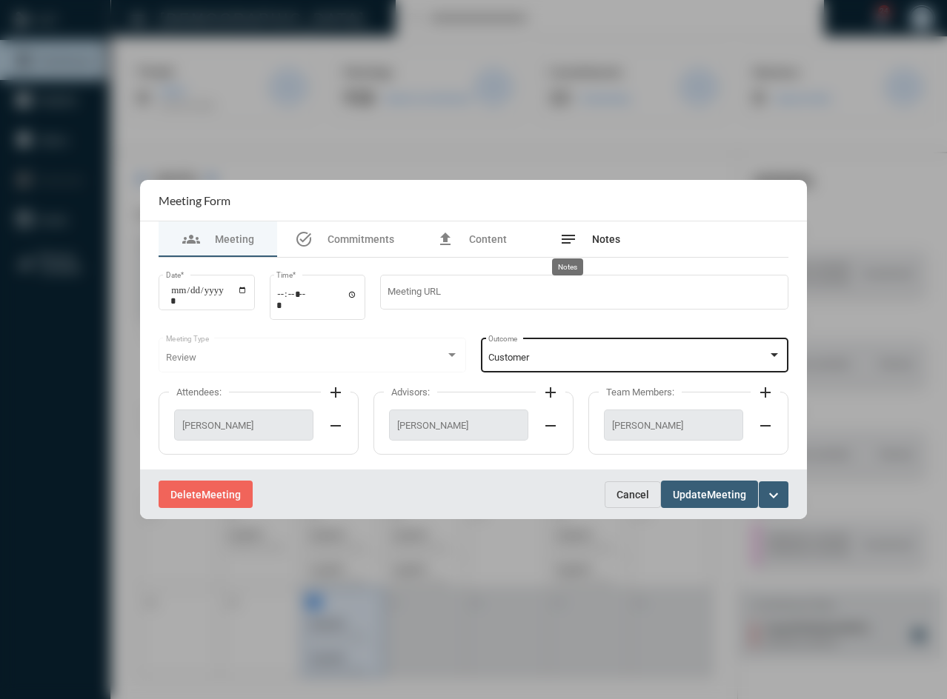
click at [576, 236] on mat-icon "notes" at bounding box center [568, 239] width 18 height 18
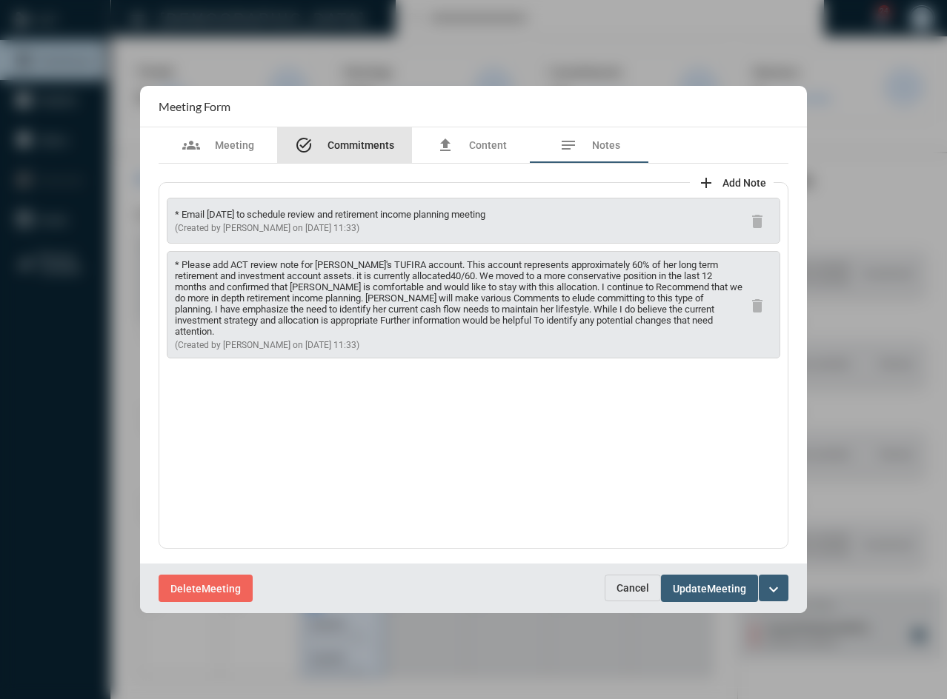
click at [368, 144] on span "Commitments" at bounding box center [360, 145] width 67 height 12
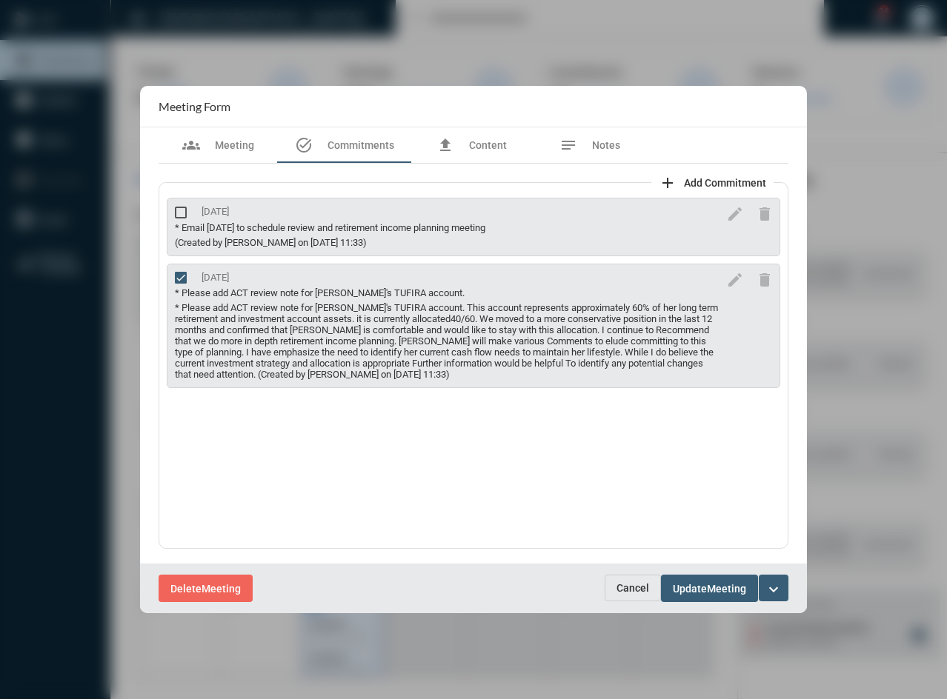
click at [725, 586] on span "Meeting" at bounding box center [726, 589] width 39 height 12
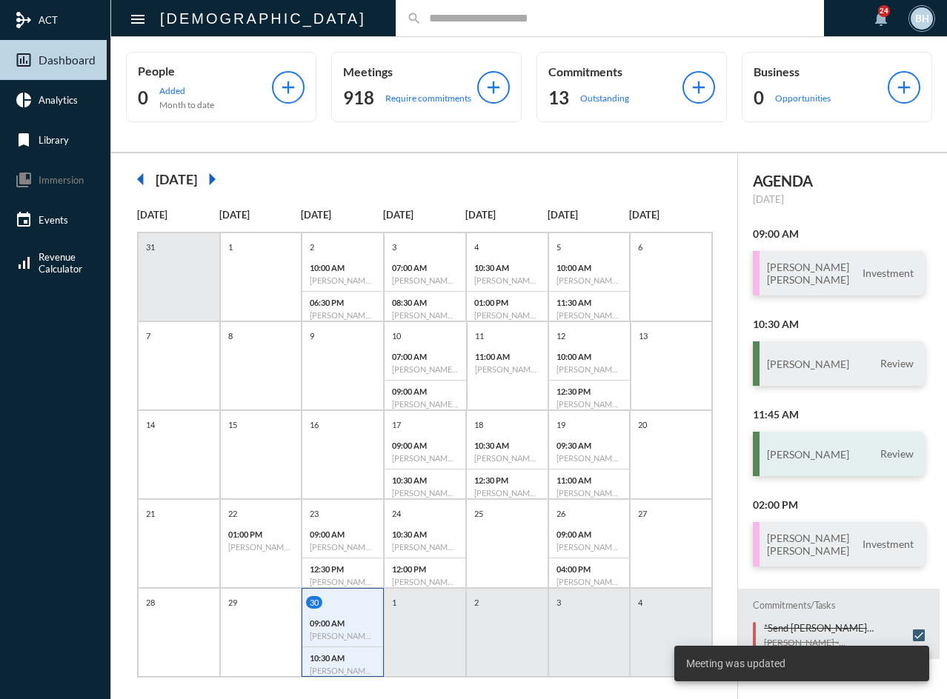
click at [818, 456] on h3 "[PERSON_NAME]" at bounding box center [808, 454] width 82 height 13
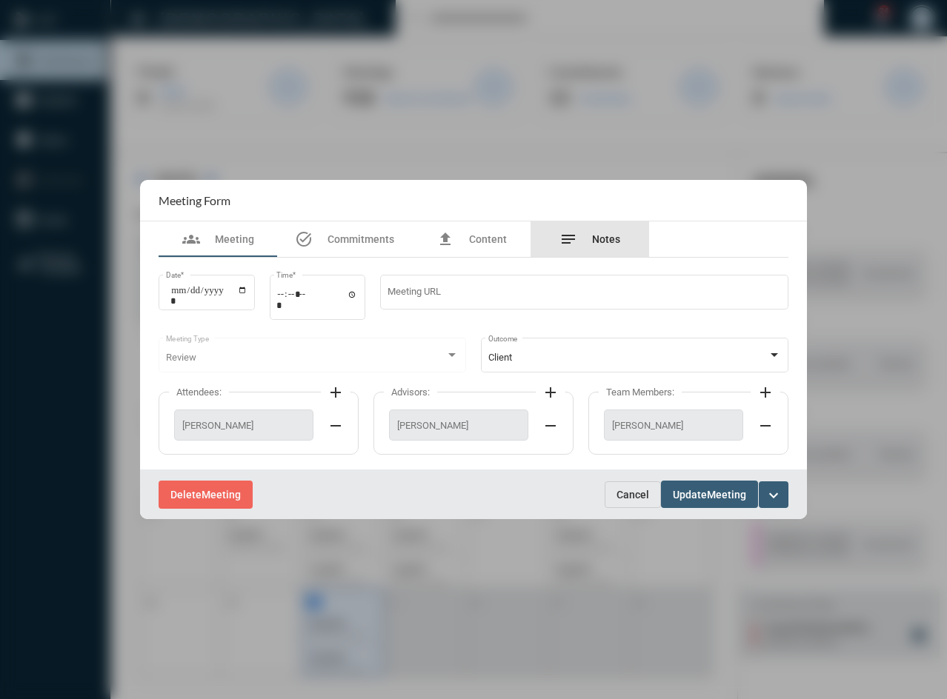
click at [619, 235] on span "Notes" at bounding box center [606, 239] width 28 height 12
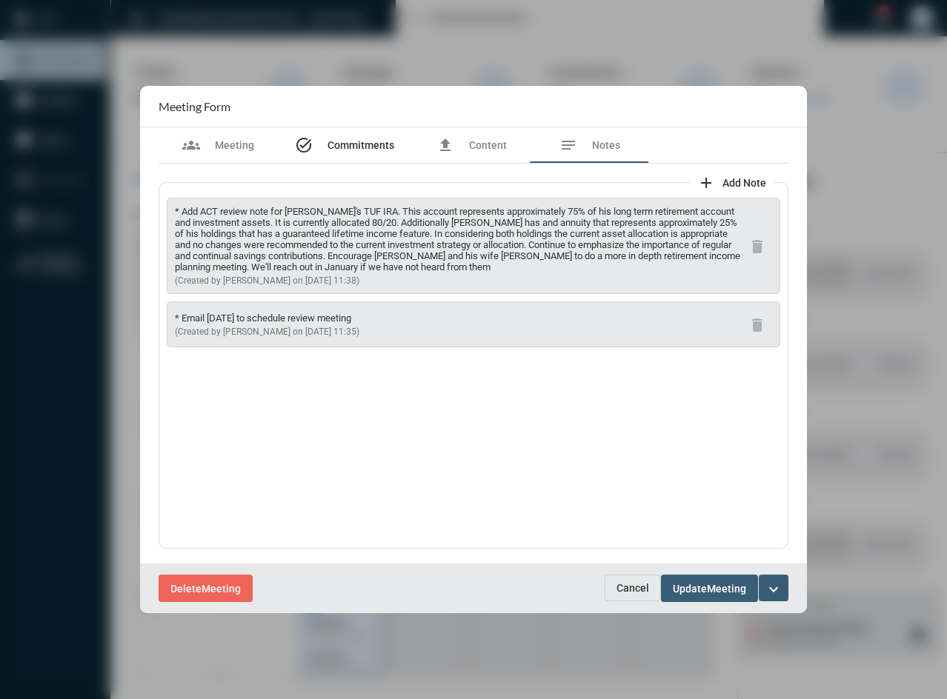
click at [366, 148] on span "Commitments" at bounding box center [360, 145] width 67 height 12
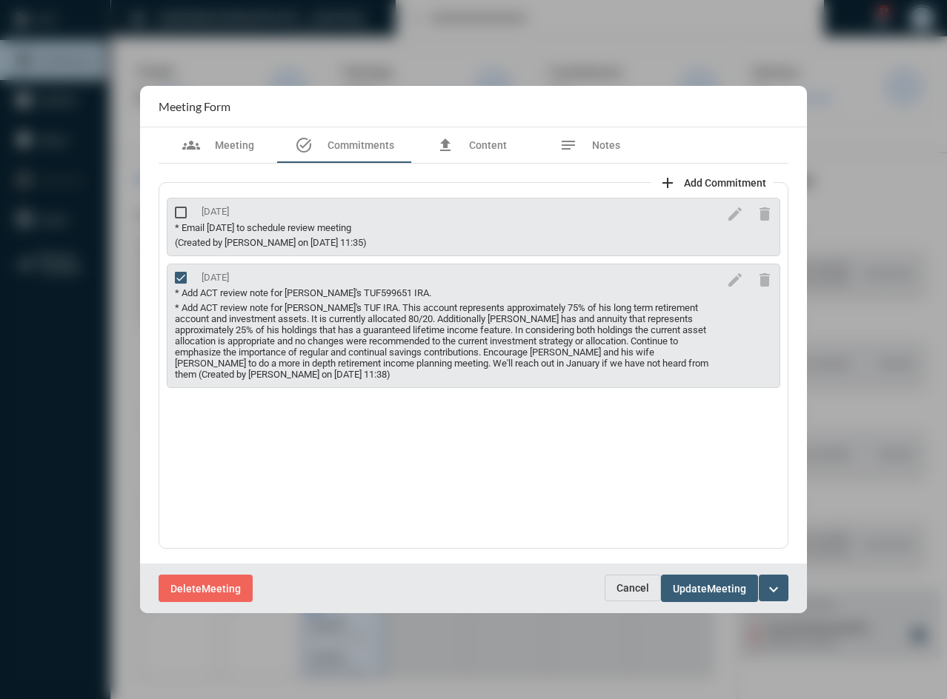
click at [620, 588] on span "Cancel" at bounding box center [632, 588] width 33 height 12
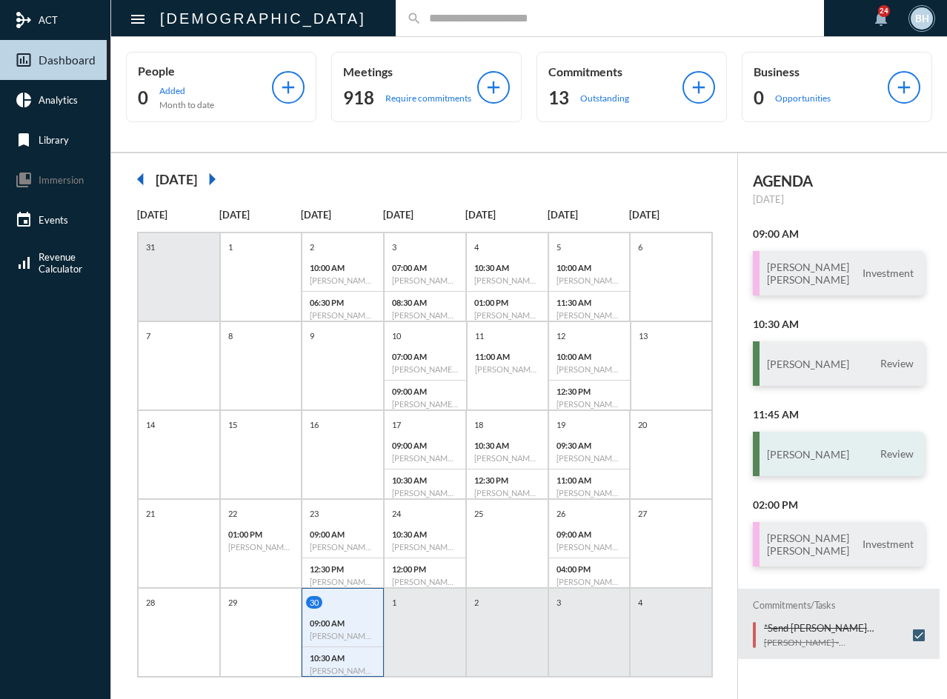
click at [789, 447] on div "[PERSON_NAME] Review" at bounding box center [839, 454] width 172 height 44
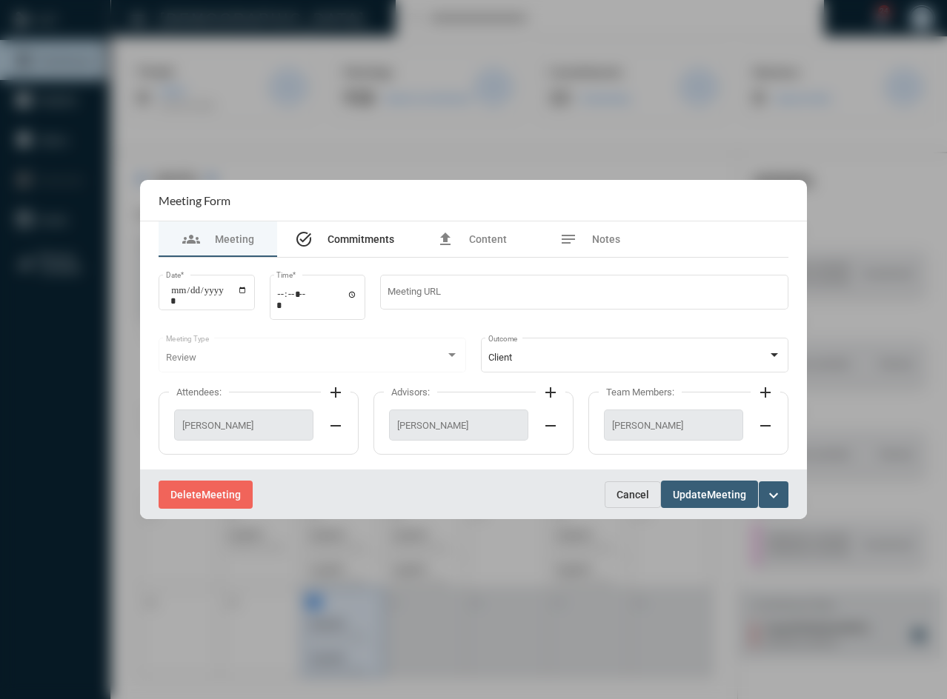
click at [330, 242] on span "Commitments" at bounding box center [360, 239] width 67 height 12
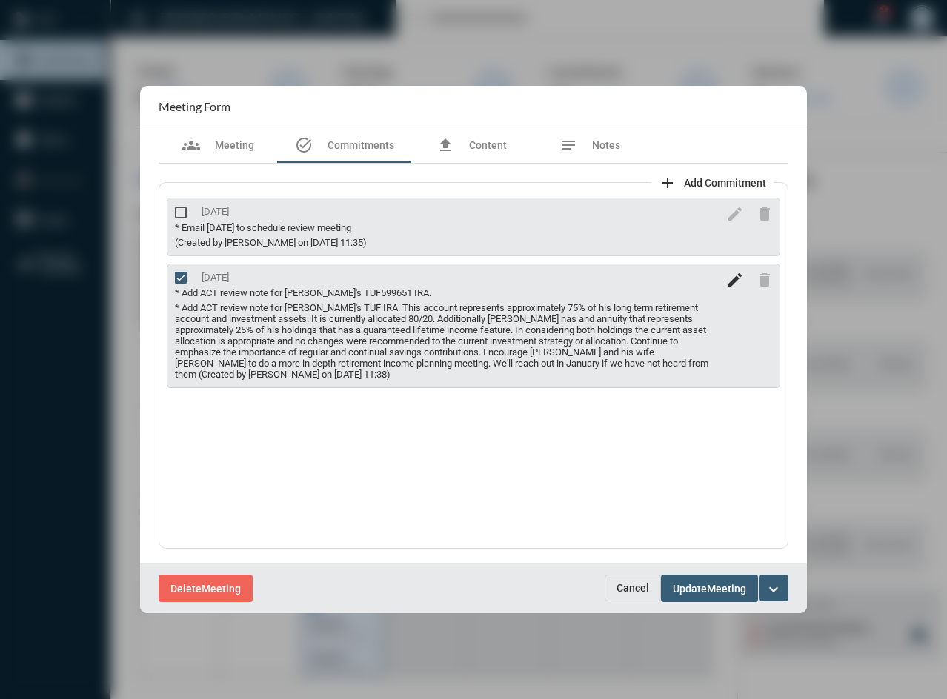
click at [734, 279] on mat-icon "edit" at bounding box center [735, 280] width 18 height 18
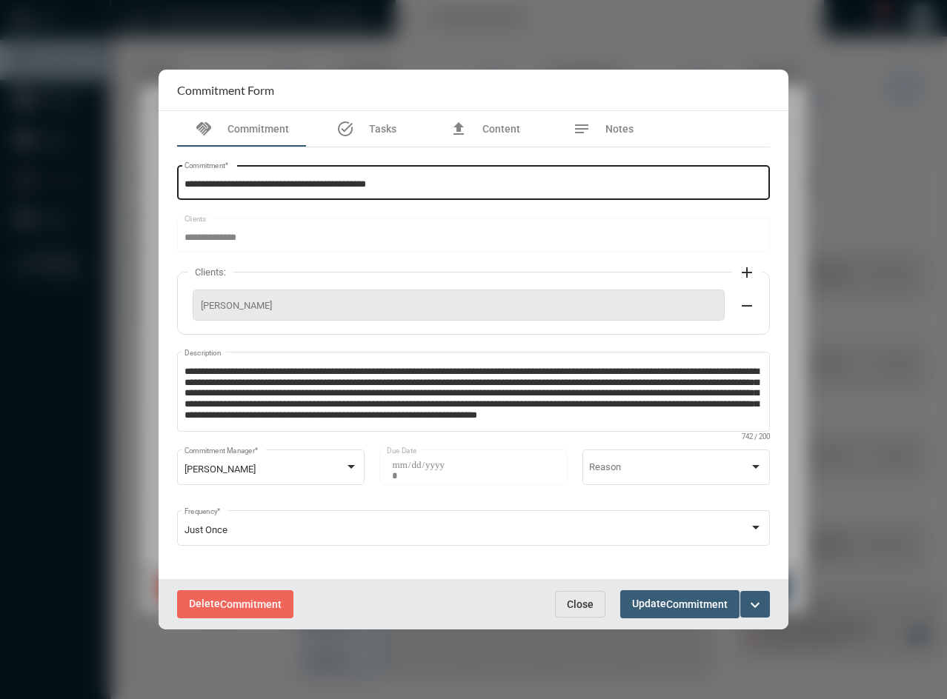
click at [380, 188] on input "**********" at bounding box center [473, 184] width 579 height 11
type input "**********"
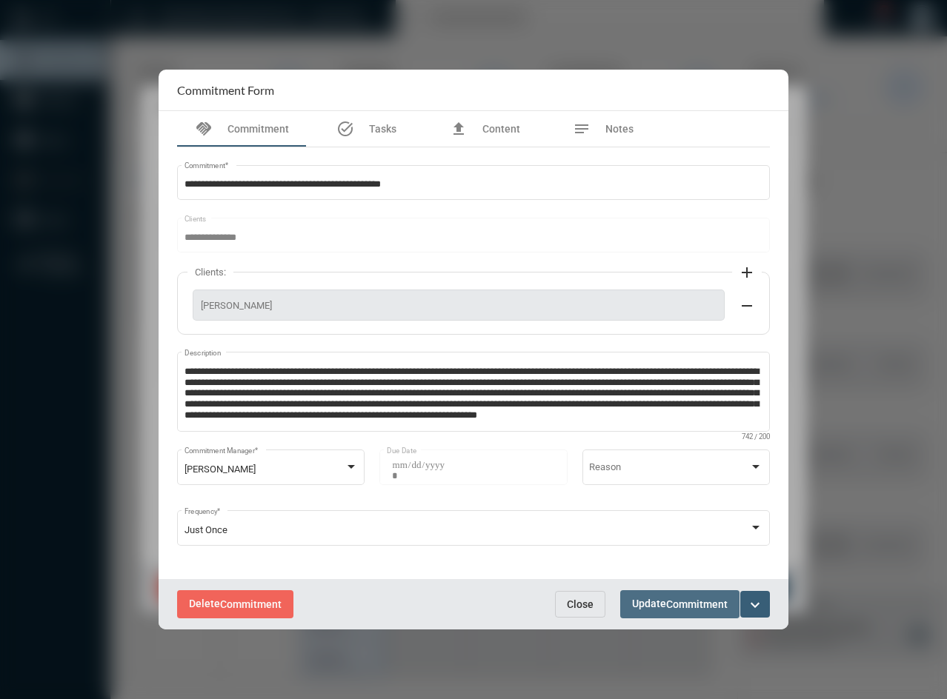
click at [653, 608] on span "Update Commitment" at bounding box center [680, 604] width 96 height 12
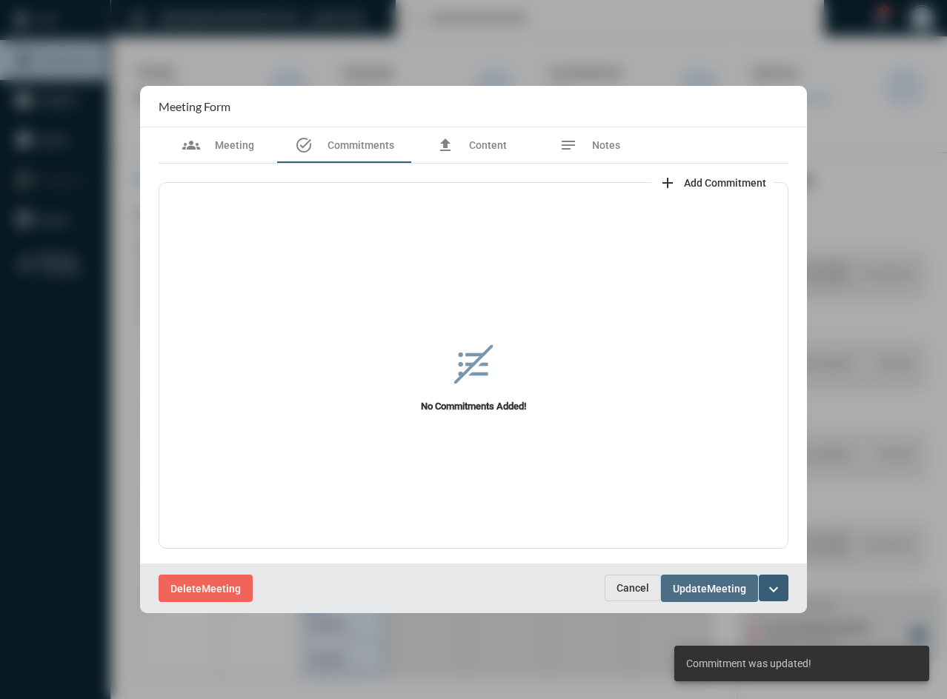
drag, startPoint x: 719, startPoint y: 585, endPoint x: 693, endPoint y: 582, distance: 26.1
click at [719, 585] on span "Meeting" at bounding box center [726, 589] width 39 height 12
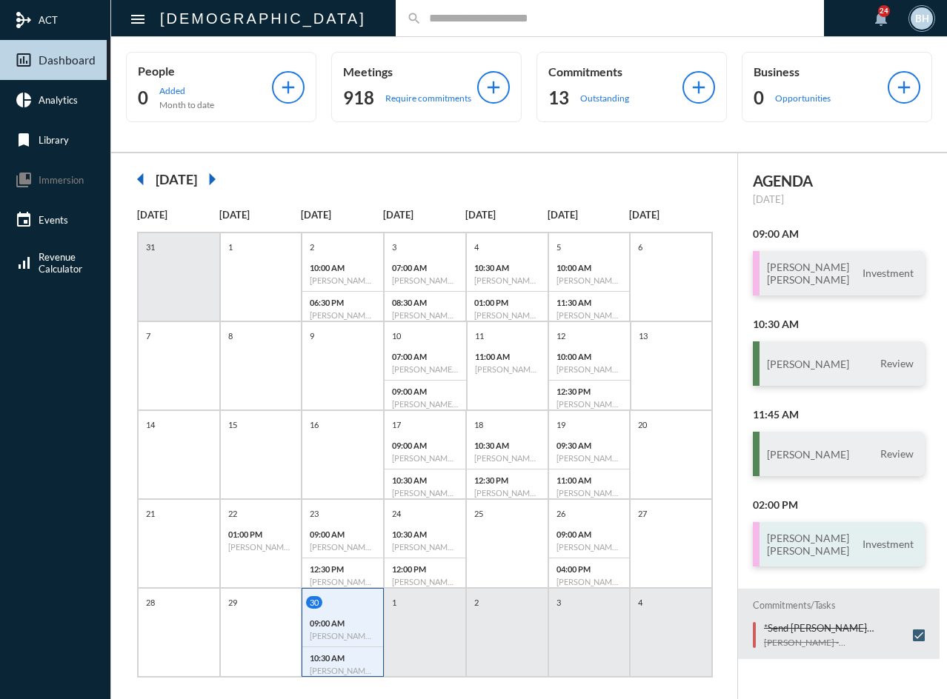
click at [773, 540] on h3 "[PERSON_NAME] [PERSON_NAME]" at bounding box center [808, 544] width 82 height 25
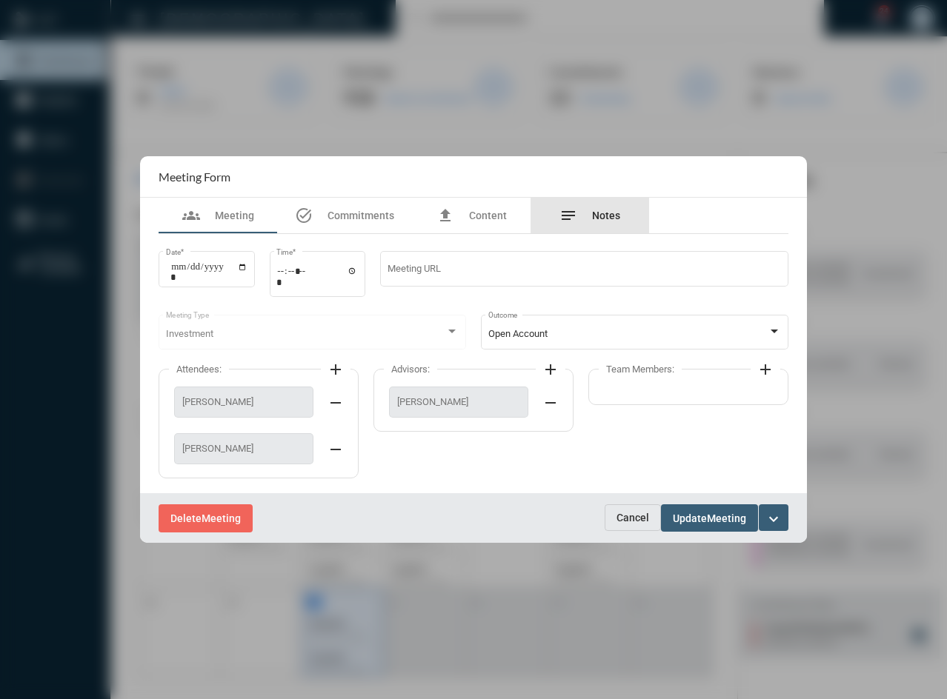
click at [596, 205] on div "notes Notes" at bounding box center [589, 216] width 119 height 36
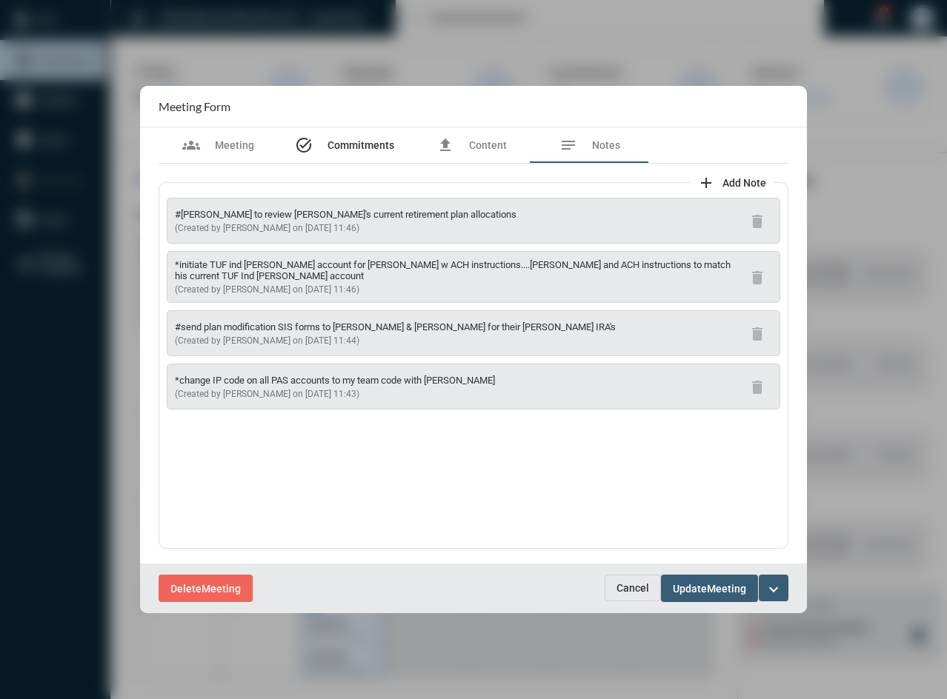
click at [325, 139] on div "task_alt Commitments" at bounding box center [344, 145] width 99 height 18
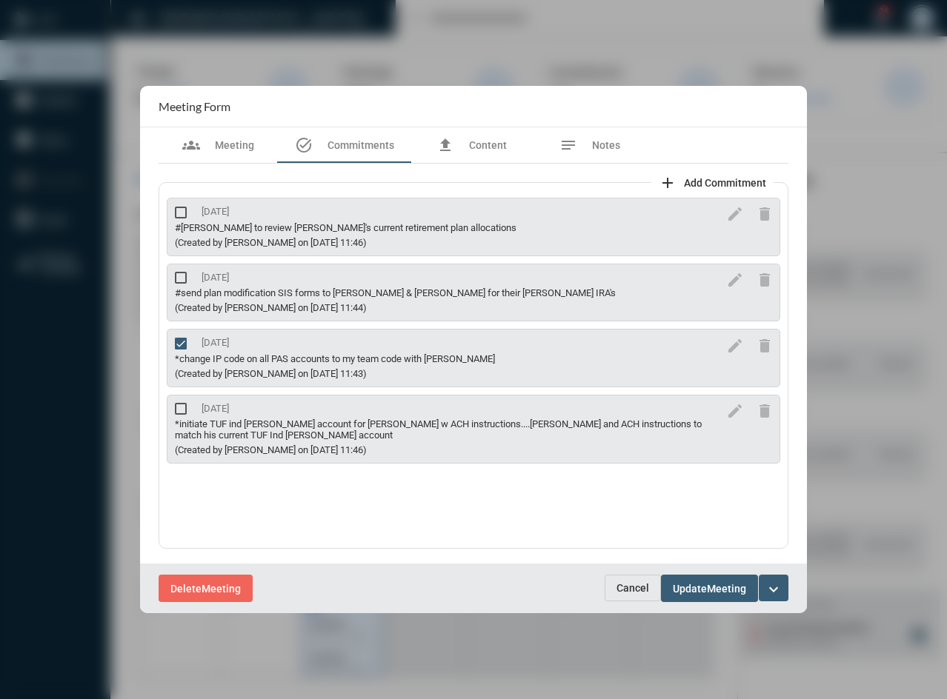
click at [261, 420] on div "*initiate TUF ind [PERSON_NAME] account for [PERSON_NAME] w ACH instructions...…" at bounding box center [447, 430] width 545 height 22
click at [305, 425] on div "*initiate TUF ind [PERSON_NAME] account for [PERSON_NAME] w ACH instructions...…" at bounding box center [447, 430] width 545 height 22
click at [707, 596] on button "Update Meeting" at bounding box center [709, 588] width 97 height 27
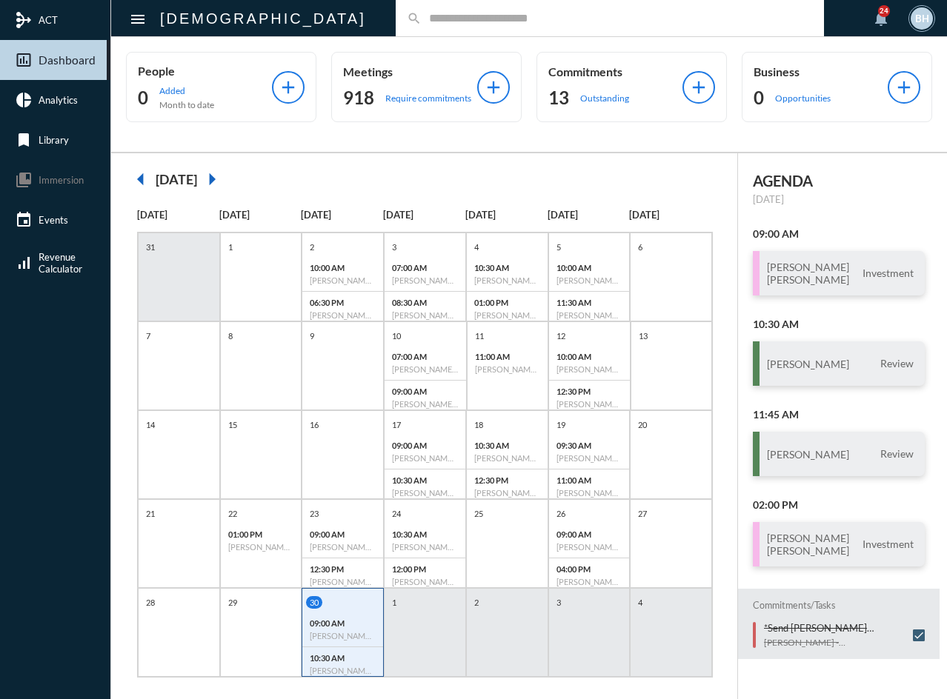
click at [359, 670] on h6 "[PERSON_NAME] - Review" at bounding box center [343, 671] width 66 height 10
click at [421, 644] on div "1" at bounding box center [425, 632] width 82 height 89
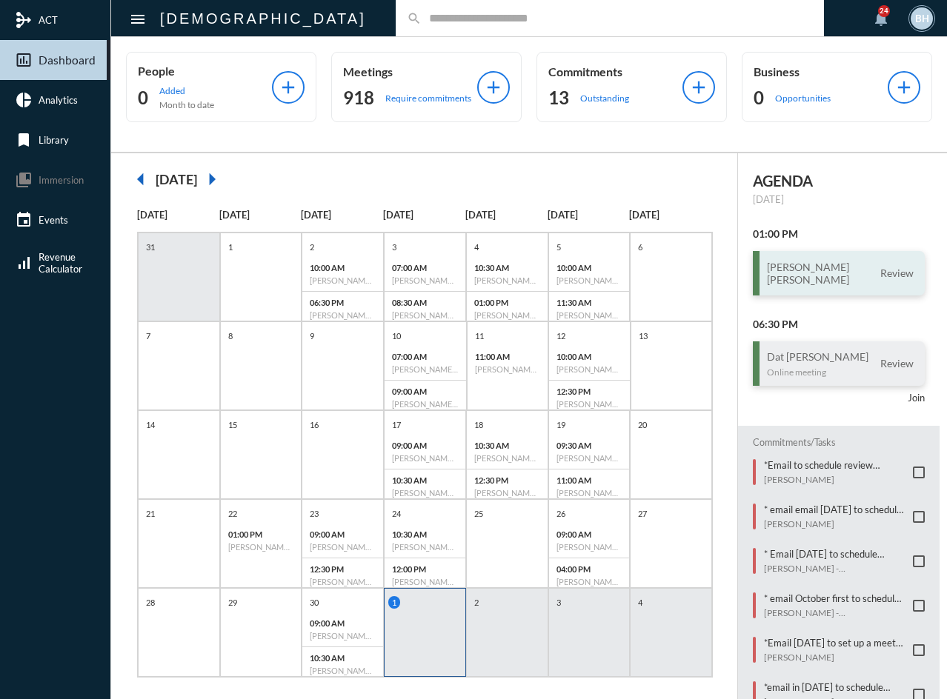
click at [825, 267] on h3 "[PERSON_NAME] [PERSON_NAME]" at bounding box center [808, 273] width 82 height 25
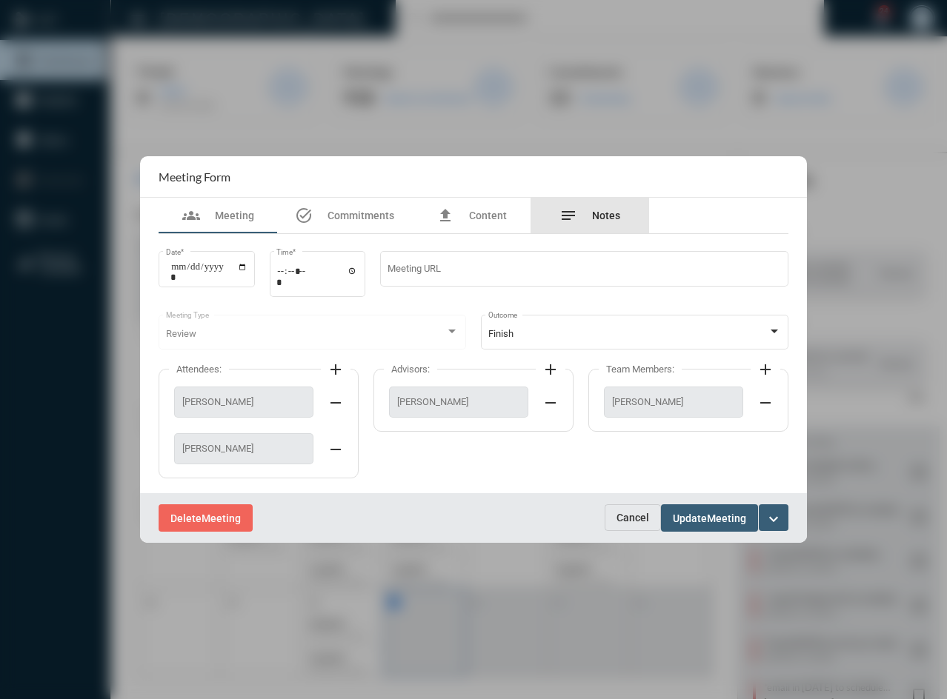
click at [611, 213] on span "Notes" at bounding box center [606, 216] width 28 height 12
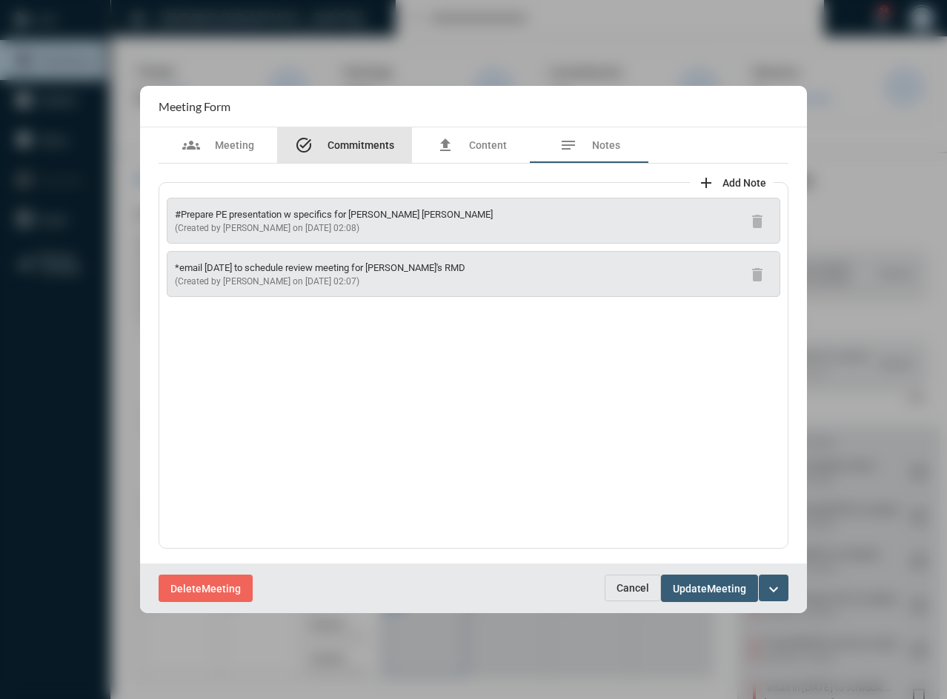
click at [353, 147] on span "Commitments" at bounding box center [360, 145] width 67 height 12
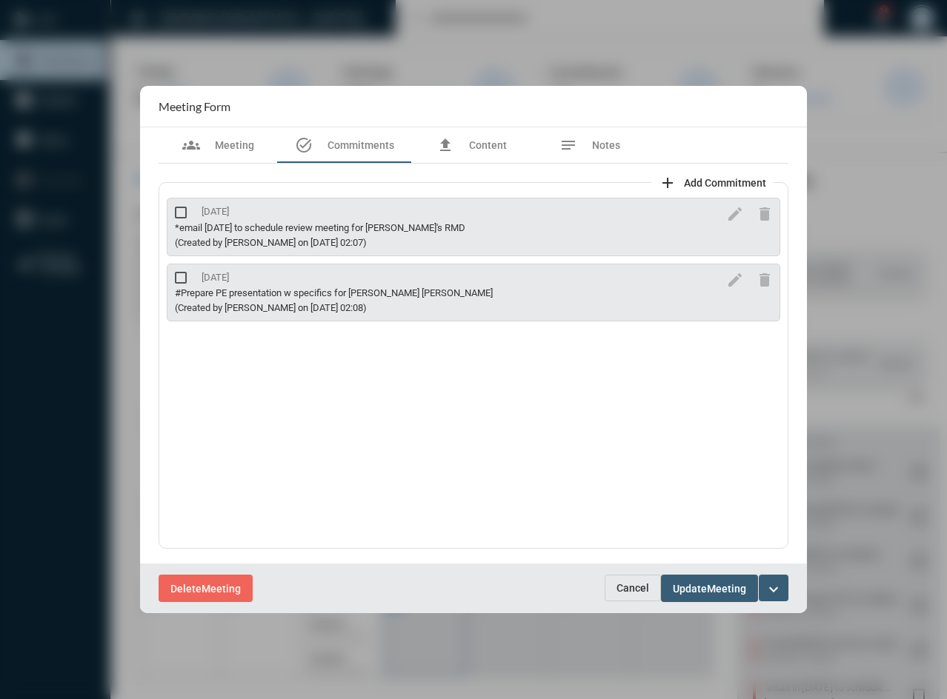
click at [630, 593] on span "Cancel" at bounding box center [632, 588] width 33 height 12
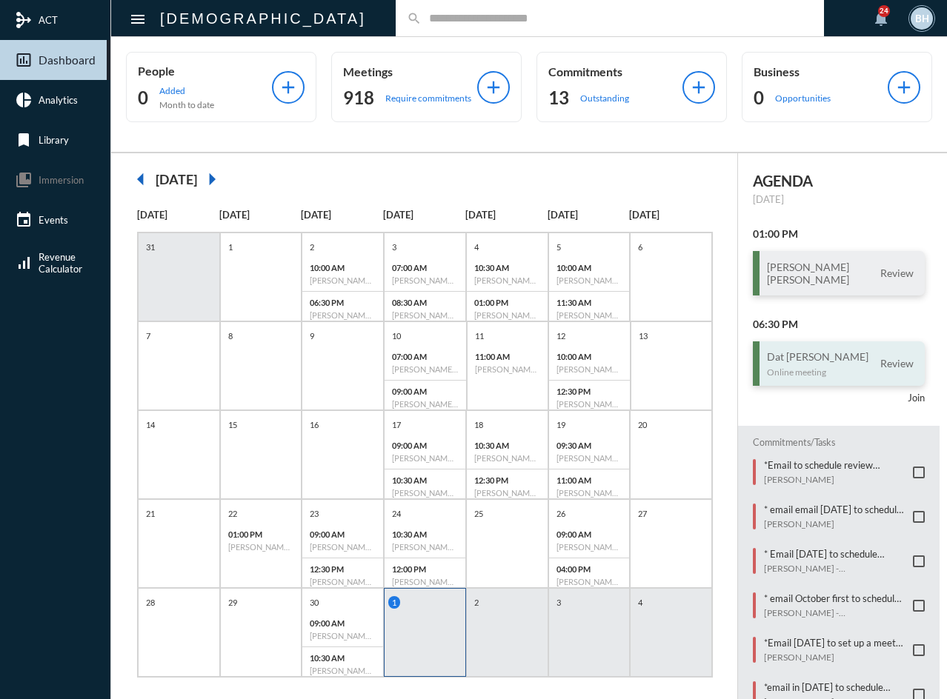
click at [809, 367] on p "Online meeting" at bounding box center [818, 372] width 102 height 11
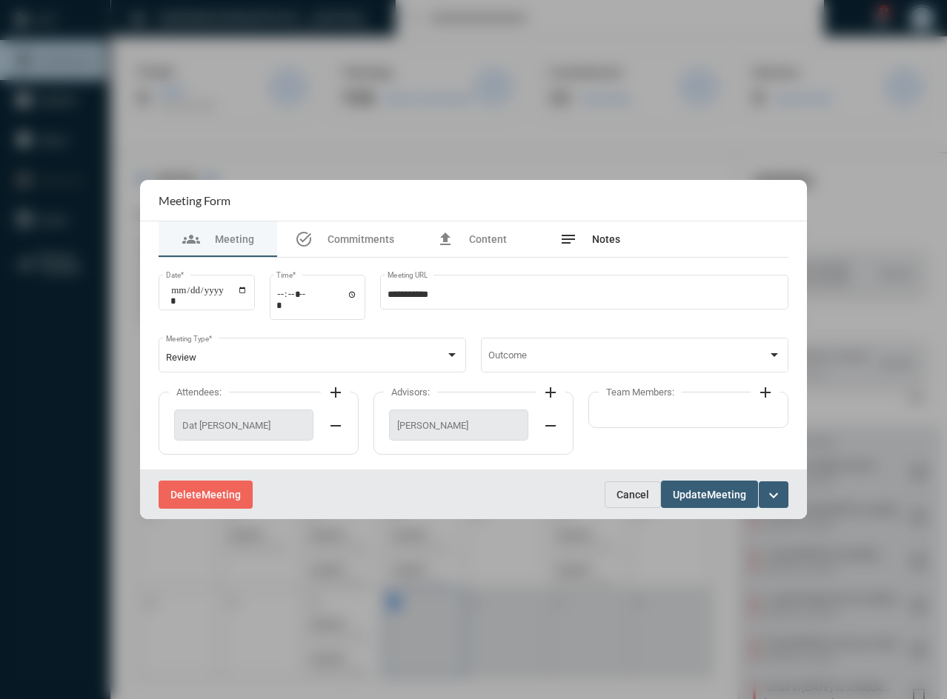
click at [614, 235] on span "Notes" at bounding box center [606, 239] width 28 height 12
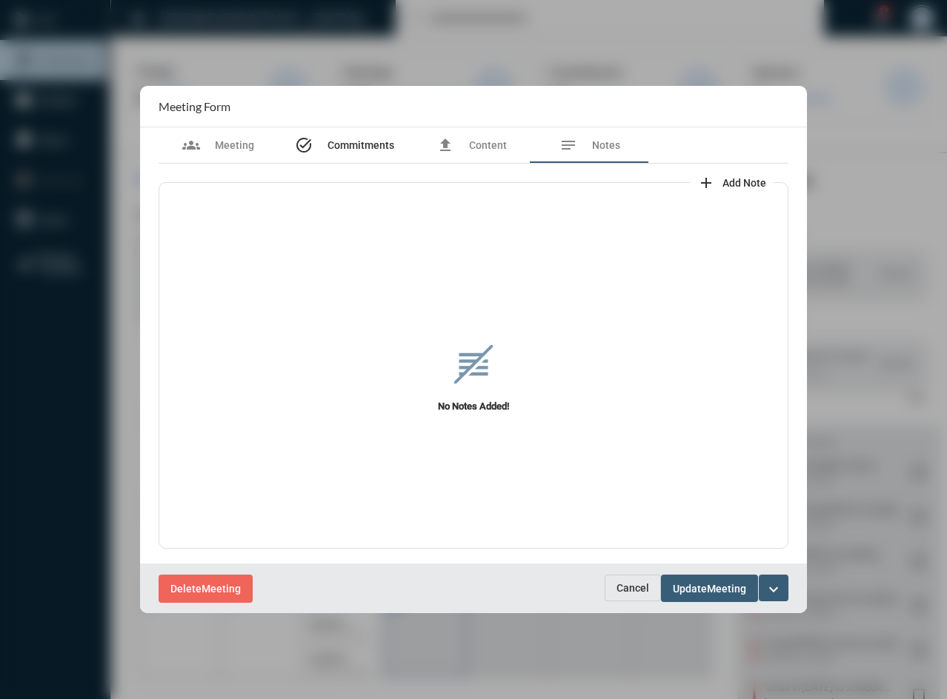
click at [351, 147] on span "Commitments" at bounding box center [360, 145] width 67 height 12
click at [630, 597] on button "Cancel" at bounding box center [633, 588] width 56 height 27
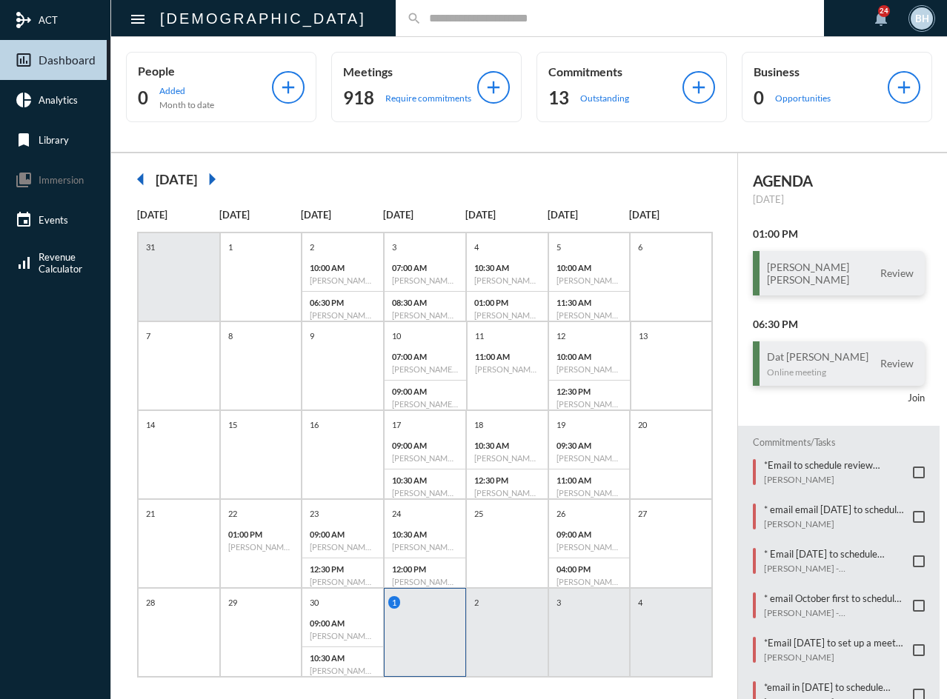
click at [507, 649] on div "2" at bounding box center [507, 632] width 82 height 89
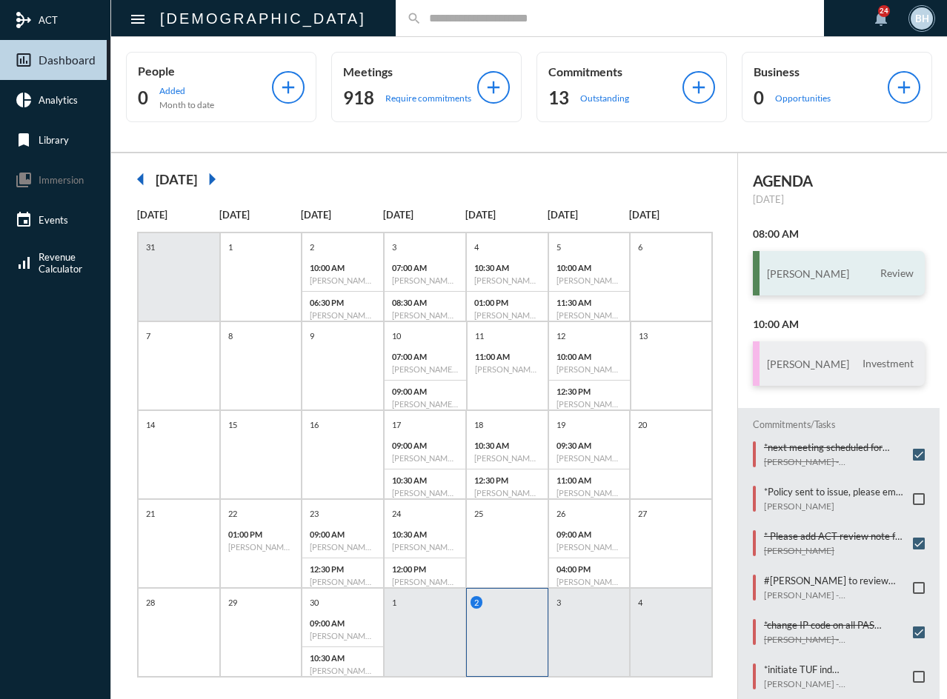
click at [804, 273] on h3 "[PERSON_NAME]" at bounding box center [808, 273] width 82 height 13
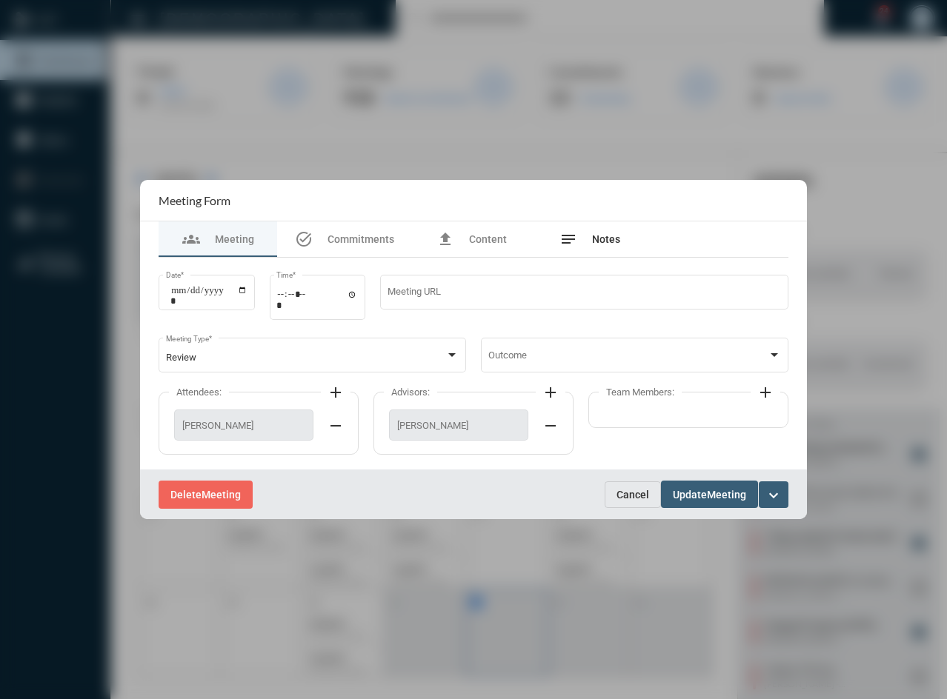
click at [605, 243] on span "Notes" at bounding box center [606, 239] width 28 height 12
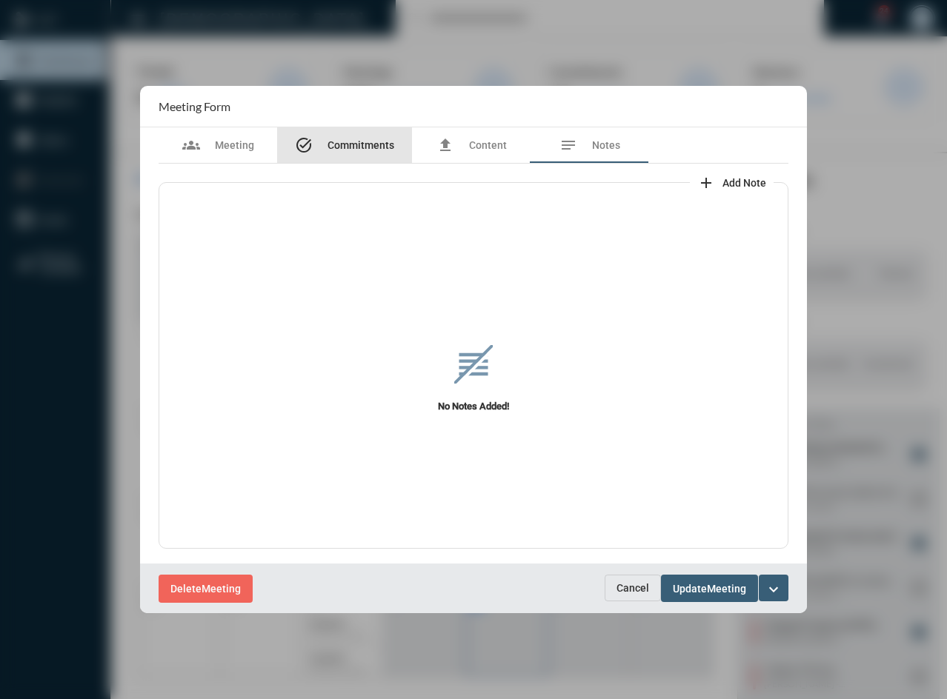
click at [362, 132] on div "task_alt Commitments" at bounding box center [344, 145] width 135 height 36
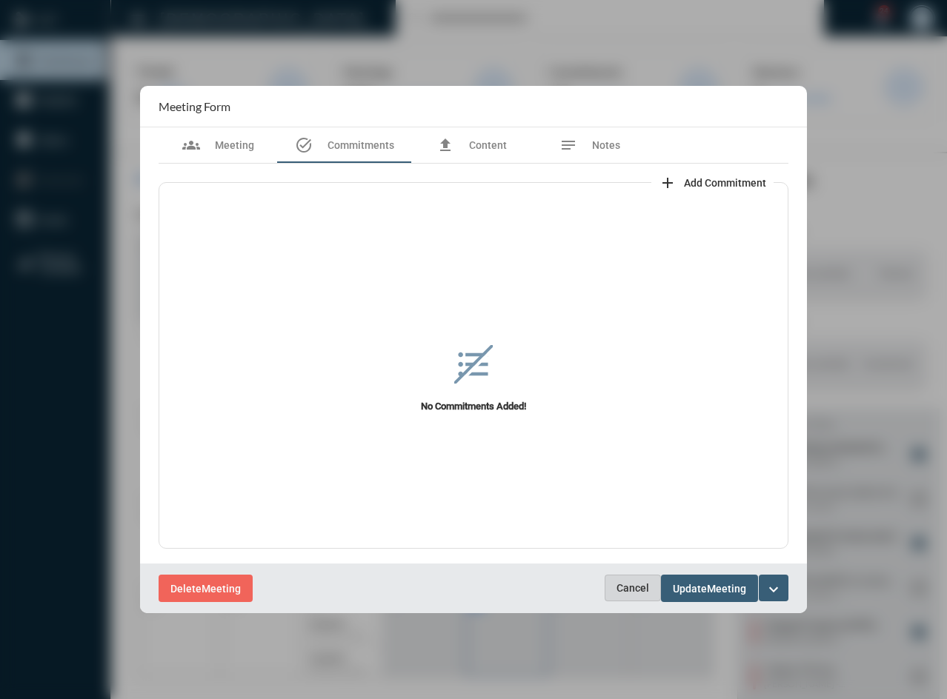
click at [632, 582] on span "Cancel" at bounding box center [632, 588] width 33 height 12
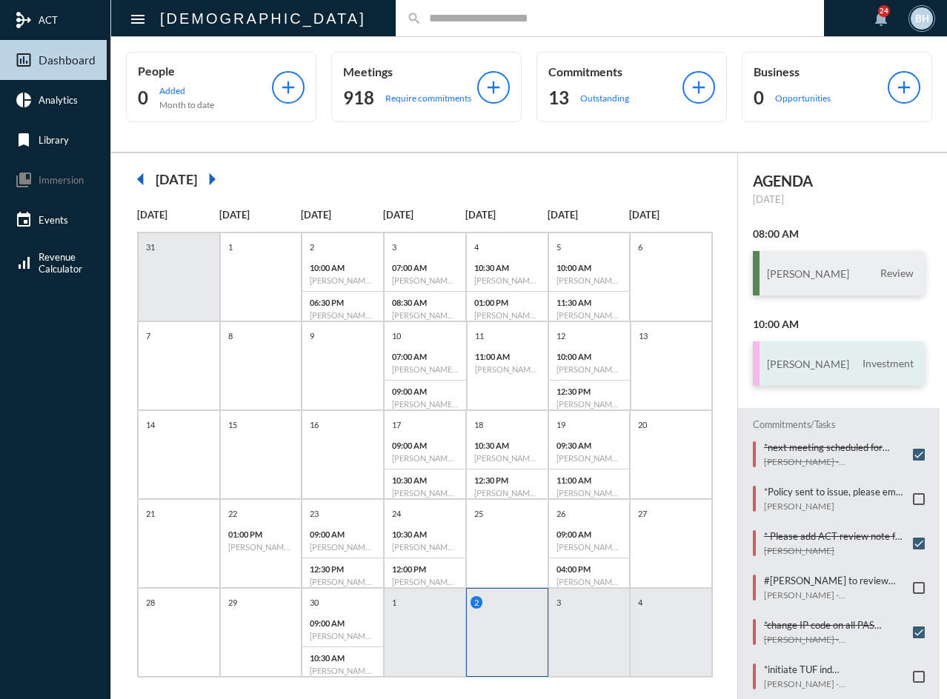
click at [842, 371] on div "[PERSON_NAME] Investment" at bounding box center [839, 364] width 172 height 44
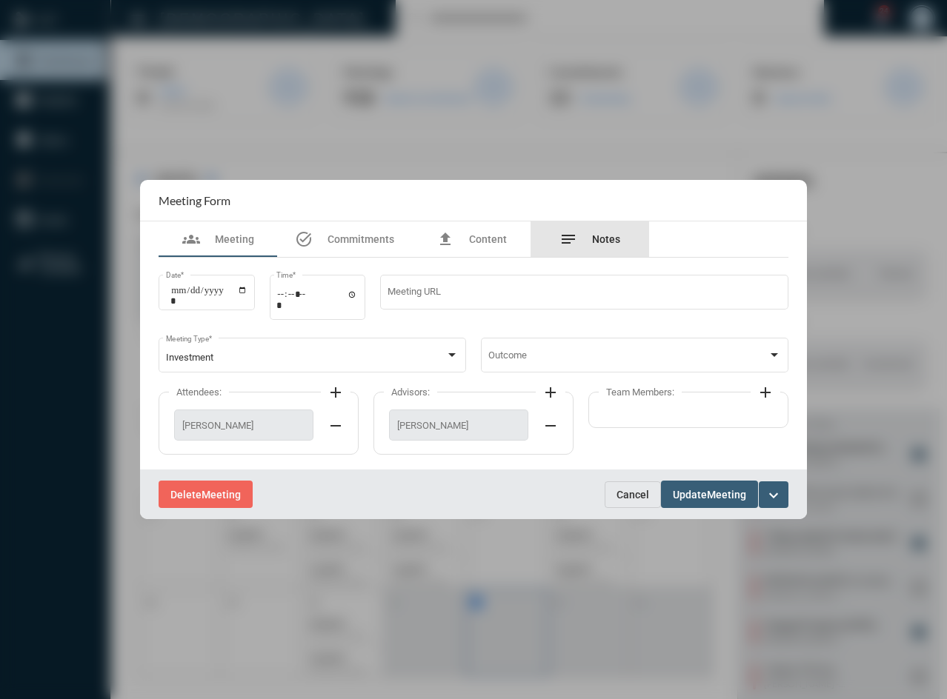
click at [599, 237] on span "Notes" at bounding box center [606, 239] width 28 height 12
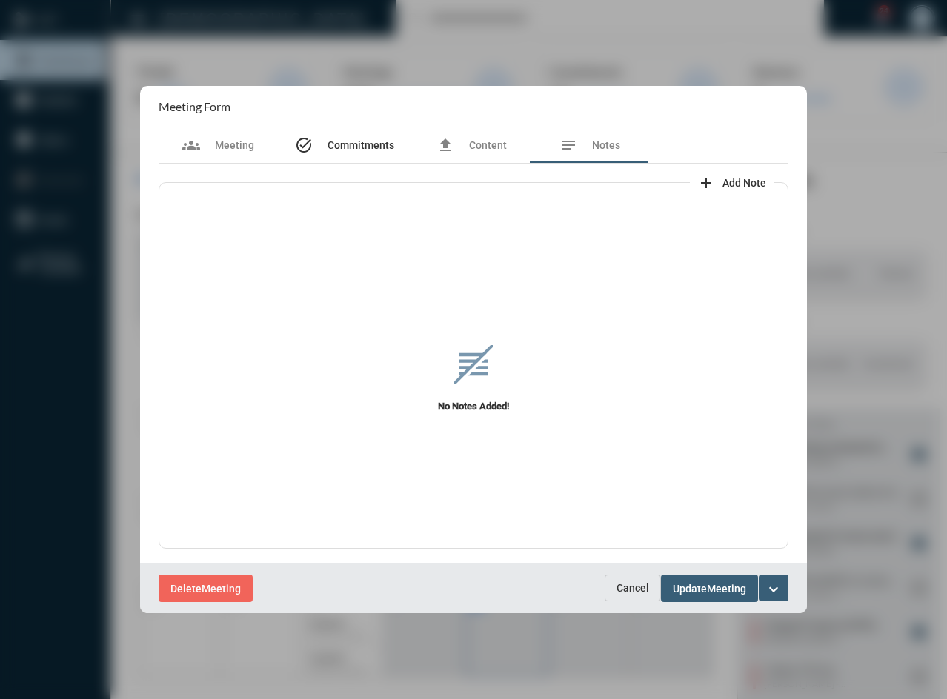
click at [345, 145] on span "Commitments" at bounding box center [360, 145] width 67 height 12
click at [648, 590] on span "Cancel" at bounding box center [632, 588] width 33 height 12
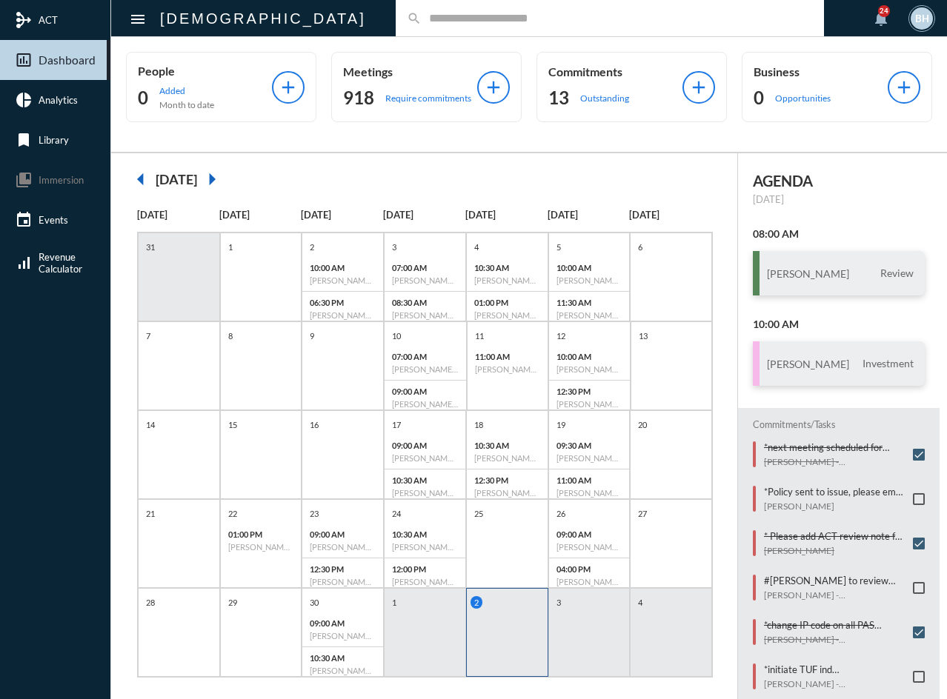
click at [516, 651] on div "2" at bounding box center [507, 632] width 82 height 89
click at [506, 692] on div "arrow_left [DATE] arrow_right [DATE] [DATE] [DATE] [DATE] [DATE] [DATE] [DATE] …" at bounding box center [424, 434] width 627 height 562
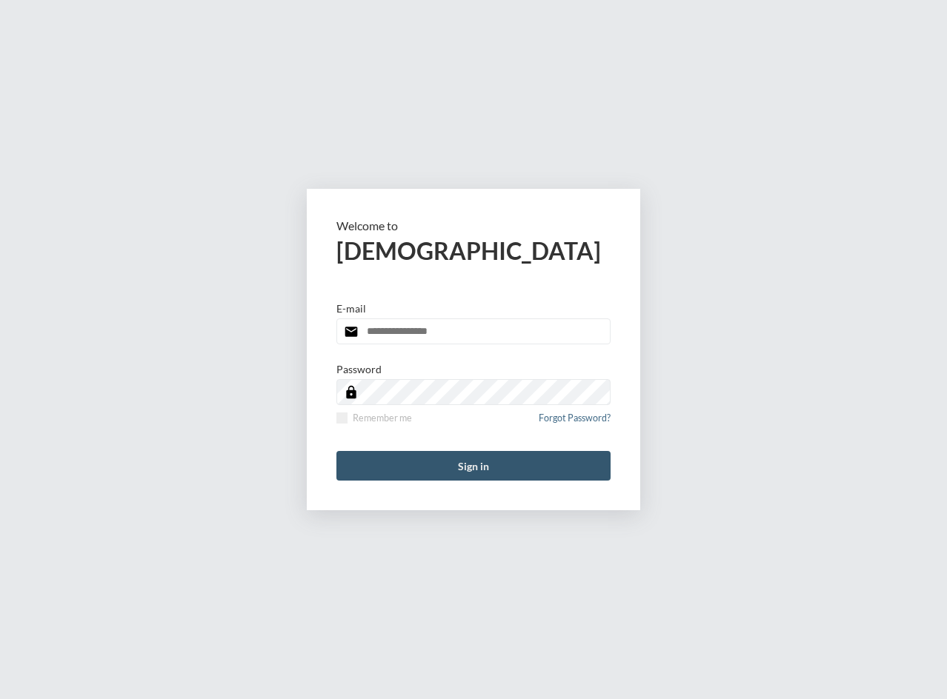
type input "**********"
click at [534, 472] on button "Sign in" at bounding box center [473, 466] width 274 height 30
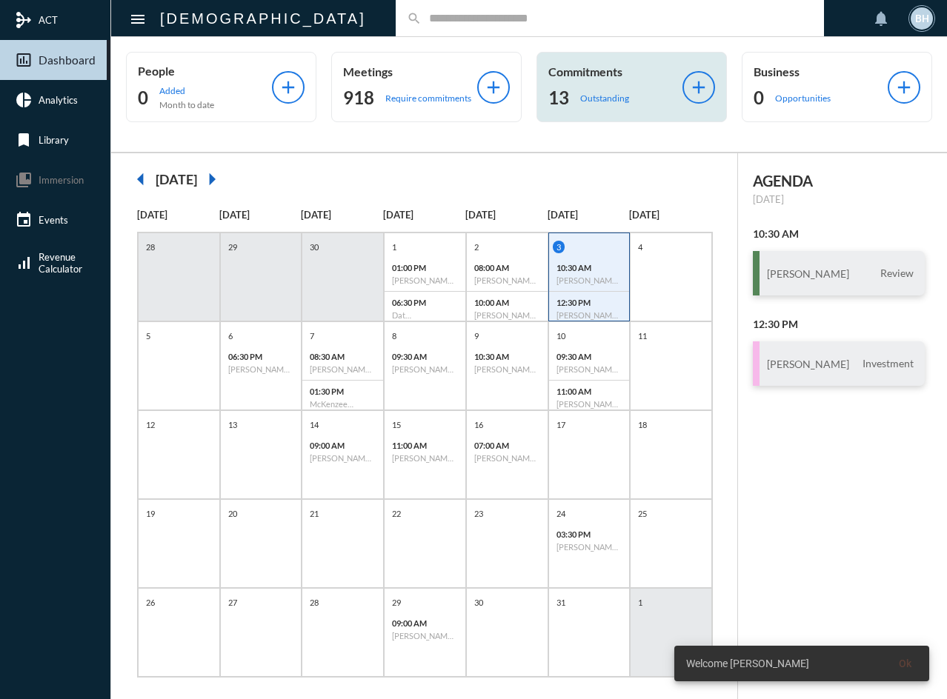
click at [574, 93] on div "13 Outstanding" at bounding box center [615, 98] width 134 height 24
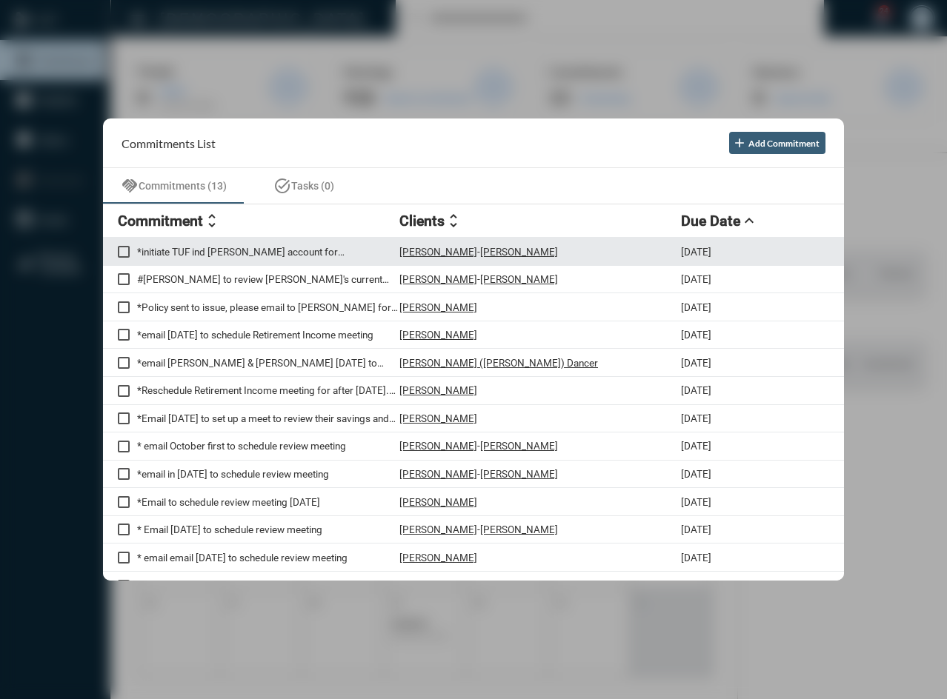
click at [224, 252] on p "*initiate TUF ind [PERSON_NAME] account for [PERSON_NAME] w ACH instructions...…" at bounding box center [268, 252] width 262 height 12
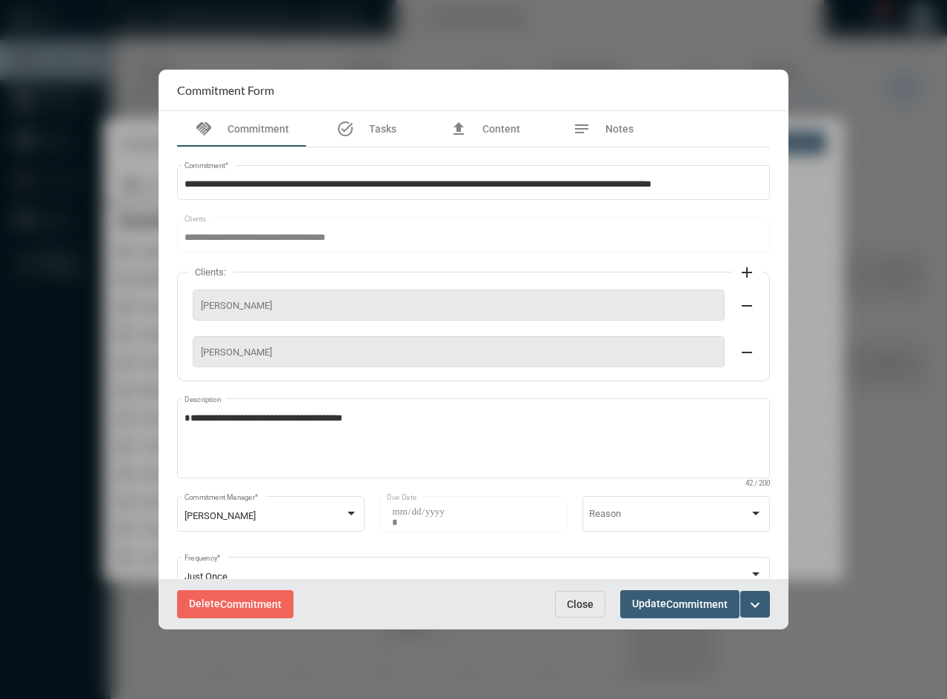
click at [576, 601] on span "Close" at bounding box center [580, 605] width 27 height 12
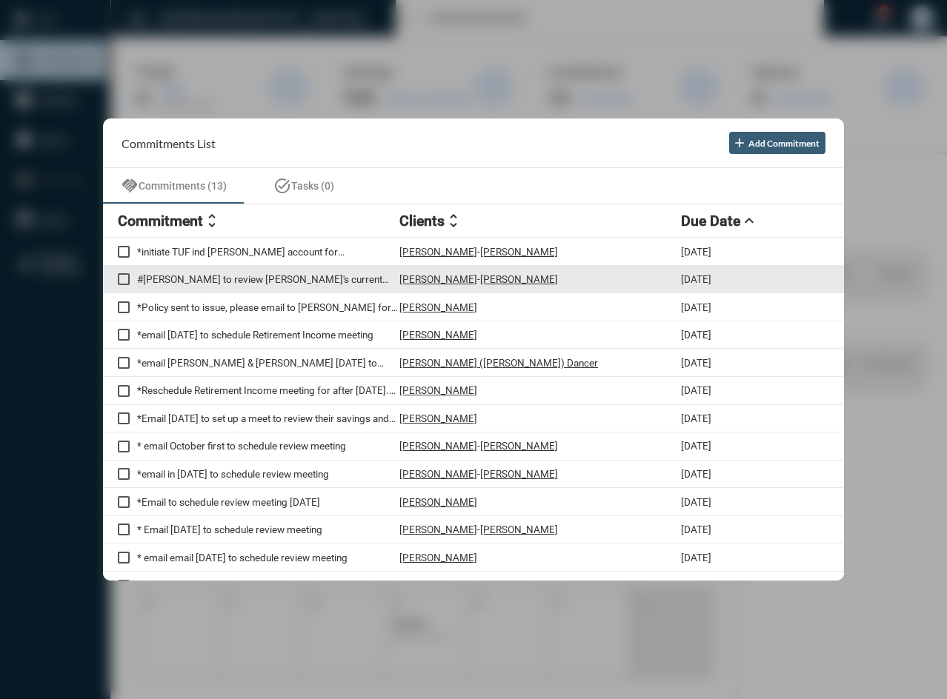
click at [227, 281] on p "#[PERSON_NAME] to review [PERSON_NAME]'s current retirement plan allocations" at bounding box center [268, 279] width 262 height 12
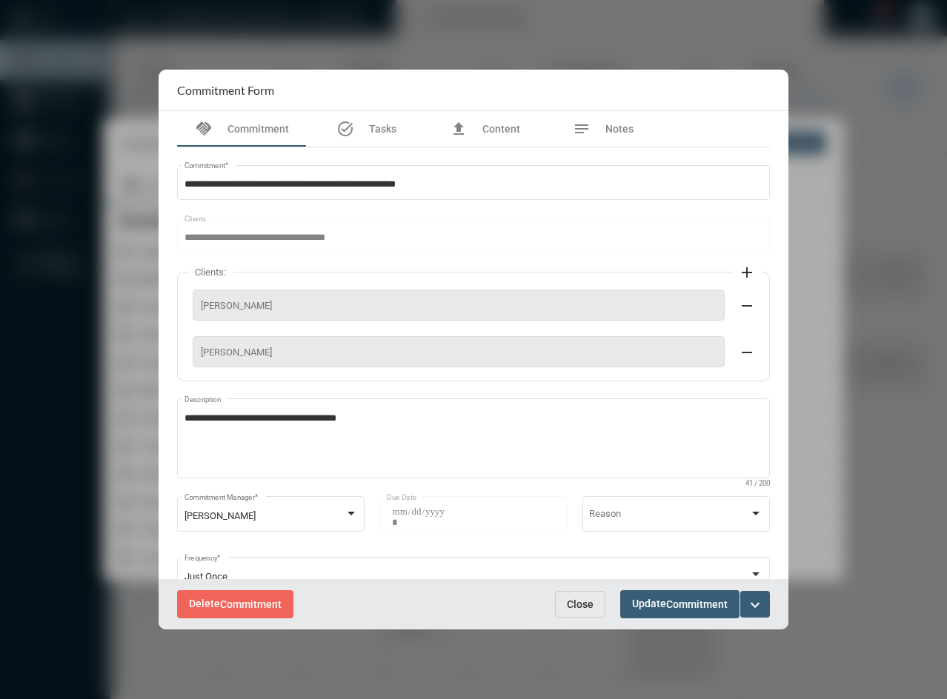
click at [582, 604] on span "Close" at bounding box center [580, 605] width 27 height 12
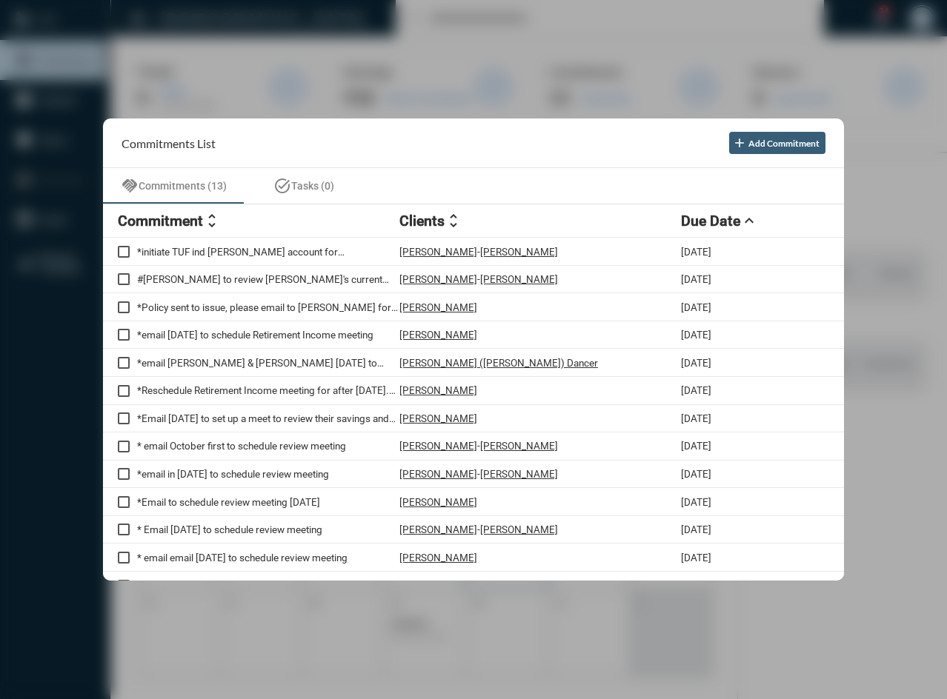
drag, startPoint x: 484, startPoint y: 656, endPoint x: 504, endPoint y: 557, distance: 101.3
click at [484, 656] on div at bounding box center [473, 349] width 947 height 699
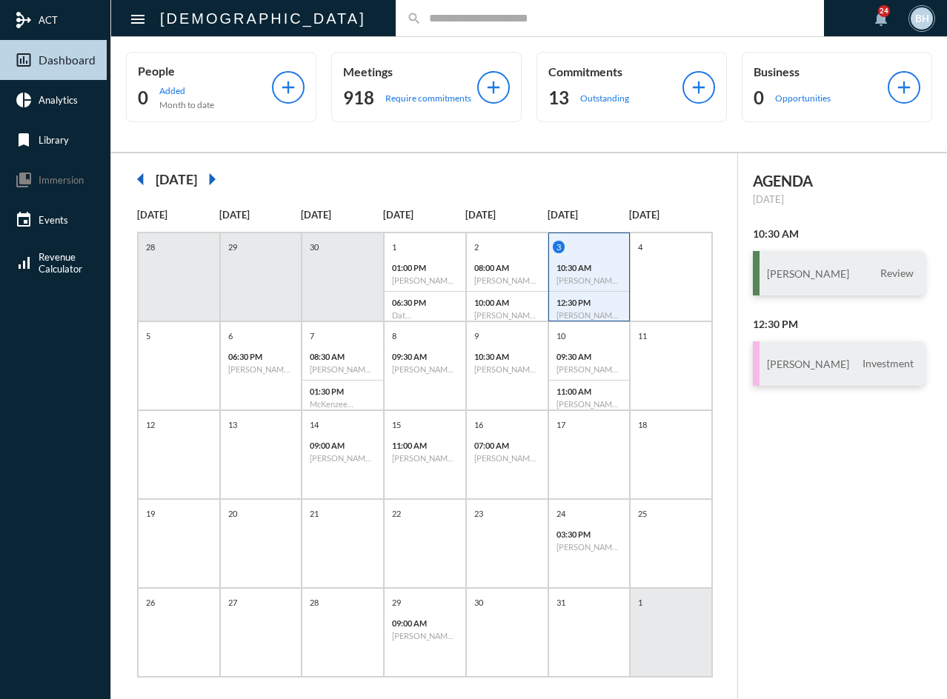
click at [396, 25] on div "search" at bounding box center [610, 18] width 428 height 36
click at [365, 294] on div "30" at bounding box center [343, 277] width 82 height 89
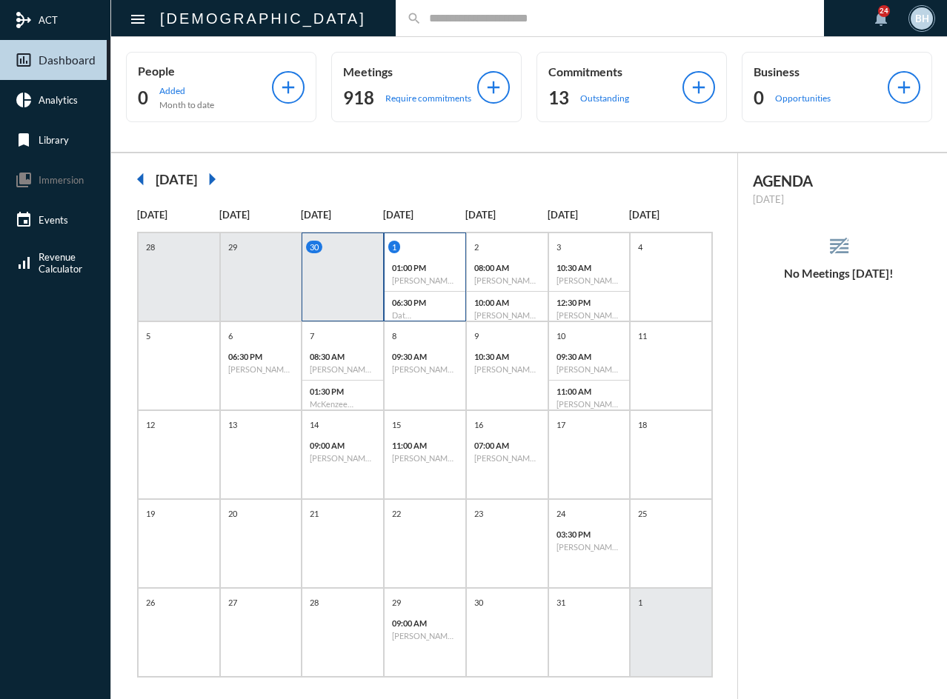
click at [446, 271] on p "01:00 PM" at bounding box center [425, 268] width 66 height 10
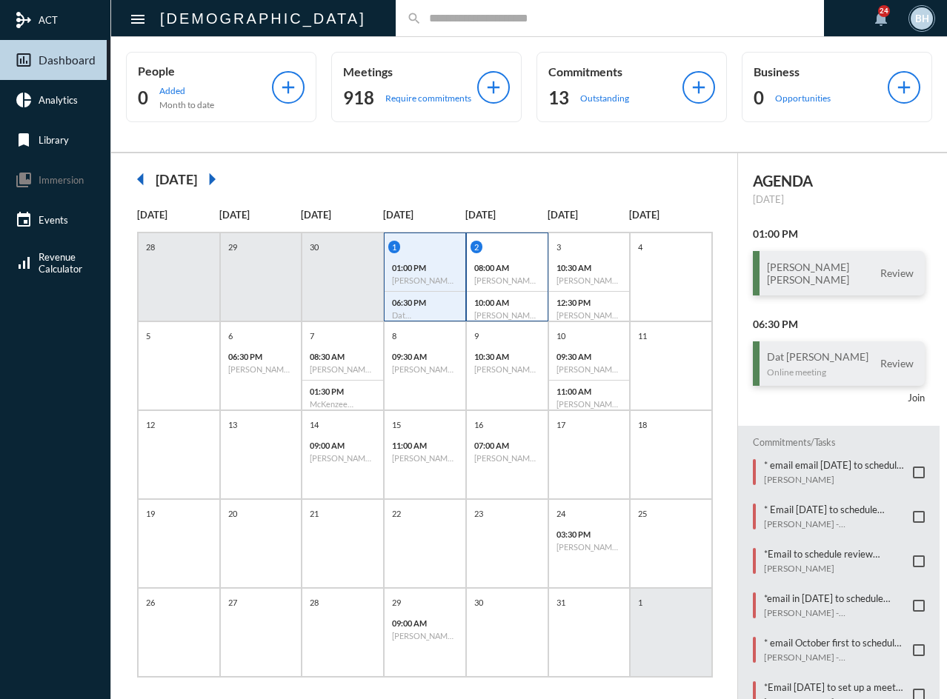
click at [501, 262] on div "08:00 AM [PERSON_NAME] - Review" at bounding box center [507, 274] width 81 height 35
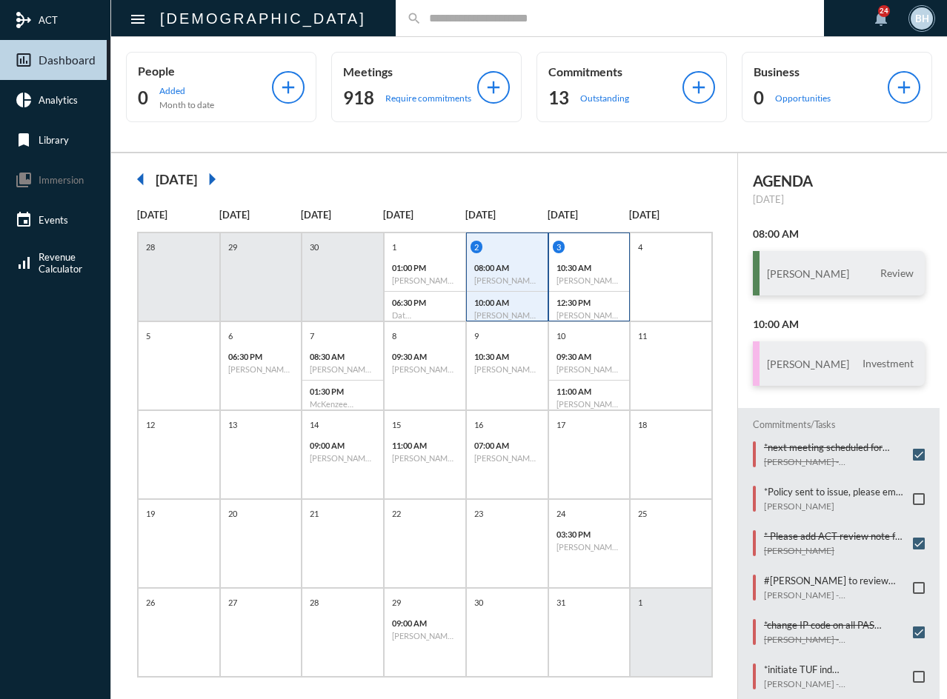
click at [576, 251] on div "3" at bounding box center [591, 247] width 77 height 13
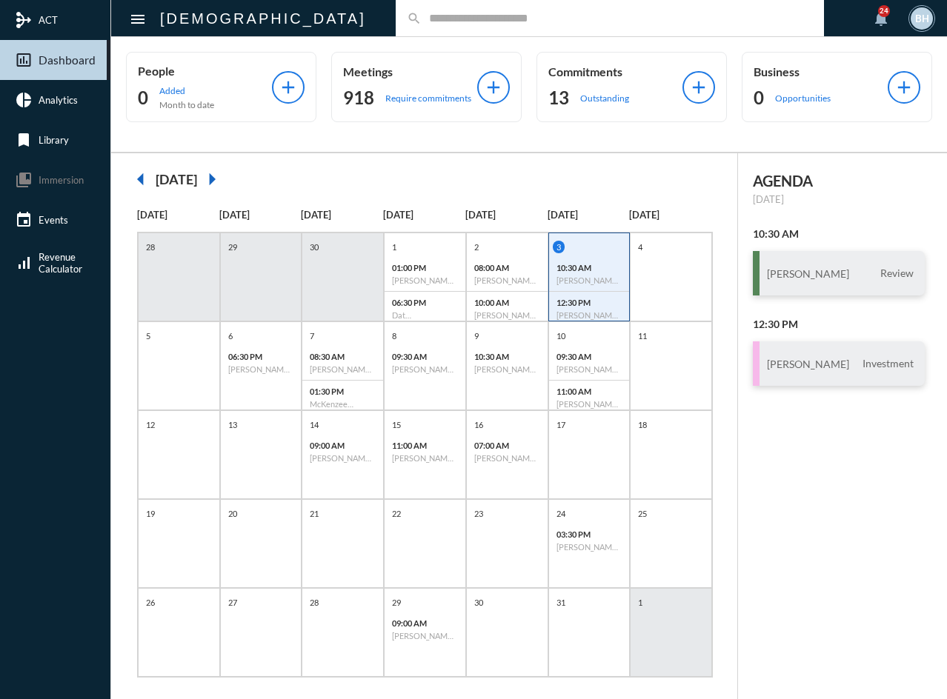
click at [356, 278] on div "30" at bounding box center [343, 277] width 82 height 89
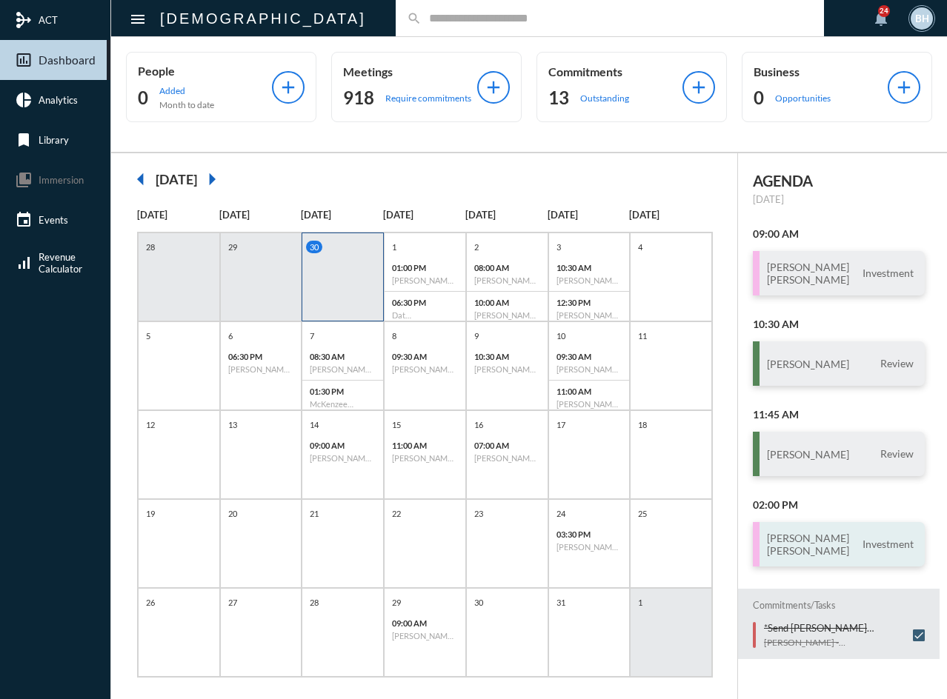
click at [828, 545] on h3 "[PERSON_NAME] [PERSON_NAME]" at bounding box center [808, 544] width 82 height 25
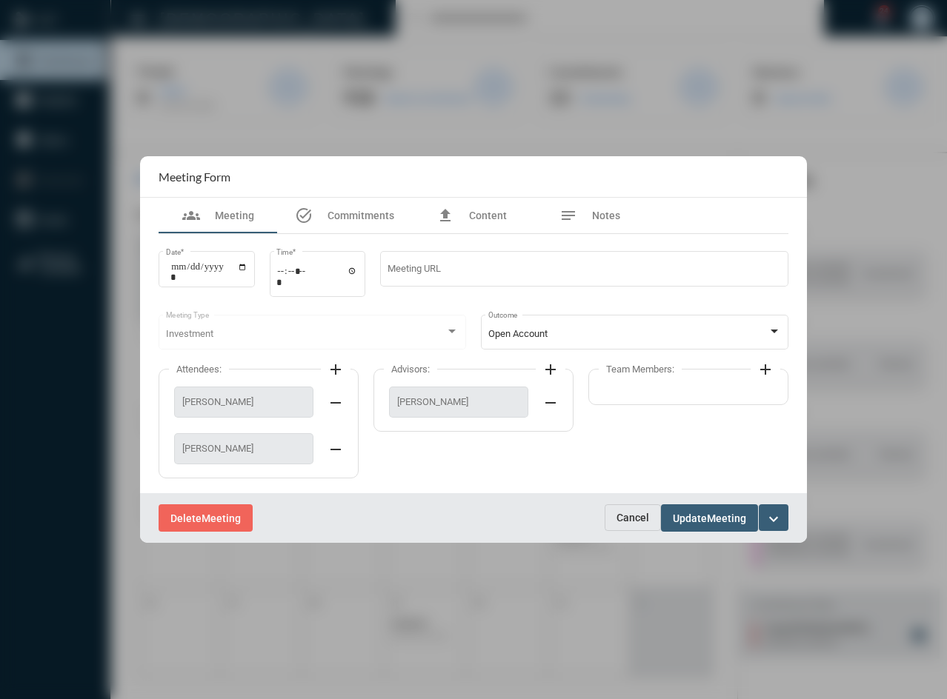
click at [482, 472] on div "Attendees: add Hugo Davila-Grijalva remove Michelle Davila remove Advisors: add…" at bounding box center [474, 429] width 630 height 128
click at [593, 212] on span "Notes" at bounding box center [606, 216] width 28 height 12
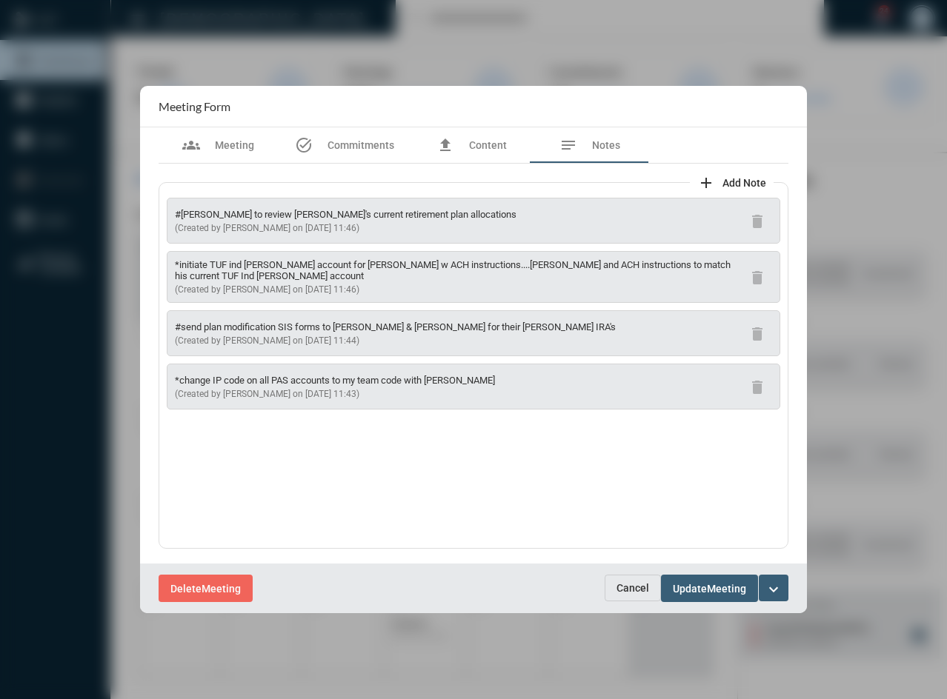
click at [247, 382] on div "*change IP code on all PAS accounts to my team code with Adam (Created by Tim S…" at bounding box center [335, 387] width 320 height 24
click at [262, 326] on p "#send plan modification SIS forms to [PERSON_NAME] & [PERSON_NAME] for their [P…" at bounding box center [395, 327] width 441 height 11
click at [262, 284] on span "(Created by [PERSON_NAME] on [DATE] 11:46)" at bounding box center [267, 289] width 184 height 10
click at [282, 215] on p "#[PERSON_NAME] to review [PERSON_NAME]'s current retirement plan allocations" at bounding box center [346, 214] width 342 height 11
click at [293, 389] on span "(Created by [PERSON_NAME] on [DATE] 11:43)" at bounding box center [267, 394] width 184 height 10
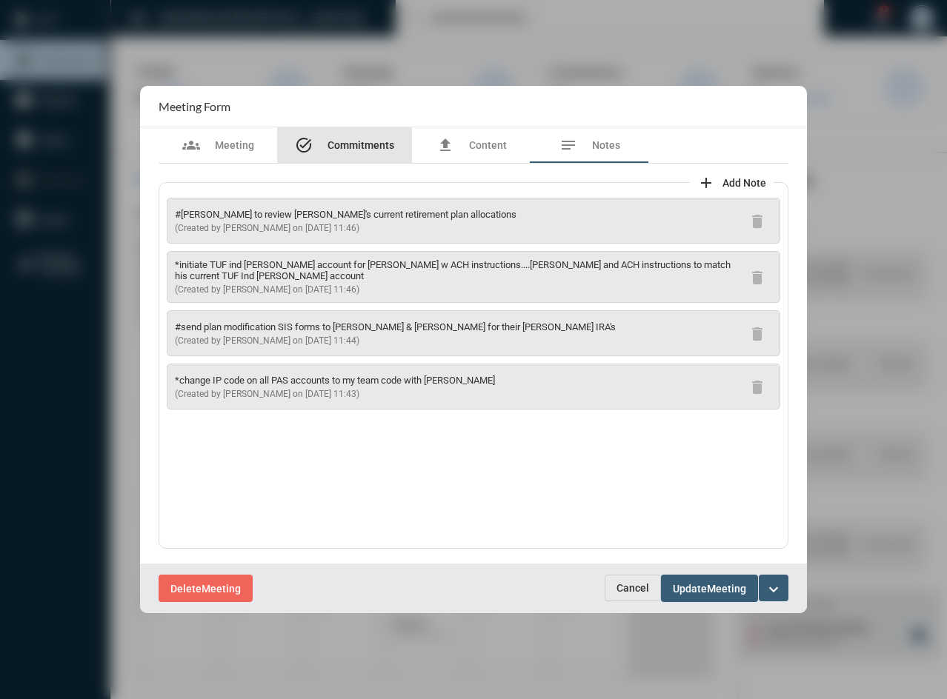
click at [367, 145] on span "Commitments" at bounding box center [360, 145] width 67 height 12
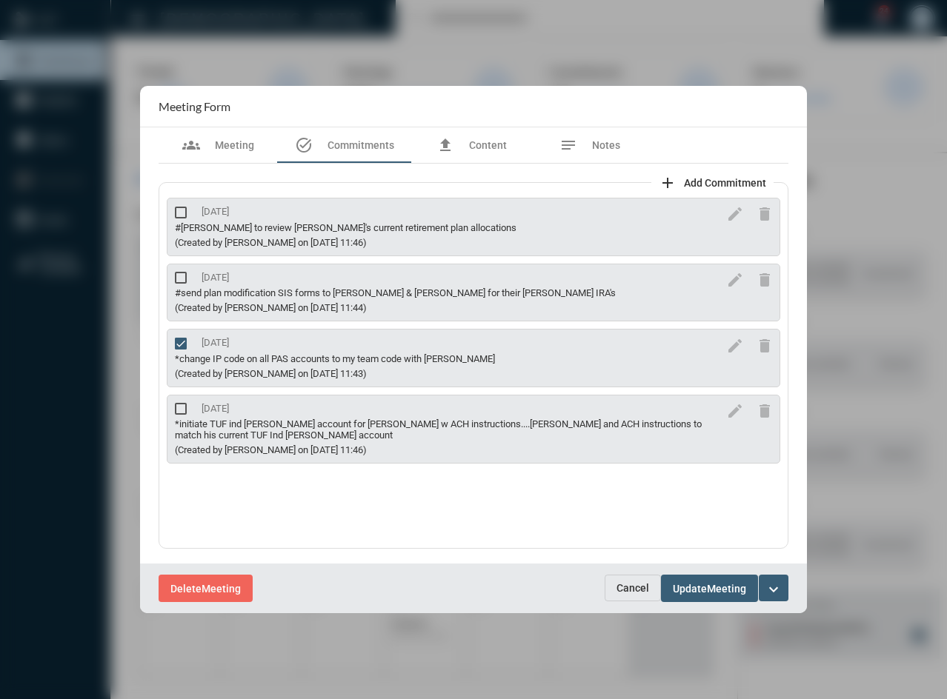
click at [250, 369] on div "(Created by [PERSON_NAME] on [DATE] 11:43)" at bounding box center [447, 373] width 545 height 11
click at [250, 355] on div "*change IP code on all PAS accounts to my team code with [PERSON_NAME]" at bounding box center [447, 358] width 545 height 11
click at [737, 351] on mat-icon "edit" at bounding box center [735, 346] width 18 height 18
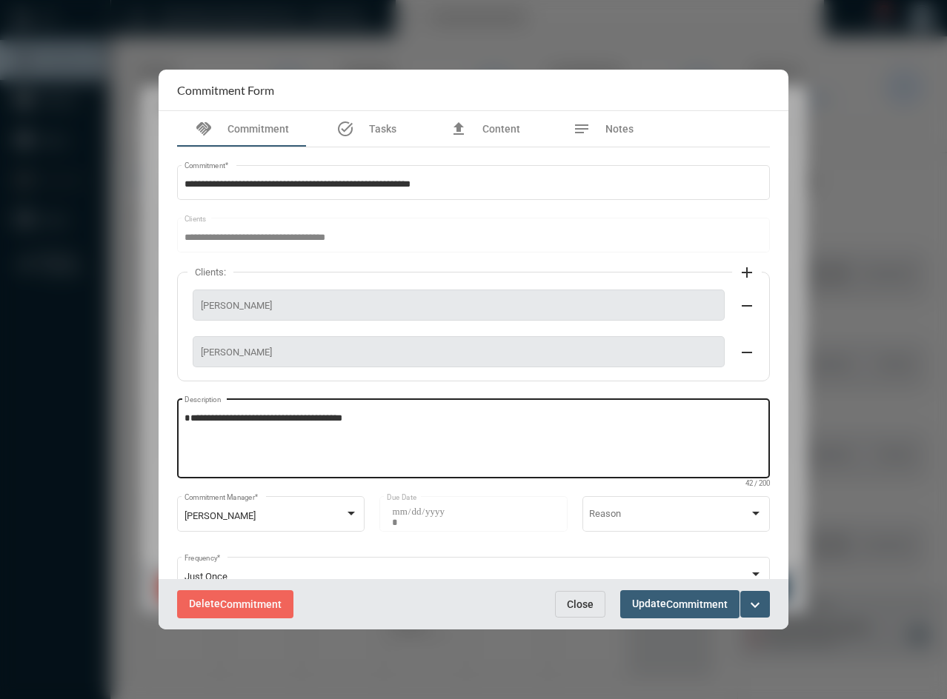
click at [393, 436] on textarea "**********" at bounding box center [473, 441] width 579 height 59
click at [354, 450] on textarea "**********" at bounding box center [473, 441] width 579 height 59
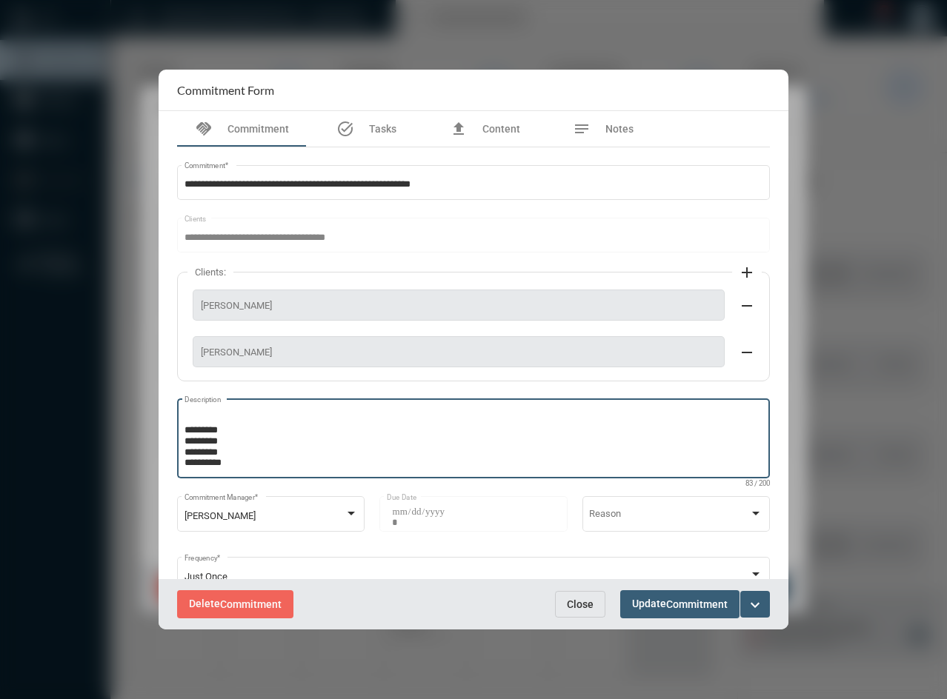
scroll to position [30, 0]
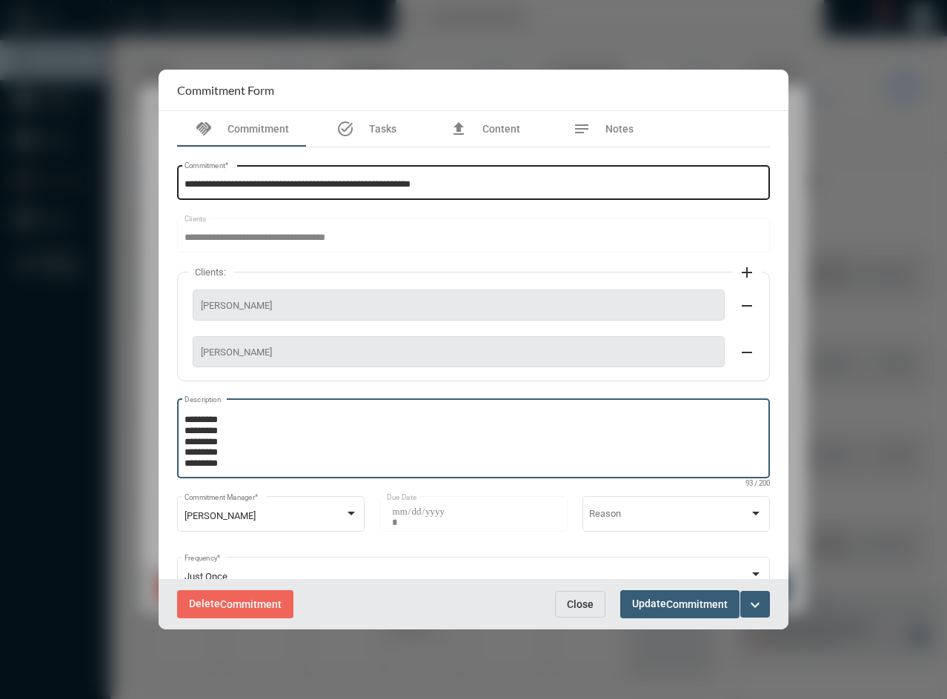
type textarea "**********"
click at [521, 188] on input "**********" at bounding box center [473, 184] width 579 height 11
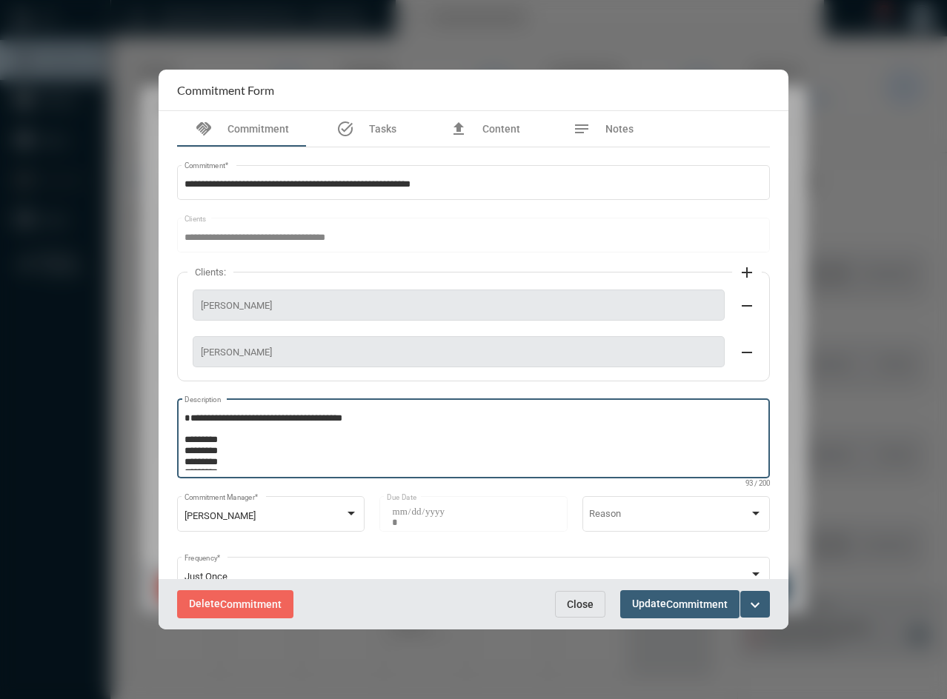
scroll to position [31, 0]
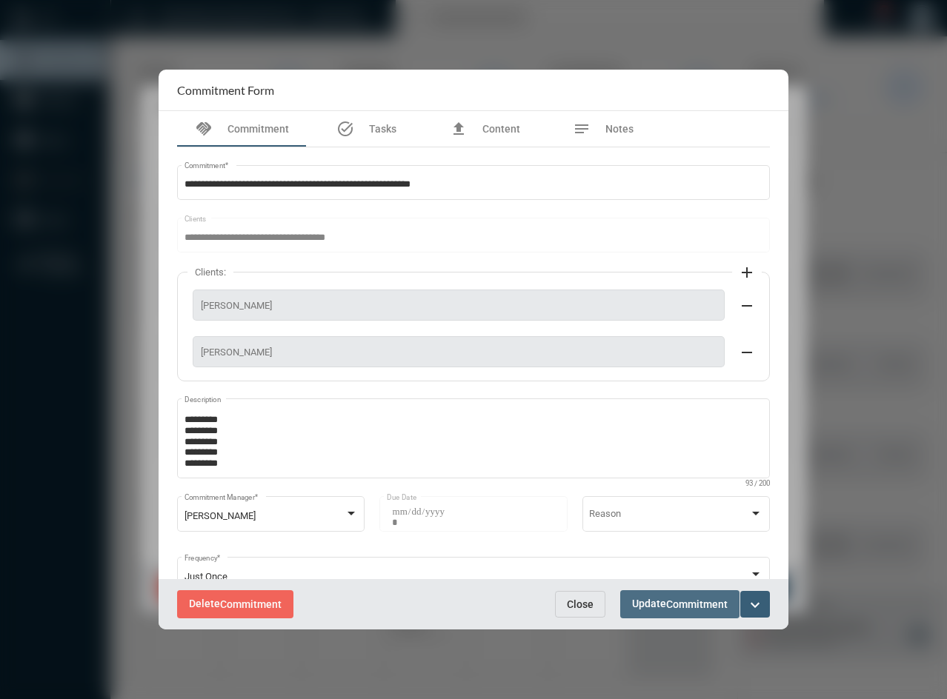
click at [692, 605] on span "Commitment" at bounding box center [696, 605] width 61 height 12
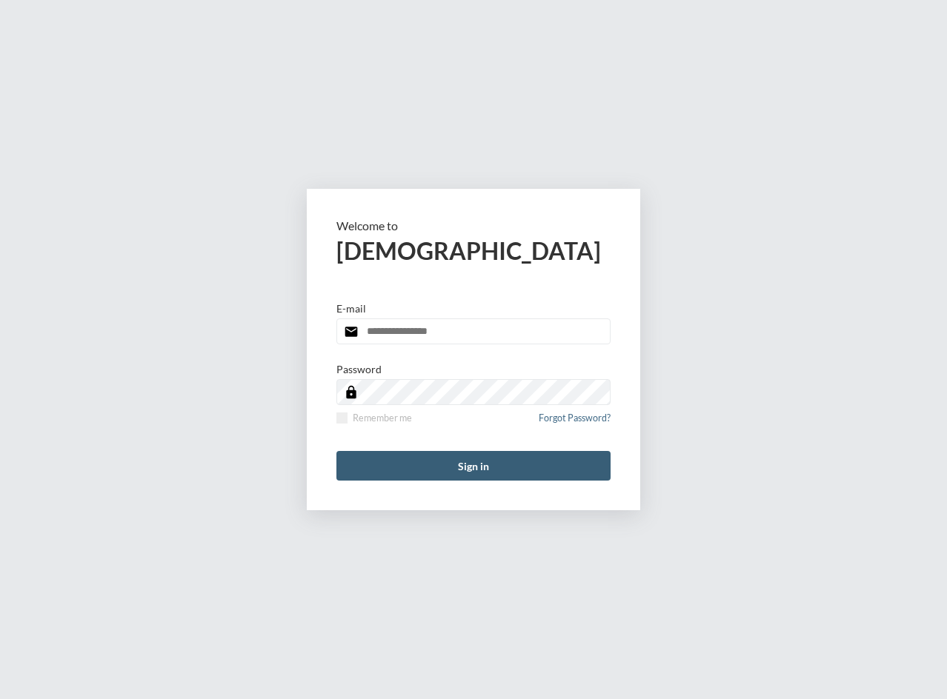
type input "**********"
click at [516, 123] on div "**********" at bounding box center [473, 349] width 947 height 699
